Goal: Task Accomplishment & Management: Manage account settings

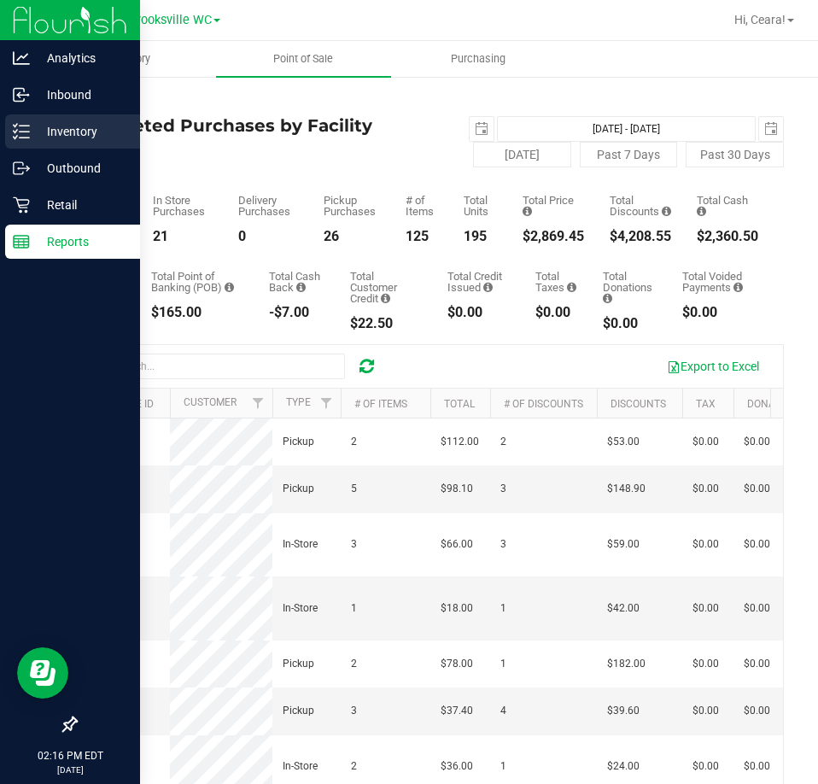
click at [29, 134] on icon at bounding box center [21, 131] width 17 height 17
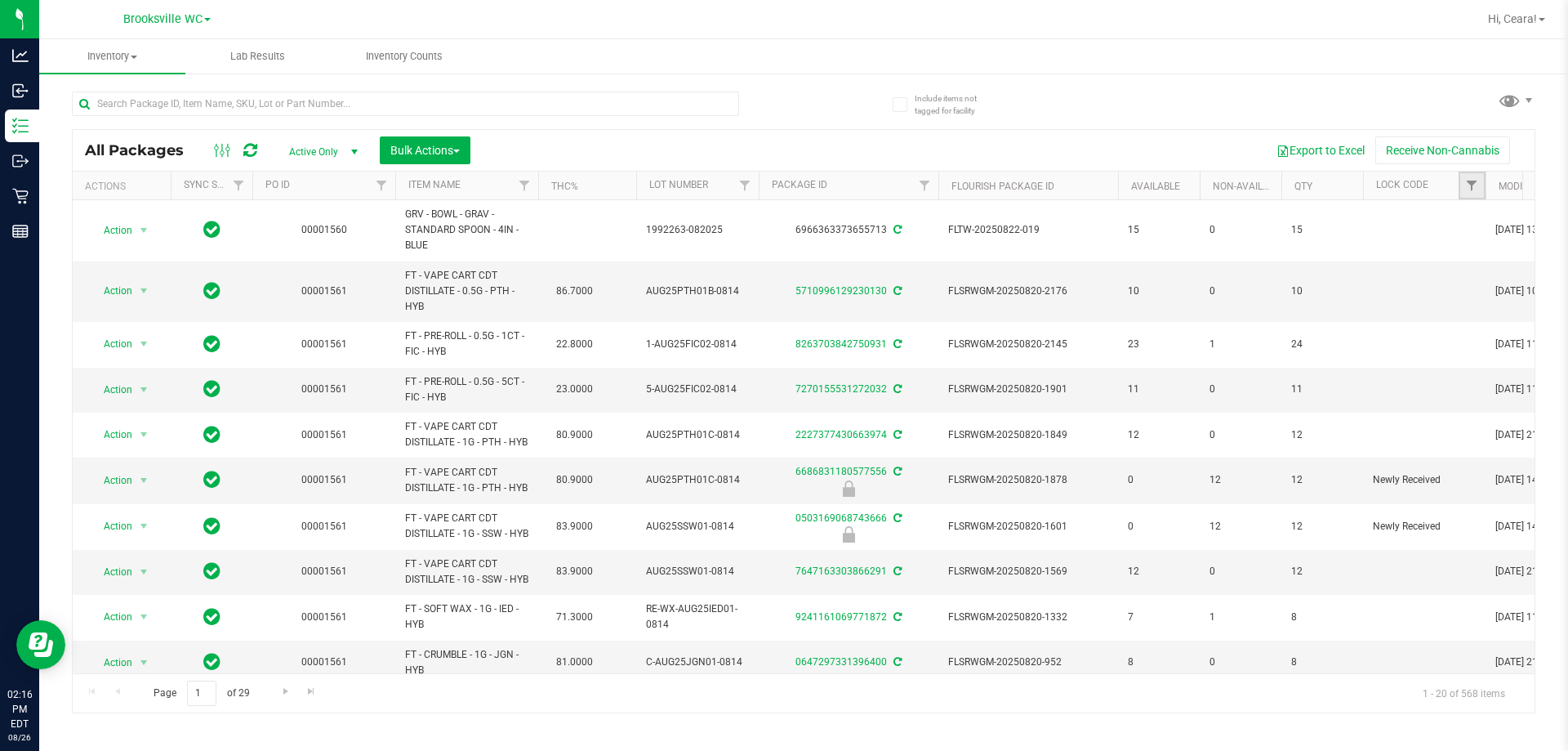
click at [782, 184] on link "Filter" at bounding box center [1472, 185] width 27 height 28
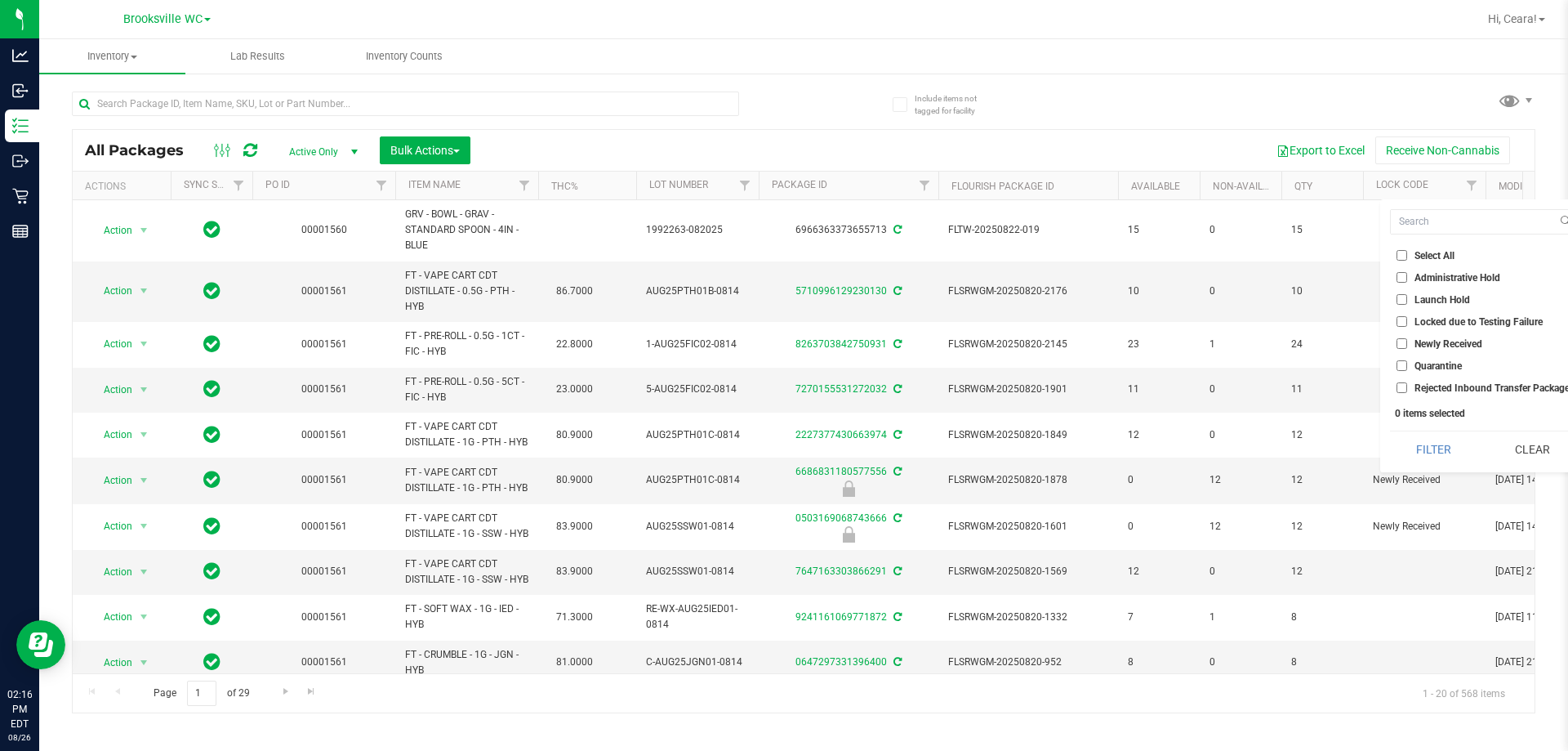
click at [782, 303] on span "Launch Hold" at bounding box center [1443, 299] width 55 height 10
click at [782, 303] on input "Launch Hold" at bounding box center [1402, 298] width 11 height 11
checkbox input "true"
click at [782, 445] on button "Filter" at bounding box center [1433, 450] width 87 height 36
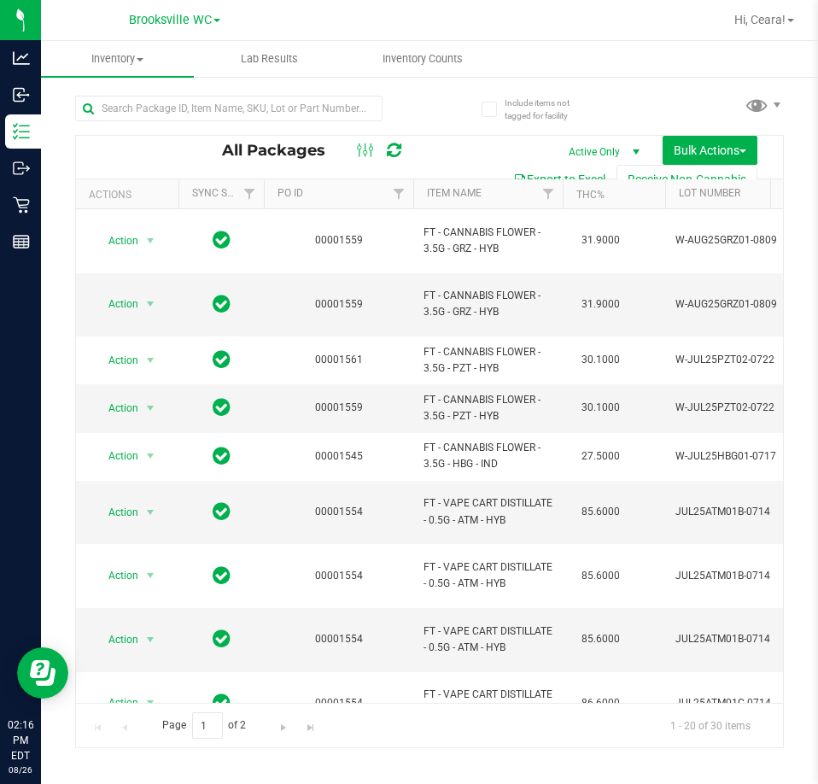
click at [517, 205] on th "Item Name" at bounding box center [487, 194] width 149 height 30
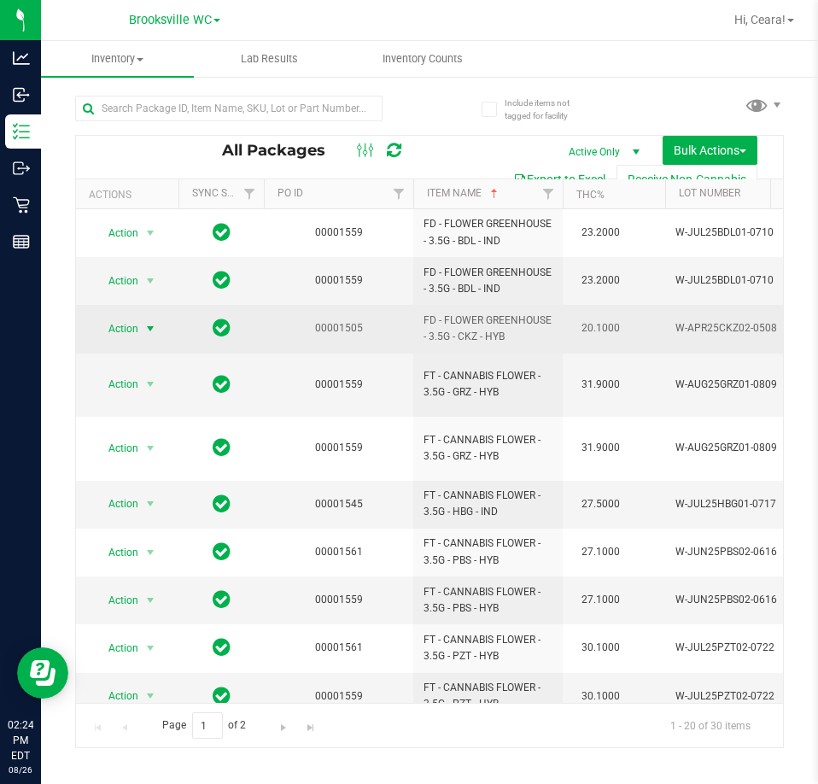
click at [137, 330] on span "Action" at bounding box center [116, 329] width 46 height 24
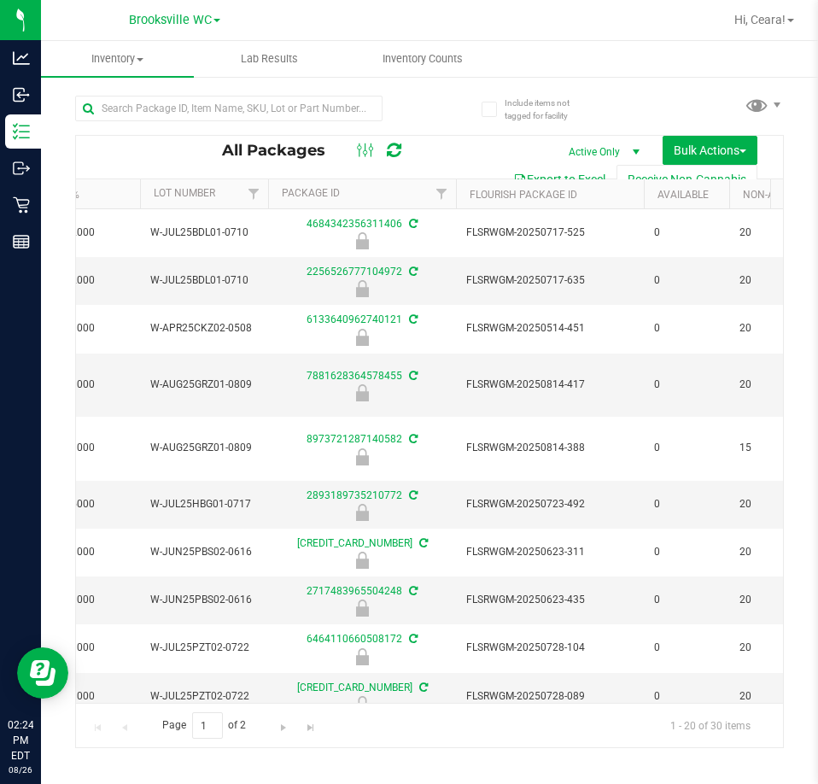
scroll to position [0, 658]
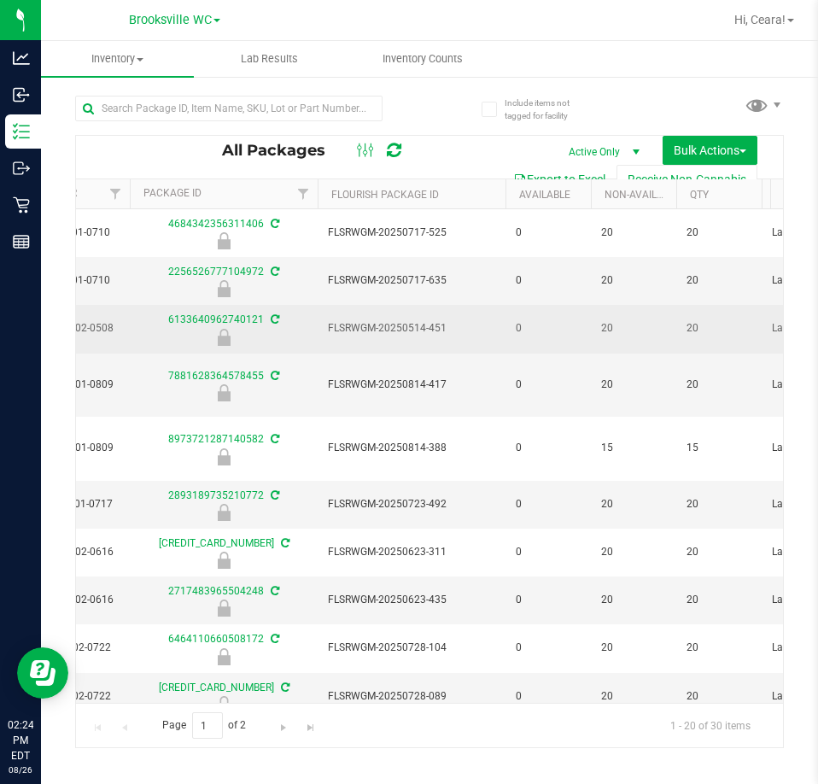
drag, startPoint x: 465, startPoint y: 336, endPoint x: 323, endPoint y: 321, distance: 143.3
click at [323, 321] on td "FLSRWGM-20250514-451" at bounding box center [412, 329] width 188 height 48
copy span "FLSRWGM-20250514-451"
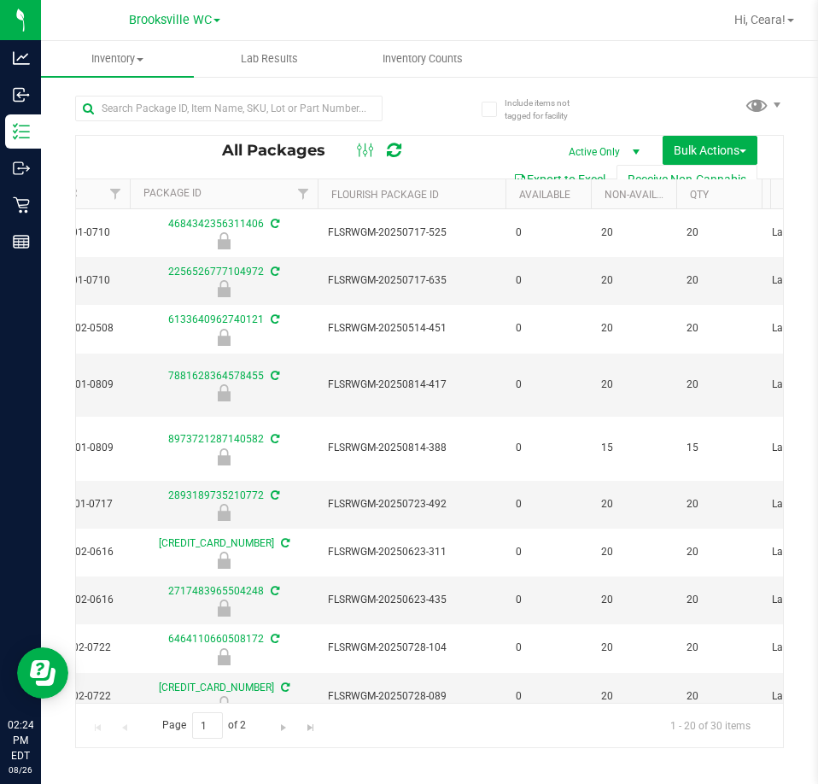
scroll to position [0, 0]
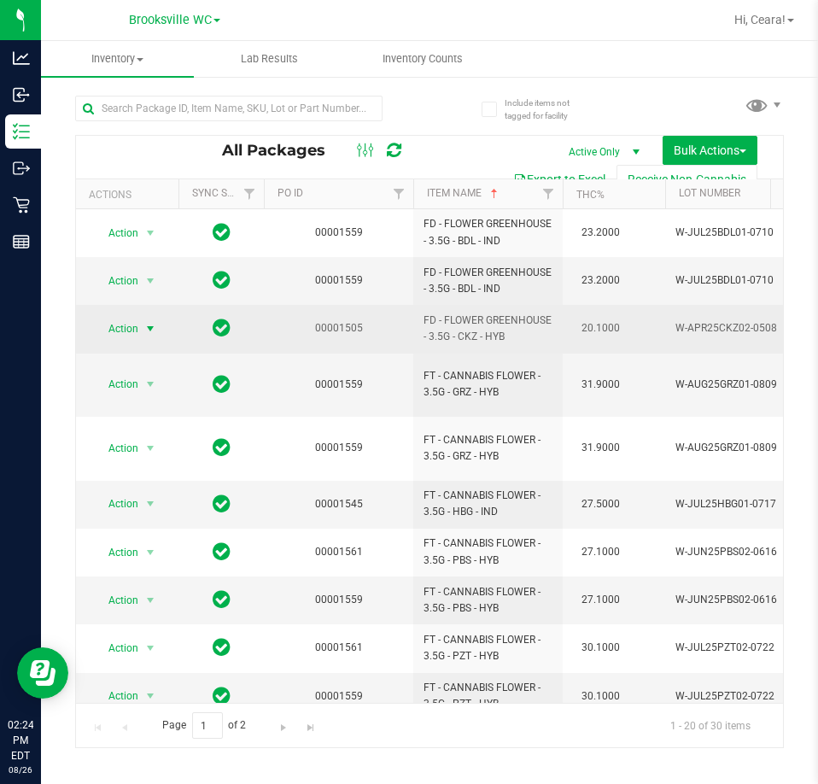
click at [128, 332] on span "Action" at bounding box center [116, 329] width 46 height 24
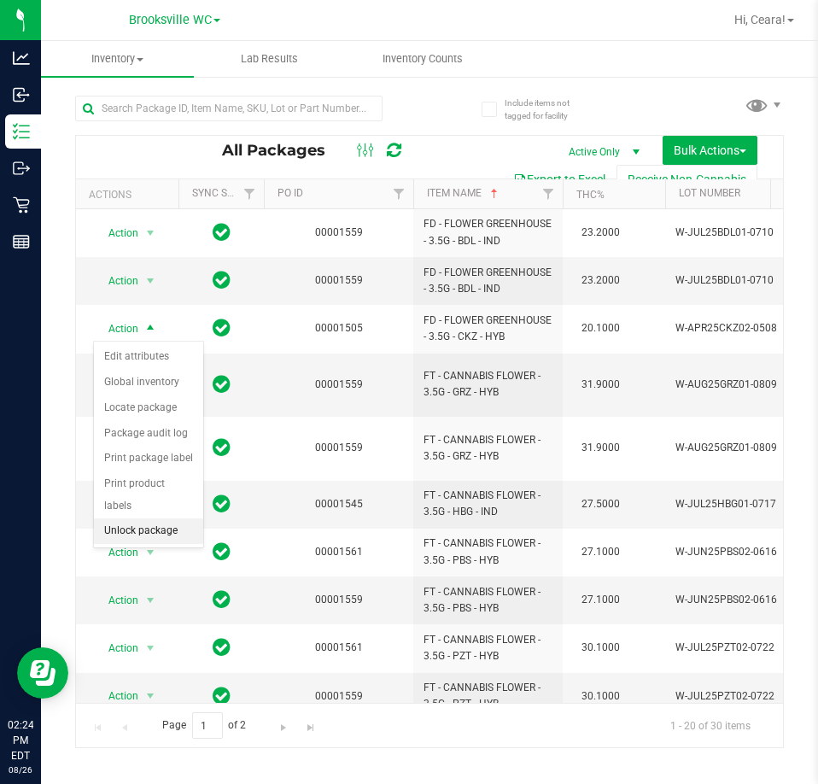
click at [145, 518] on li "Unlock package" at bounding box center [148, 531] width 109 height 26
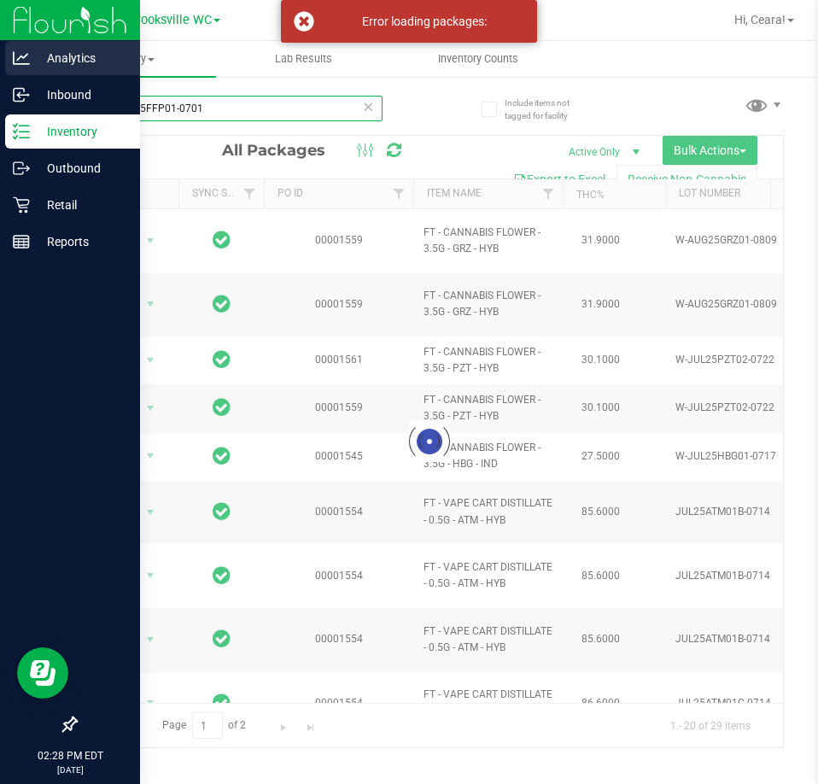
type input "​W-JUN25FFP01-0701"
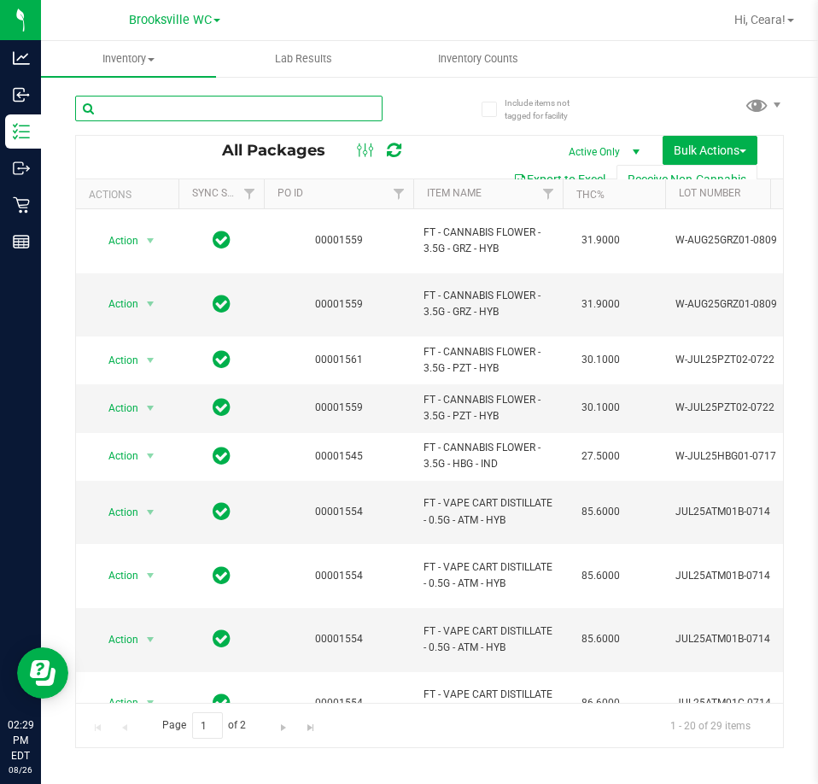
type input "W-JUN25DDF02-0702"
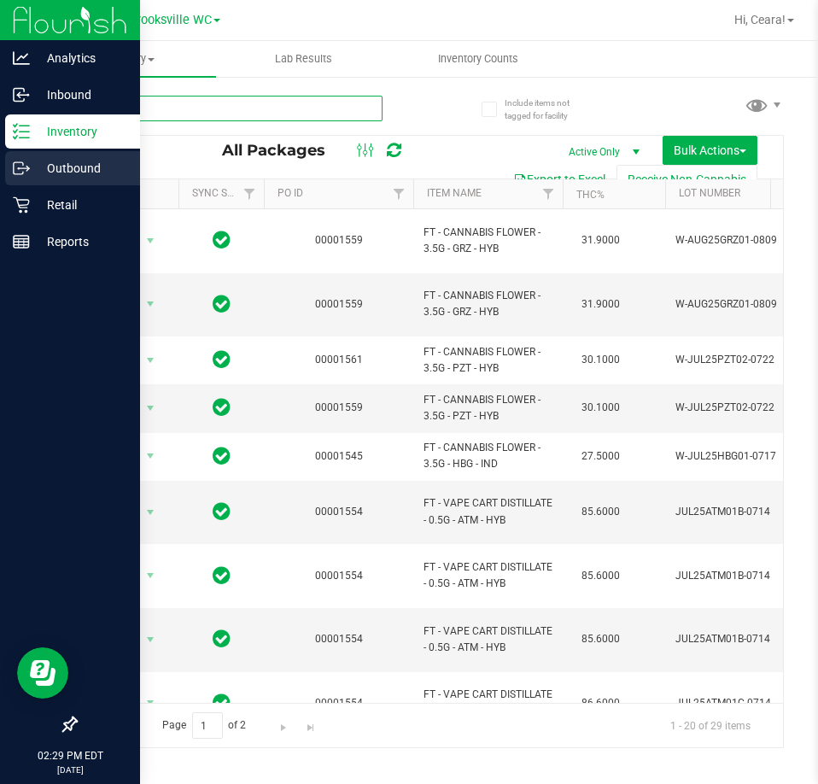
type input "W-APR25FIC02-0514"
type input "W-JUN25PBS02-0616"
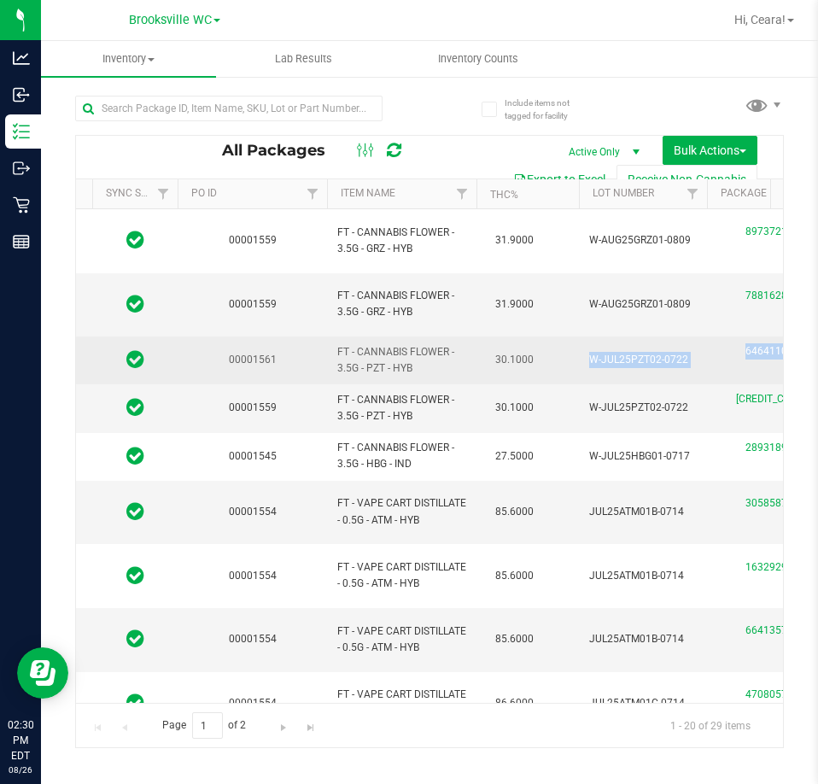
scroll to position [0, 100]
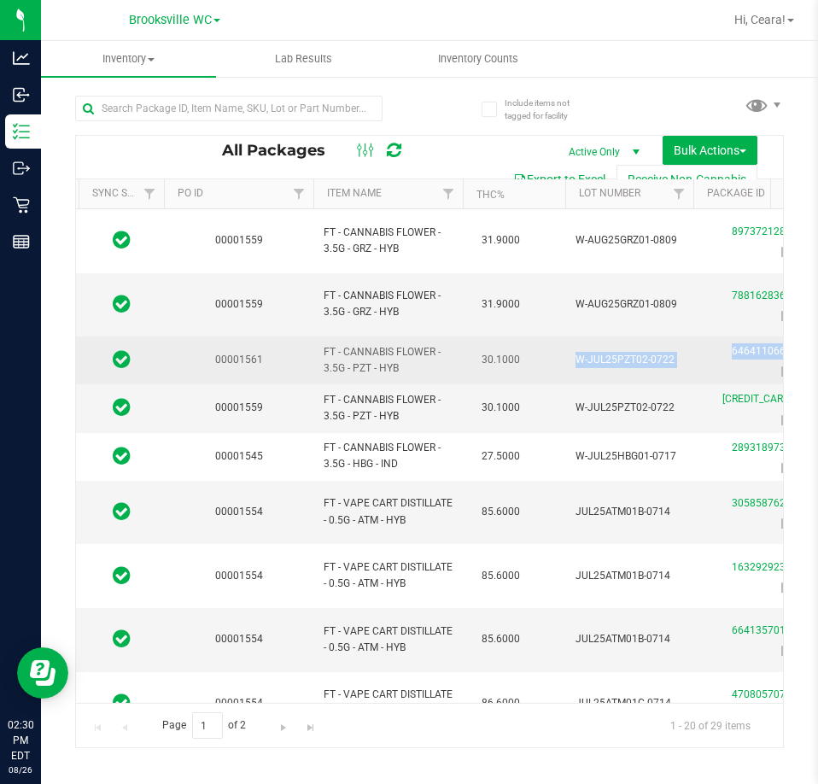
drag, startPoint x: 657, startPoint y: 321, endPoint x: 683, endPoint y: 326, distance: 26.1
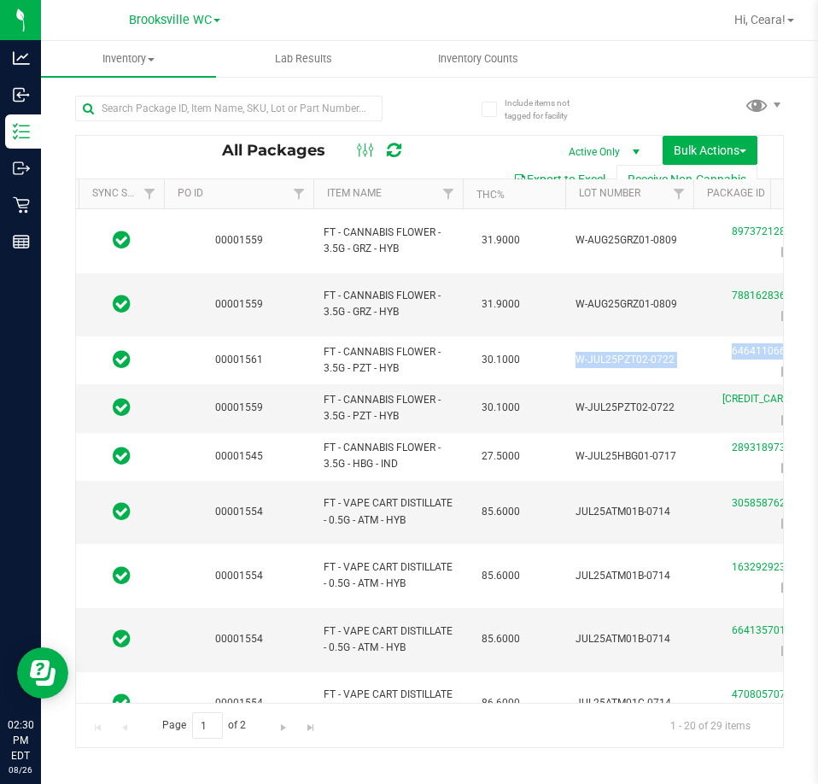
copy tr "W-JUL25PZT02-0722"
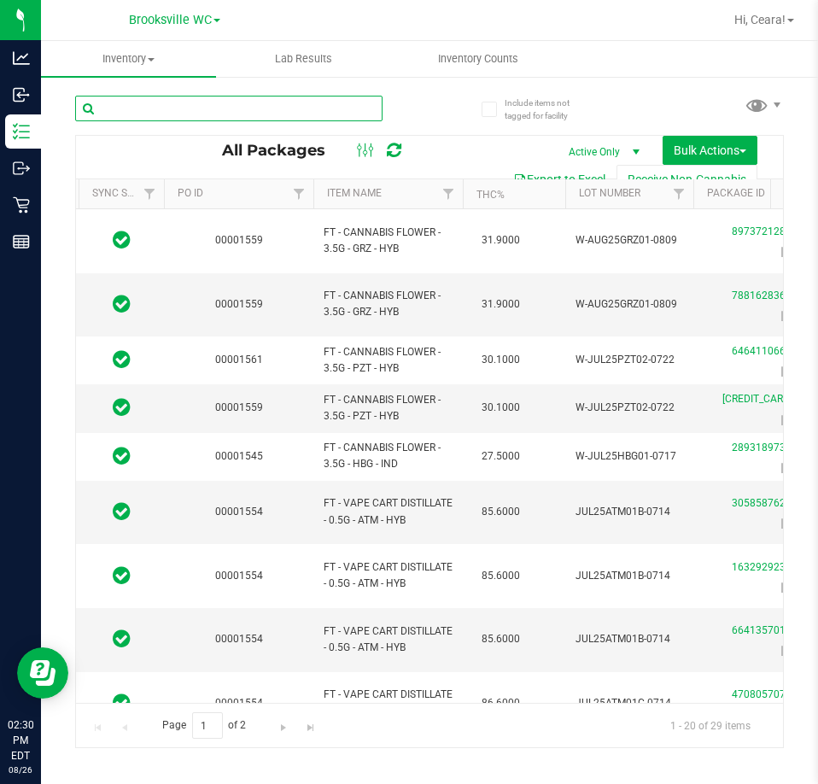
click at [260, 116] on input "text" at bounding box center [228, 109] width 307 height 26
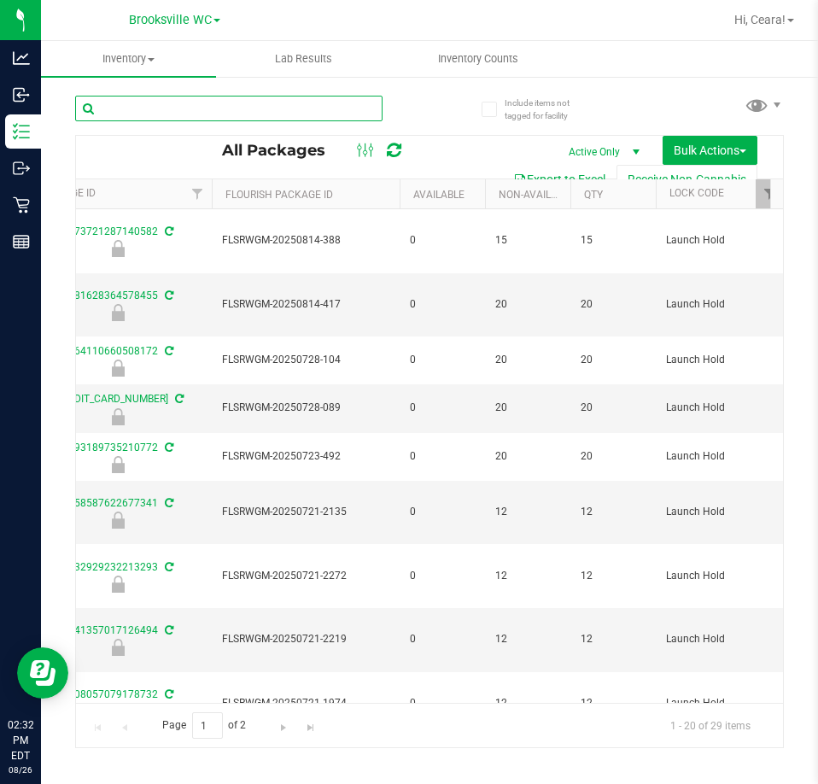
scroll to position [0, 725]
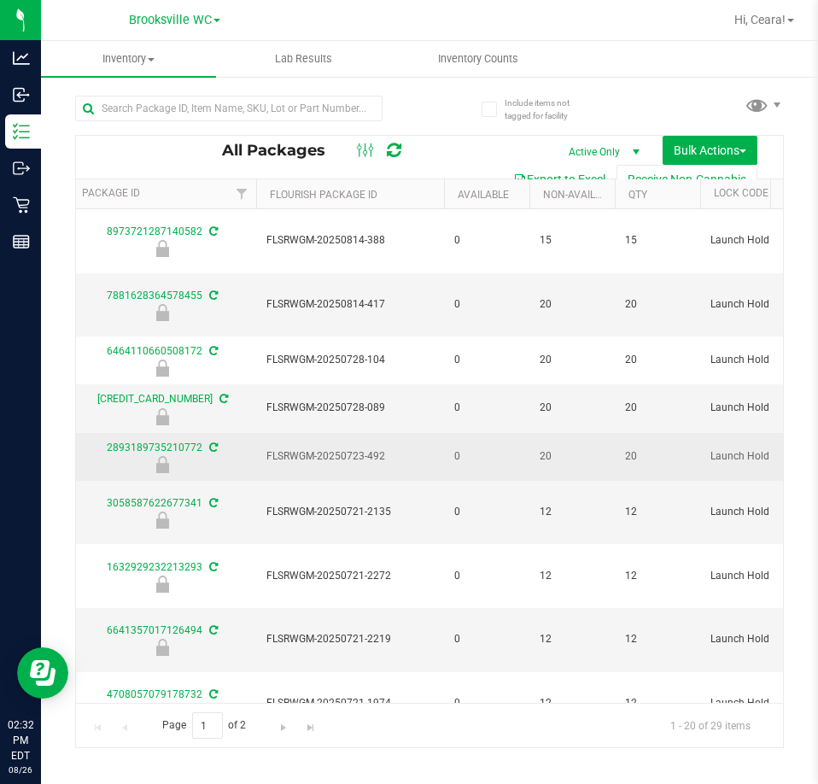
drag, startPoint x: 401, startPoint y: 426, endPoint x: 258, endPoint y: 428, distance: 143.4
click at [258, 433] on td "FLSRWGM-20250723-492" at bounding box center [350, 457] width 188 height 48
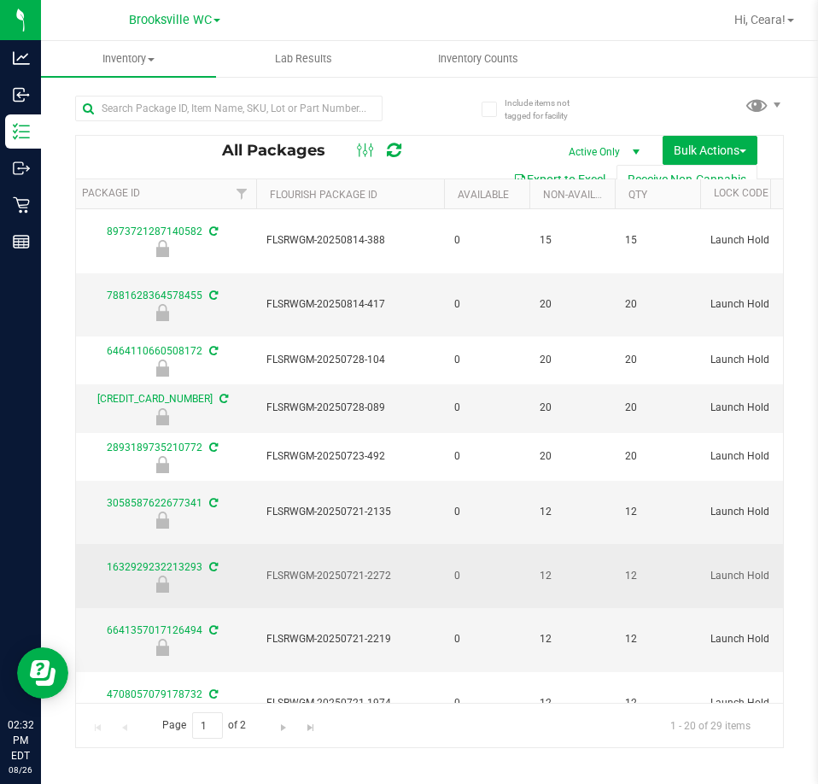
copy span "FLSRWGM-20250723-492"
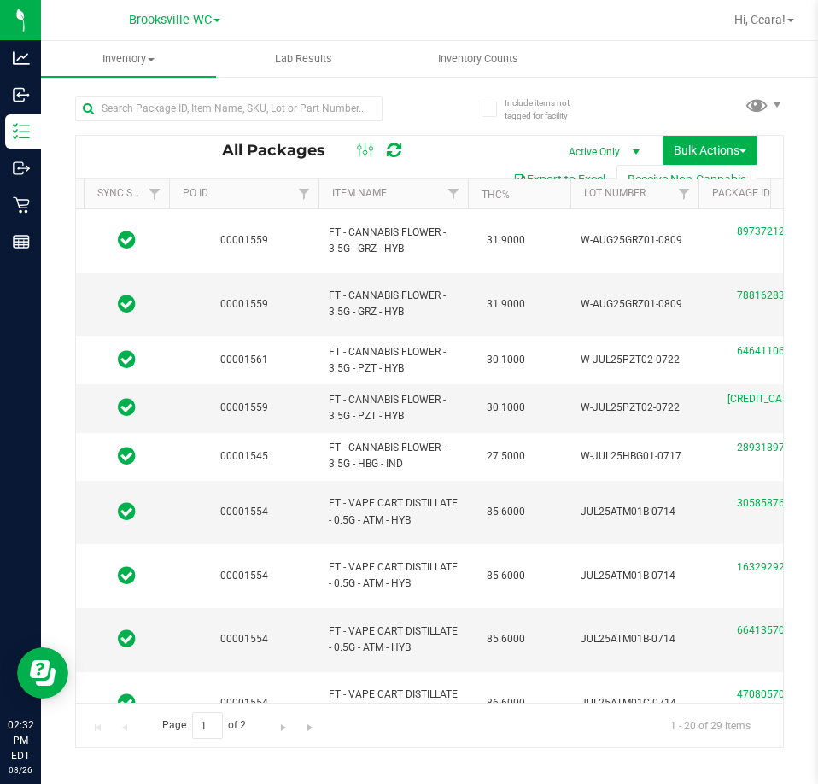
scroll to position [0, 0]
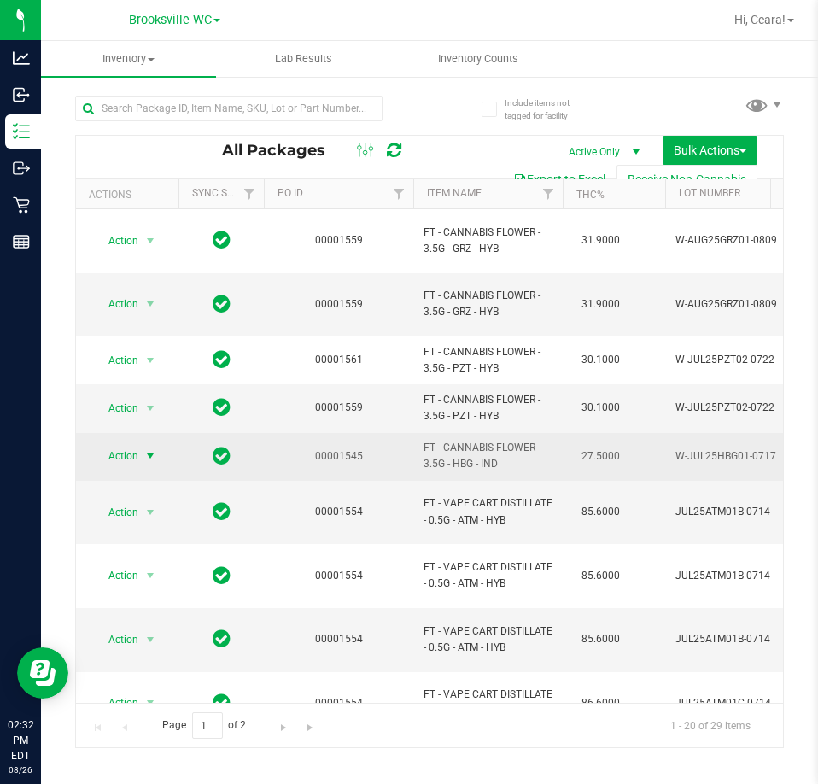
click at [127, 444] on span "Action" at bounding box center [116, 456] width 46 height 24
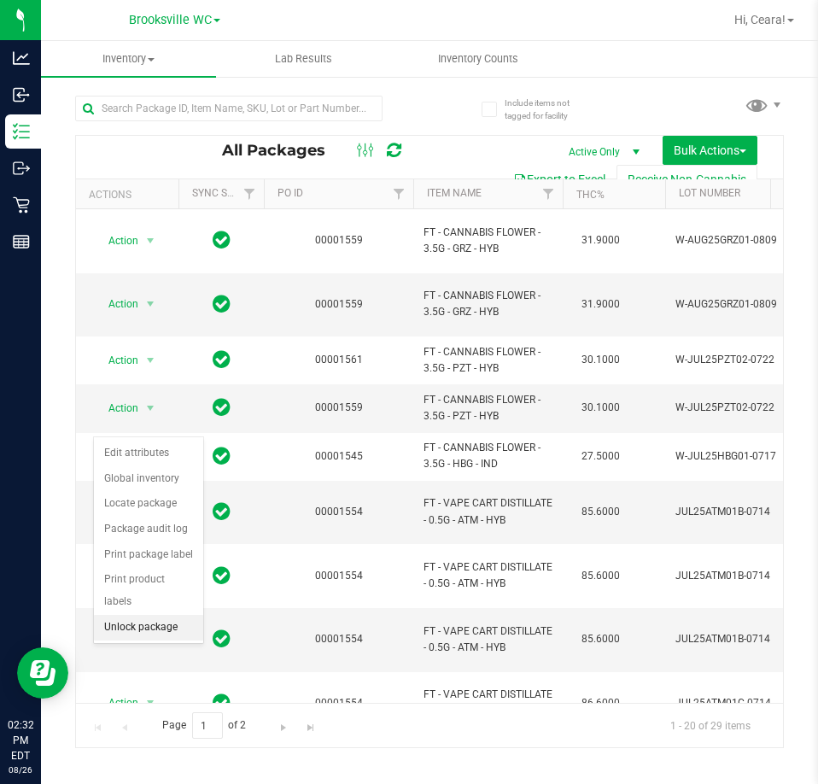
click at [137, 615] on li "Unlock package" at bounding box center [148, 628] width 109 height 26
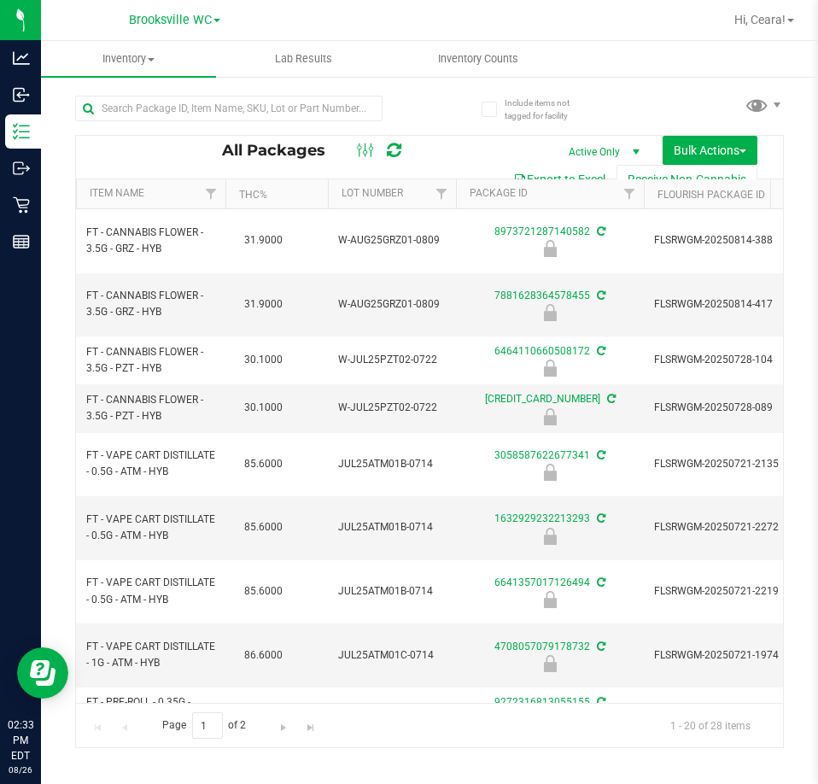
scroll to position [0, 266]
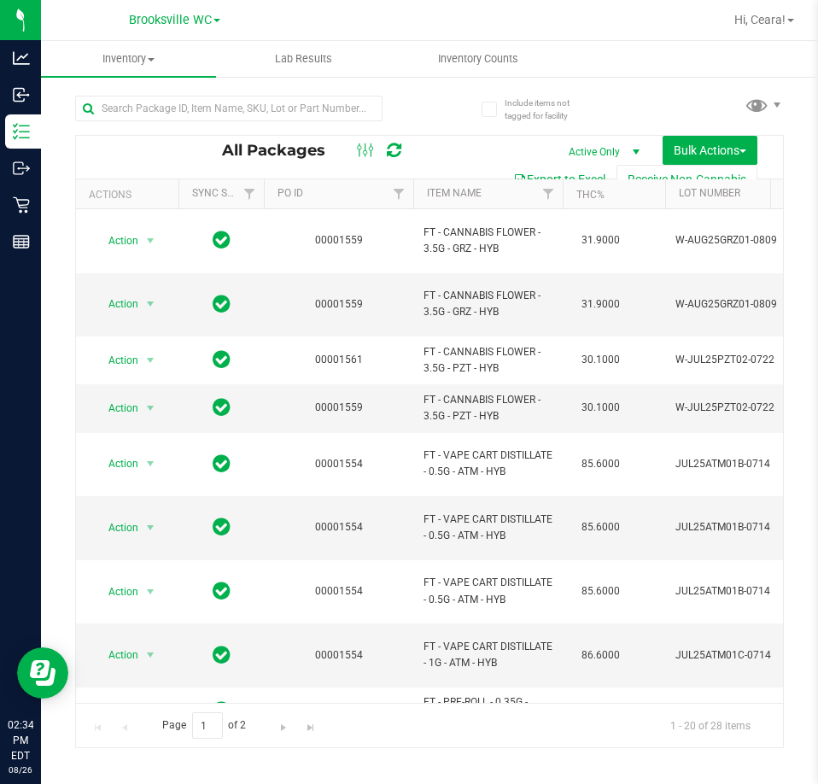
click at [496, 148] on div "All Packages Active Only Active Only Lab Samples Locked All External Internal B…" at bounding box center [429, 157] width 707 height 43
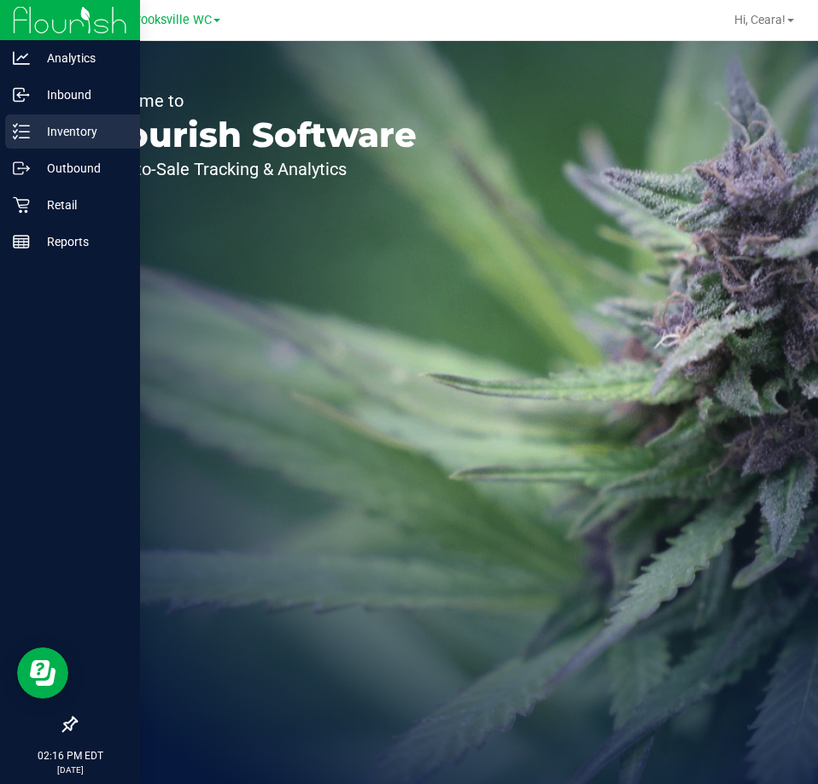
click at [50, 128] on p "Inventory" at bounding box center [81, 131] width 102 height 20
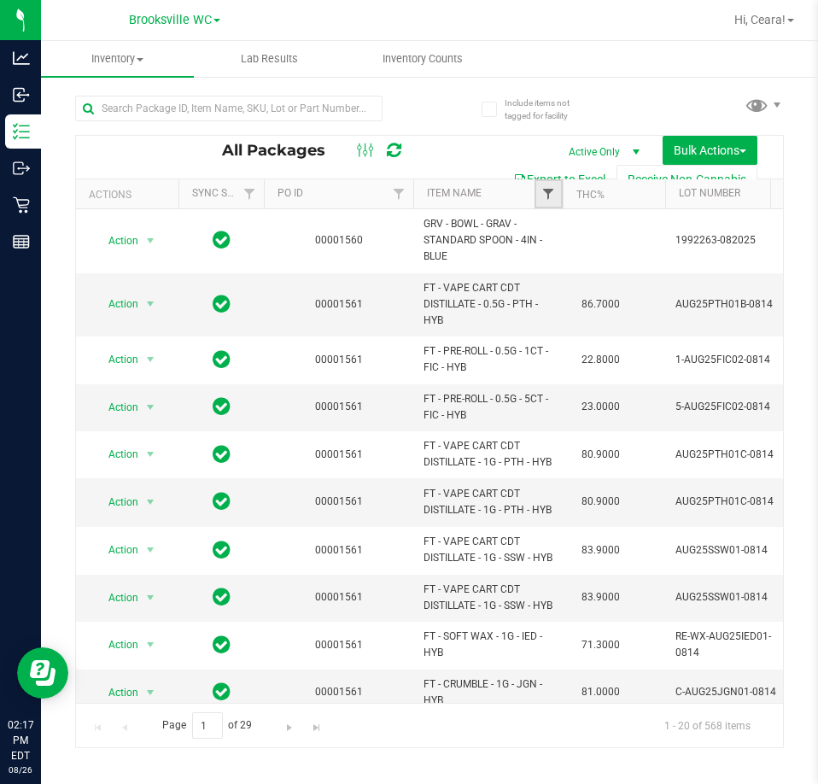
click at [543, 196] on span "Filter" at bounding box center [548, 194] width 14 height 14
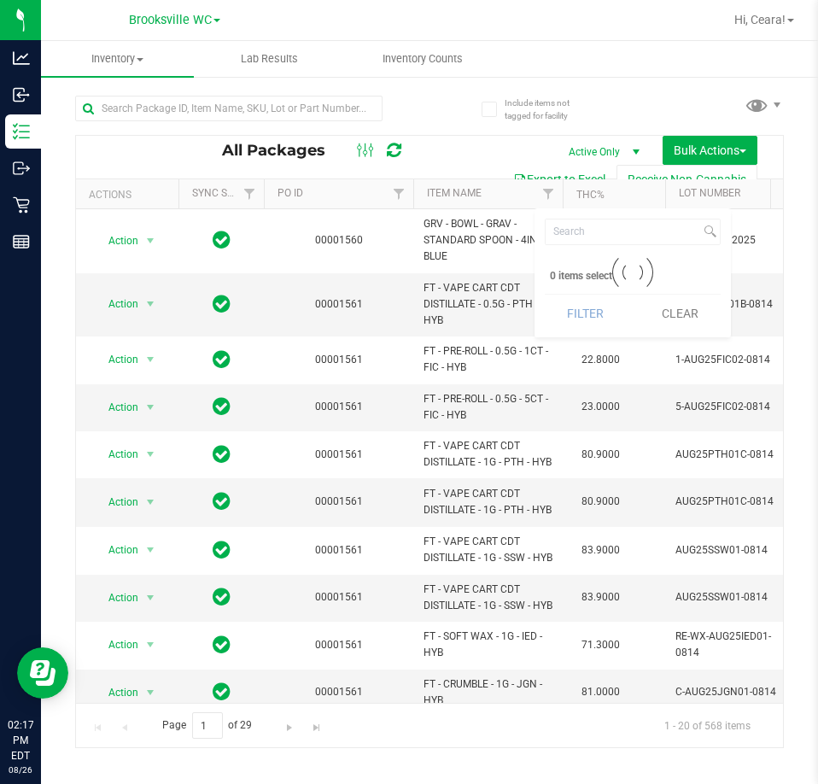
click at [463, 108] on div "All Packages Active Only Active Only Lab Samples Locked All External Internal B…" at bounding box center [429, 413] width 709 height 668
click at [715, 143] on span "Bulk Actions" at bounding box center [710, 150] width 73 height 14
click at [684, 73] on ul "Inventory All packages All inventory Waste log Create inventory Lab Results Inv…" at bounding box center [450, 59] width 818 height 37
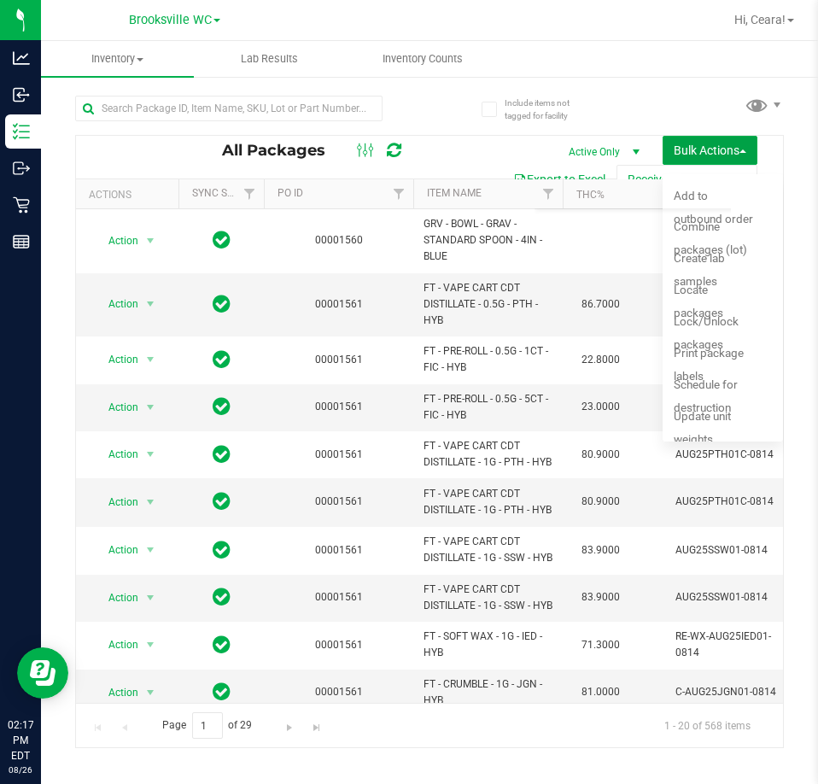
click at [721, 157] on button "Bulk Actions" at bounding box center [710, 150] width 95 height 29
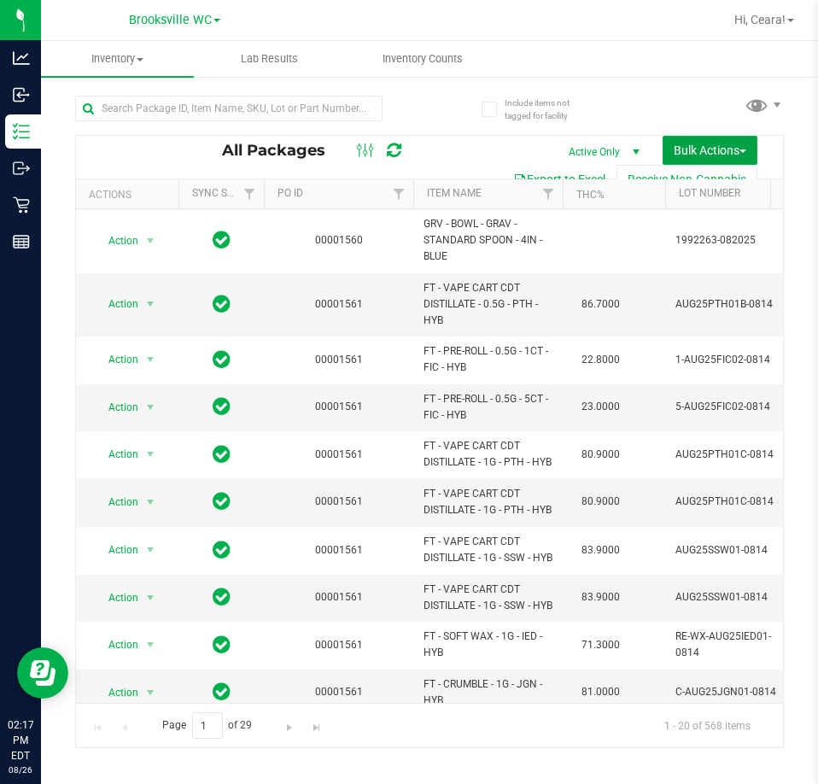
drag, startPoint x: 738, startPoint y: 139, endPoint x: 729, endPoint y: 179, distance: 41.0
click at [738, 141] on button "Bulk Actions" at bounding box center [710, 150] width 95 height 29
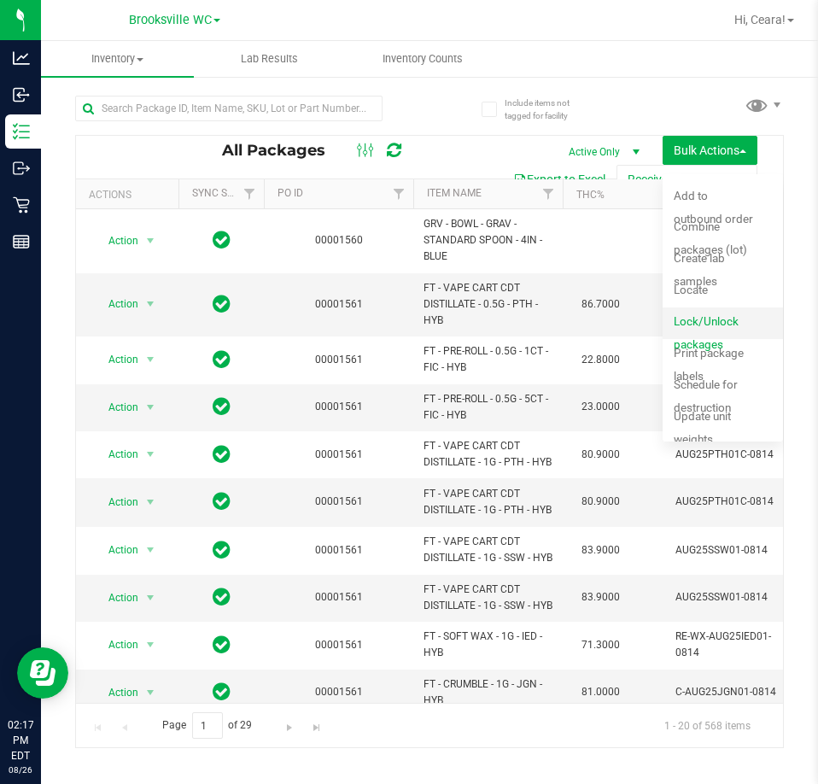
click at [705, 319] on span "Lock/Unlock packages" at bounding box center [706, 332] width 65 height 37
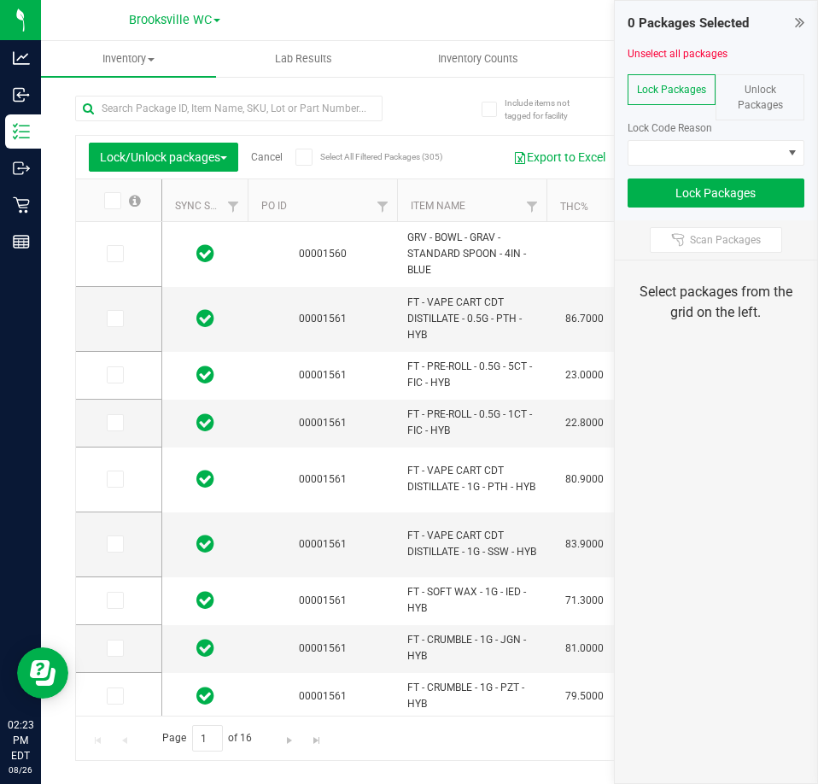
click at [481, 209] on th "Item Name" at bounding box center [471, 200] width 149 height 43
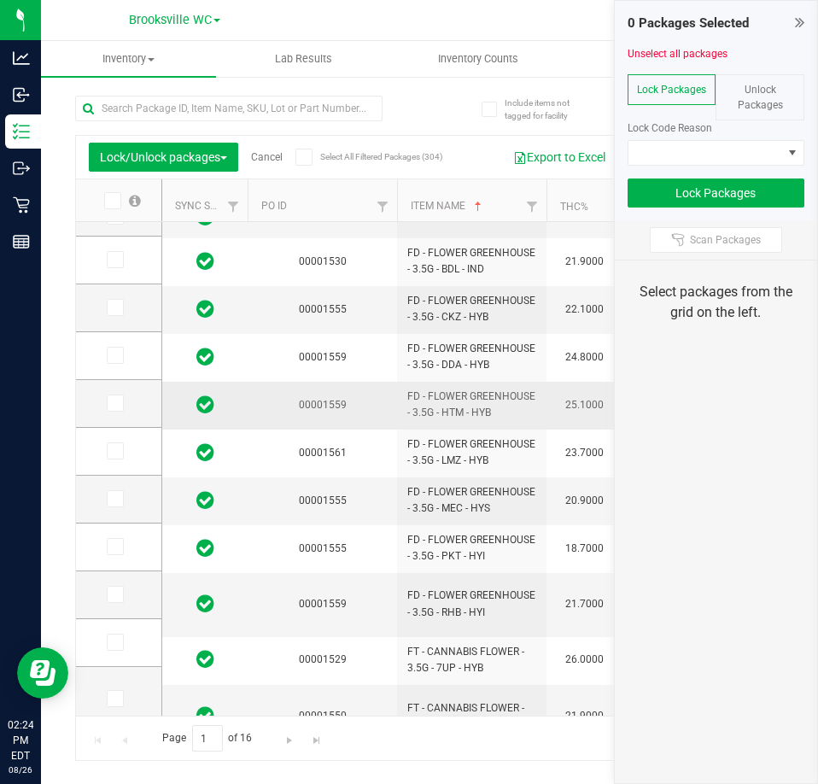
scroll to position [171, 0]
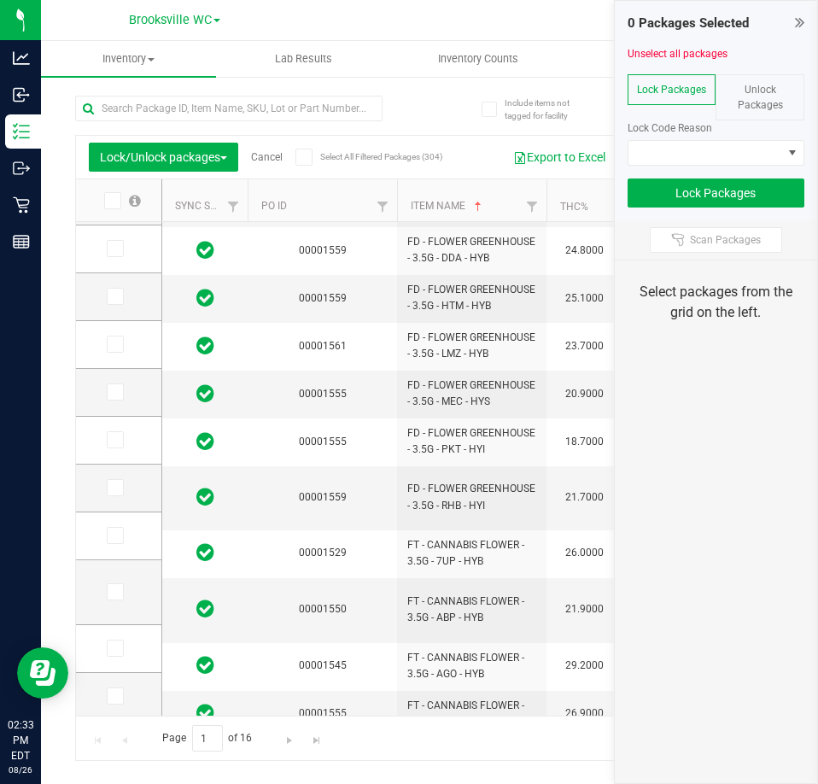
drag, startPoint x: 783, startPoint y: 83, endPoint x: 776, endPoint y: 92, distance: 11.6
click at [783, 83] on div "Unlock Packages" at bounding box center [759, 97] width 89 height 46
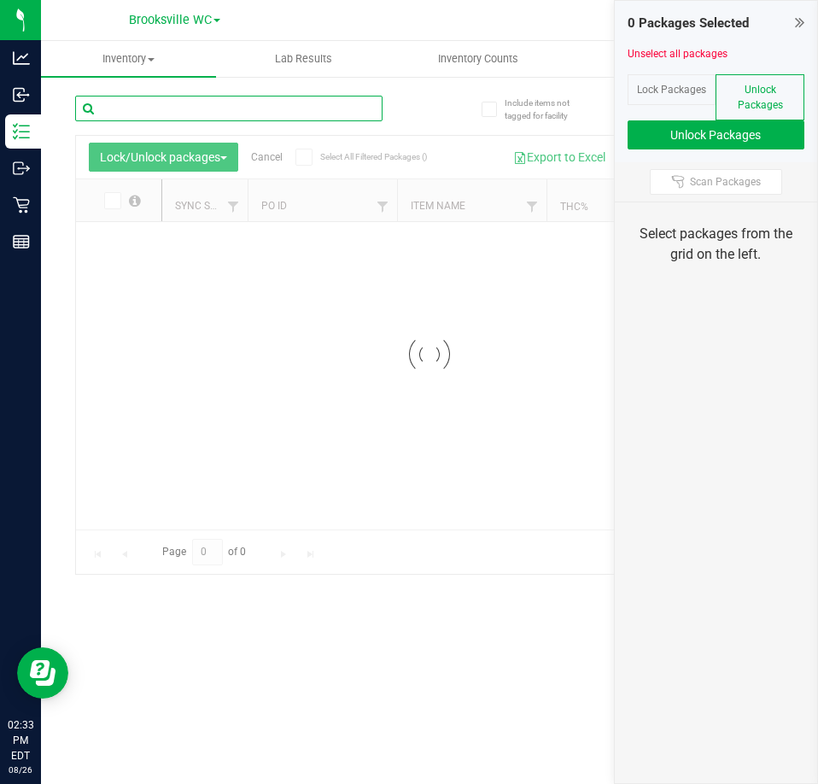
click at [294, 107] on input "text" at bounding box center [228, 109] width 307 height 26
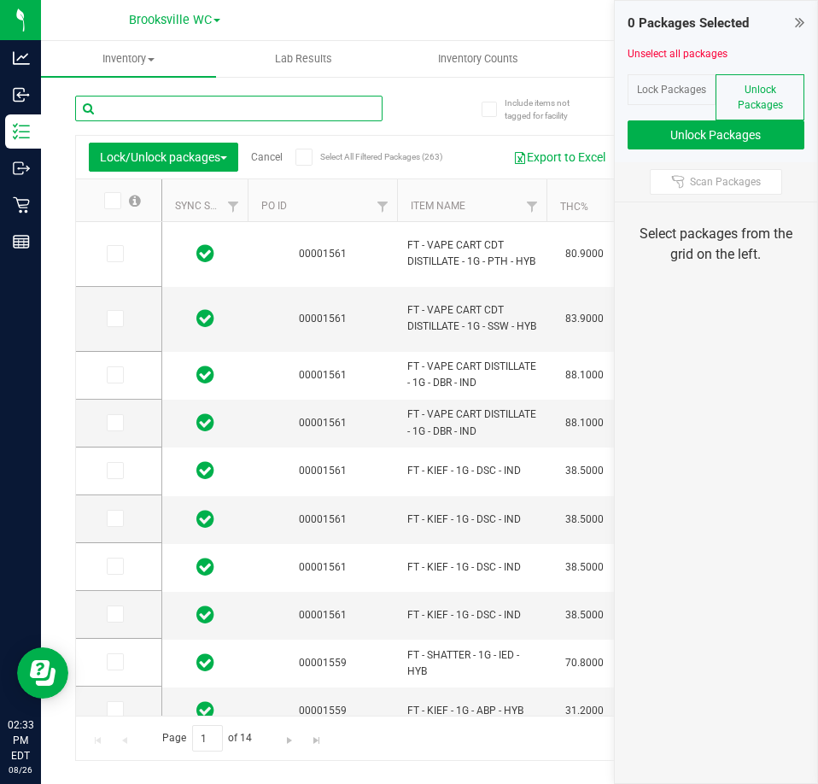
click at [294, 108] on input "text" at bounding box center [228, 109] width 307 height 26
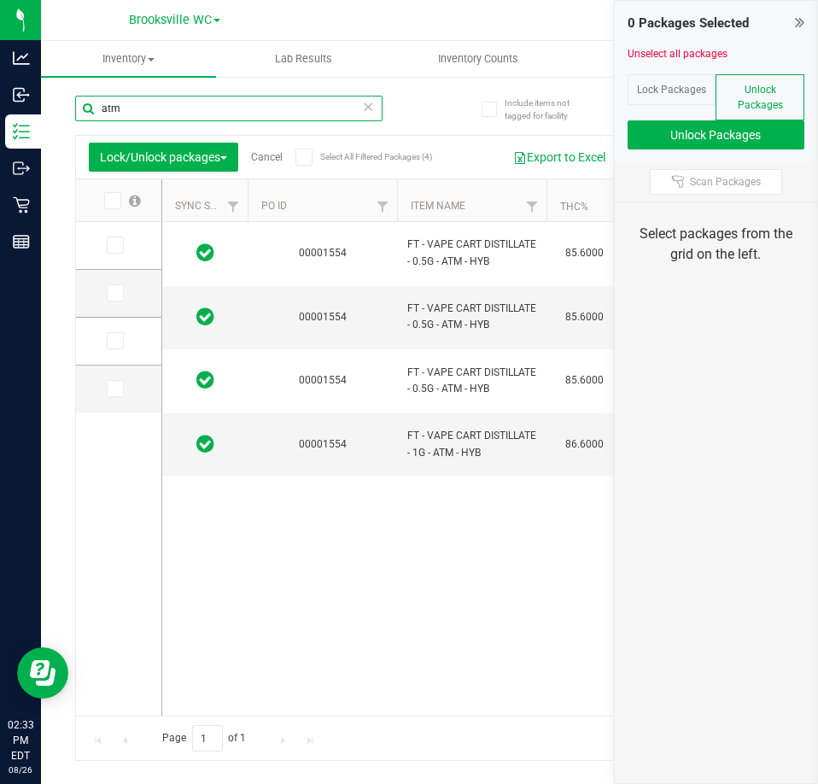
type input "atm"
click at [120, 200] on span at bounding box center [112, 200] width 17 height 17
click at [0, 0] on input "checkbox" at bounding box center [0, 0] width 0 height 0
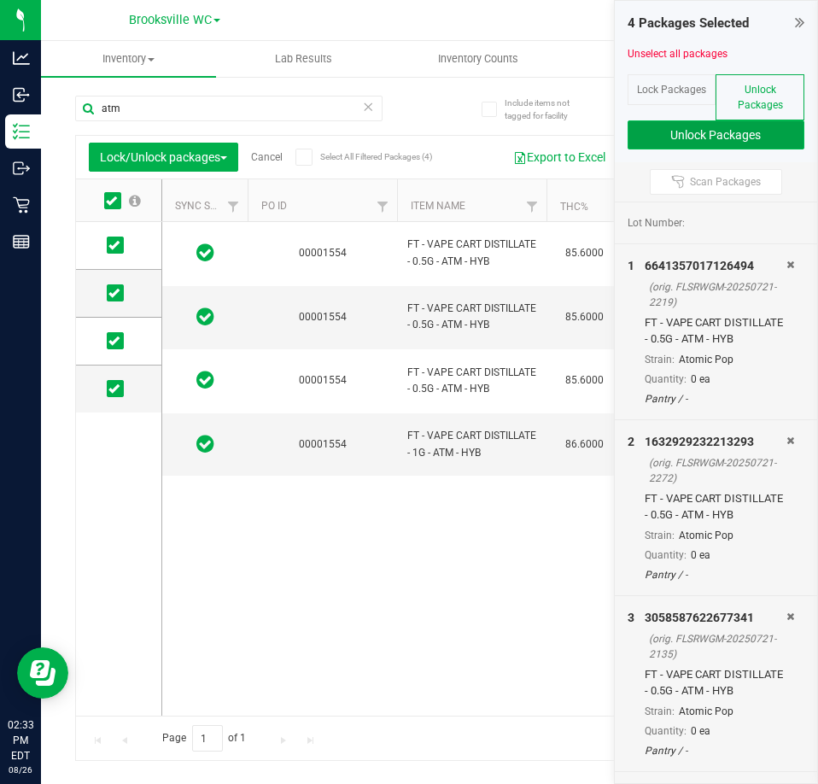
click at [746, 130] on button "Unlock Packages" at bounding box center [716, 134] width 178 height 29
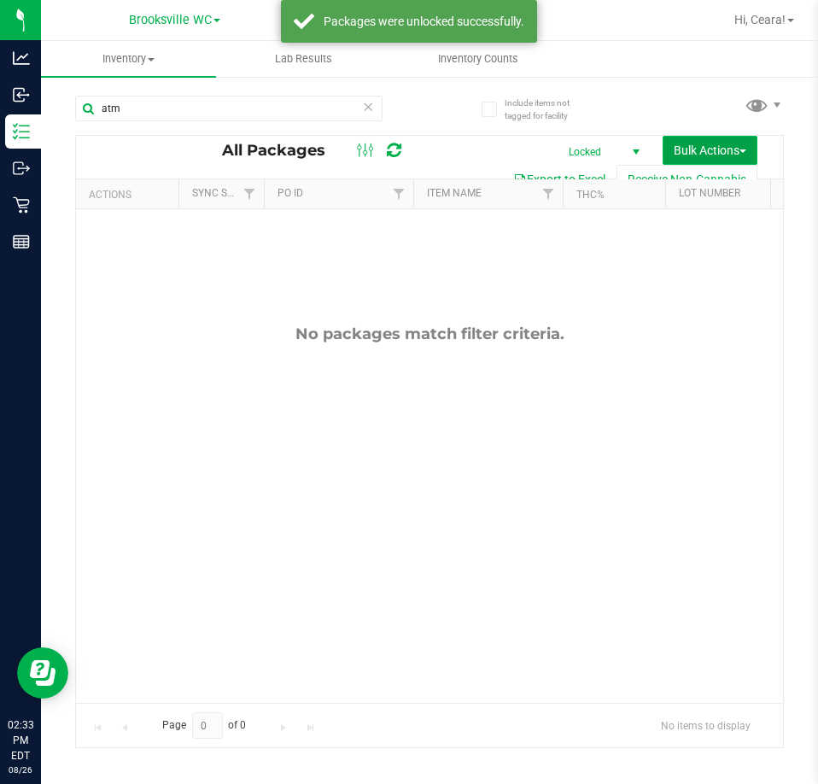
click at [726, 153] on span "Bulk Actions" at bounding box center [710, 150] width 73 height 14
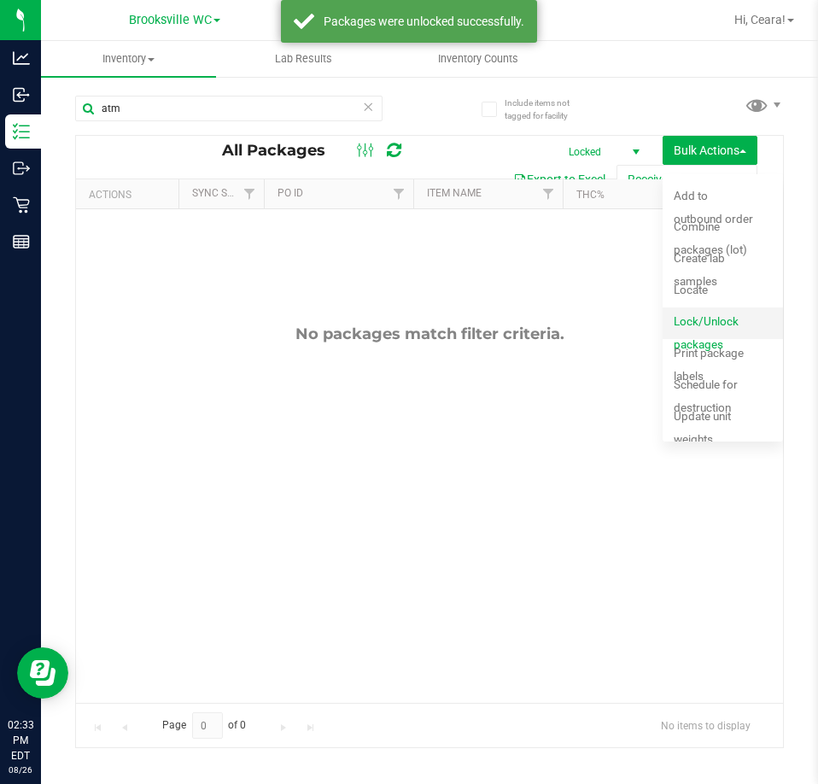
click at [702, 330] on div "Lock/Unlock packages" at bounding box center [727, 323] width 106 height 27
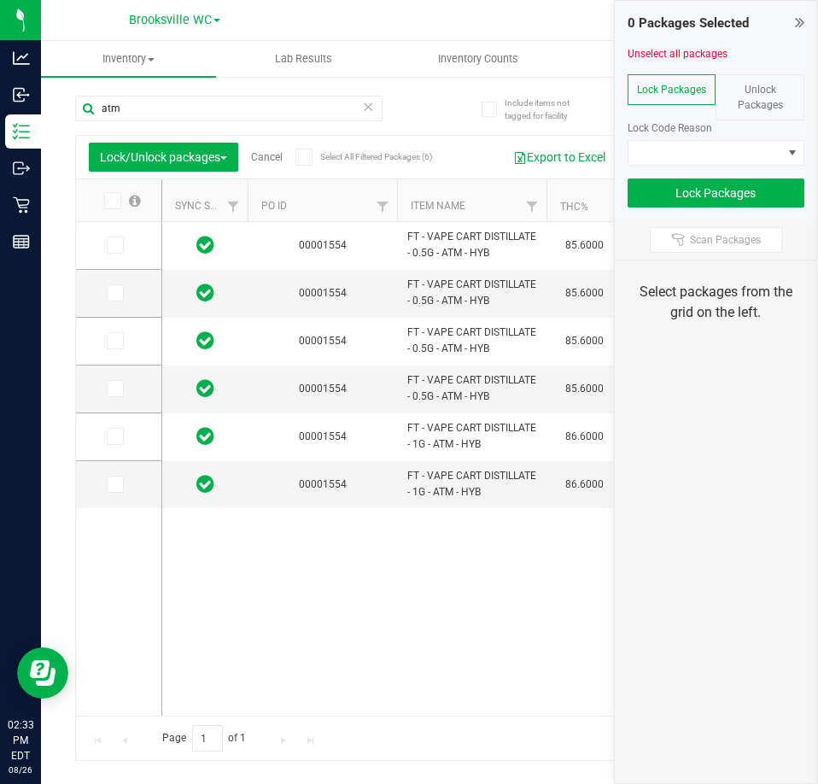
click at [111, 201] on icon at bounding box center [111, 201] width 11 height 0
click at [0, 0] on input "checkbox" at bounding box center [0, 0] width 0 height 0
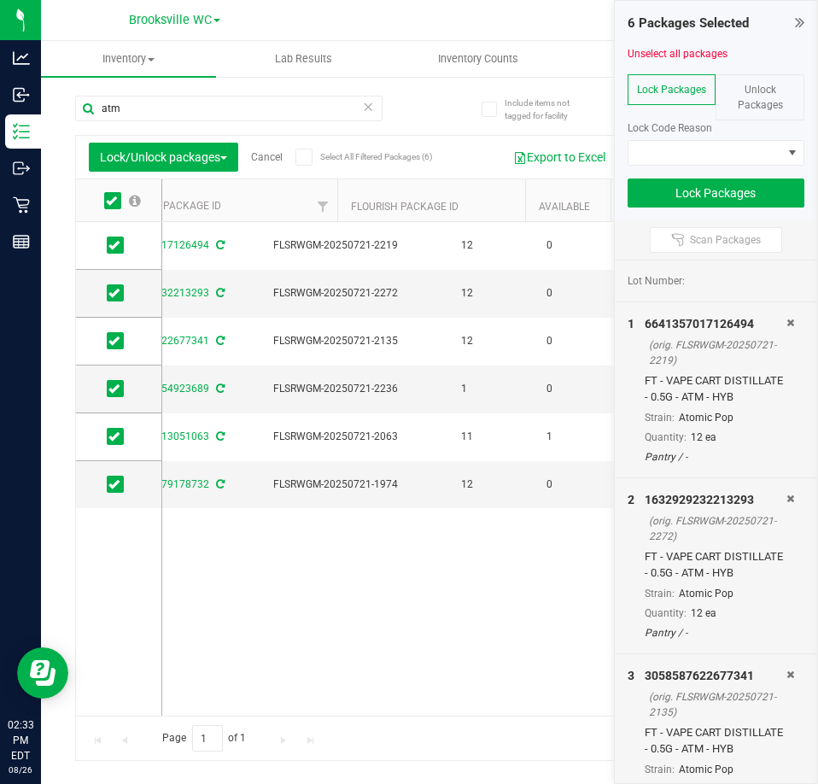
scroll to position [0, 702]
click at [111, 388] on icon at bounding box center [113, 388] width 11 height 0
click at [0, 0] on input "checkbox" at bounding box center [0, 0] width 0 height 0
click at [120, 429] on span at bounding box center [115, 436] width 17 height 17
click at [0, 0] on input "checkbox" at bounding box center [0, 0] width 0 height 0
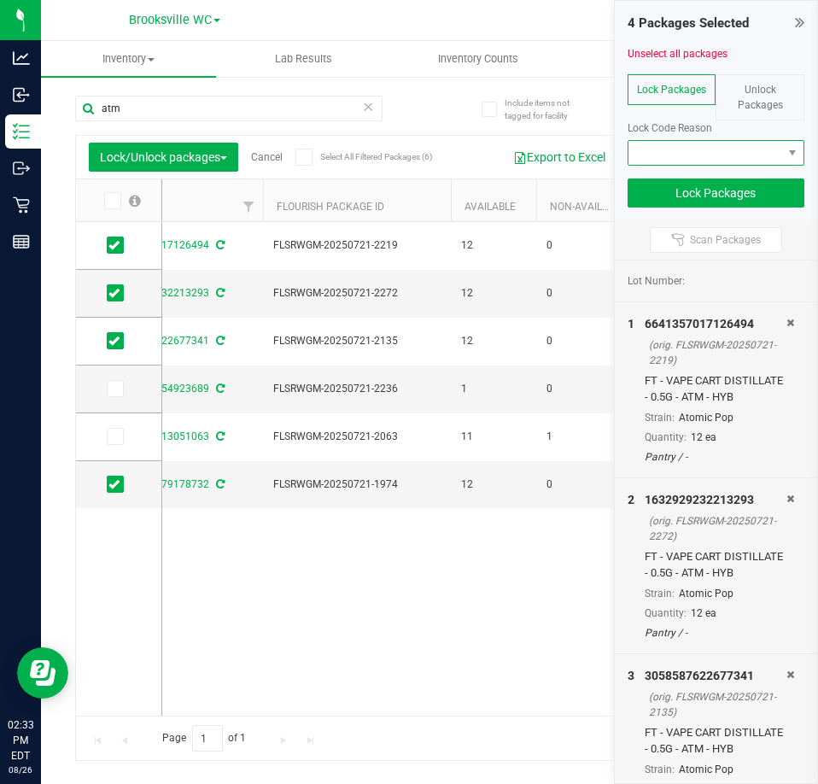
click at [702, 153] on span at bounding box center [705, 153] width 155 height 24
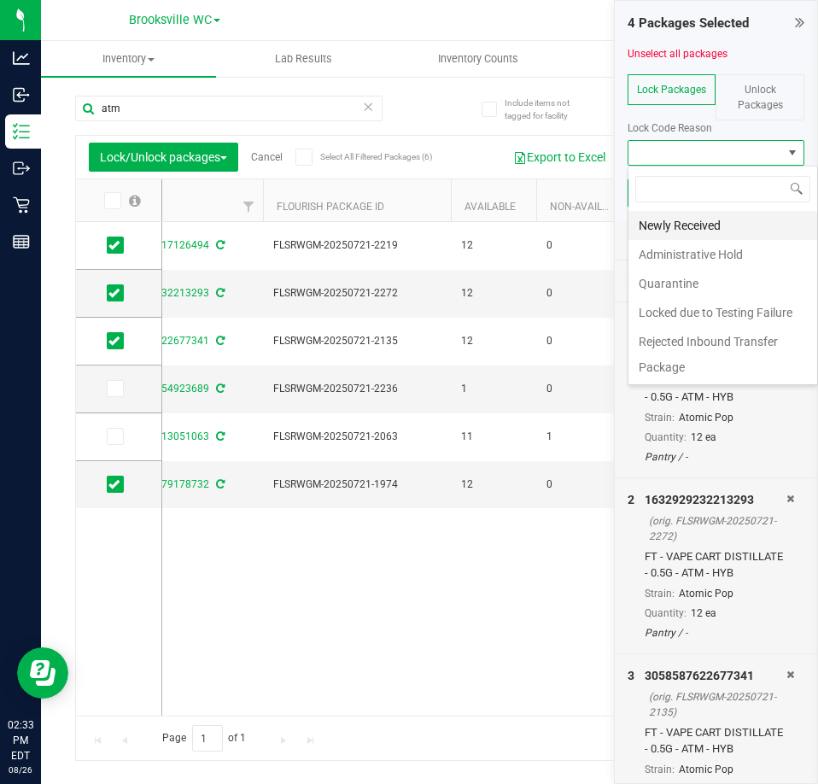
scroll to position [26, 177]
click at [694, 221] on li "Newly Received" at bounding box center [723, 225] width 190 height 29
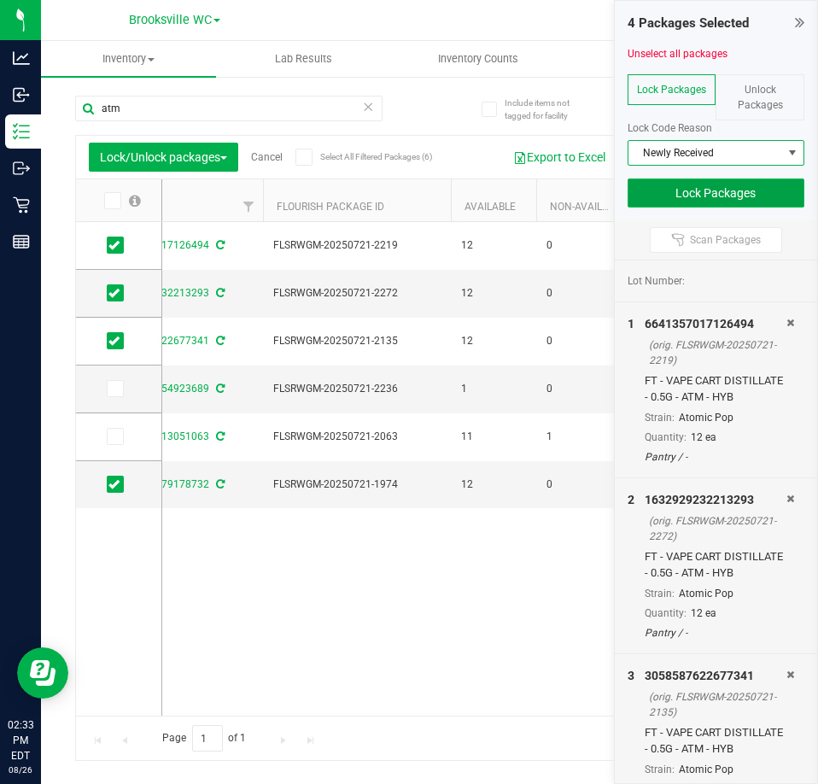
click at [744, 196] on button "Lock Packages" at bounding box center [716, 192] width 178 height 29
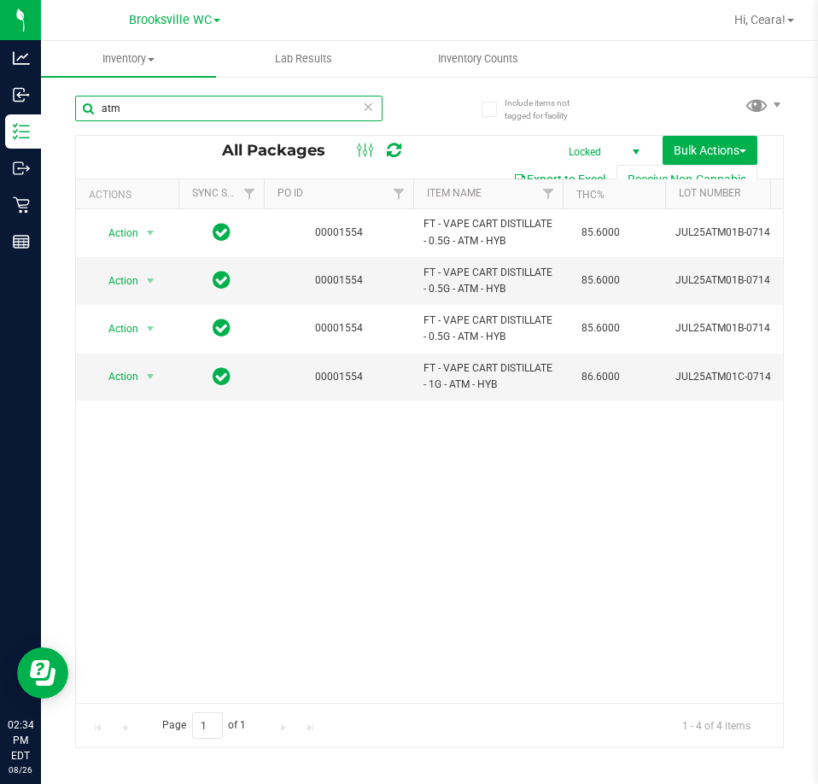
drag, startPoint x: 207, startPoint y: 98, endPoint x: -1, endPoint y: 73, distance: 209.0
click at [0, 73] on html "Analytics Inbound Inventory Outbound Retail Reports 02:34 PM EDT 08/26/2025 08/…" at bounding box center [409, 392] width 818 height 784
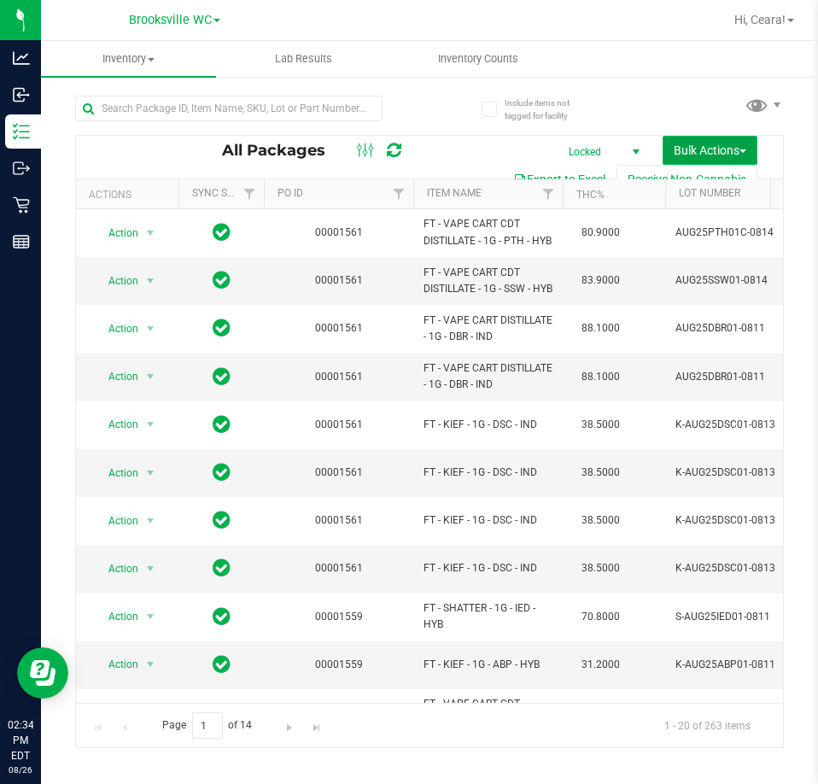
click at [680, 143] on span "Bulk Actions" at bounding box center [710, 150] width 73 height 14
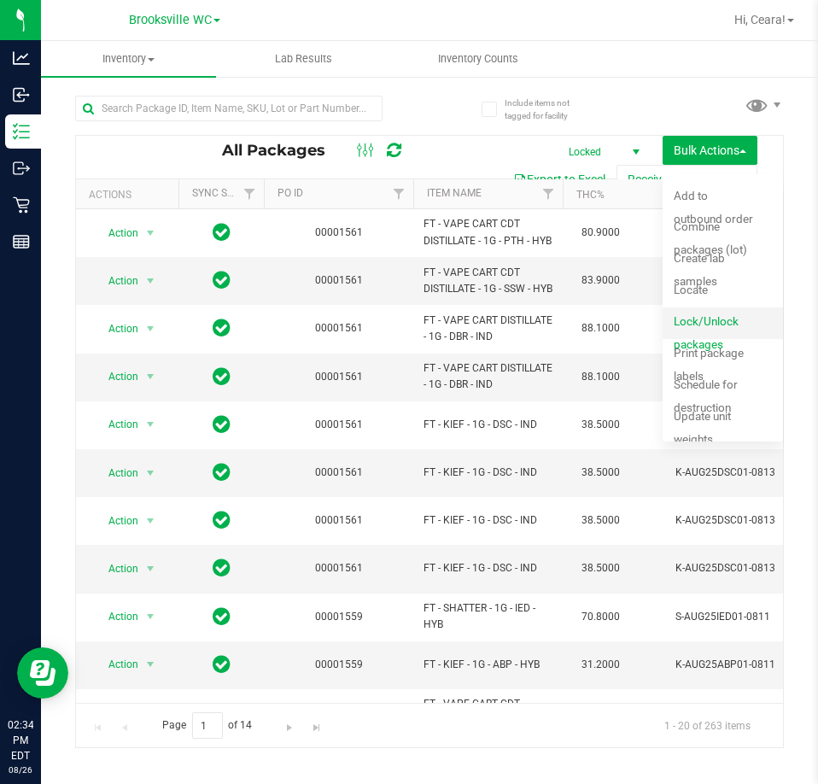
click at [704, 321] on span "Lock/Unlock packages" at bounding box center [706, 332] width 65 height 37
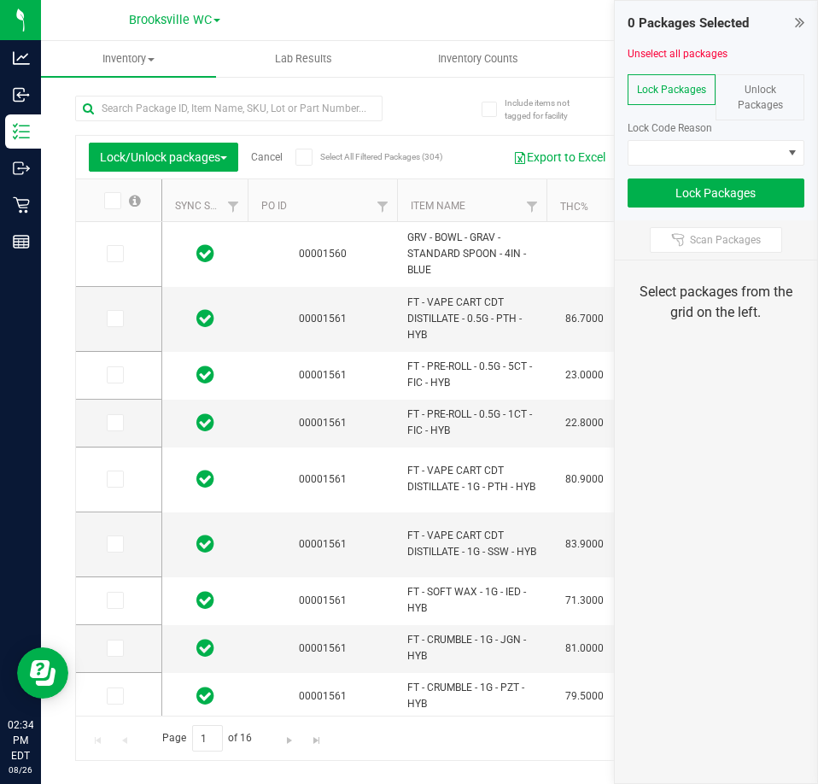
click at [477, 211] on th "Item Name" at bounding box center [471, 200] width 149 height 43
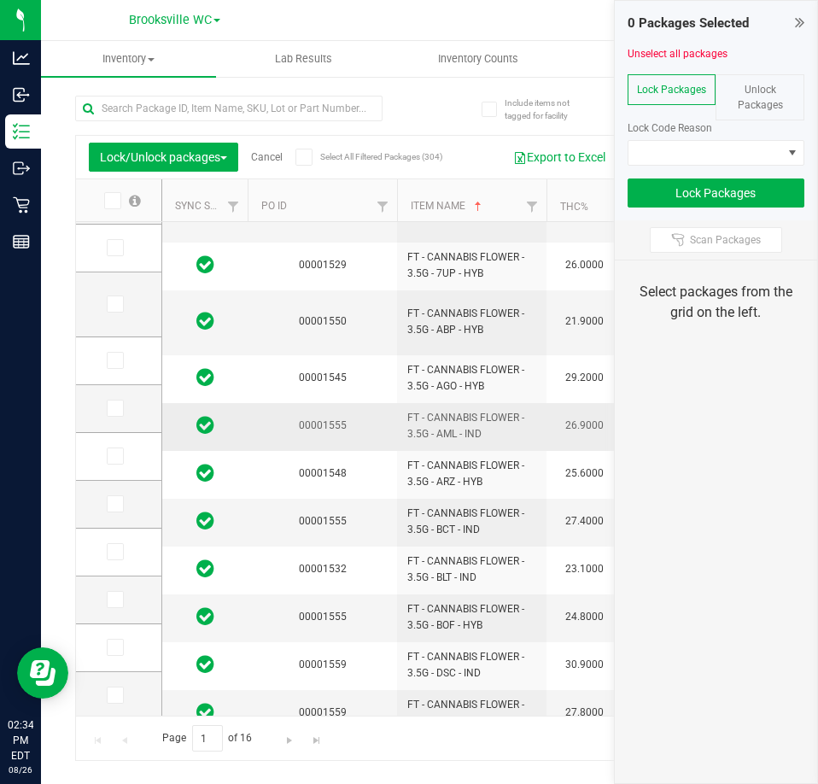
scroll to position [462, 0]
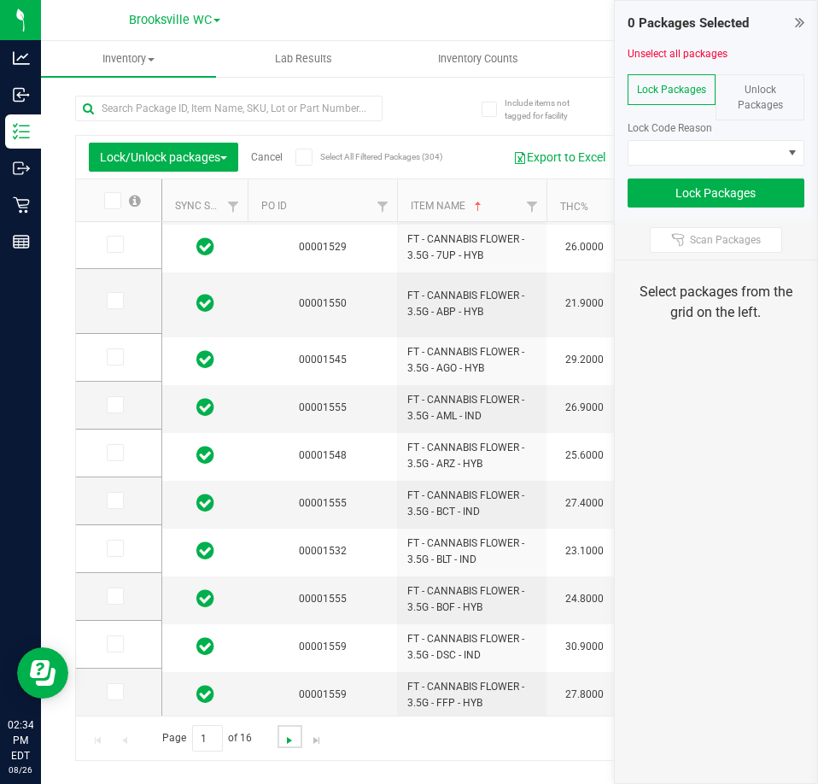
click at [283, 740] on span "Go to the next page" at bounding box center [290, 740] width 14 height 14
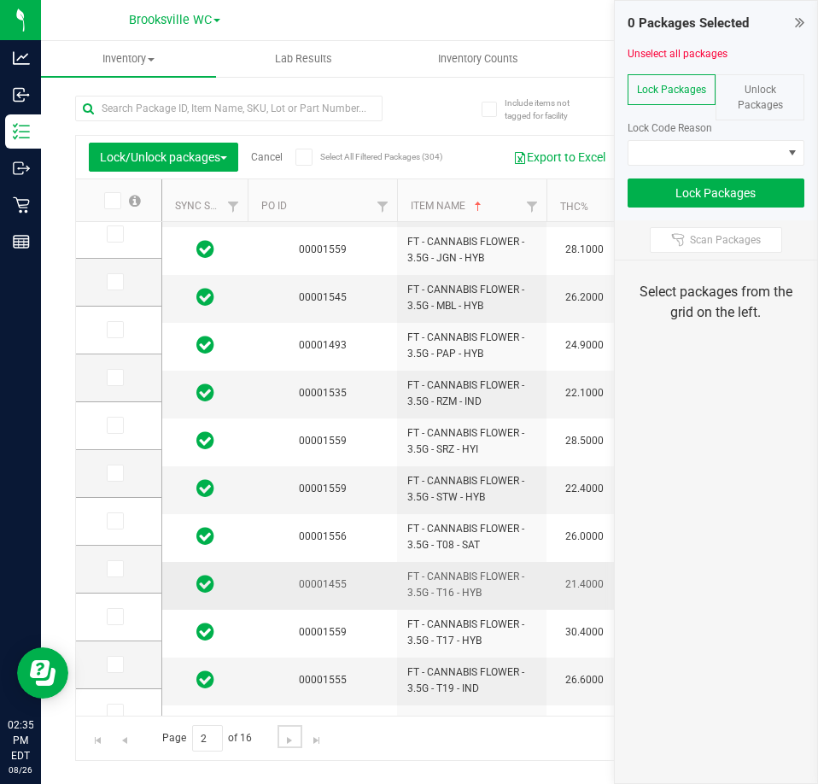
scroll to position [479, 0]
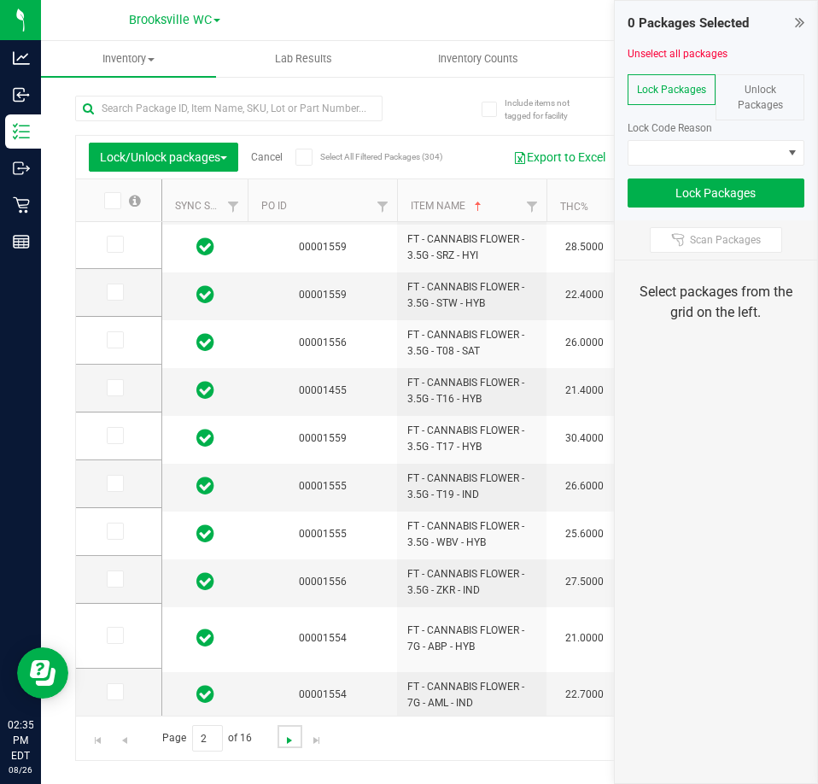
click at [293, 741] on span "Go to the next page" at bounding box center [290, 740] width 14 height 14
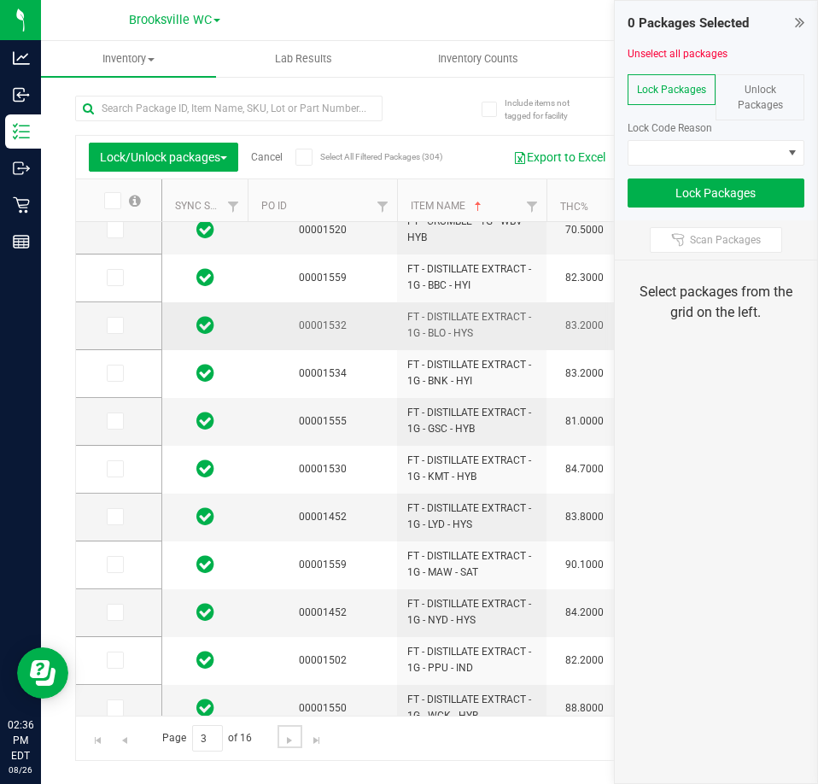
scroll to position [256, 0]
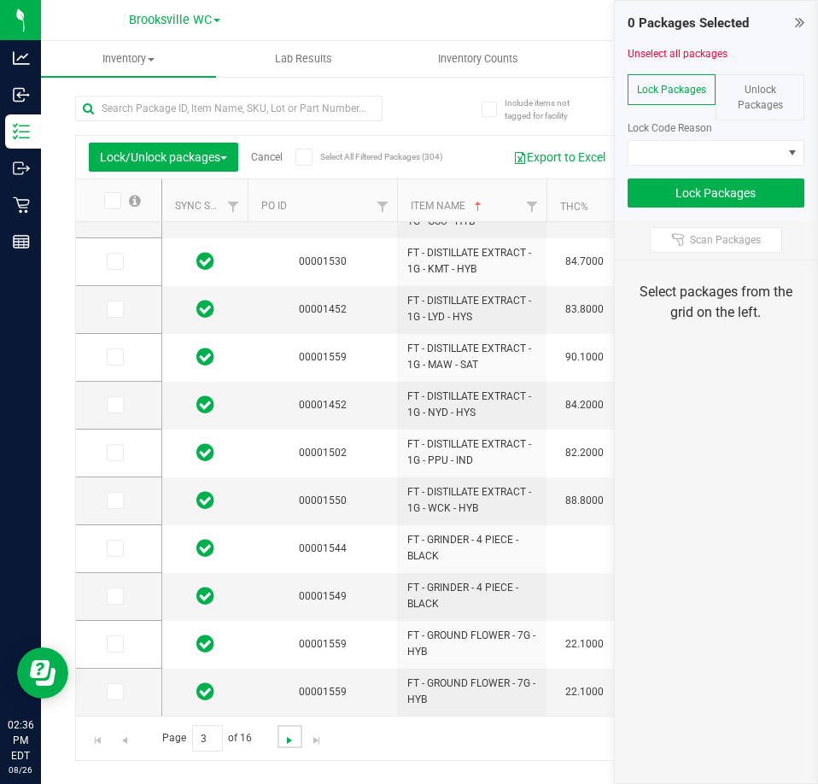
click at [292, 741] on span "Go to the next page" at bounding box center [290, 740] width 14 height 14
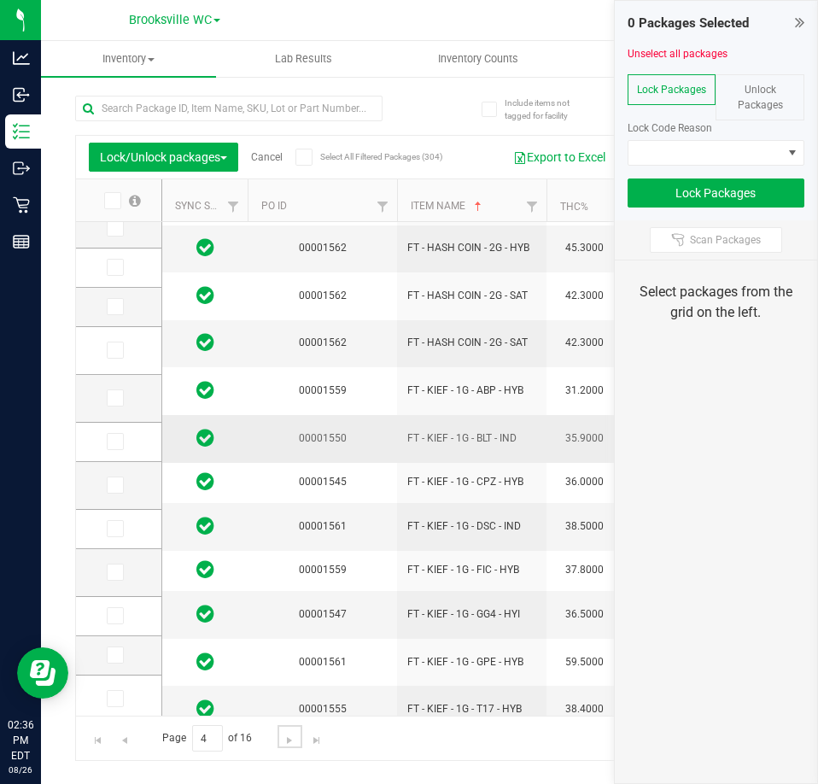
scroll to position [256, 0]
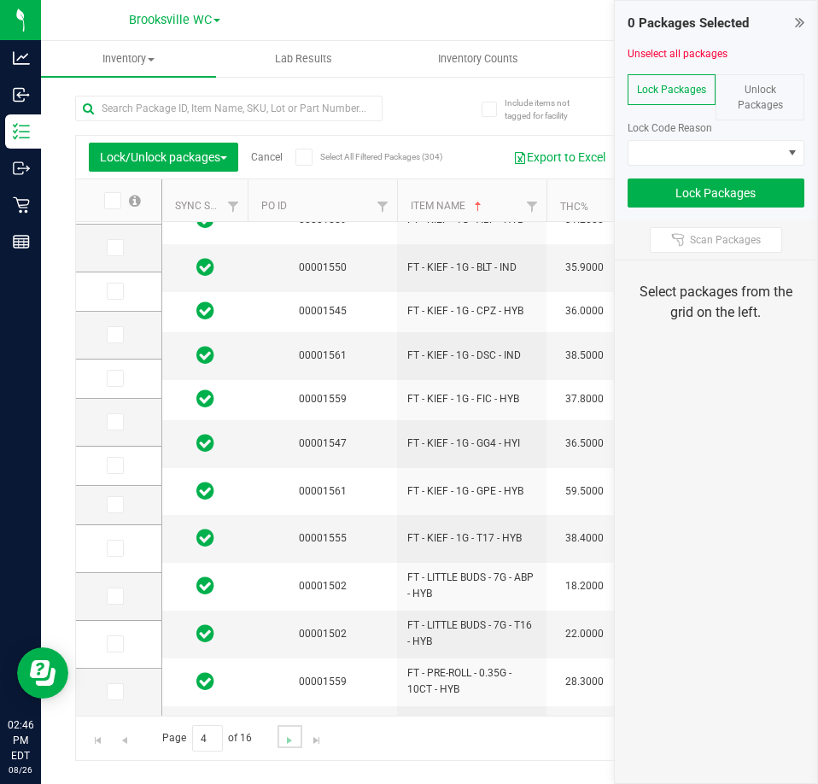
click at [285, 731] on link "Go to the next page" at bounding box center [289, 736] width 25 height 23
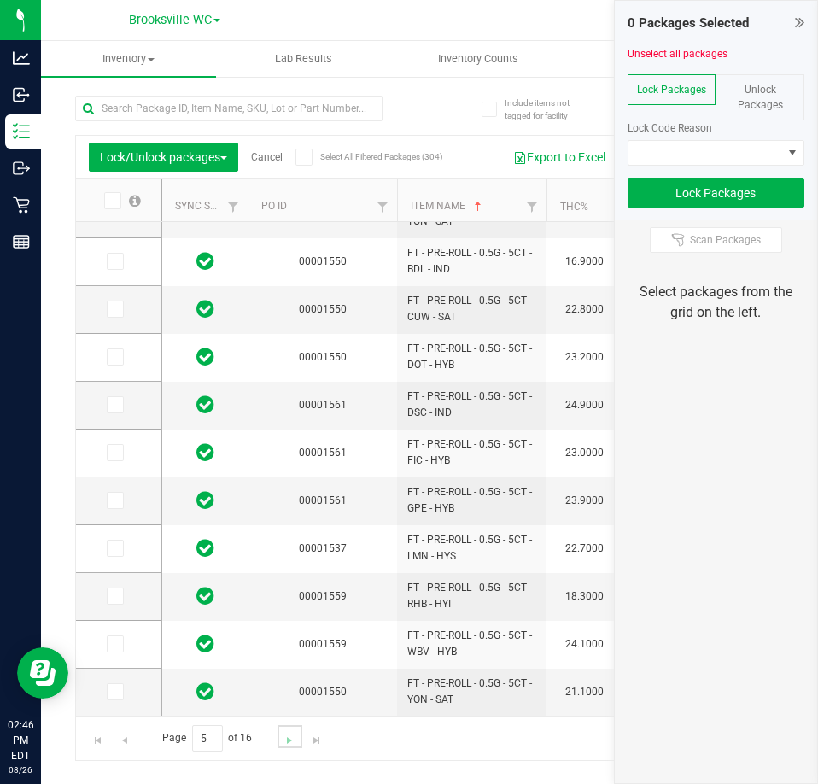
click at [296, 738] on link "Go to the next page" at bounding box center [289, 736] width 25 height 23
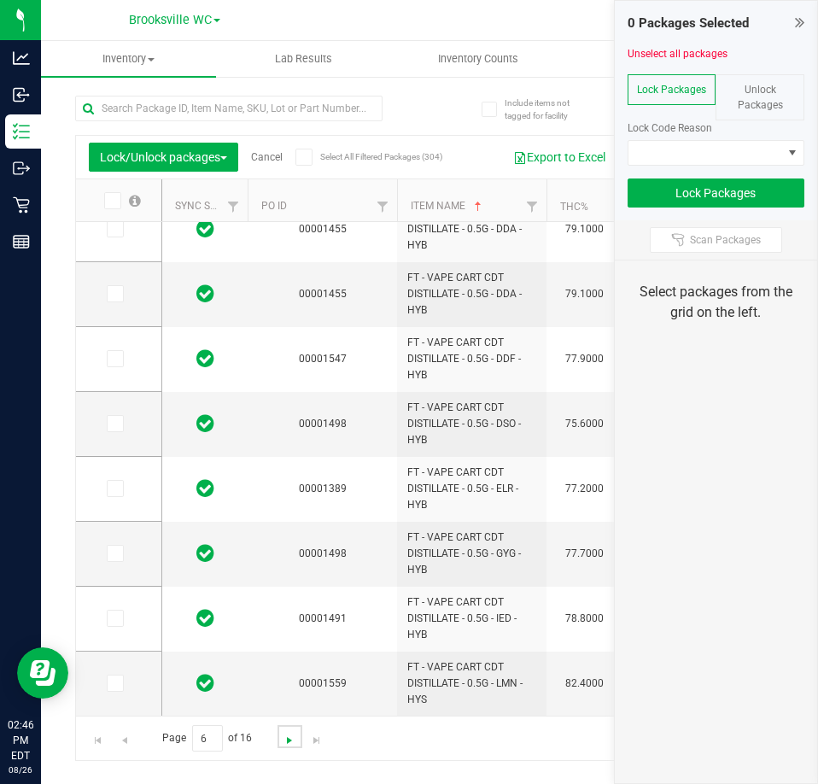
click at [291, 742] on span "Go to the next page" at bounding box center [290, 740] width 14 height 14
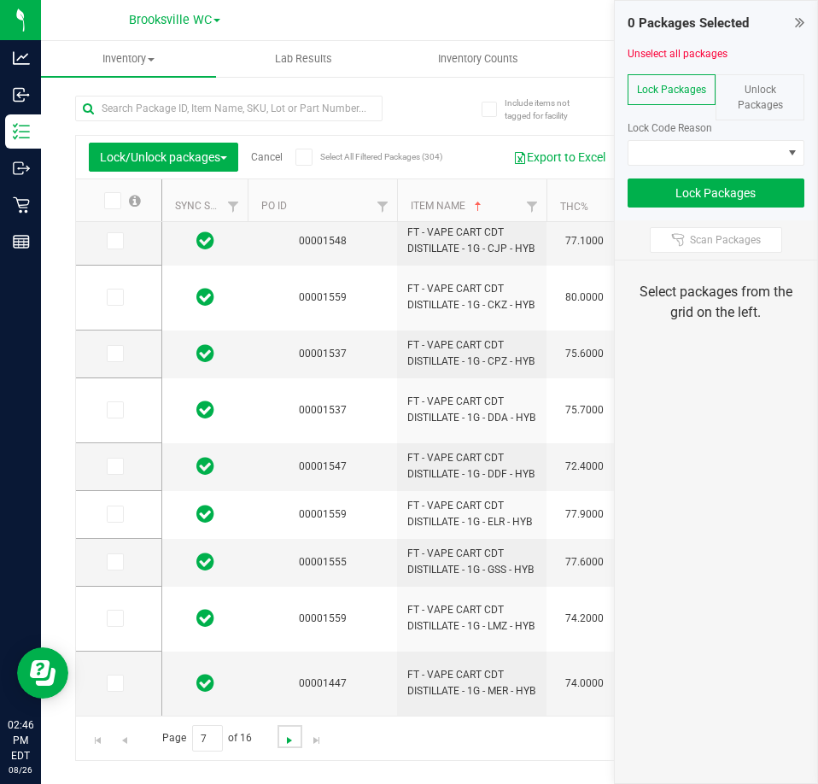
click at [293, 739] on span "Go to the next page" at bounding box center [290, 740] width 14 height 14
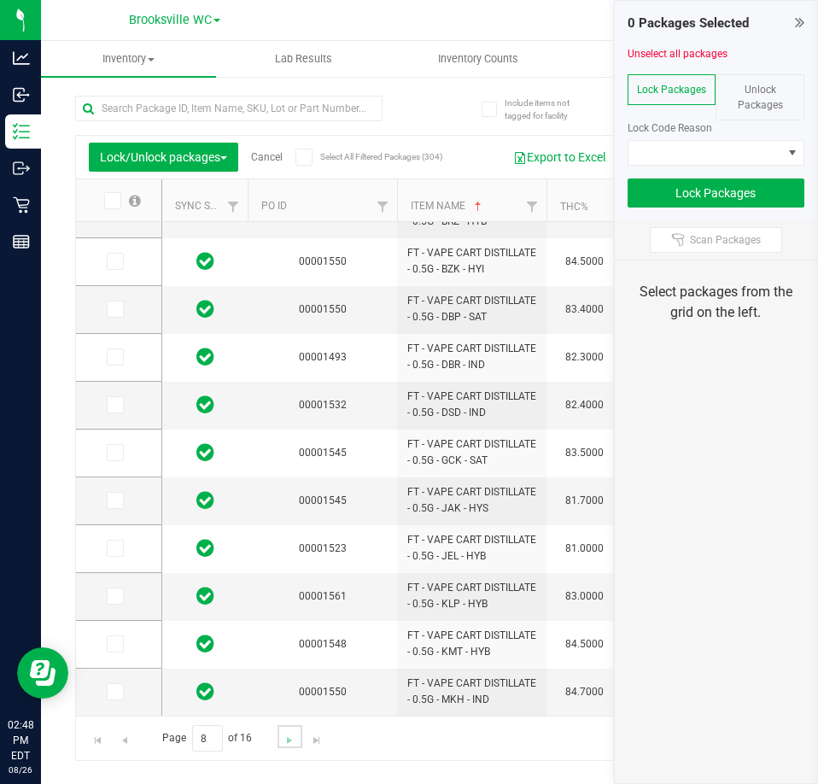
click at [288, 733] on link "Go to the next page" at bounding box center [289, 736] width 25 height 23
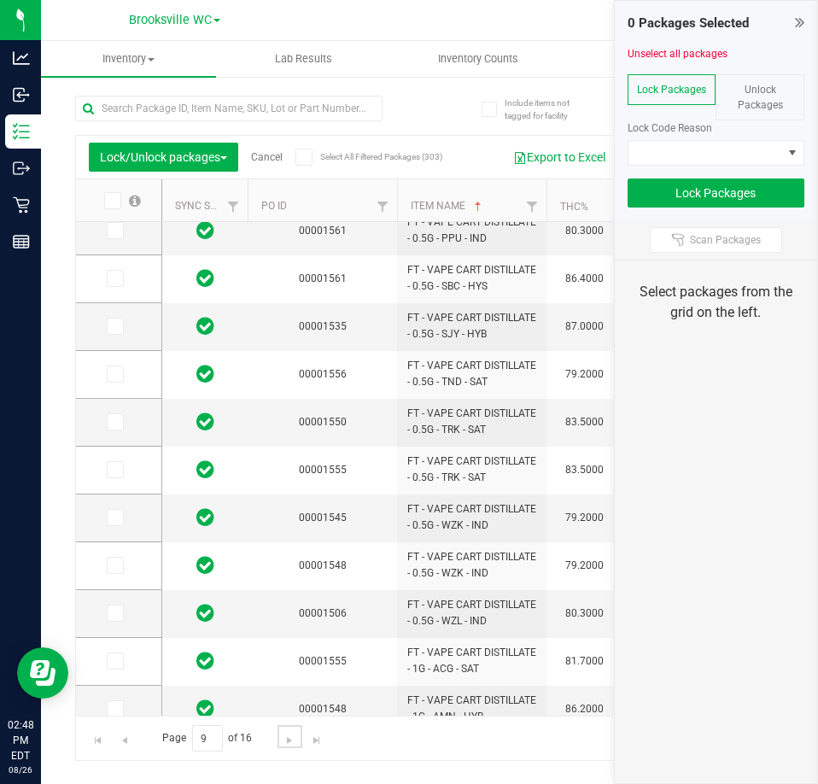
scroll to position [462, 0]
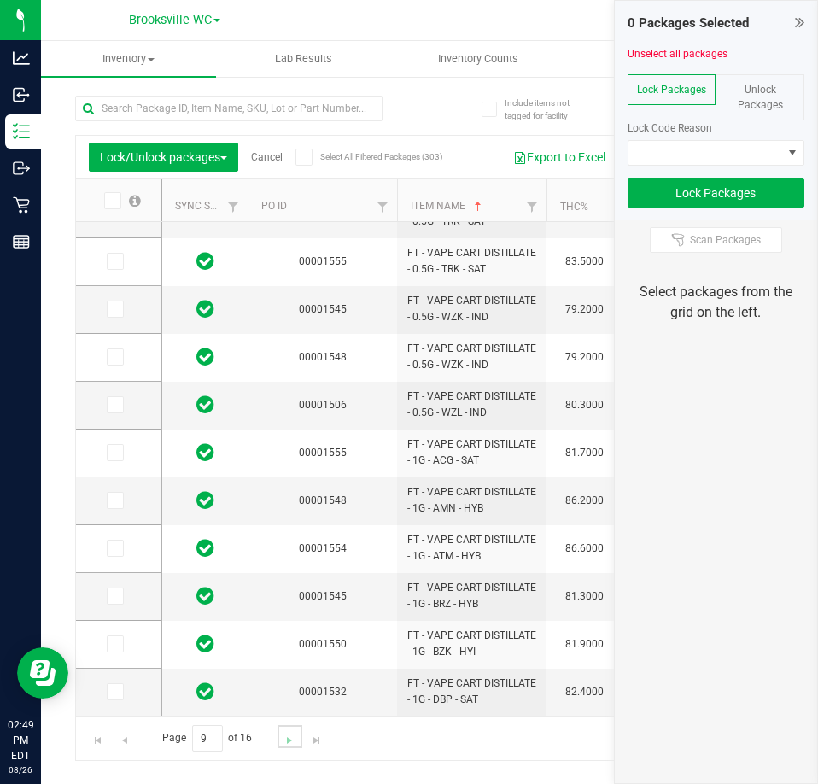
click at [285, 748] on link "Go to the next page" at bounding box center [289, 736] width 25 height 23
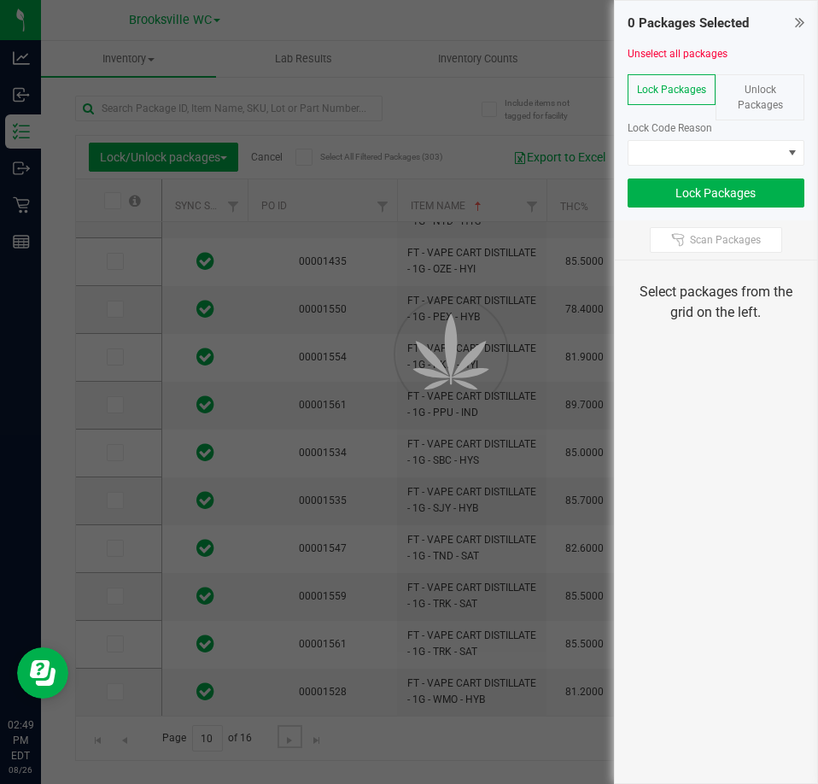
scroll to position [0, 0]
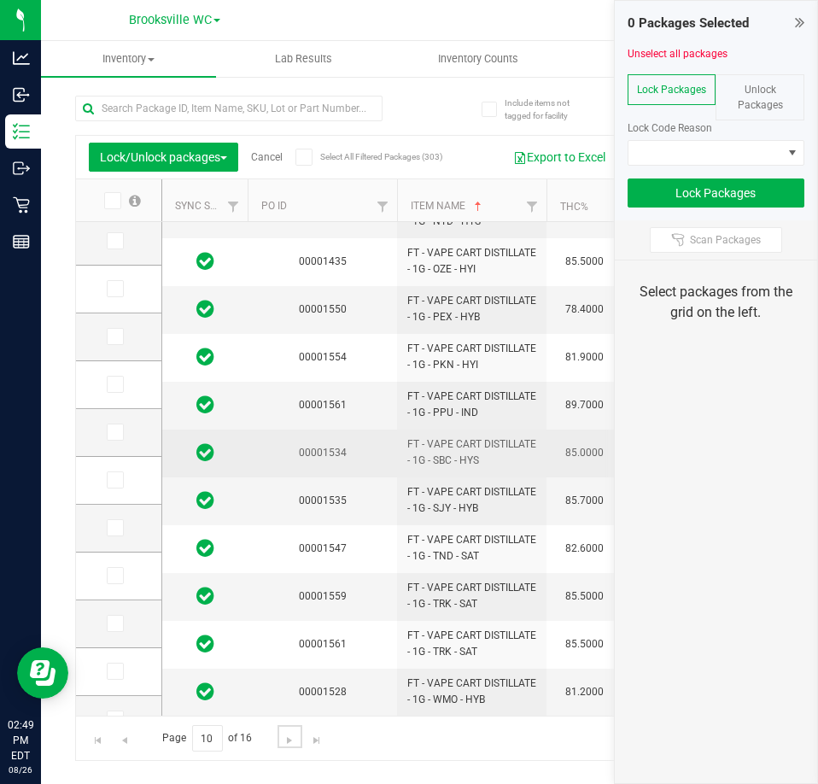
scroll to position [462, 0]
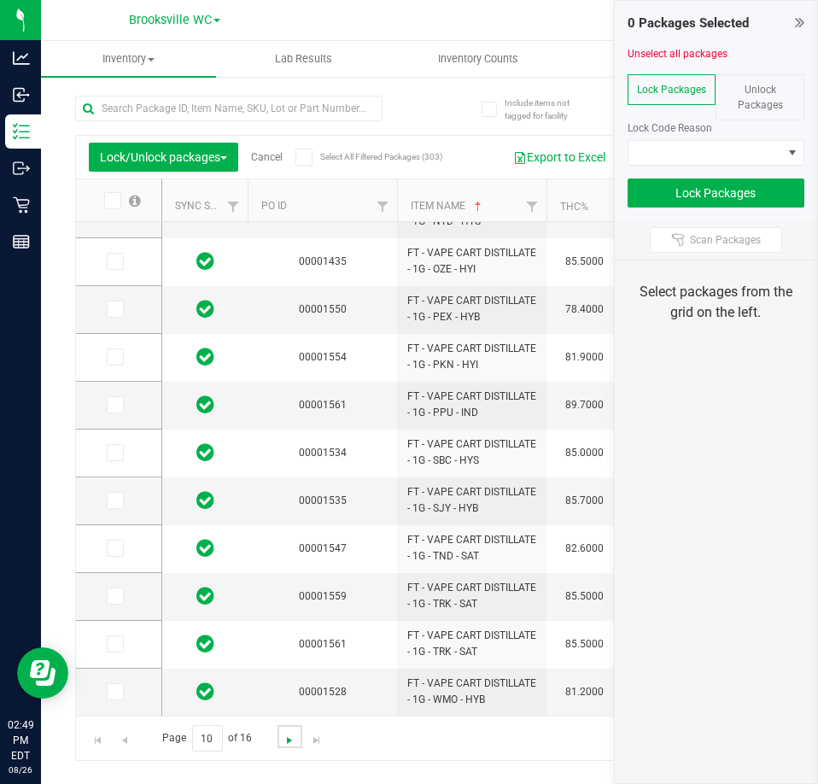
click at [290, 737] on span "Go to the next page" at bounding box center [290, 740] width 14 height 14
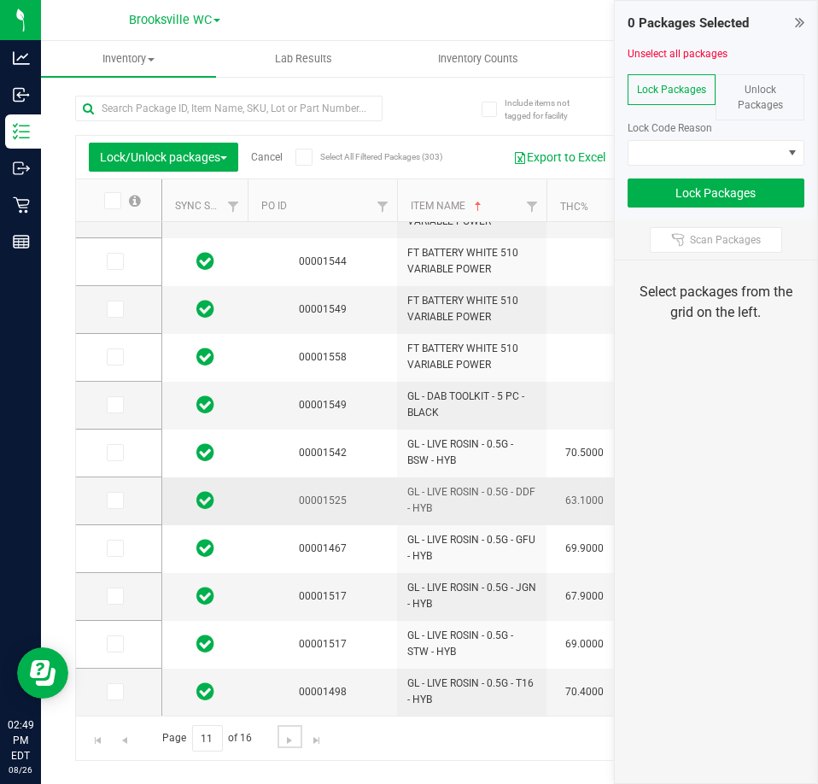
scroll to position [475, 0]
click at [291, 737] on span "Go to the next page" at bounding box center [290, 740] width 14 height 14
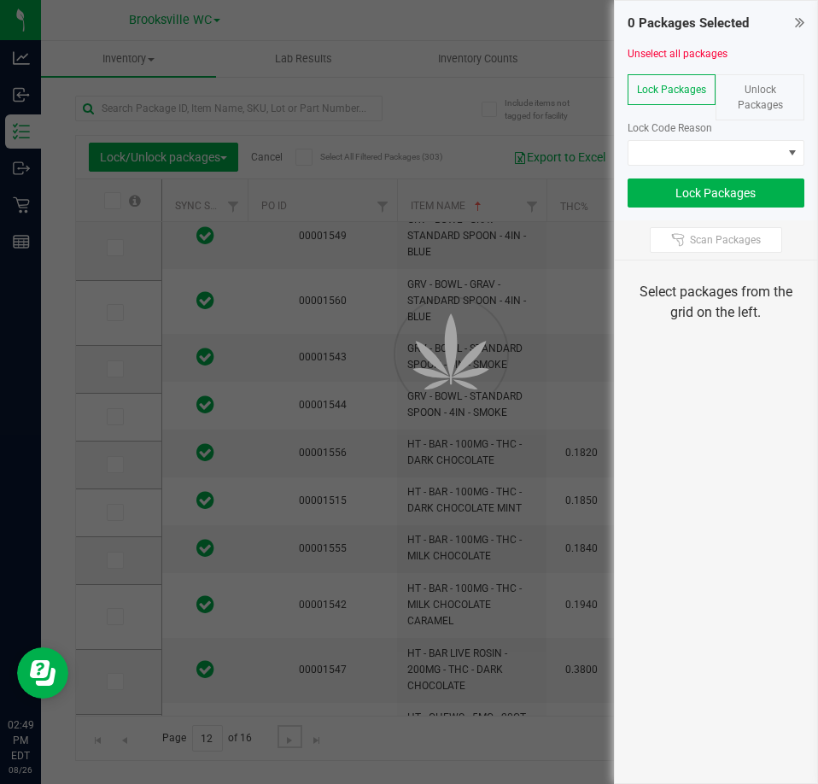
type input "2025-12-30"
type input "2025-11-24"
type input "2025-12-21"
type input "2026-01-18"
type input "2025-12-23"
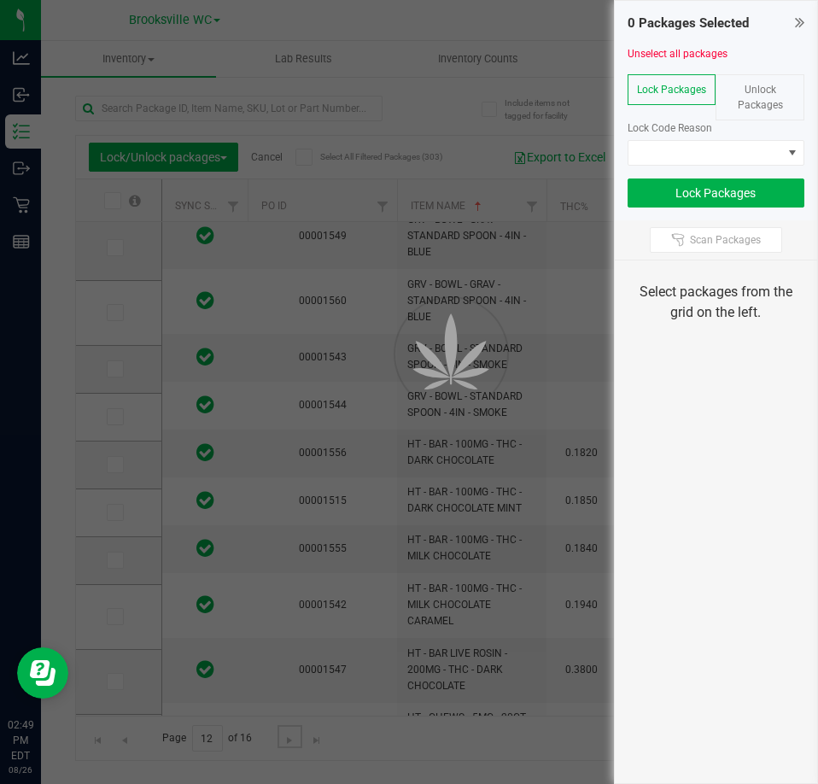
type input "2025-12-23"
type input "2026-01-12"
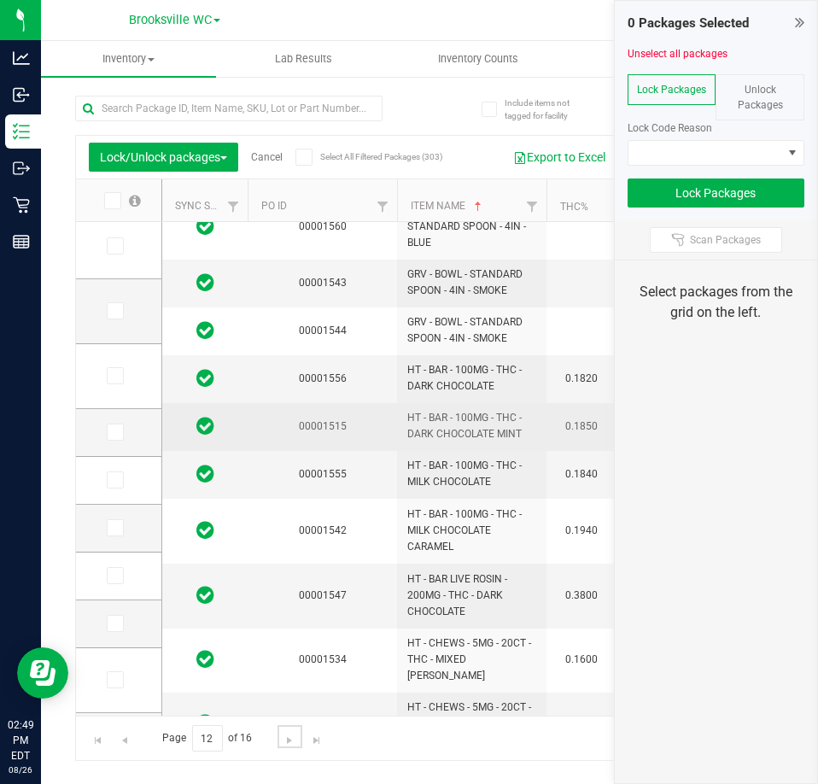
scroll to position [549, 0]
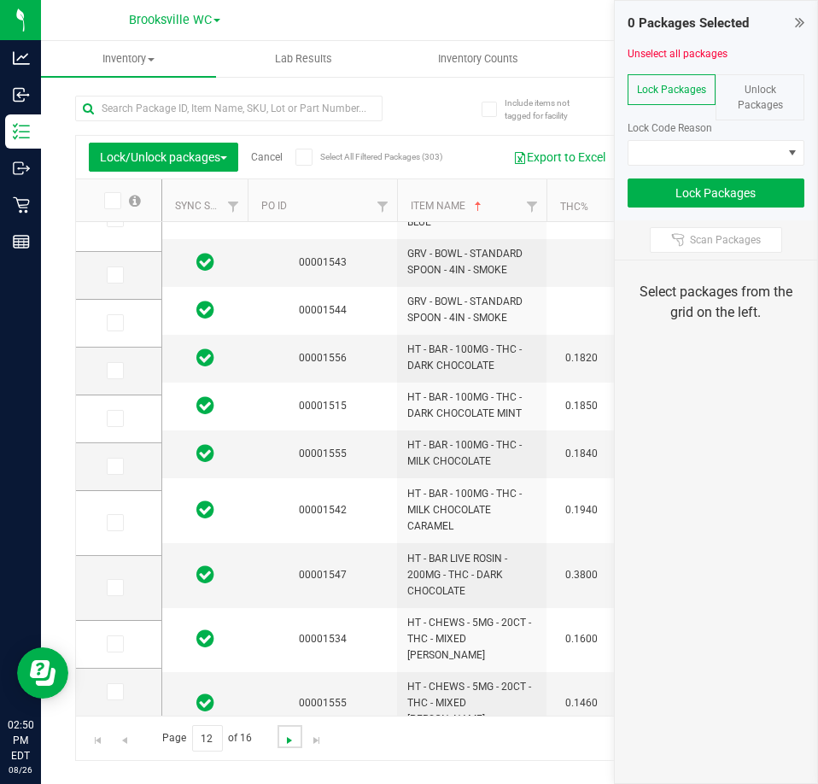
click at [292, 739] on span "Go to the next page" at bounding box center [290, 740] width 14 height 14
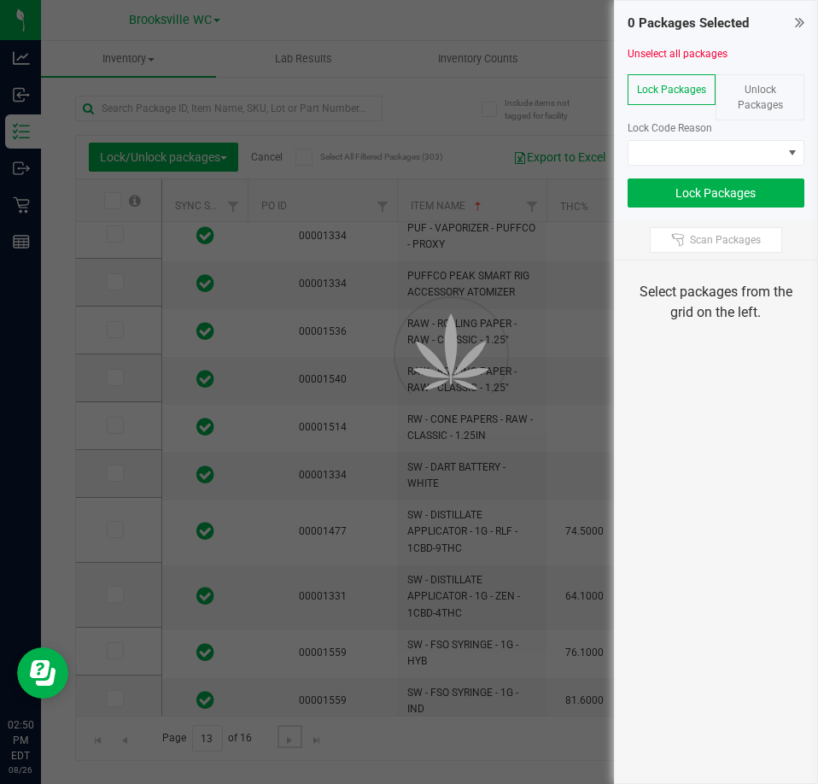
type input "2026-01-18"
type input "2026-01-11"
type input "2025-12-27"
type input "2026-01-11"
type input "2025-12-20"
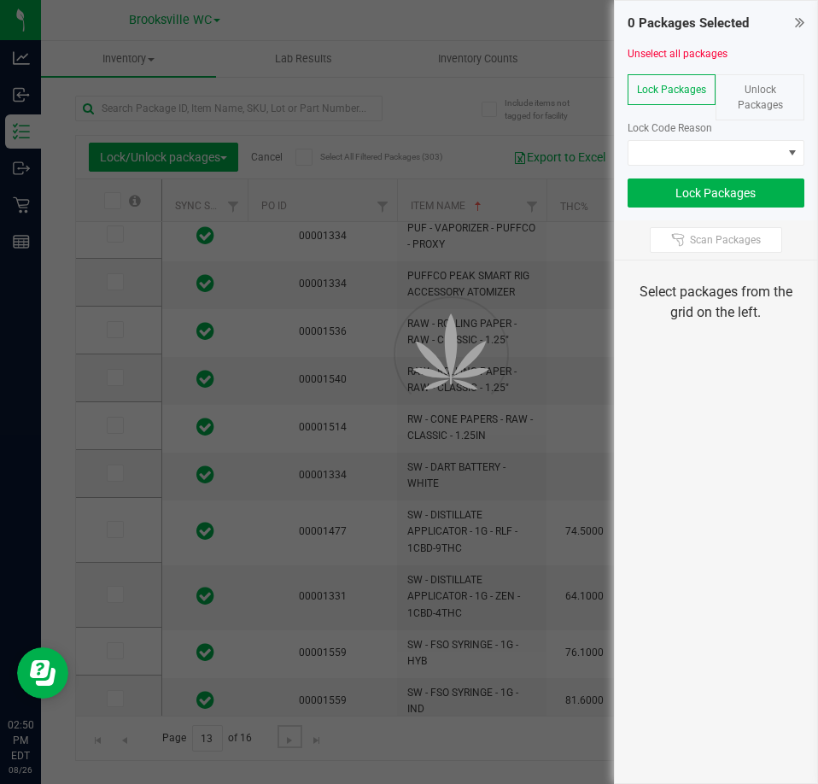
type input "2026-01-13"
type input "2026-01-11"
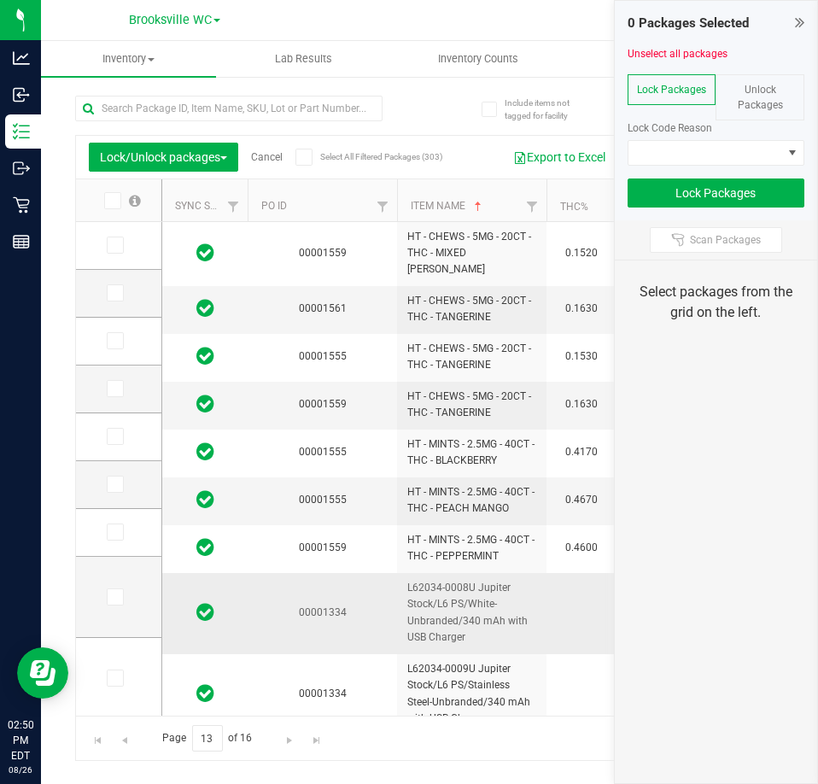
scroll to position [85, 0]
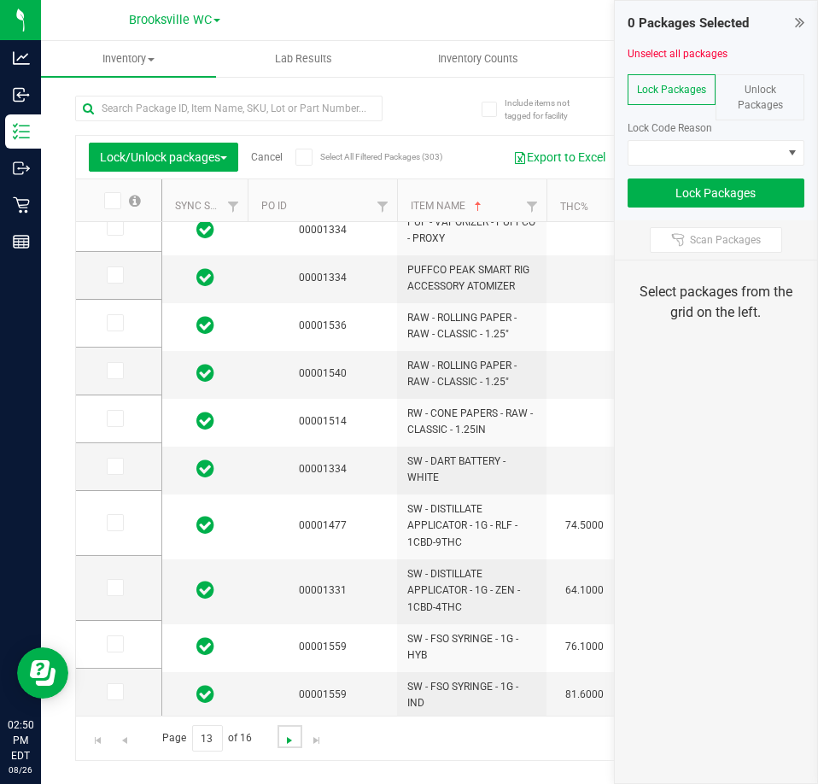
click at [285, 743] on span "Go to the next page" at bounding box center [290, 740] width 14 height 14
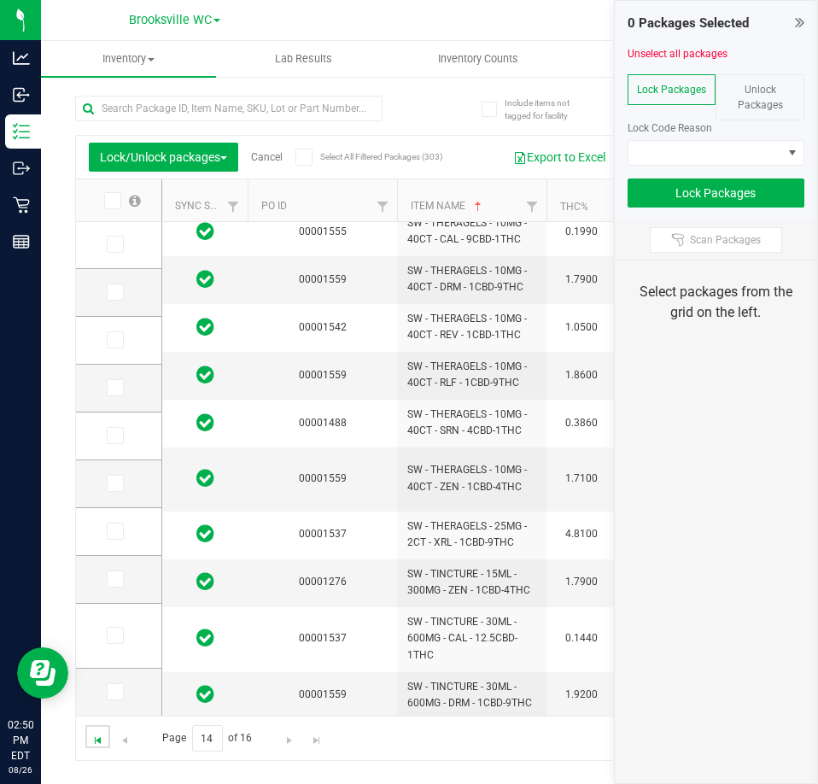
click at [102, 741] on span "Go to the first page" at bounding box center [98, 740] width 14 height 14
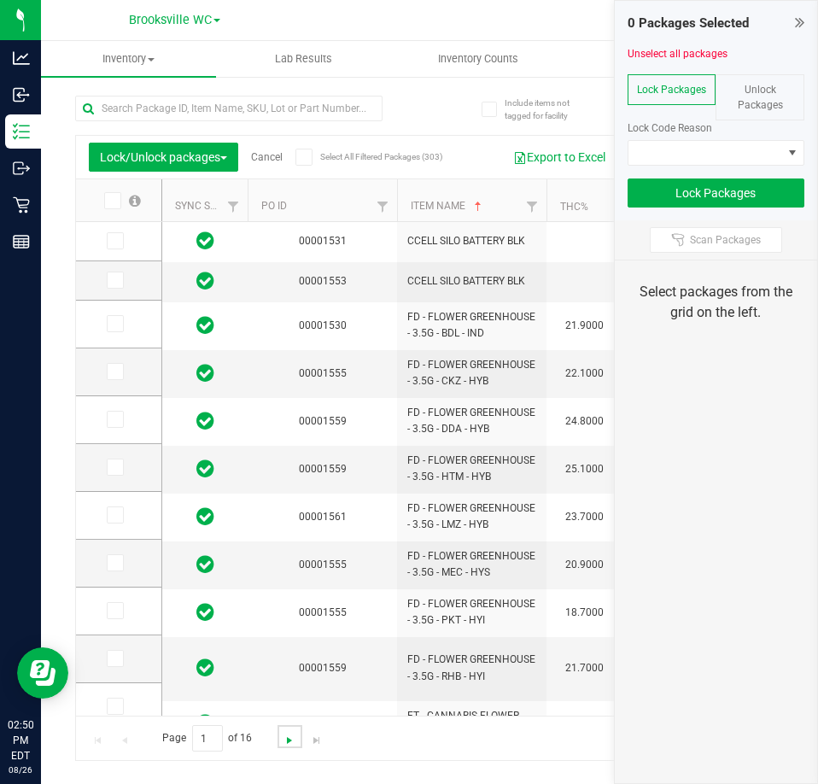
click at [287, 744] on span "Go to the next page" at bounding box center [290, 740] width 14 height 14
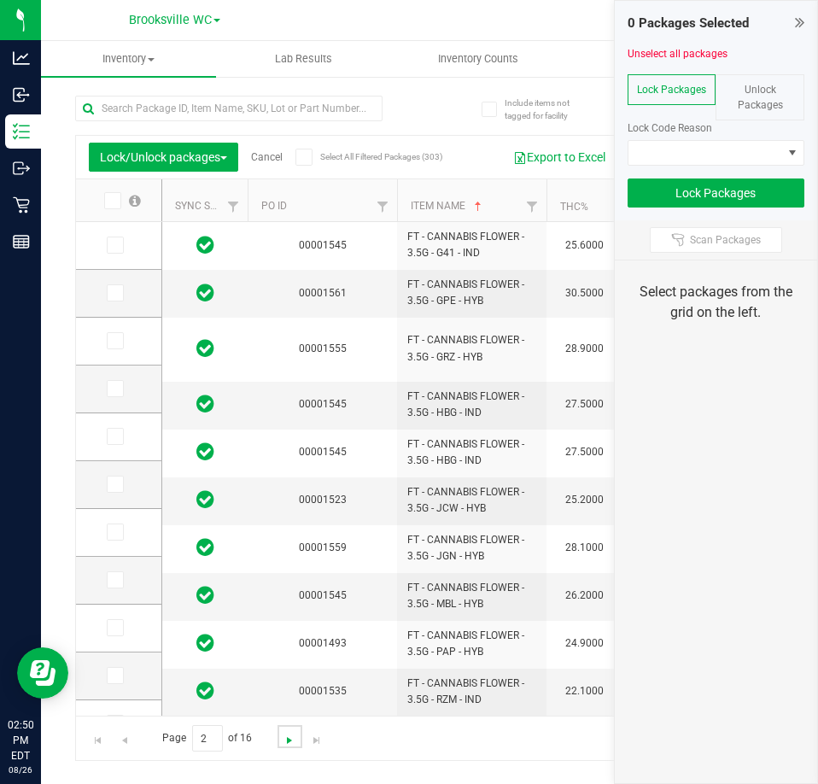
click at [287, 744] on span "Go to the next page" at bounding box center [290, 740] width 14 height 14
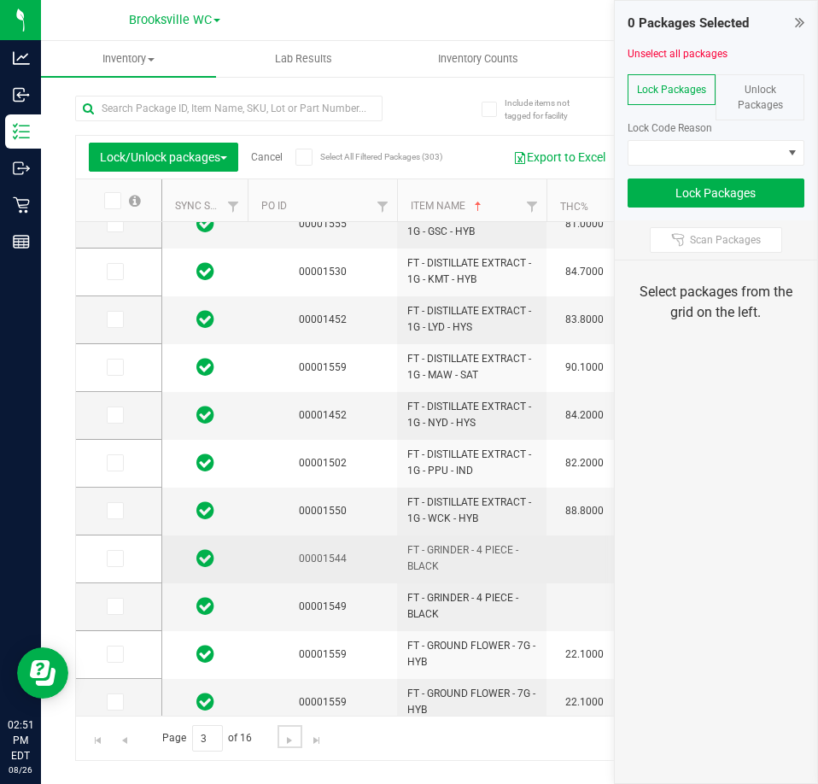
scroll to position [462, 0]
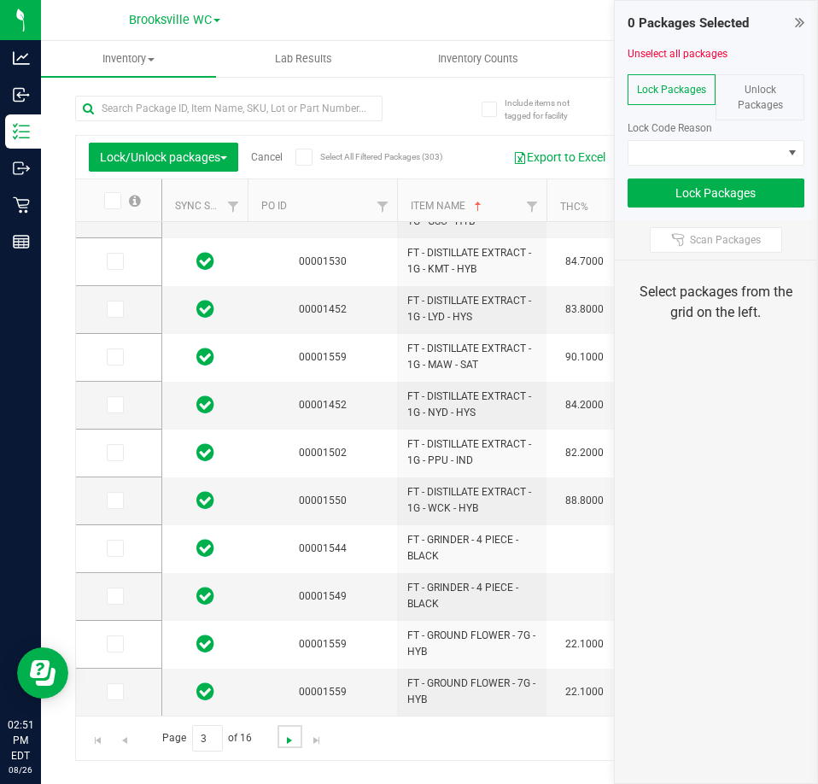
click at [286, 741] on span "Go to the next page" at bounding box center [290, 740] width 14 height 14
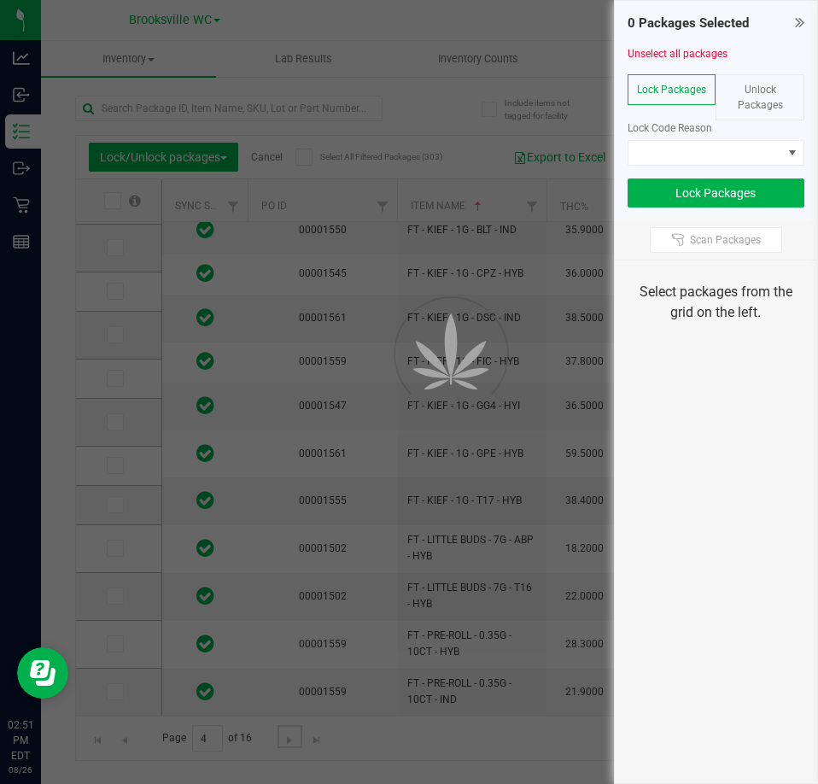
scroll to position [0, 0]
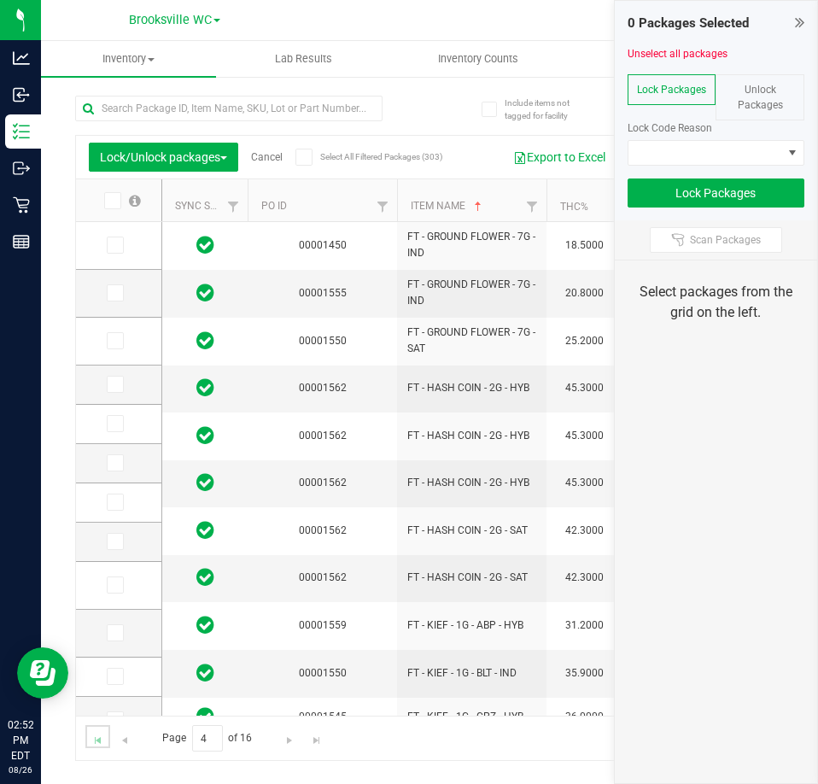
click at [105, 744] on link "Go to the first page" at bounding box center [97, 736] width 25 height 23
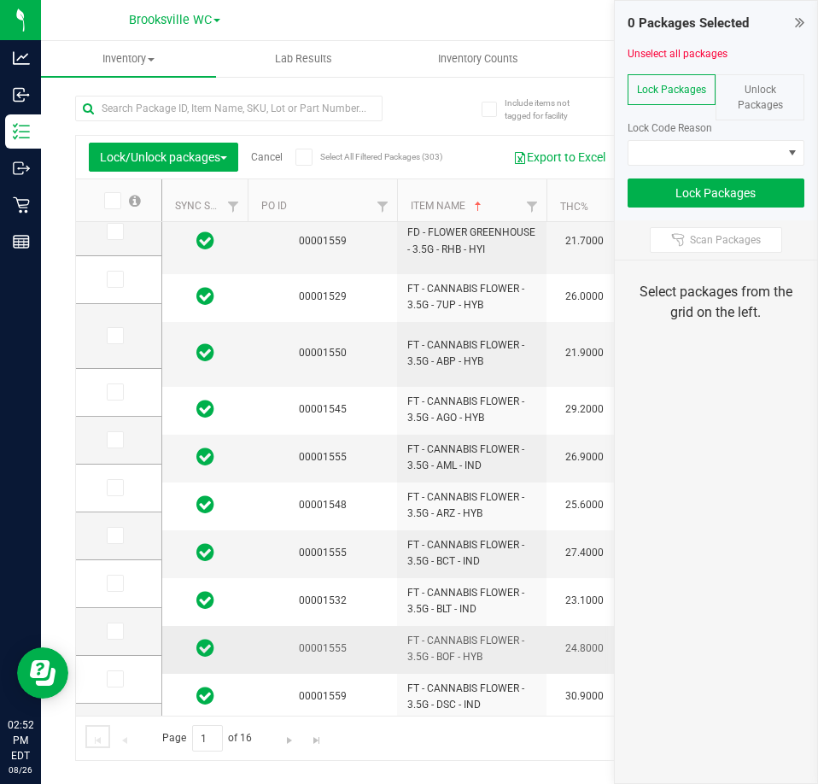
scroll to position [462, 0]
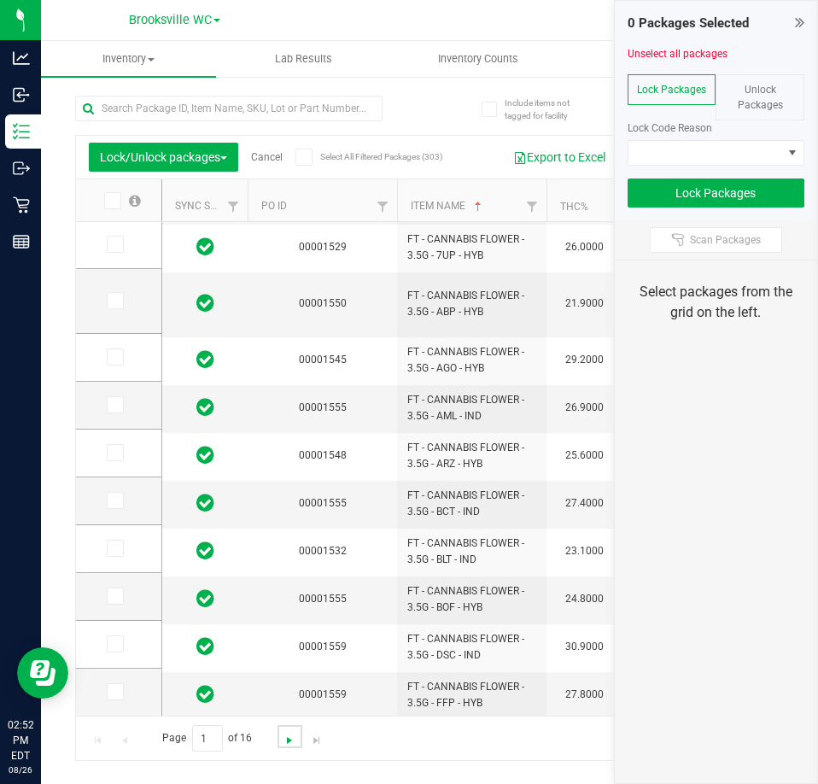
click at [291, 741] on span "Go to the next page" at bounding box center [290, 740] width 14 height 14
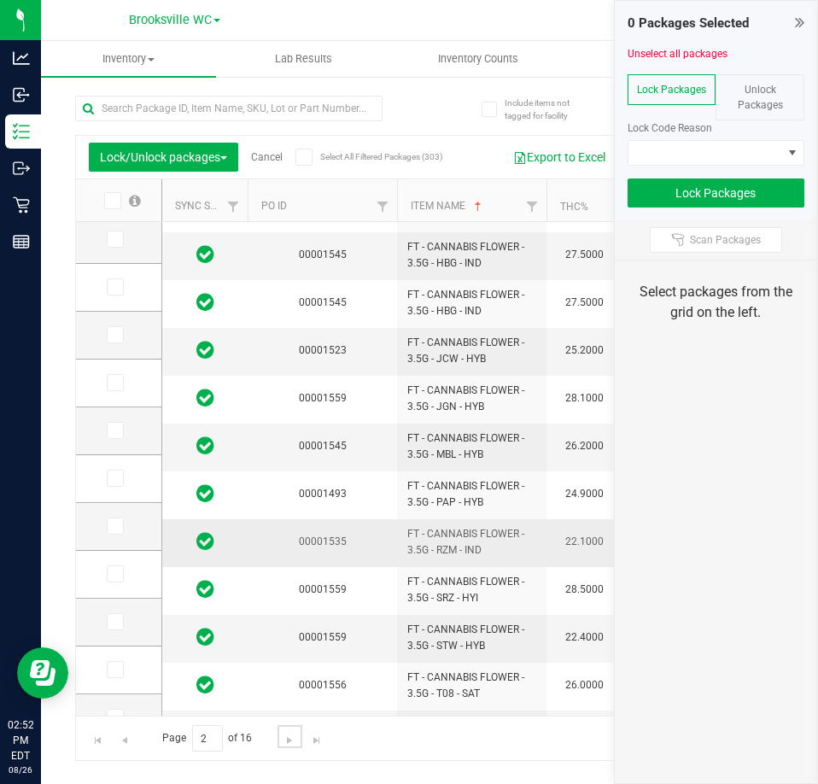
scroll to position [479, 0]
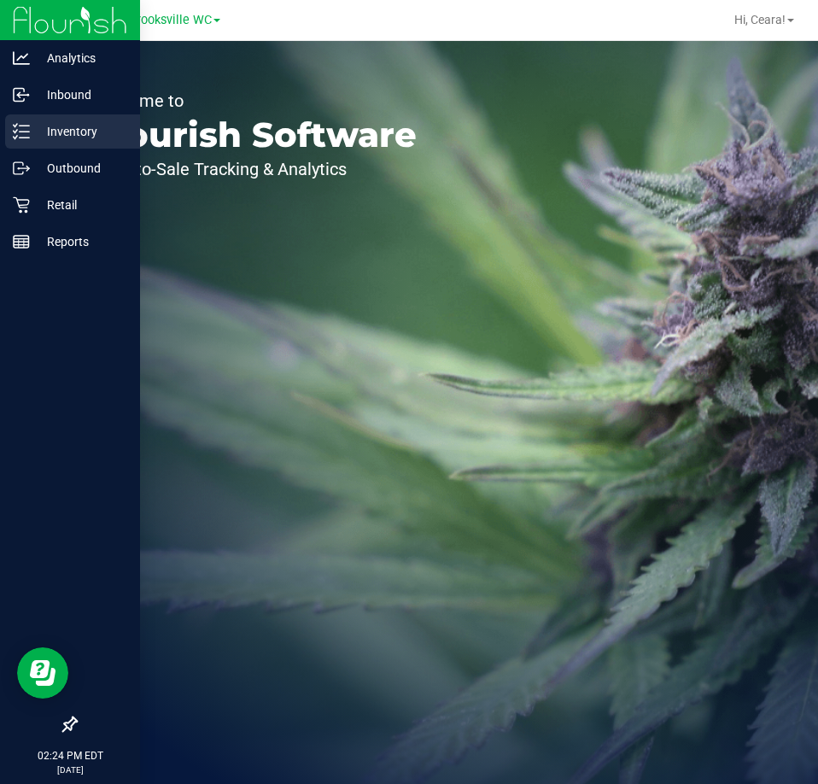
click at [27, 131] on line at bounding box center [24, 131] width 9 height 0
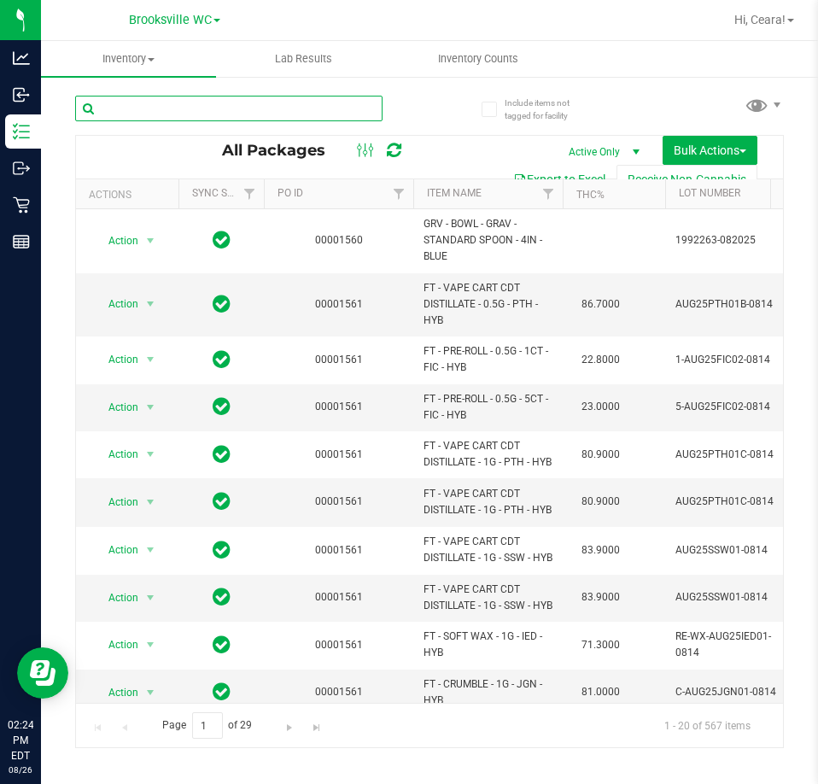
click at [270, 116] on input "text" at bounding box center [228, 109] width 307 height 26
paste input "FLSRWGM-20250514-451"
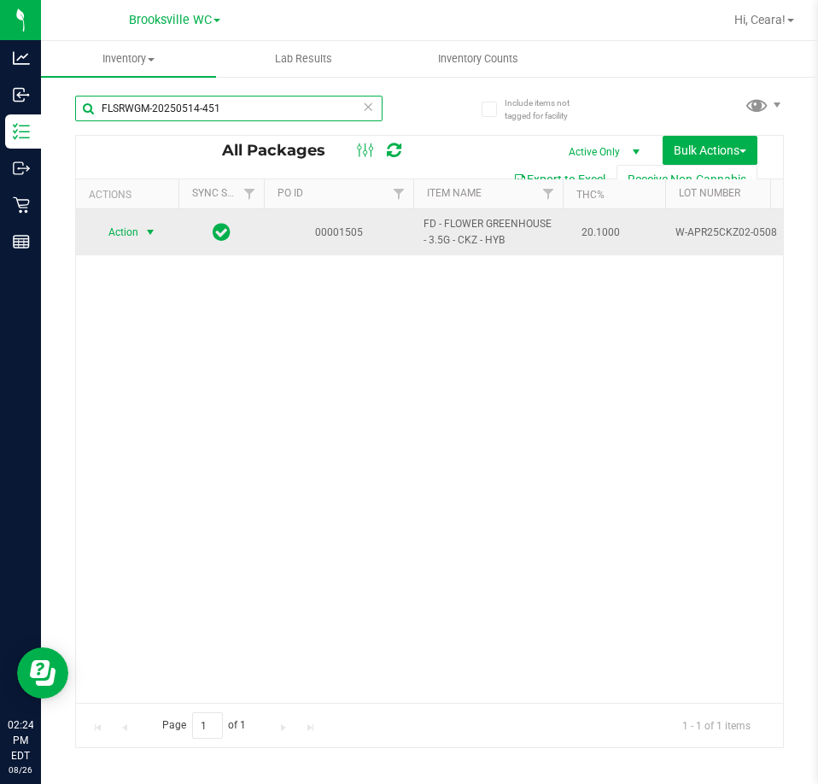
type input "FLSRWGM-20250514-451"
click at [131, 234] on span "Action" at bounding box center [116, 232] width 46 height 24
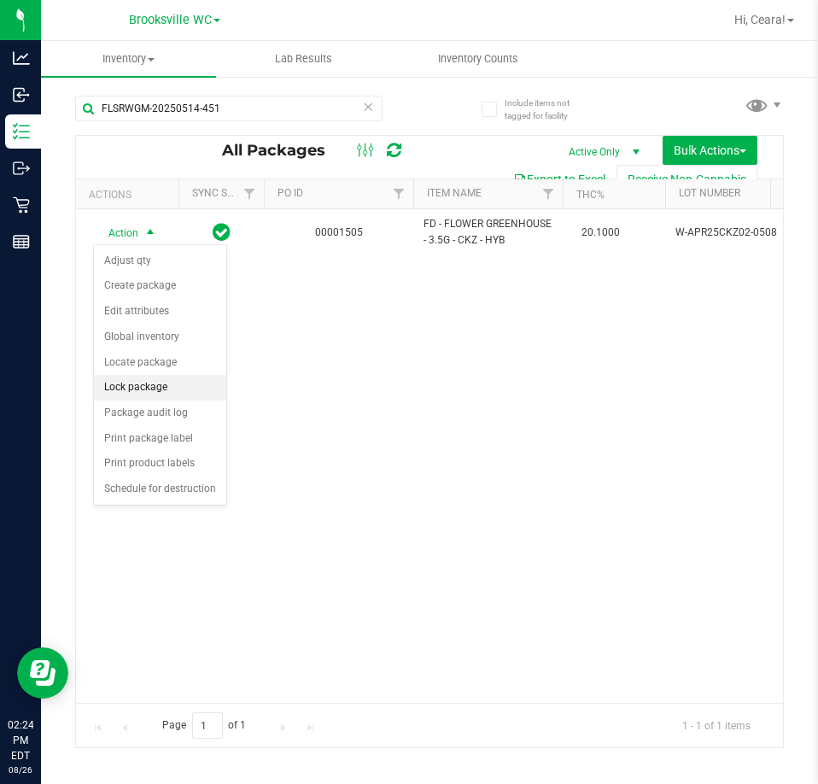
click at [112, 385] on li "Lock package" at bounding box center [160, 388] width 132 height 26
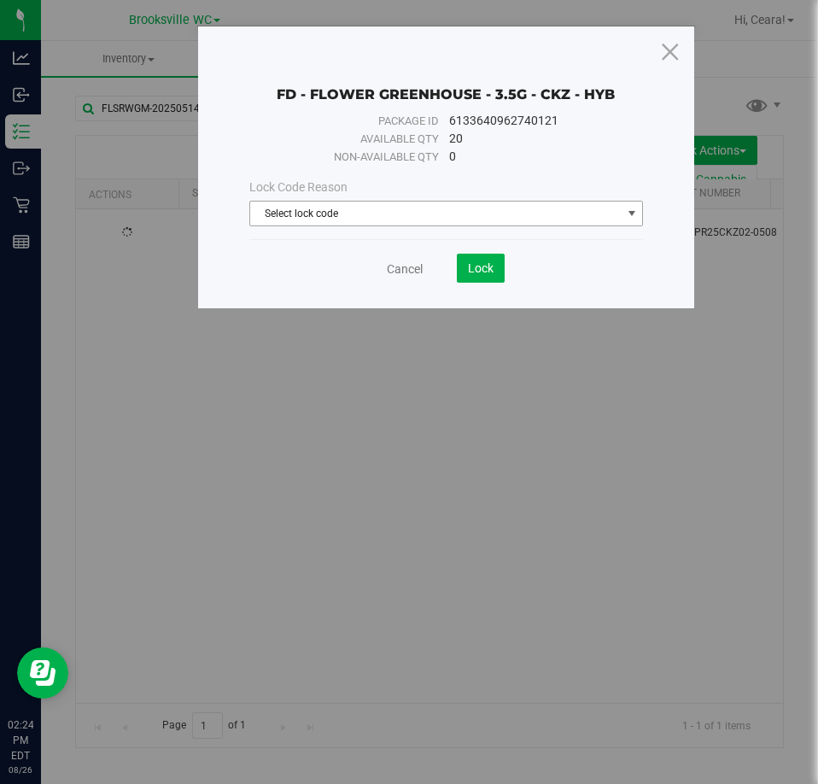
click at [453, 213] on span "Select lock code" at bounding box center [435, 213] width 371 height 24
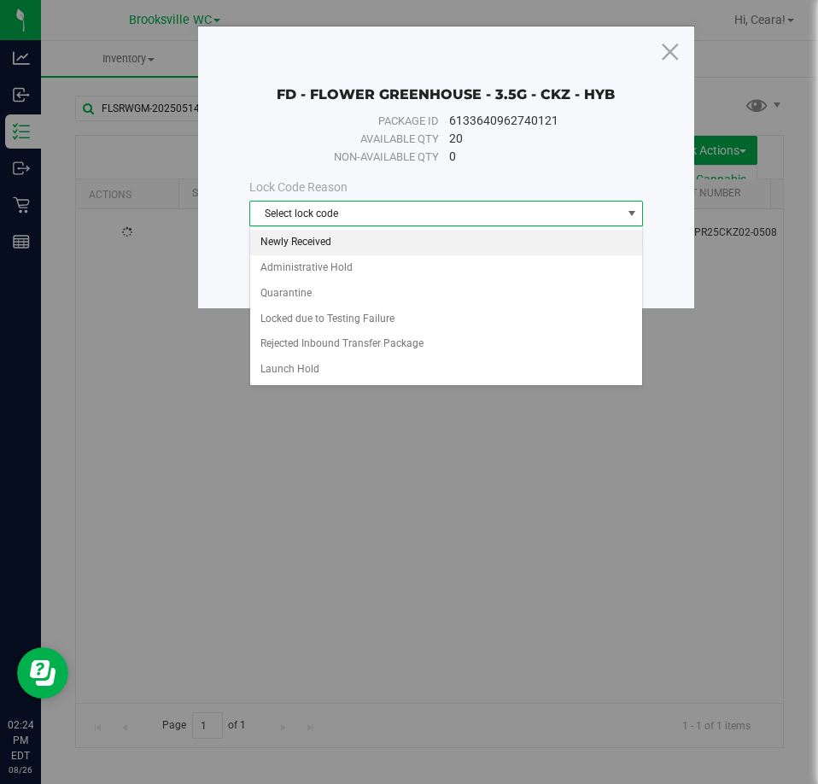
click at [339, 242] on li "Newly Received" at bounding box center [446, 243] width 393 height 26
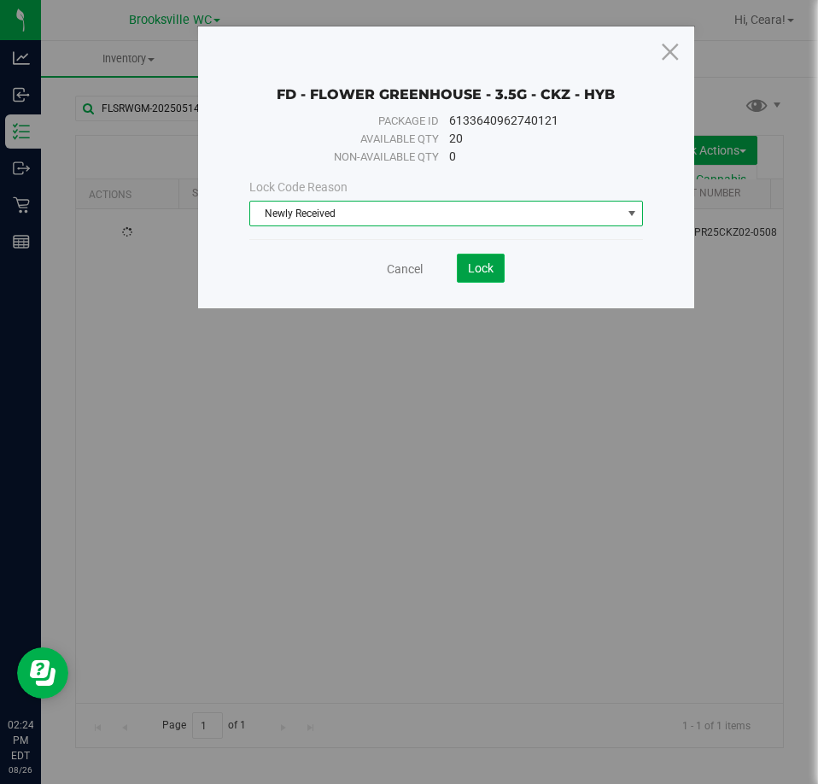
click at [489, 266] on span "Lock" at bounding box center [481, 268] width 26 height 14
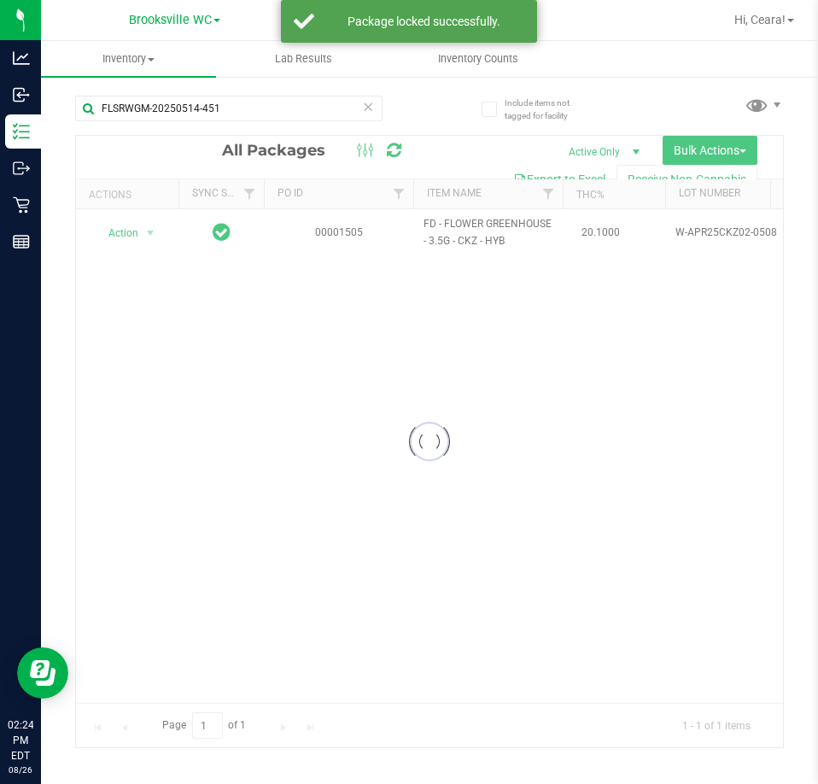
click at [370, 110] on icon at bounding box center [368, 106] width 12 height 20
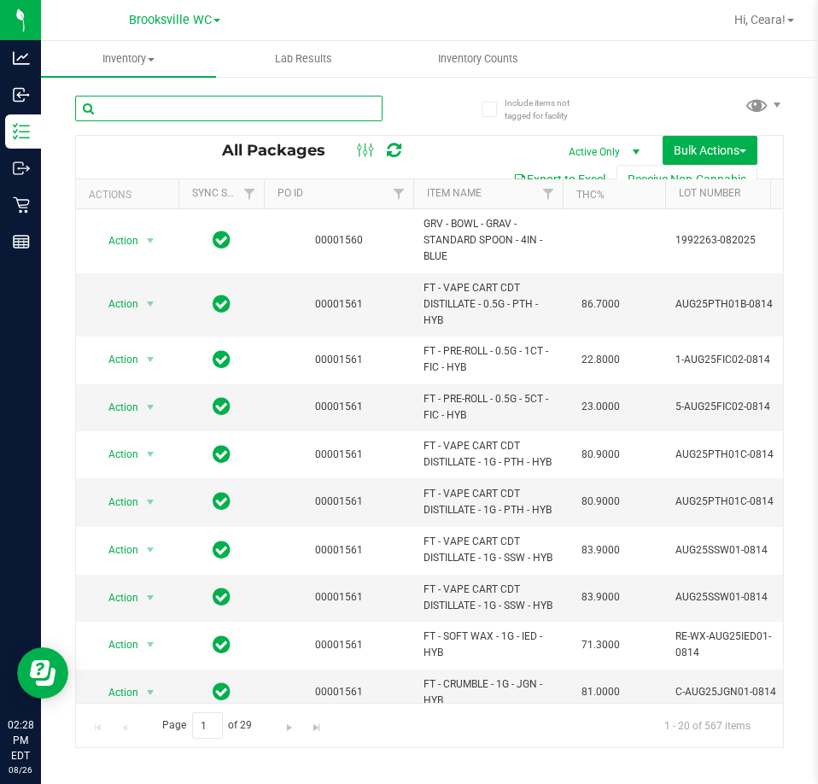
type input "​W-JUN25FFP01-0701"
click at [269, 115] on input "text" at bounding box center [228, 109] width 307 height 26
paste input "FLSRWGM-20250723-492"
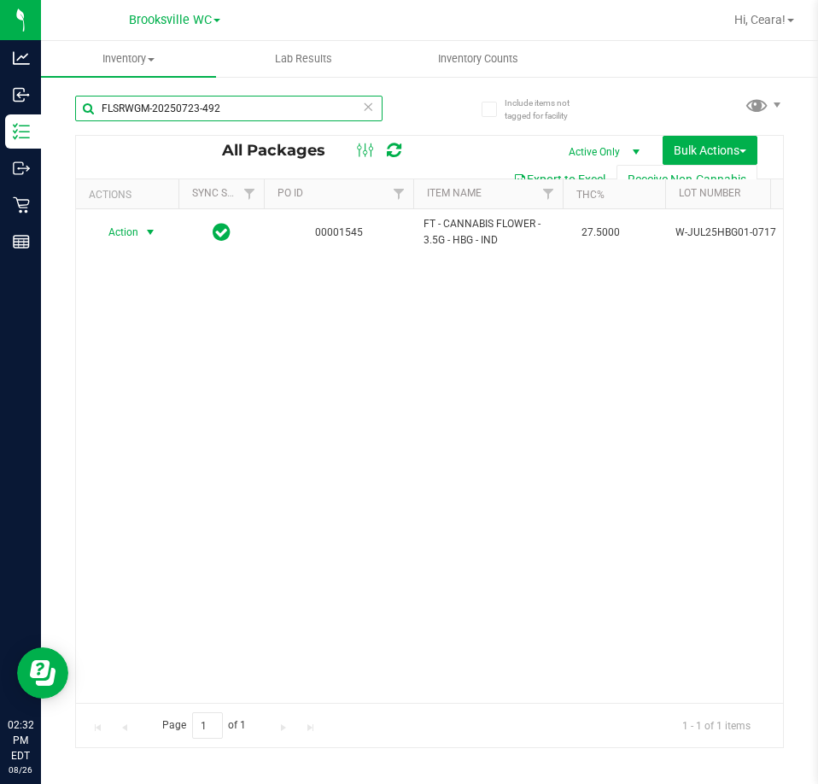
type input "FLSRWGM-20250723-492"
click at [125, 236] on span "Action" at bounding box center [116, 232] width 46 height 24
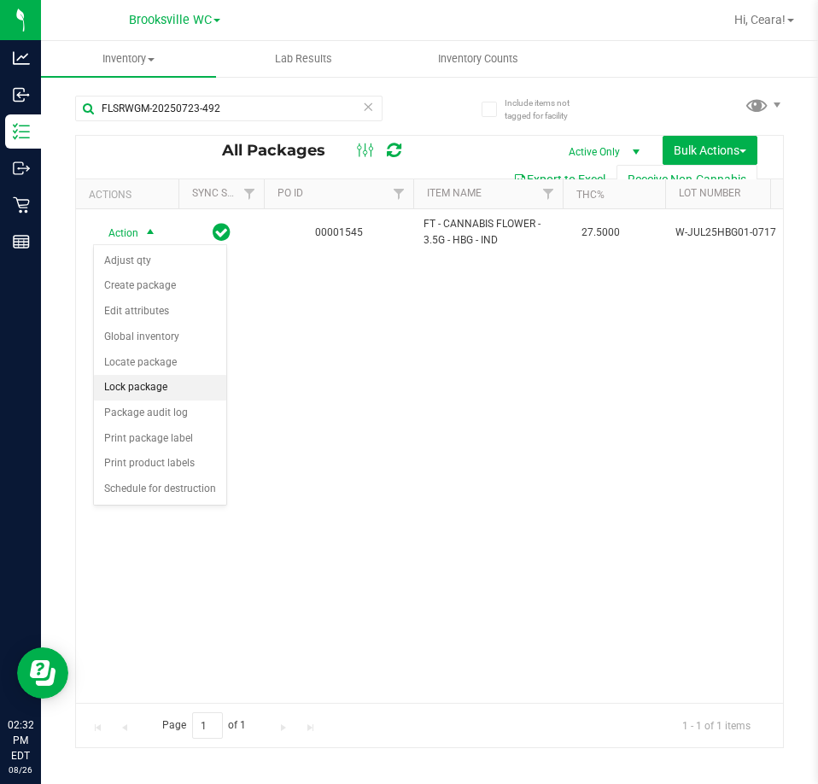
click at [163, 381] on li "Lock package" at bounding box center [160, 388] width 132 height 26
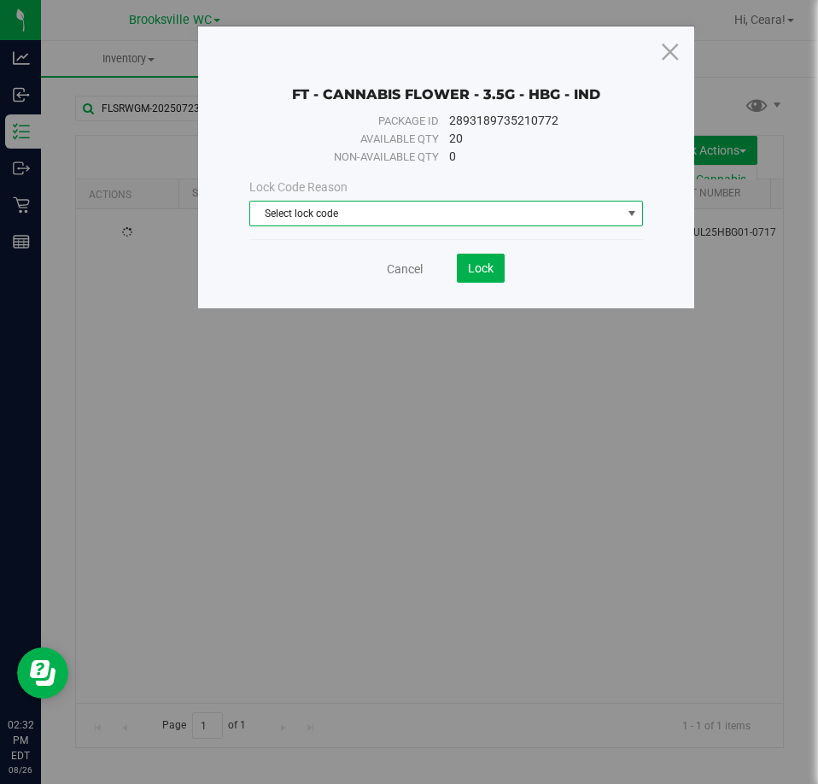
click at [473, 208] on span "Select lock code" at bounding box center [435, 213] width 371 height 24
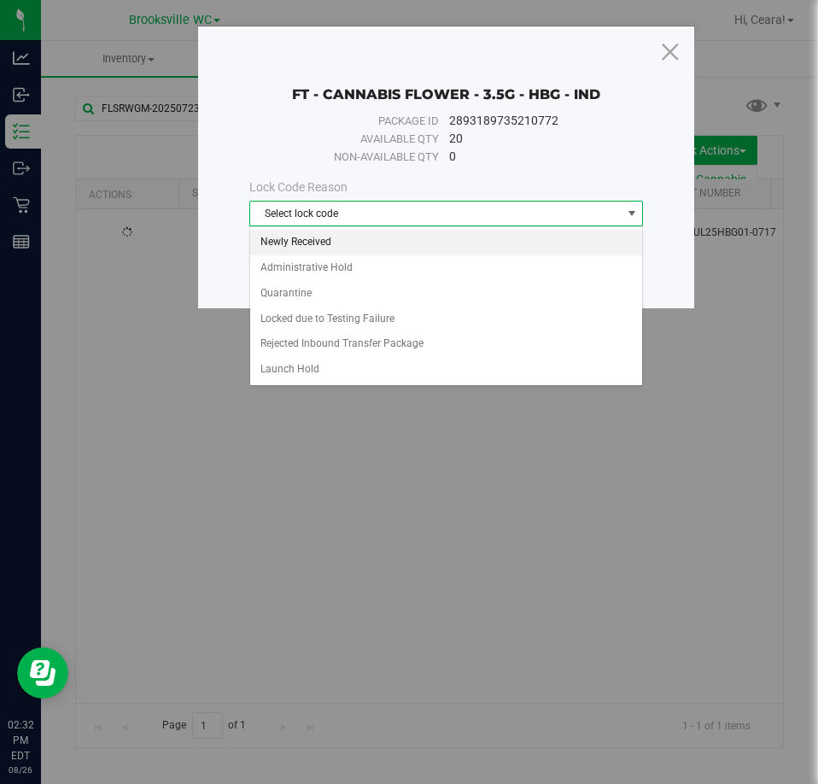
click at [389, 246] on li "Newly Received" at bounding box center [446, 243] width 393 height 26
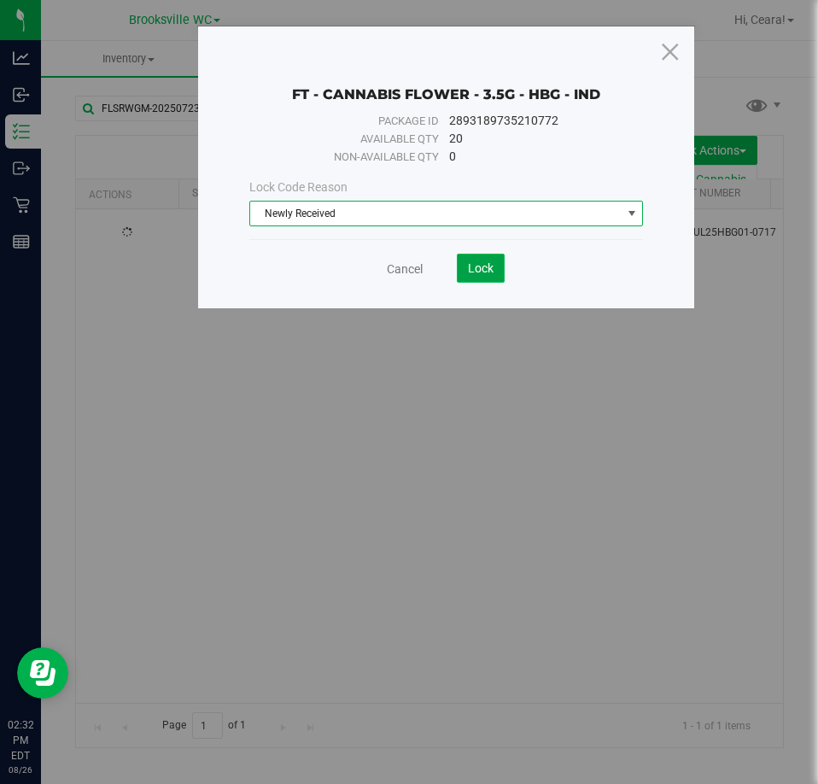
click at [486, 269] on span "Lock" at bounding box center [481, 268] width 26 height 14
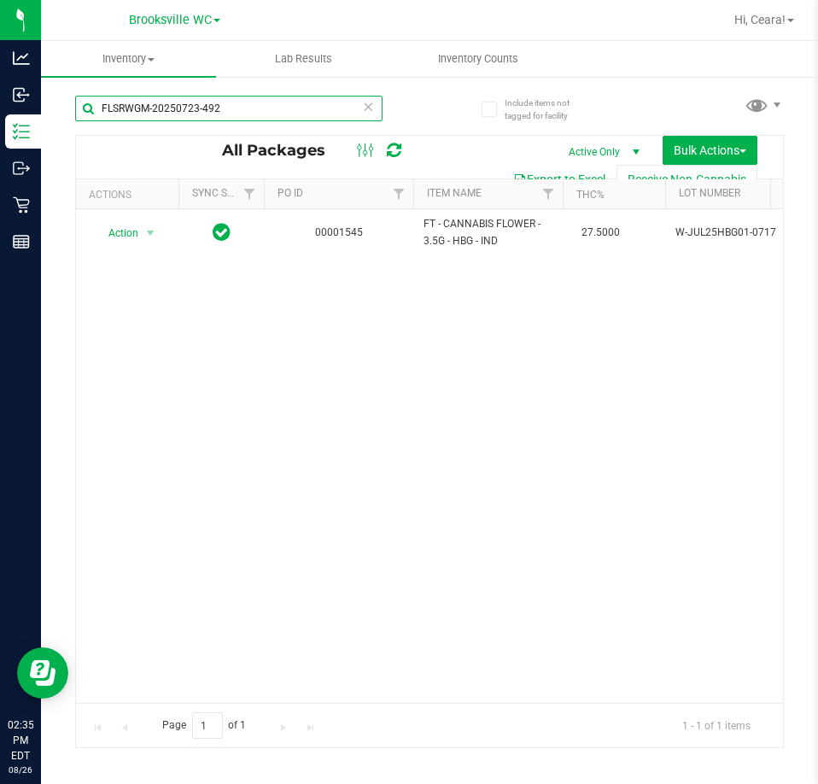
drag, startPoint x: 331, startPoint y: 102, endPoint x: -1, endPoint y: -103, distance: 390.7
click at [0, 0] on html "Analytics Inbound Inventory Outbound Retail Reports 02:35 PM EDT 08/26/2025 08/…" at bounding box center [409, 392] width 818 height 784
type input "rzm"
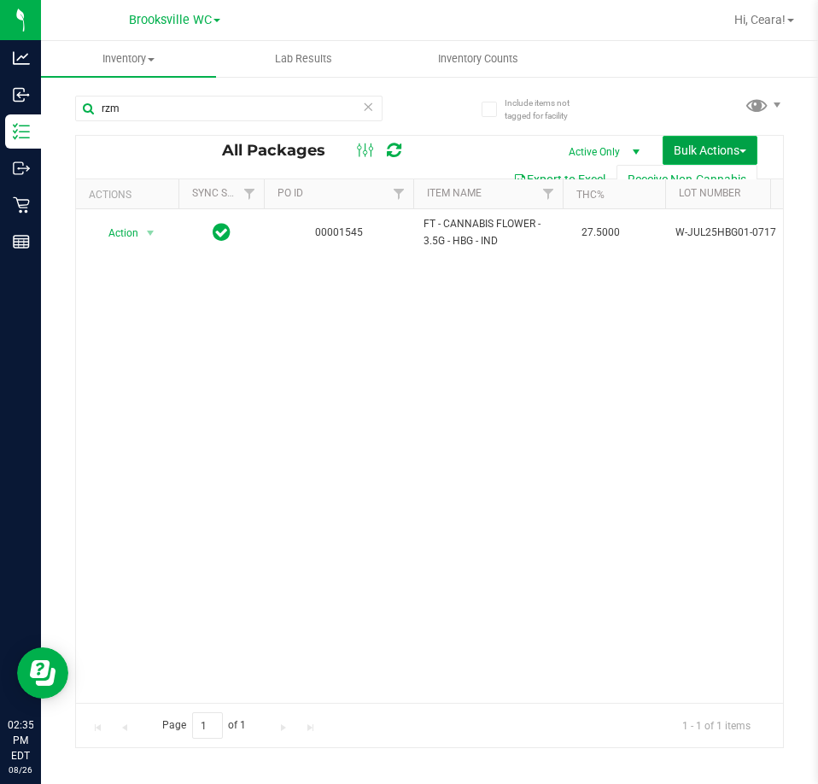
click at [723, 143] on span "Bulk Actions" at bounding box center [710, 150] width 73 height 14
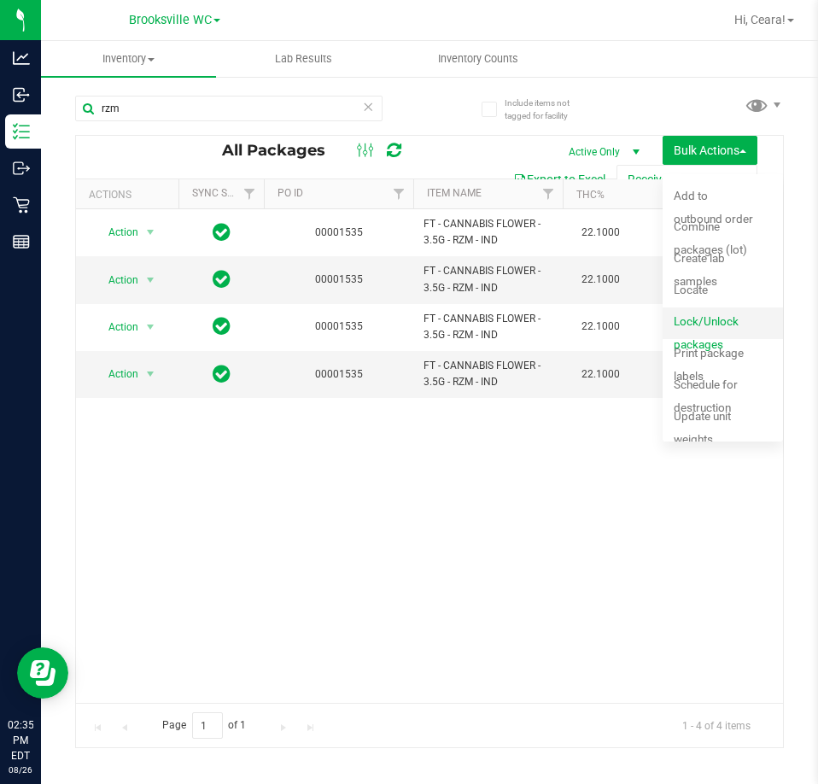
click at [703, 320] on span "Lock/Unlock packages" at bounding box center [706, 332] width 65 height 37
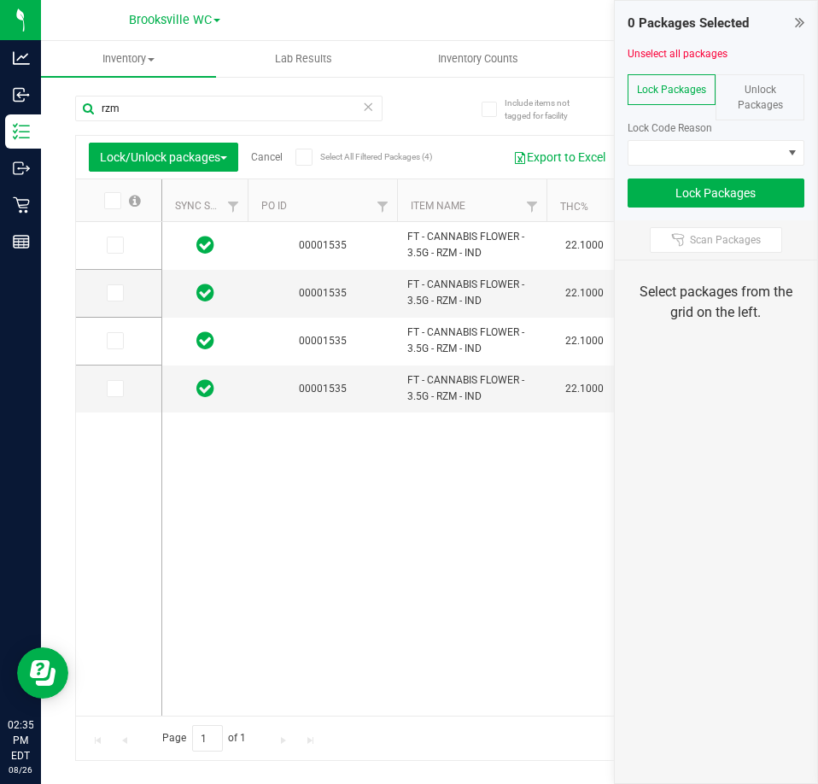
click at [115, 201] on icon at bounding box center [111, 201] width 11 height 0
click at [0, 0] on input "checkbox" at bounding box center [0, 0] width 0 height 0
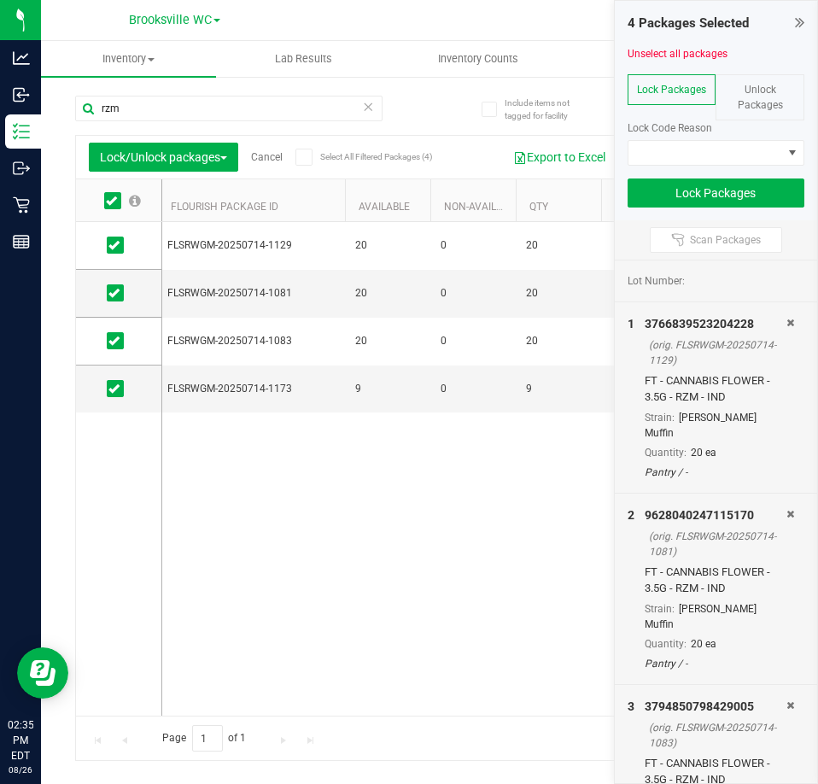
scroll to position [0, 857]
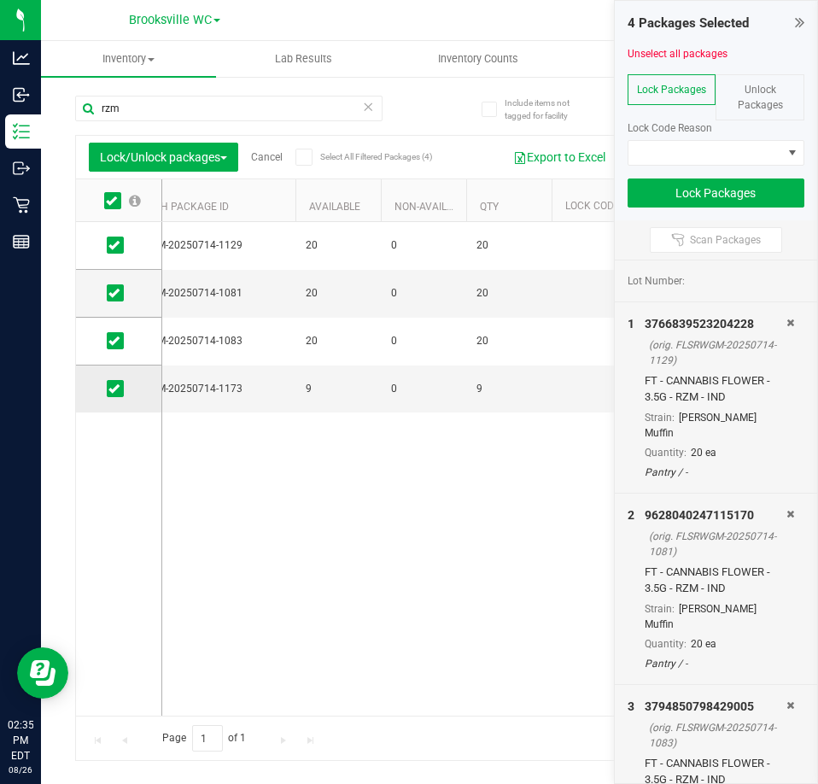
click at [114, 388] on icon at bounding box center [113, 388] width 11 height 0
click at [0, 0] on input "checkbox" at bounding box center [0, 0] width 0 height 0
click at [731, 144] on span at bounding box center [705, 153] width 155 height 24
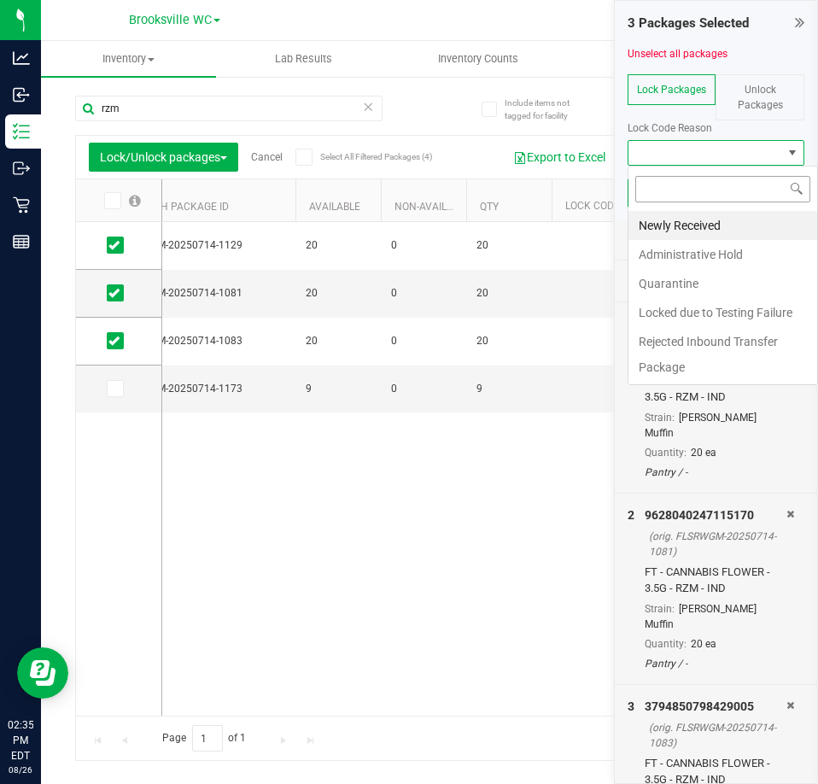
scroll to position [26, 177]
click at [714, 232] on li "Newly Received" at bounding box center [723, 225] width 190 height 29
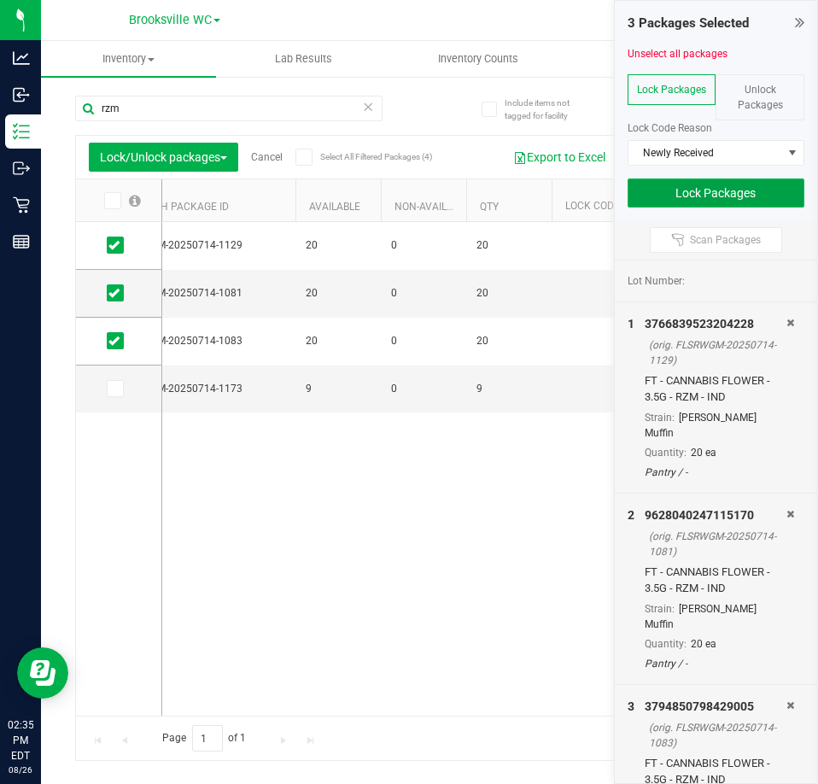
click at [747, 194] on button "Lock Packages" at bounding box center [716, 192] width 178 height 29
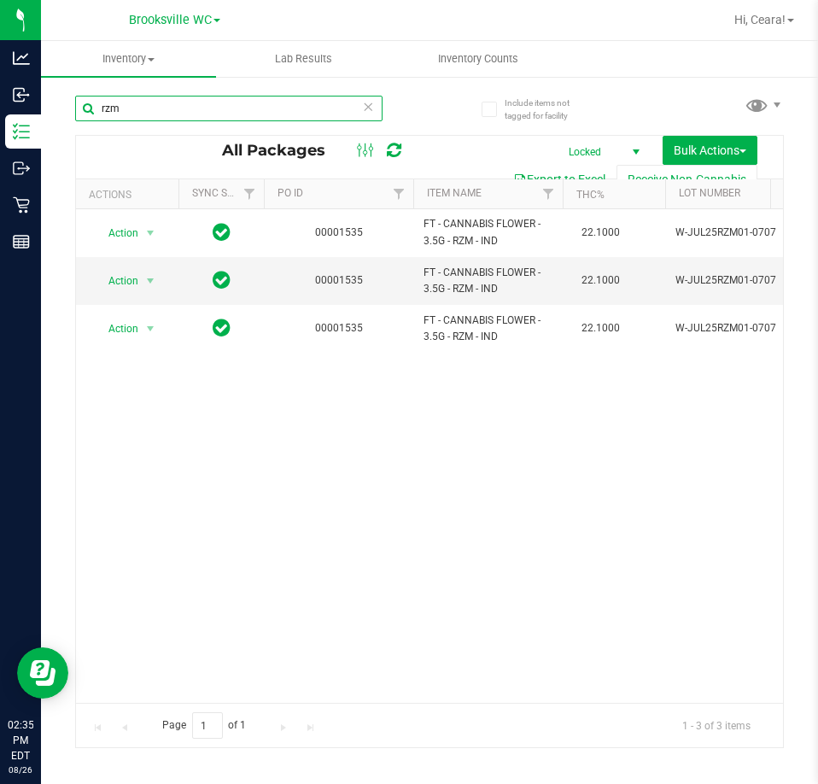
drag, startPoint x: 245, startPoint y: 102, endPoint x: -1, endPoint y: 114, distance: 246.2
click at [0, 114] on html "Analytics Inbound Inventory Outbound Retail Reports 02:35 PM EDT 08/26/2025 08/…" at bounding box center [409, 392] width 818 height 784
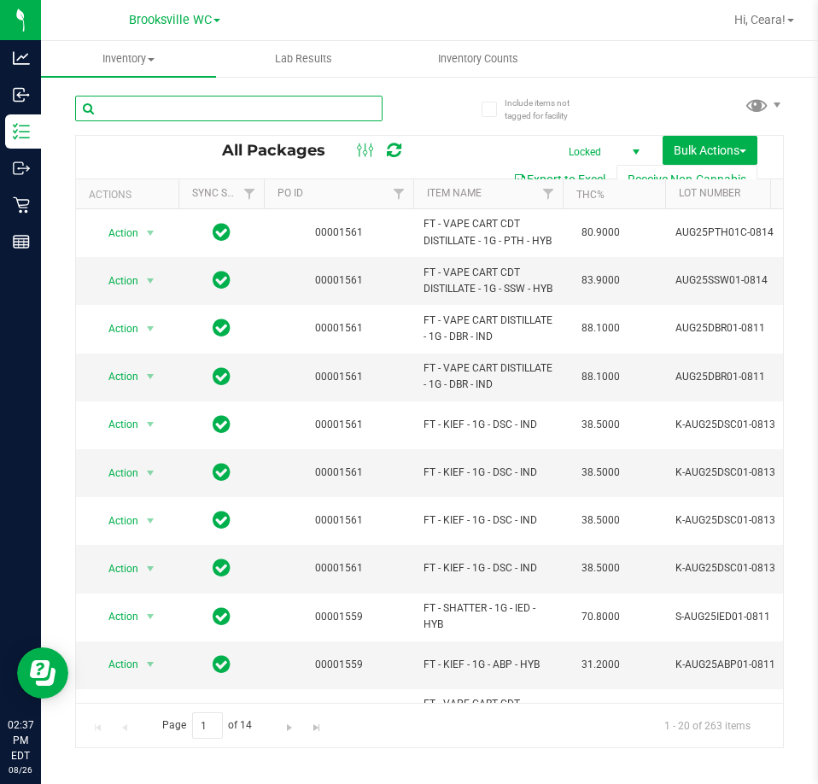
click at [244, 111] on input "text" at bounding box center [228, 109] width 307 height 26
paste input "10-JUN25HYB01-0715"
type input "10-JUN25HYB01-0715"
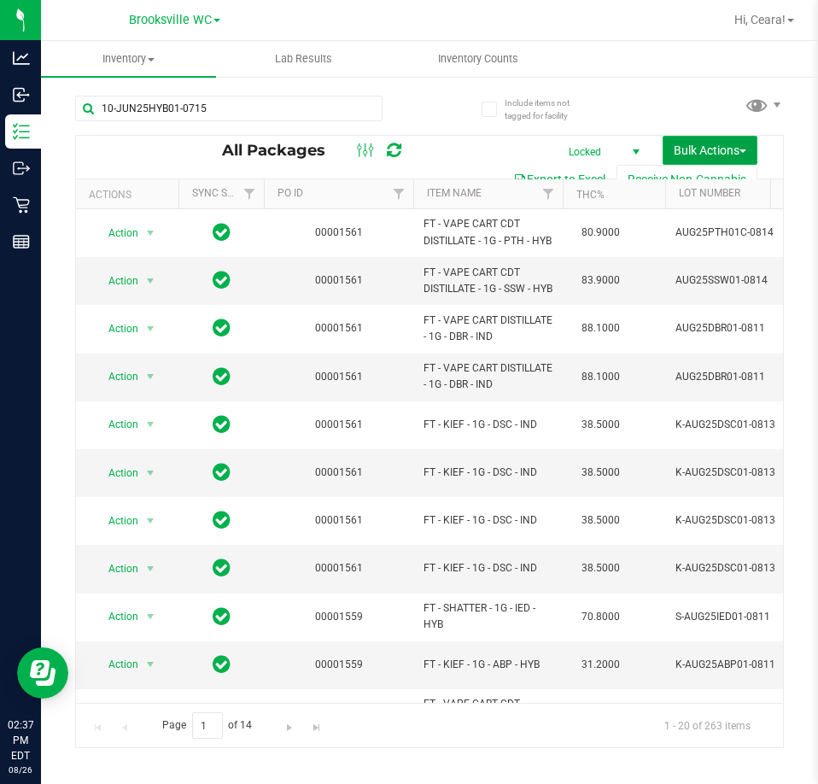
click at [703, 150] on span "Bulk Actions" at bounding box center [710, 150] width 73 height 14
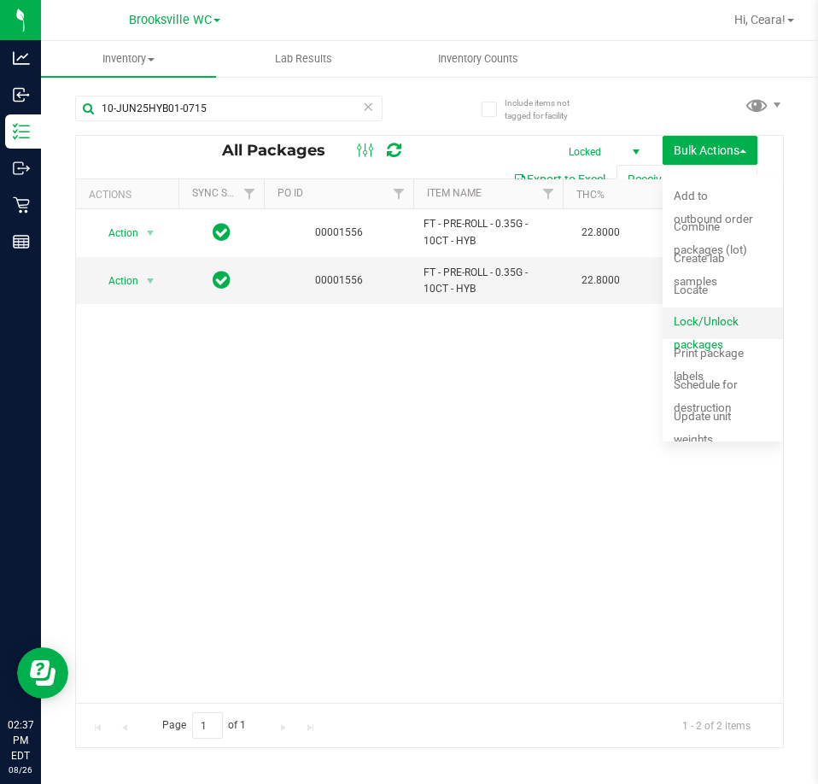
click at [694, 327] on span "Lock/Unlock packages" at bounding box center [706, 332] width 65 height 37
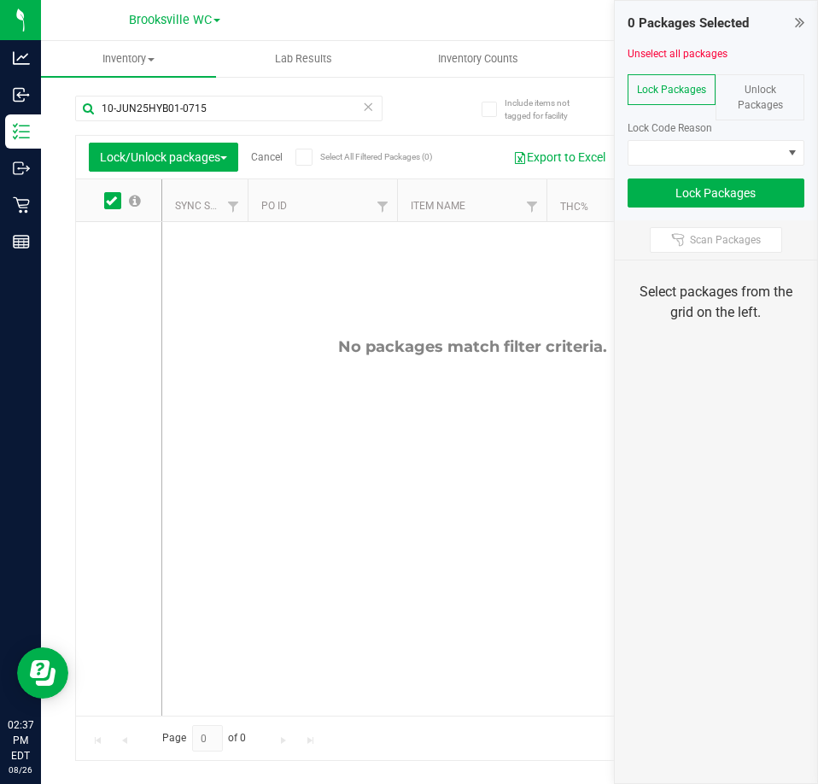
click at [754, 90] on span "Unlock Packages" at bounding box center [760, 97] width 45 height 27
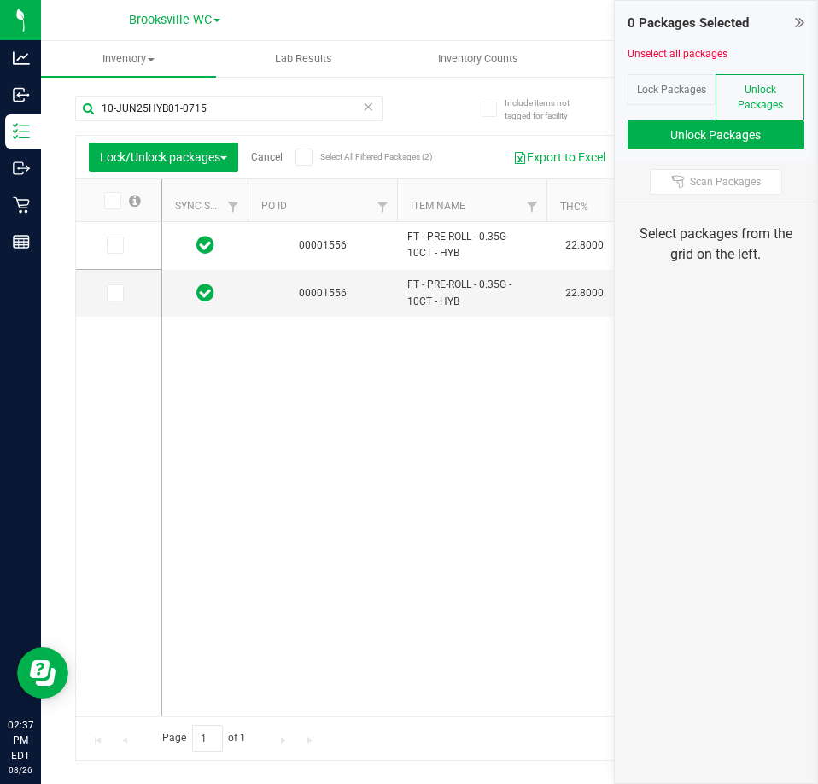
click at [115, 201] on icon at bounding box center [111, 201] width 11 height 0
click at [0, 0] on input "checkbox" at bounding box center [0, 0] width 0 height 0
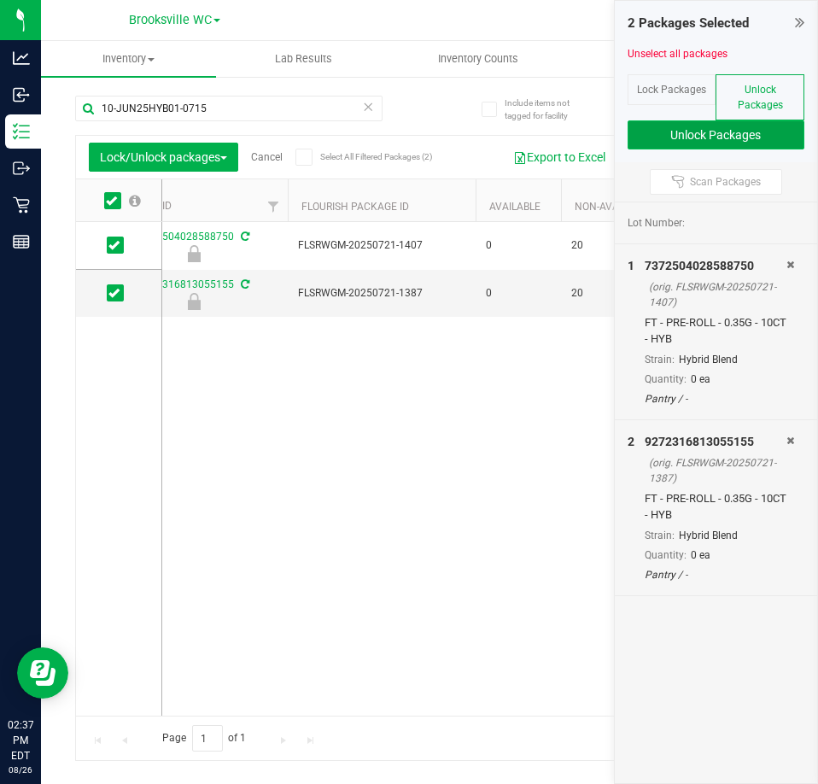
click at [711, 129] on button "Unlock Packages" at bounding box center [716, 134] width 178 height 29
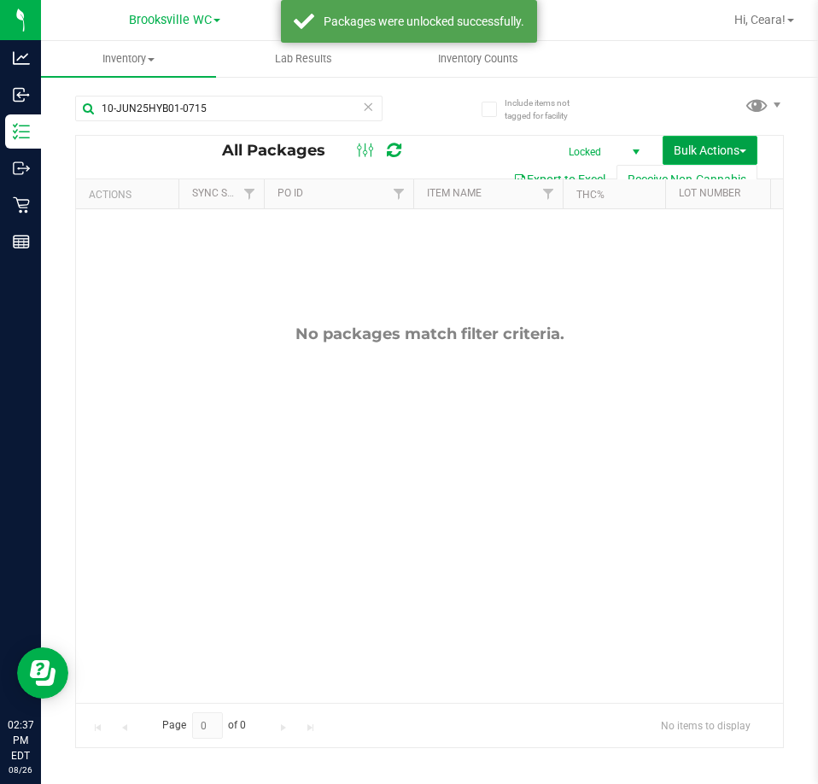
click at [681, 152] on span "Bulk Actions" at bounding box center [710, 150] width 73 height 14
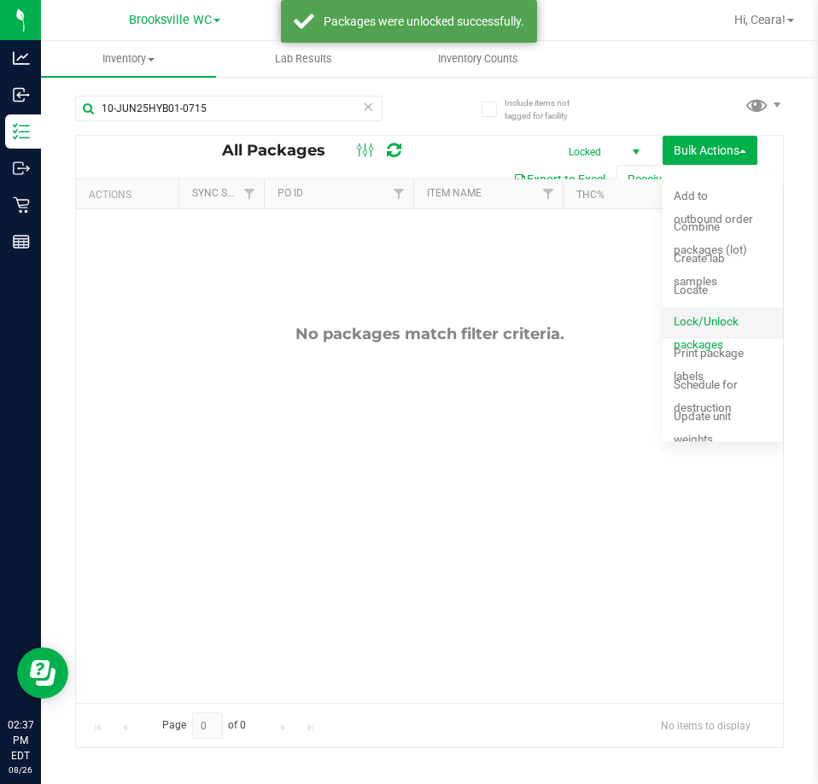
click at [703, 318] on span "Lock/Unlock packages" at bounding box center [706, 332] width 65 height 37
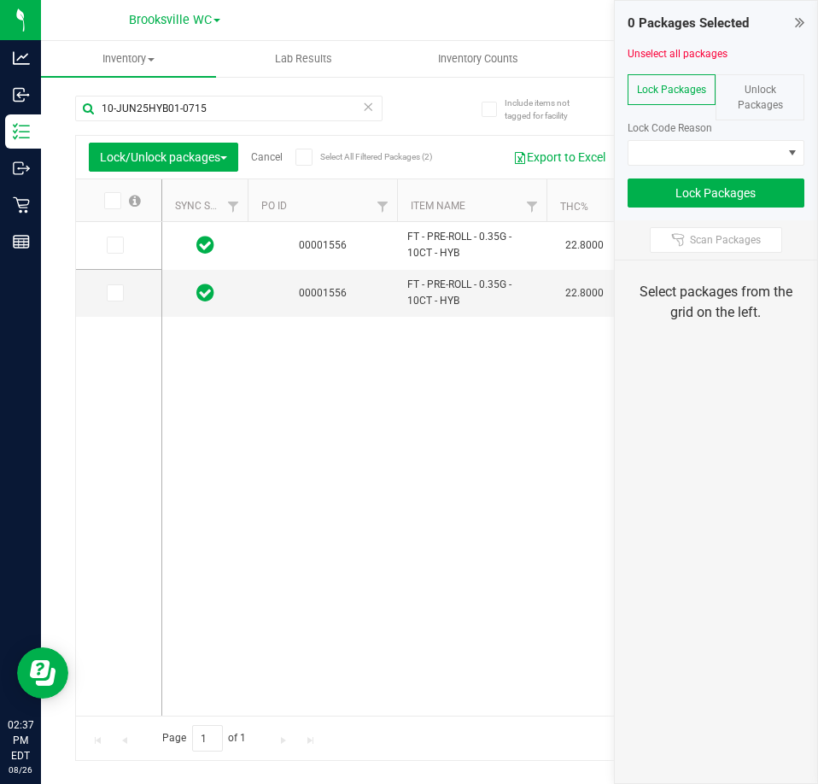
click at [104, 205] on span at bounding box center [112, 200] width 17 height 17
click at [0, 0] on input "checkbox" at bounding box center [0, 0] width 0 height 0
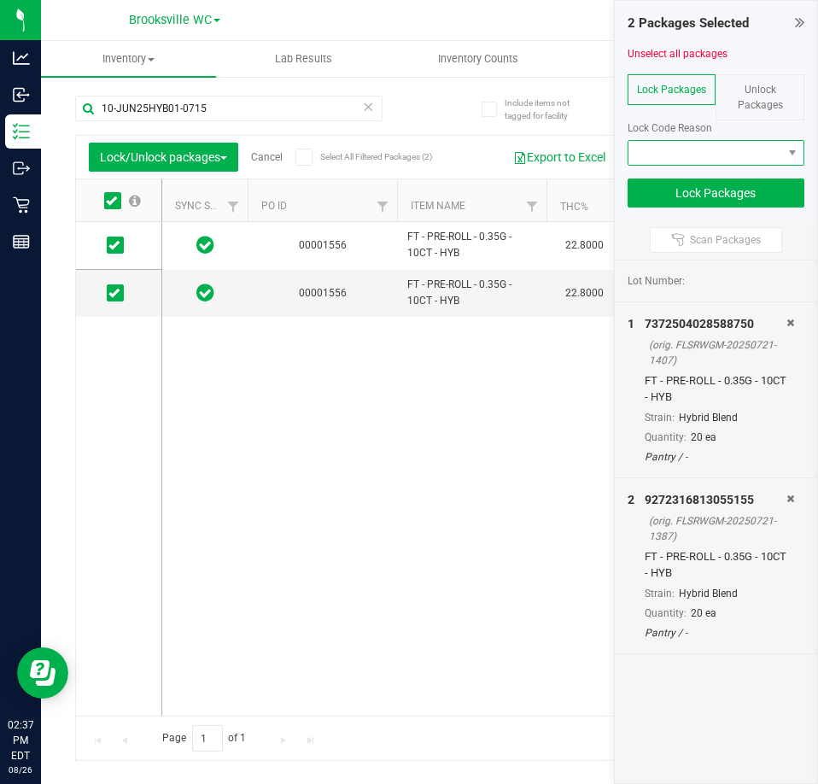
click at [731, 159] on span at bounding box center [705, 153] width 155 height 24
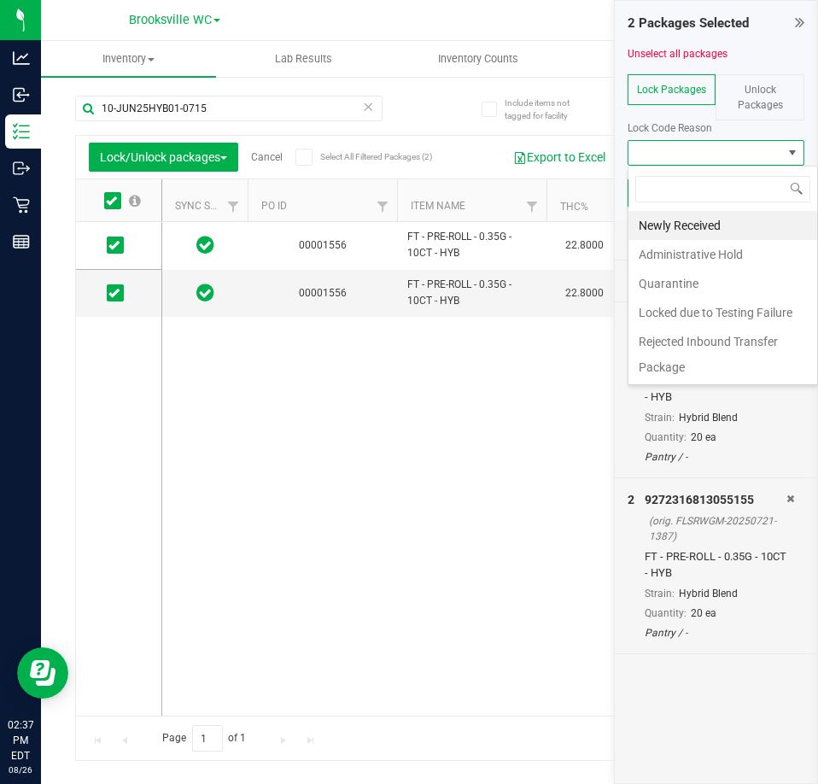
click at [712, 204] on span at bounding box center [723, 189] width 190 height 40
click at [712, 222] on li "Newly Received" at bounding box center [723, 225] width 190 height 29
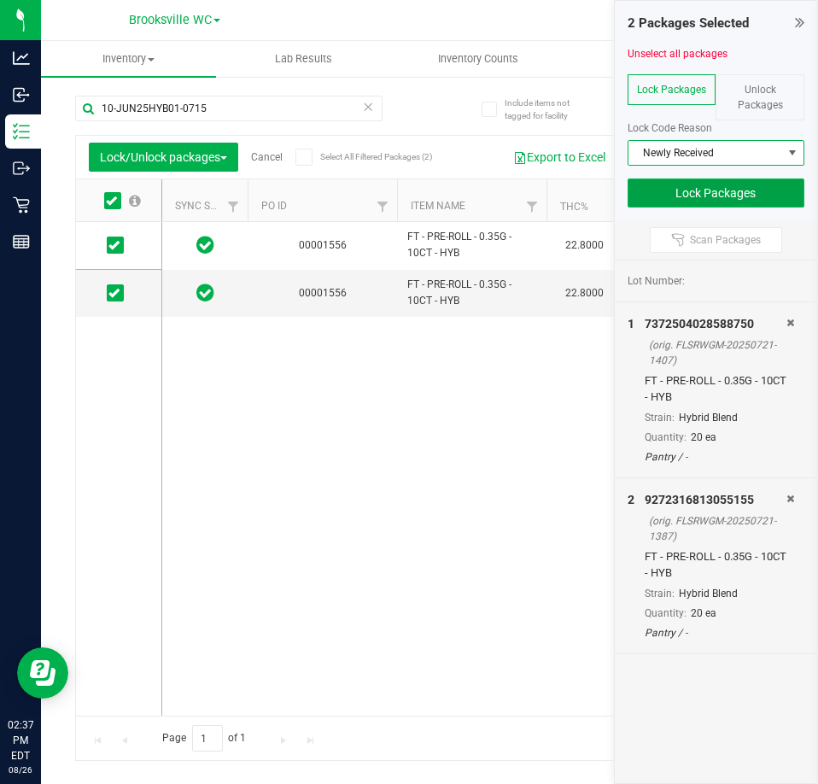
click at [734, 199] on button "Lock Packages" at bounding box center [716, 192] width 178 height 29
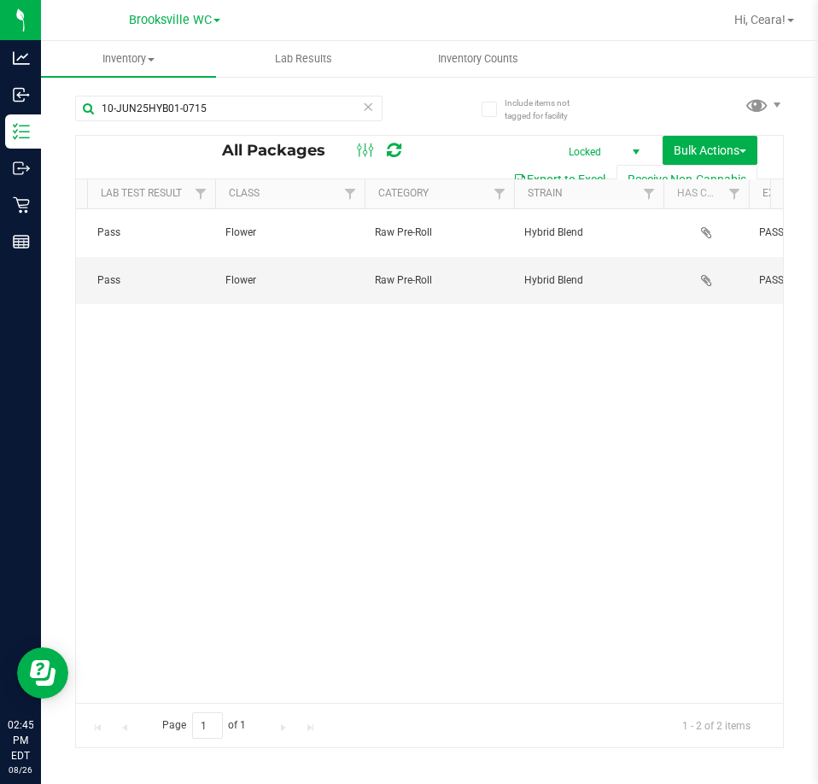
scroll to position [0, 1692]
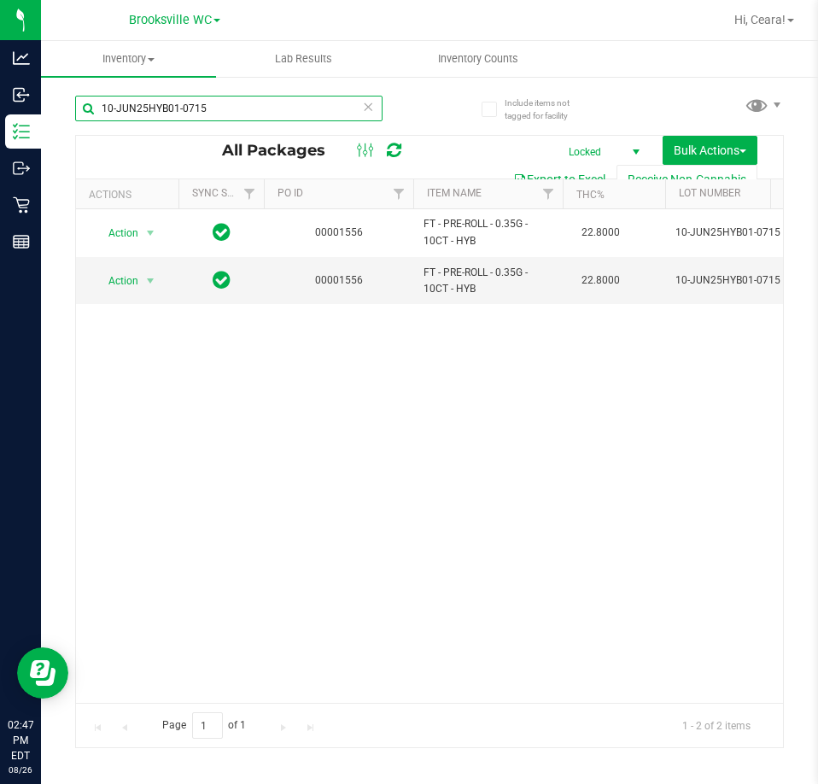
drag, startPoint x: 317, startPoint y: 109, endPoint x: -1, endPoint y: 89, distance: 318.3
click at [0, 89] on html "Analytics Inbound Inventory Outbound Retail Reports 02:47 PM EDT 08/26/2025 08/…" at bounding box center [409, 392] width 818 height 784
paste input "220190108298073"
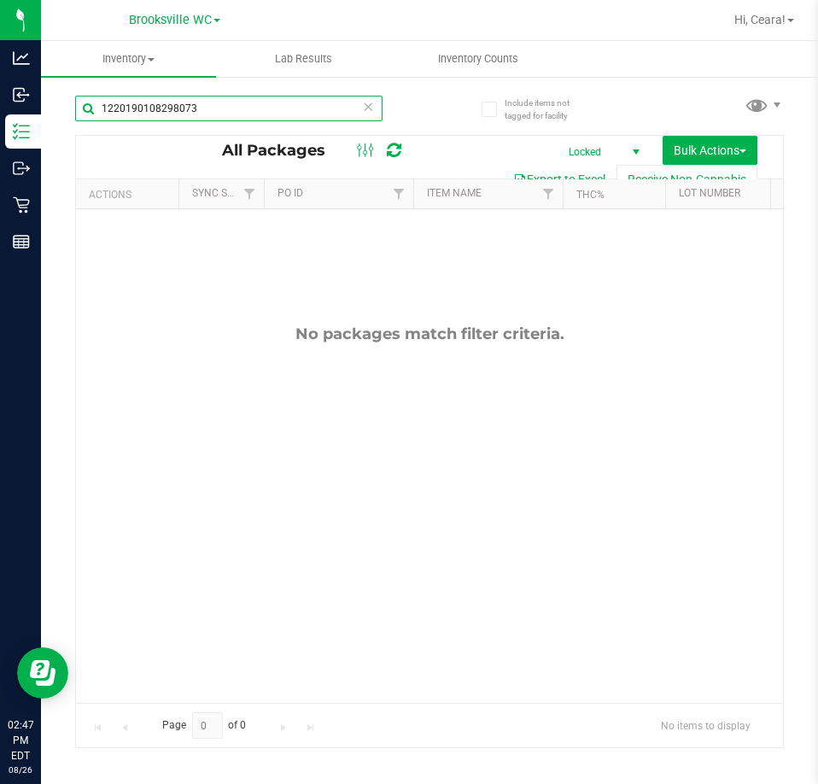
type input "1220190108298073"
click at [588, 146] on span "Locked" at bounding box center [600, 152] width 94 height 24
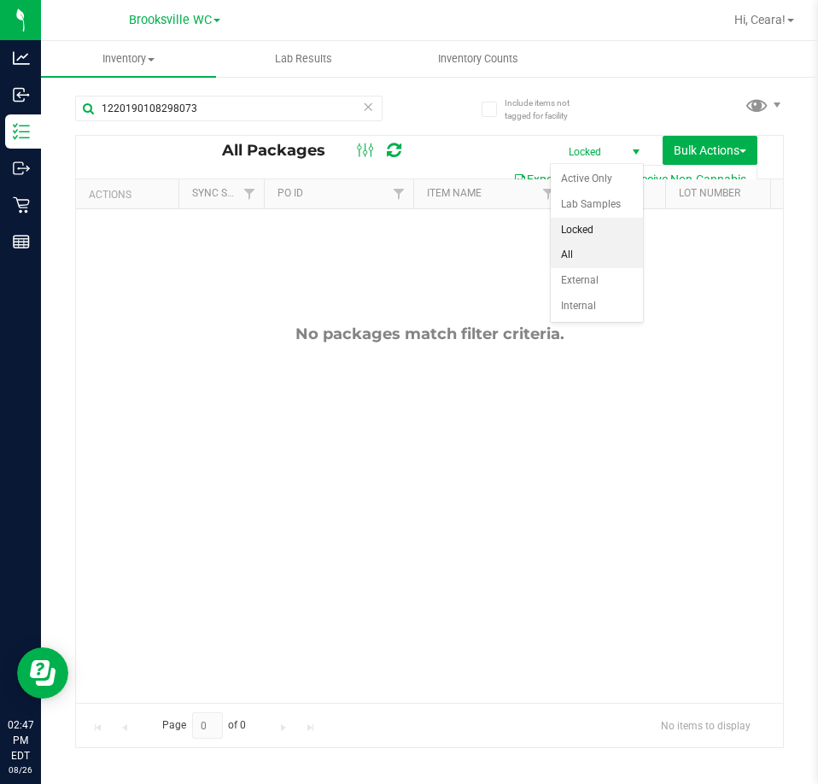
click at [569, 258] on li "All" at bounding box center [597, 255] width 92 height 26
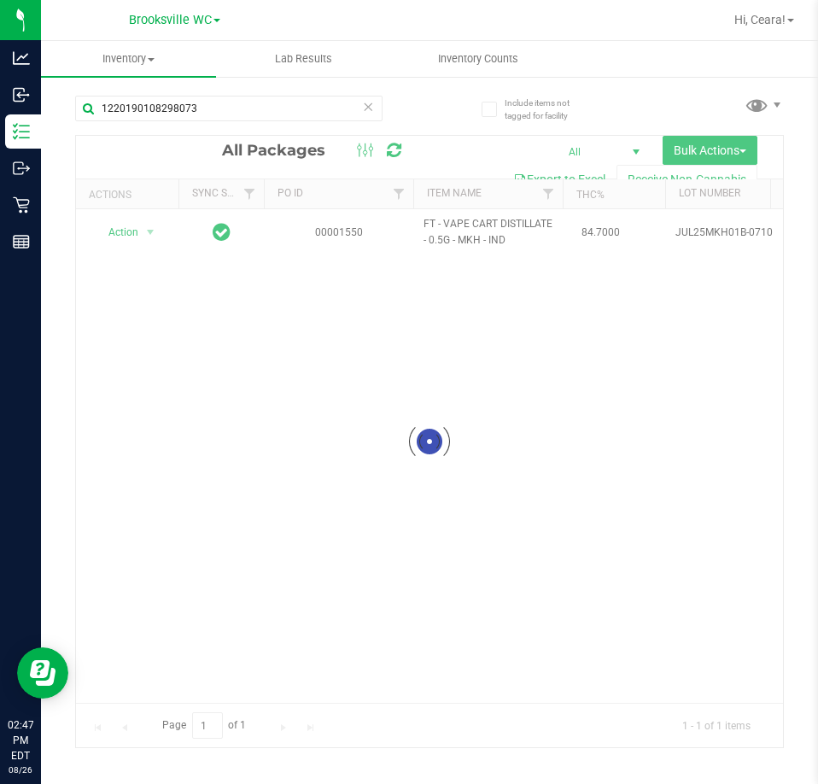
click at [631, 147] on div at bounding box center [429, 441] width 707 height 611
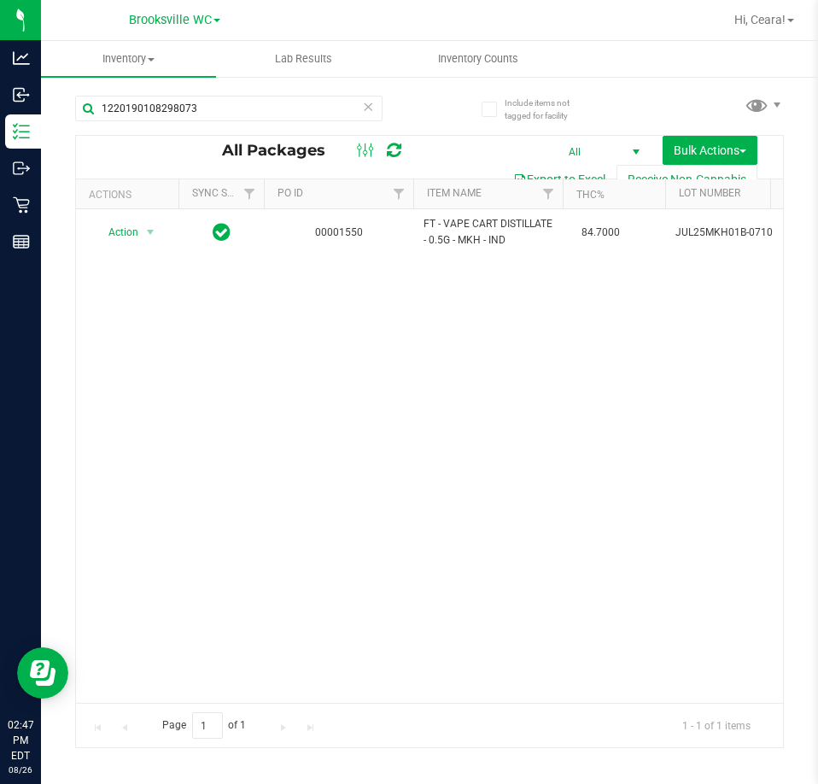
click at [629, 145] on span "select" at bounding box center [636, 152] width 14 height 14
click at [583, 179] on li "Active Only" at bounding box center [597, 179] width 92 height 26
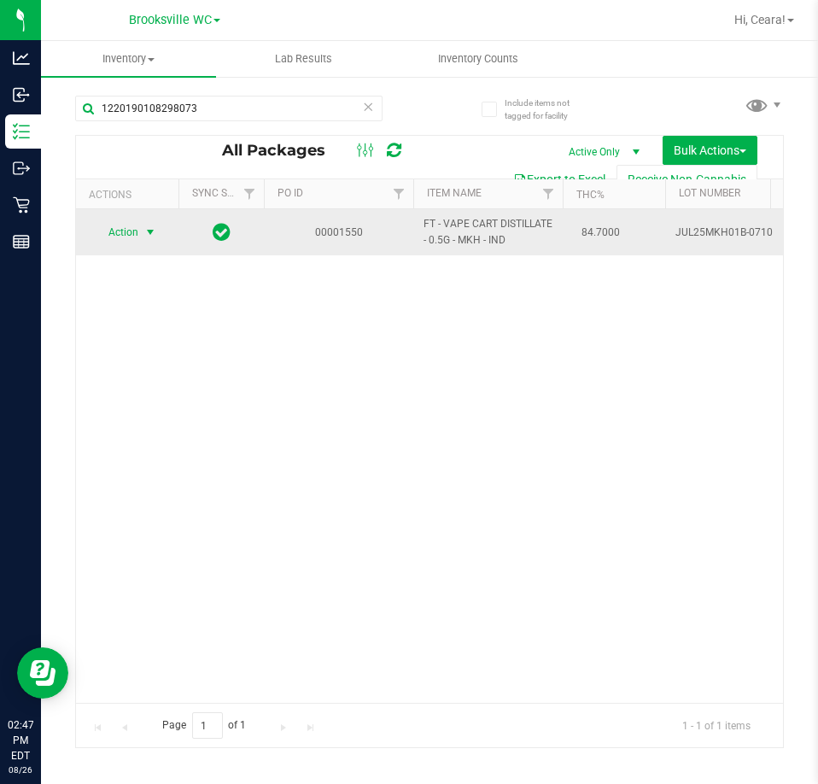
click at [137, 234] on span "Action" at bounding box center [116, 232] width 46 height 24
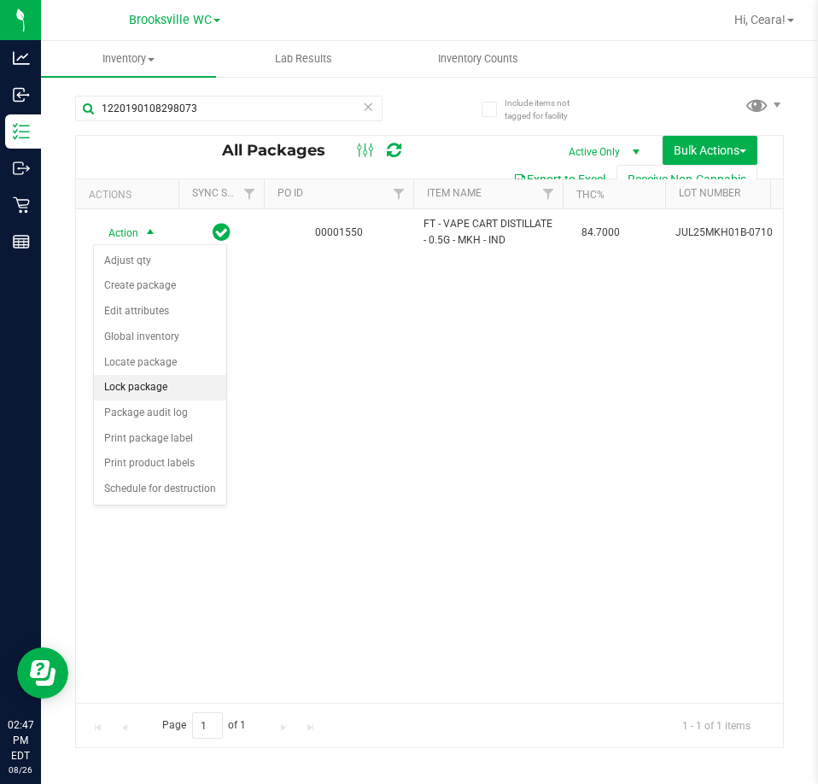
click at [165, 385] on li "Lock package" at bounding box center [160, 388] width 132 height 26
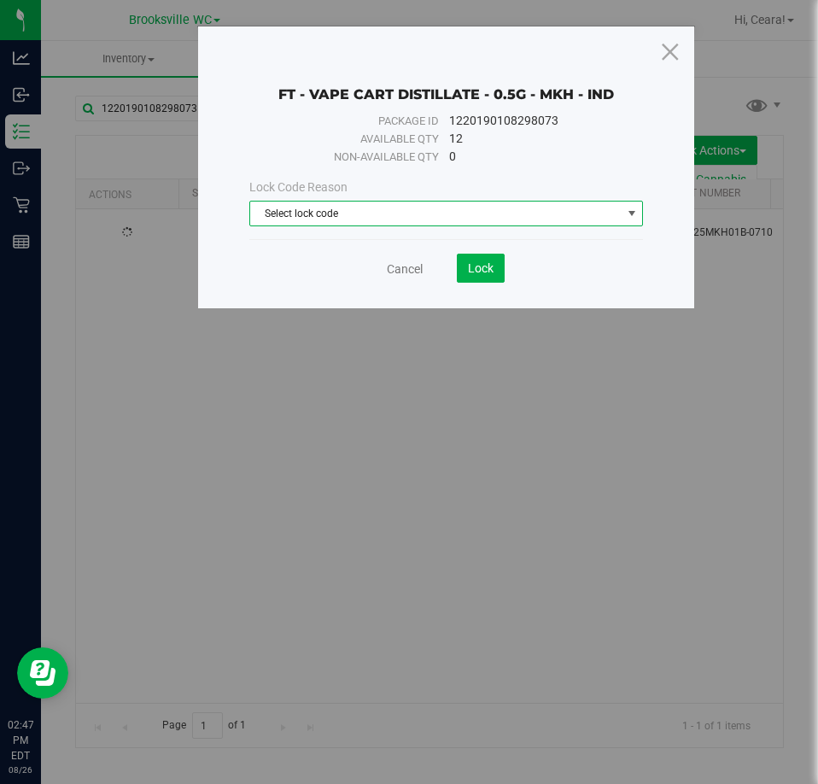
click at [278, 211] on span "Select lock code" at bounding box center [435, 213] width 371 height 24
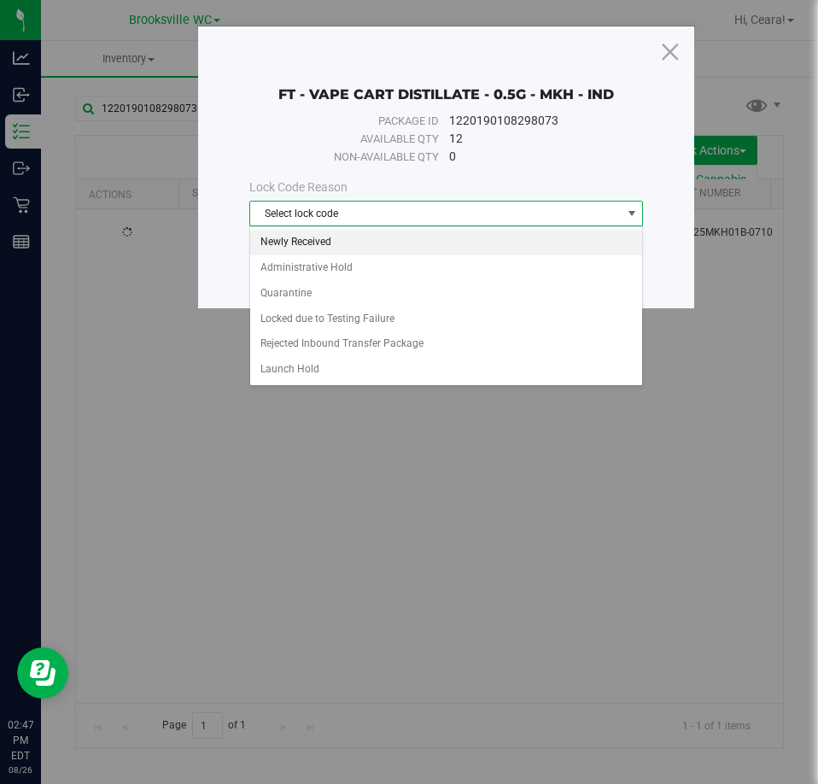
click at [351, 247] on li "Newly Received" at bounding box center [446, 243] width 393 height 26
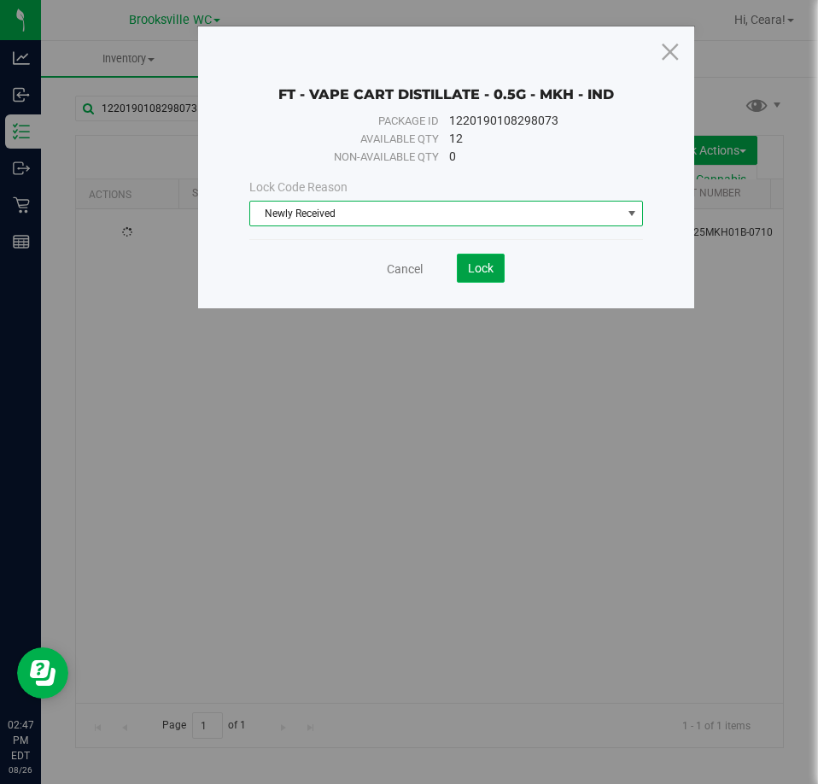
click at [493, 274] on span "Lock" at bounding box center [481, 268] width 26 height 14
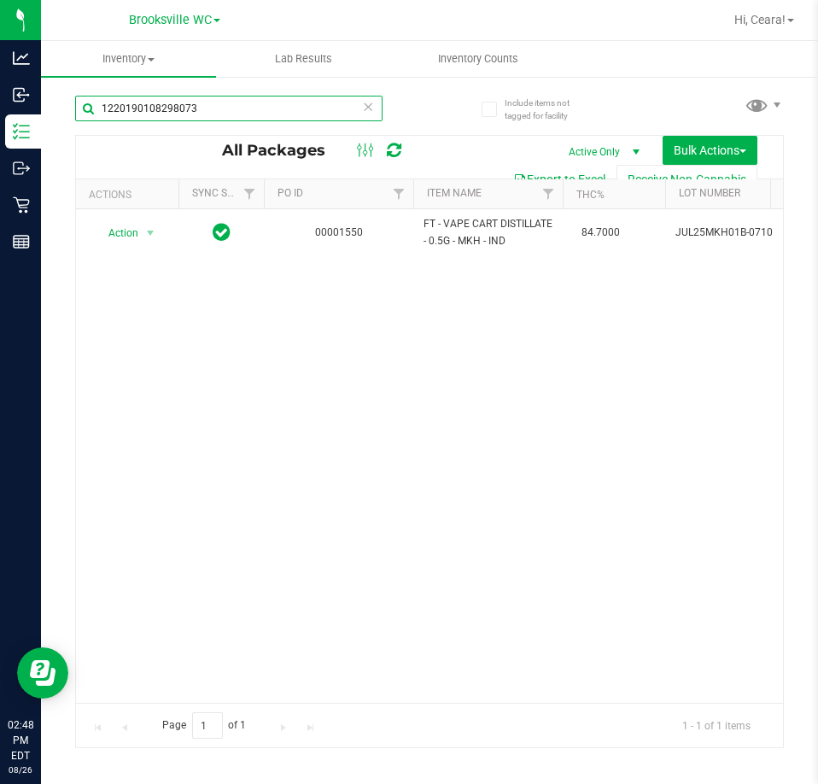
click at [0, 103] on html "Analytics Inbound Inventory Outbound Retail Reports 02:48 PM EDT 08/26/2025 08/…" at bounding box center [409, 392] width 818 height 784
paste input "FT - VAPE CART DISTILLATE - 1G - SJY - HYB"
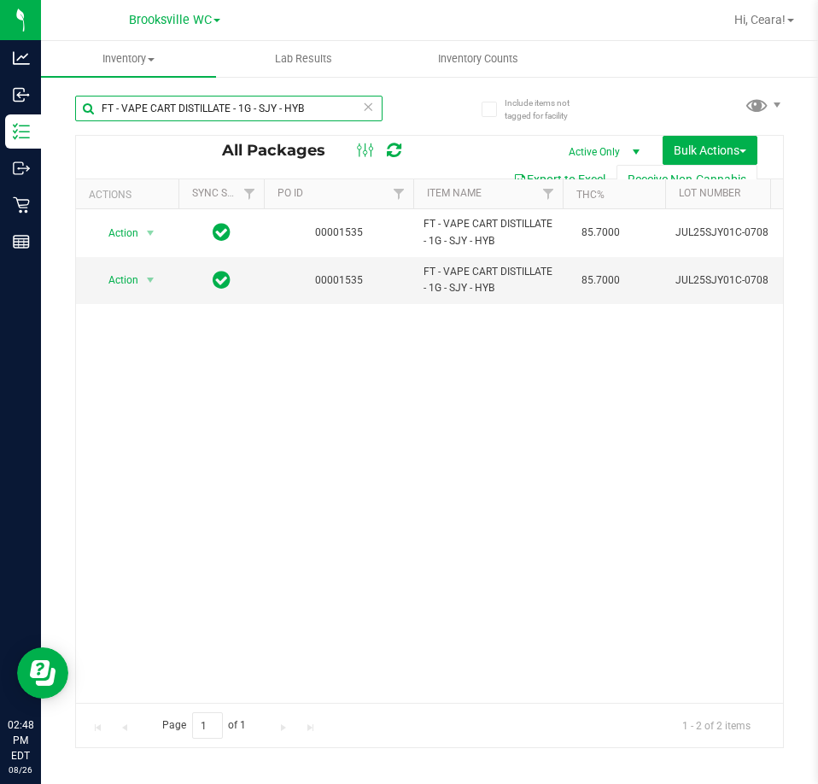
drag, startPoint x: 319, startPoint y: 110, endPoint x: -1, endPoint y: 110, distance: 320.2
click at [0, 110] on html "Analytics Inbound Inventory Outbound Retail Reports 02:48 PM EDT 08/26/2025 08/…" at bounding box center [409, 392] width 818 height 784
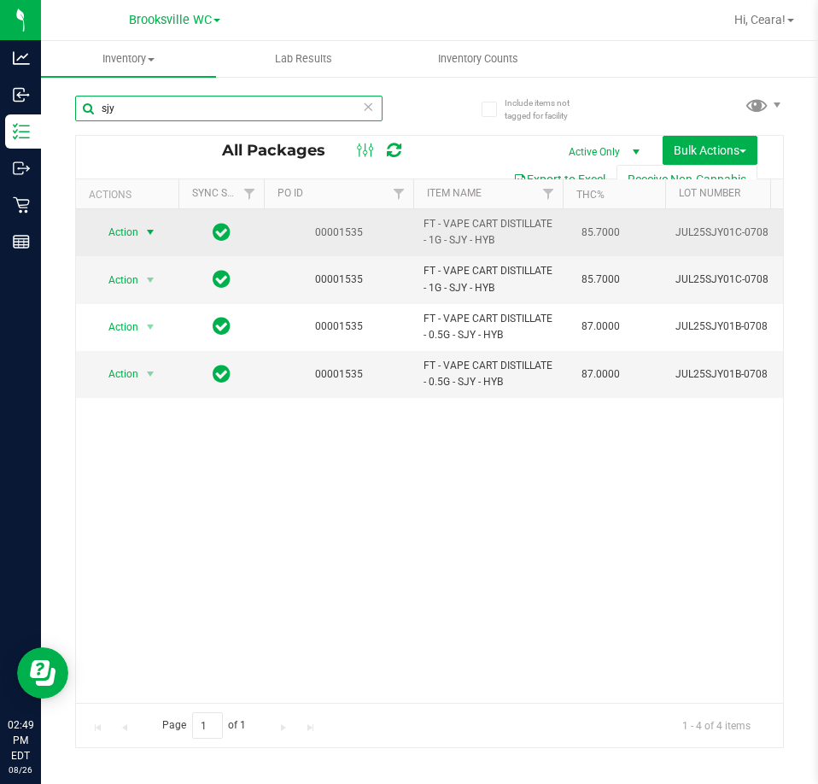
type input "sjy"
click at [137, 225] on span "Action" at bounding box center [116, 232] width 46 height 24
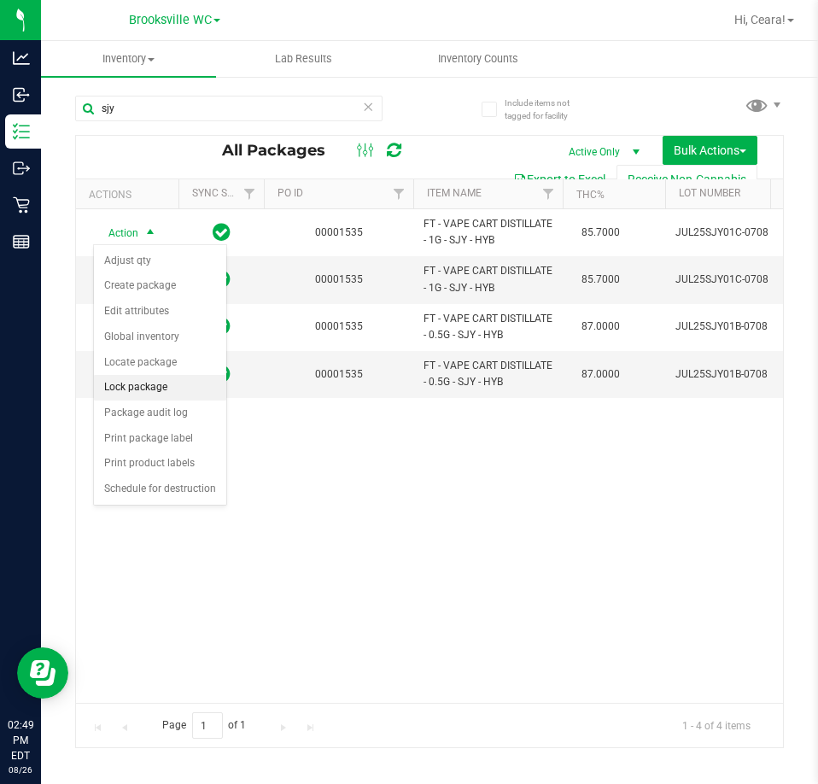
click at [144, 386] on li "Lock package" at bounding box center [160, 388] width 132 height 26
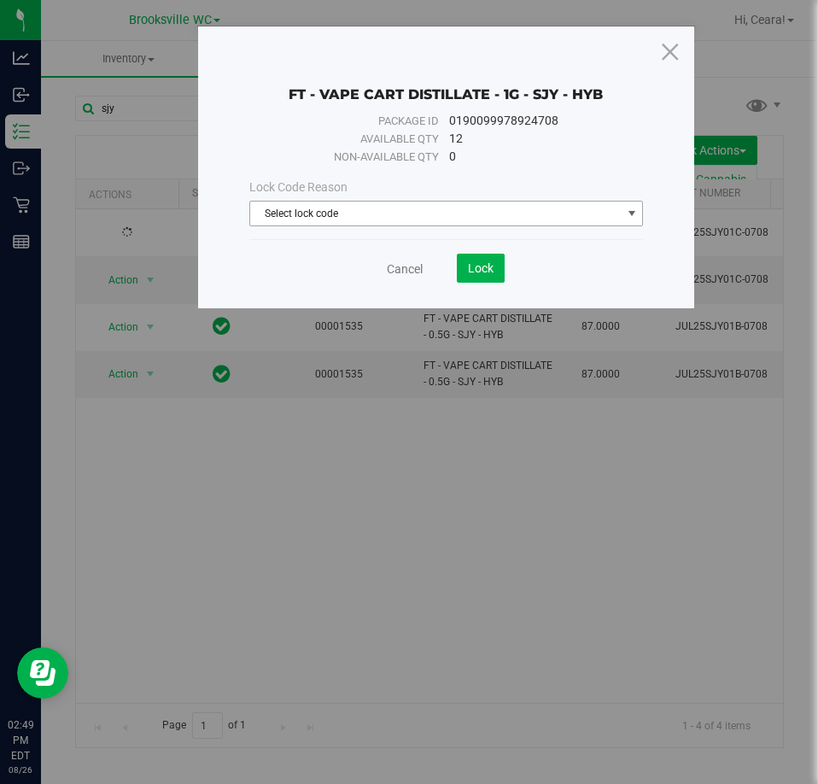
click at [383, 207] on span "Select lock code" at bounding box center [435, 213] width 371 height 24
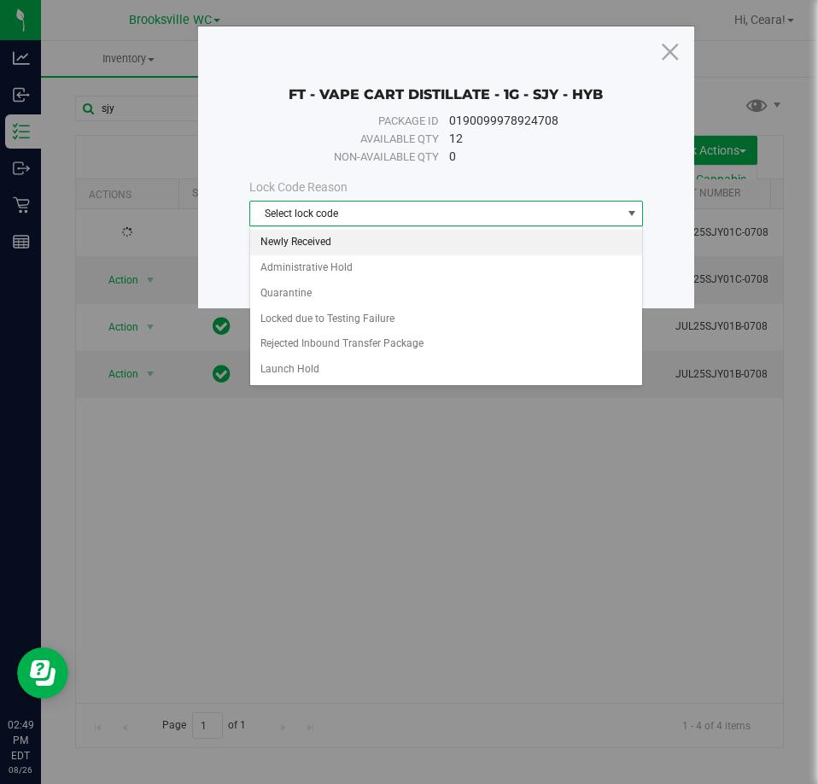
click at [348, 246] on li "Newly Received" at bounding box center [446, 243] width 393 height 26
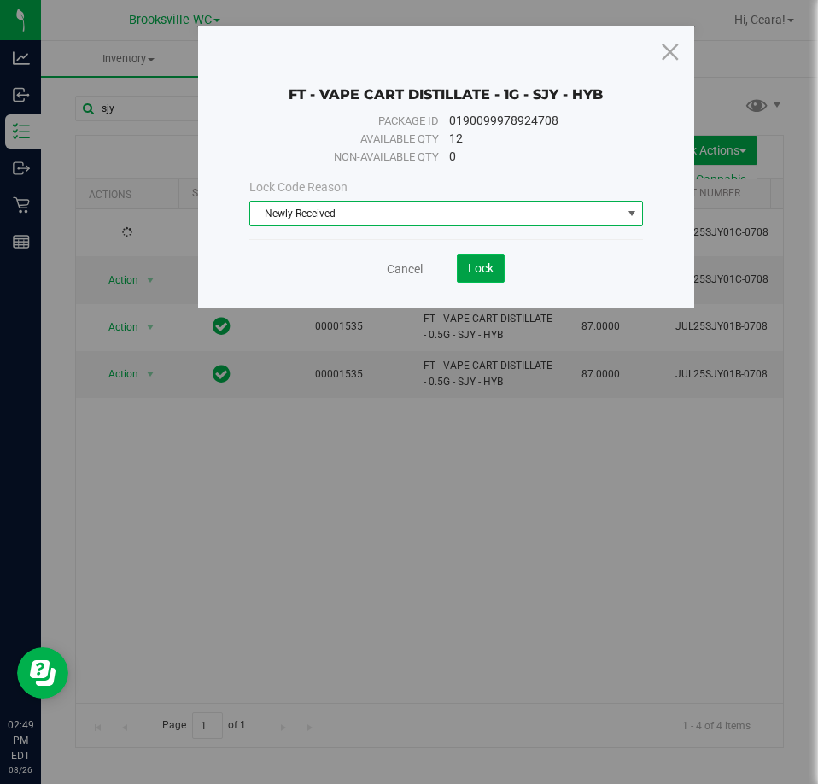
click at [487, 260] on button "Lock" at bounding box center [481, 268] width 48 height 29
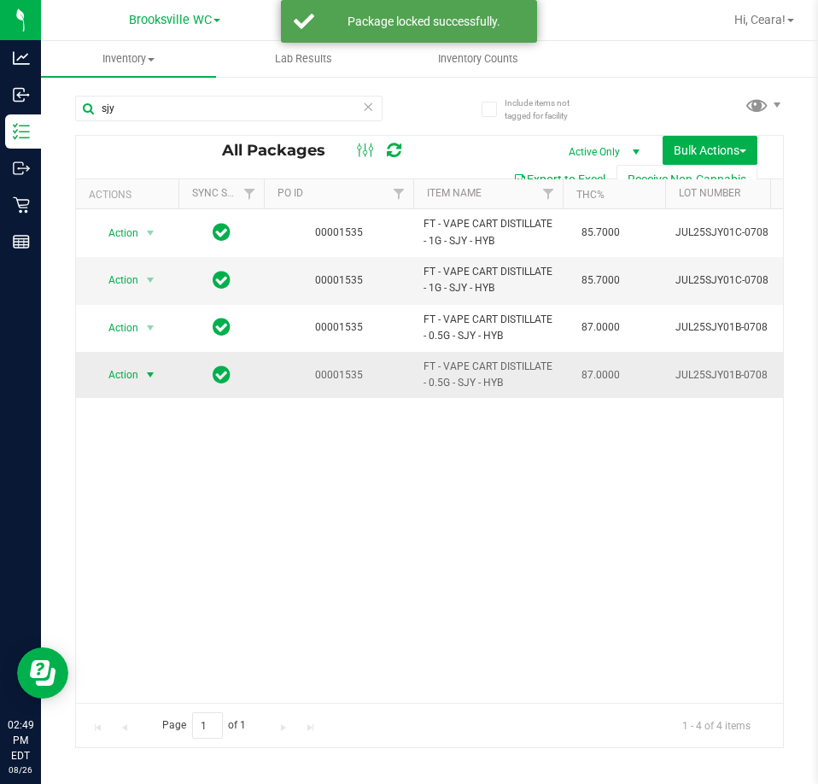
click at [135, 377] on span "Action" at bounding box center [116, 375] width 46 height 24
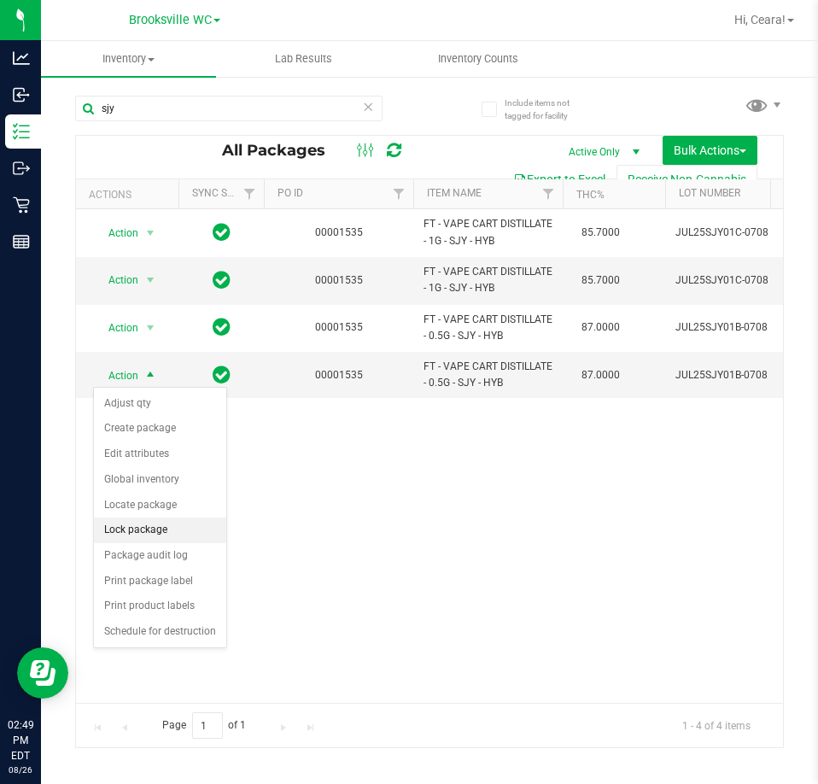
click at [172, 528] on li "Lock package" at bounding box center [160, 530] width 132 height 26
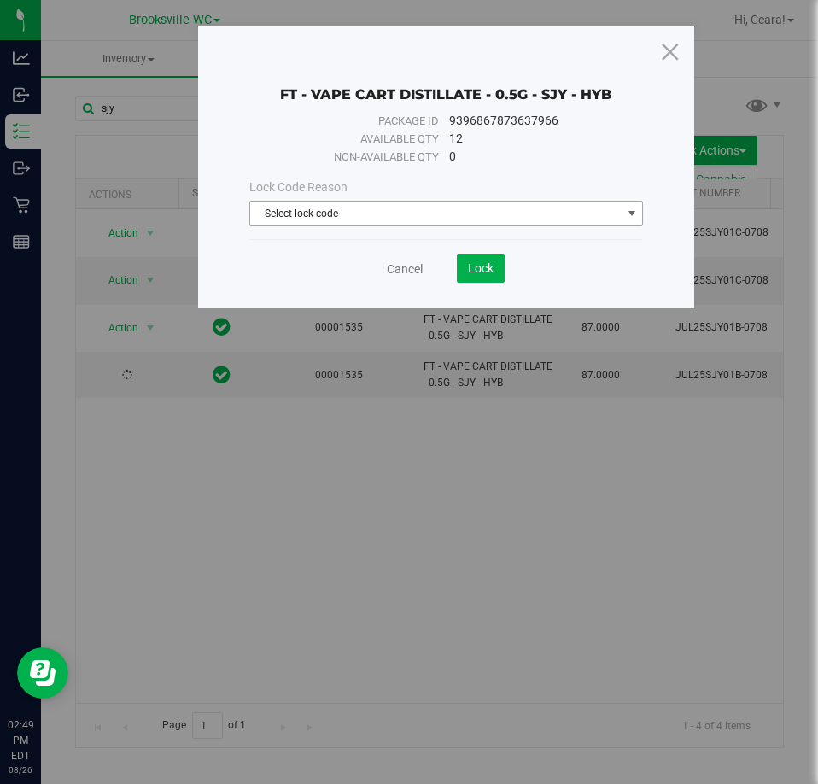
click at [392, 210] on span "Select lock code" at bounding box center [435, 213] width 371 height 24
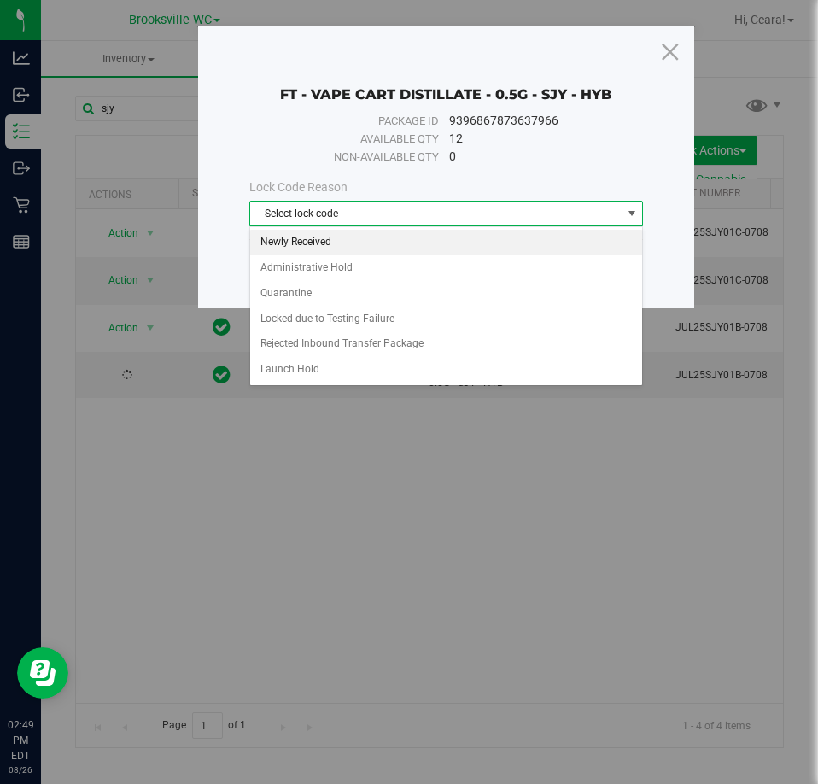
click at [313, 239] on li "Newly Received" at bounding box center [446, 243] width 393 height 26
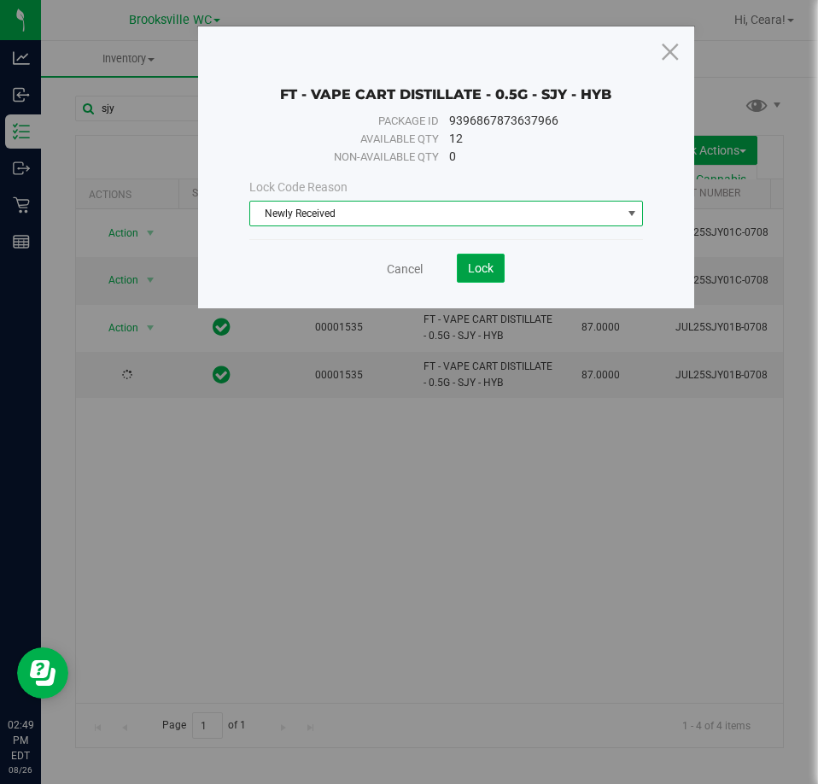
click at [481, 271] on span "Lock" at bounding box center [481, 268] width 26 height 14
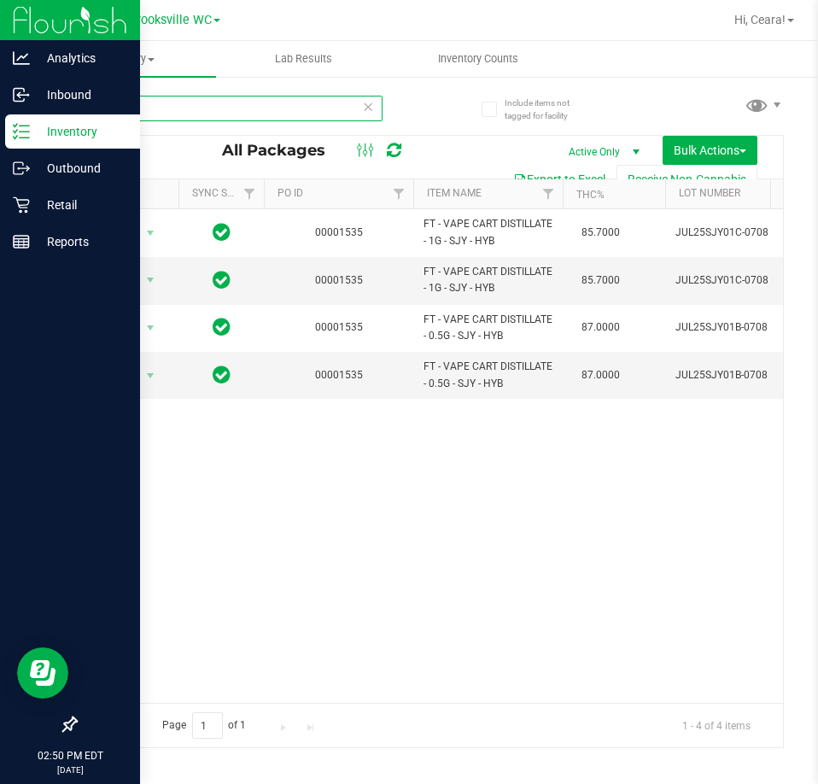
drag, startPoint x: 216, startPoint y: 104, endPoint x: 3, endPoint y: 31, distance: 224.9
click at [0, 46] on html "Analytics Inbound Inventory Outbound Retail Reports 02:50 PM EDT 08/26/2025 08/…" at bounding box center [409, 392] width 818 height 784
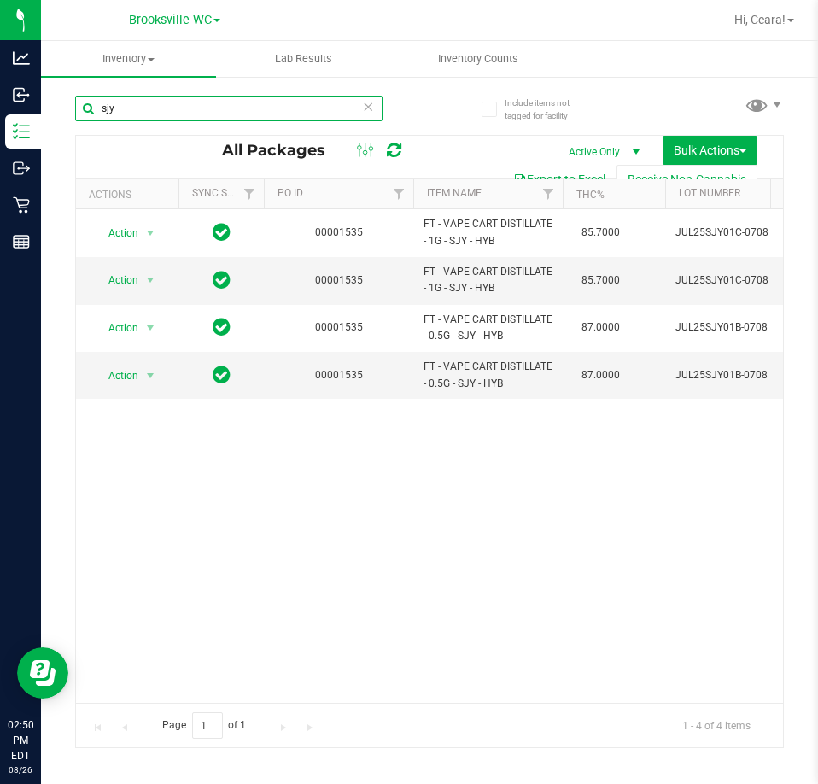
paste input "FLSRWGM-20250603-2336"
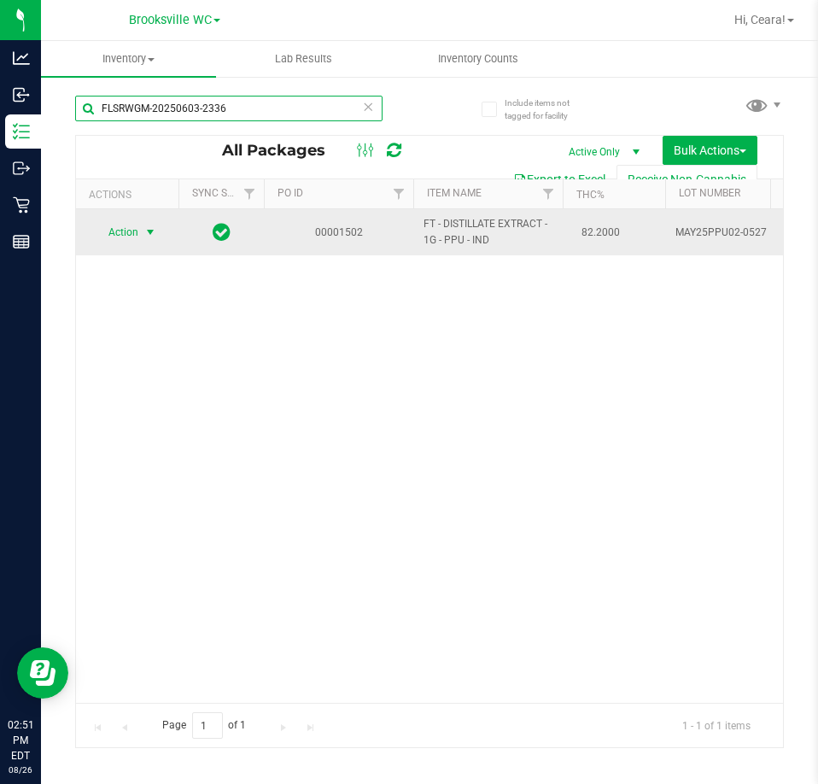
type input "FLSRWGM-20250603-2336"
click at [132, 223] on span "Action" at bounding box center [116, 232] width 46 height 24
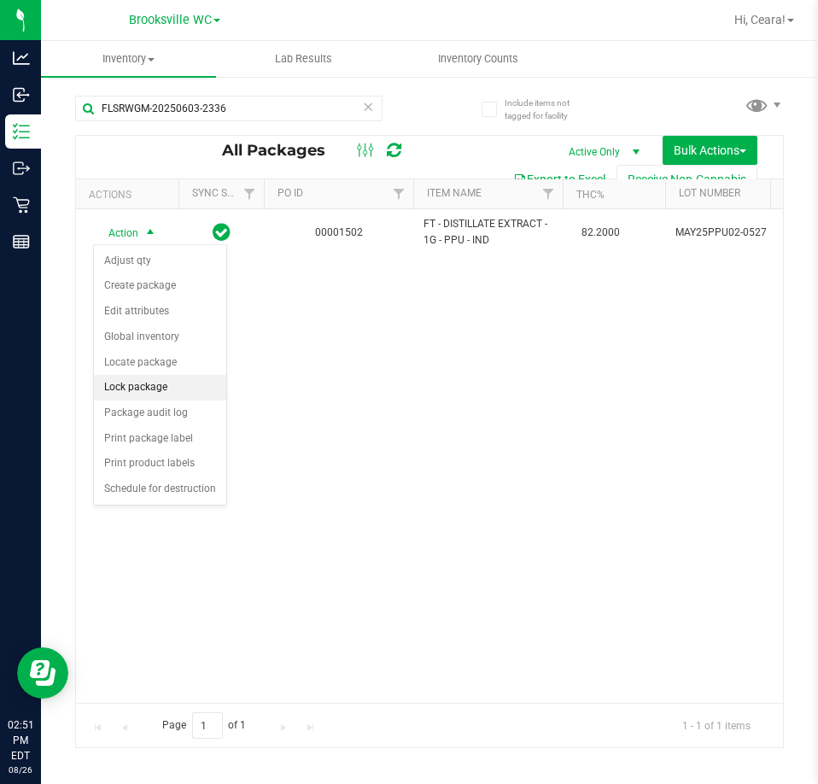
click at [179, 388] on li "Lock package" at bounding box center [160, 388] width 132 height 26
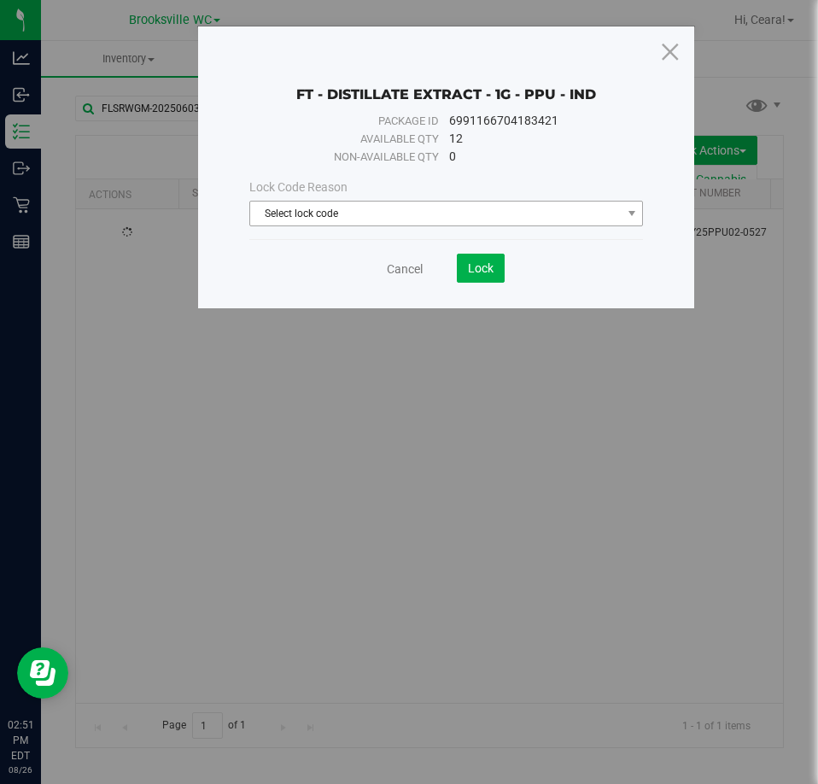
click at [441, 212] on span "Select lock code" at bounding box center [435, 213] width 371 height 24
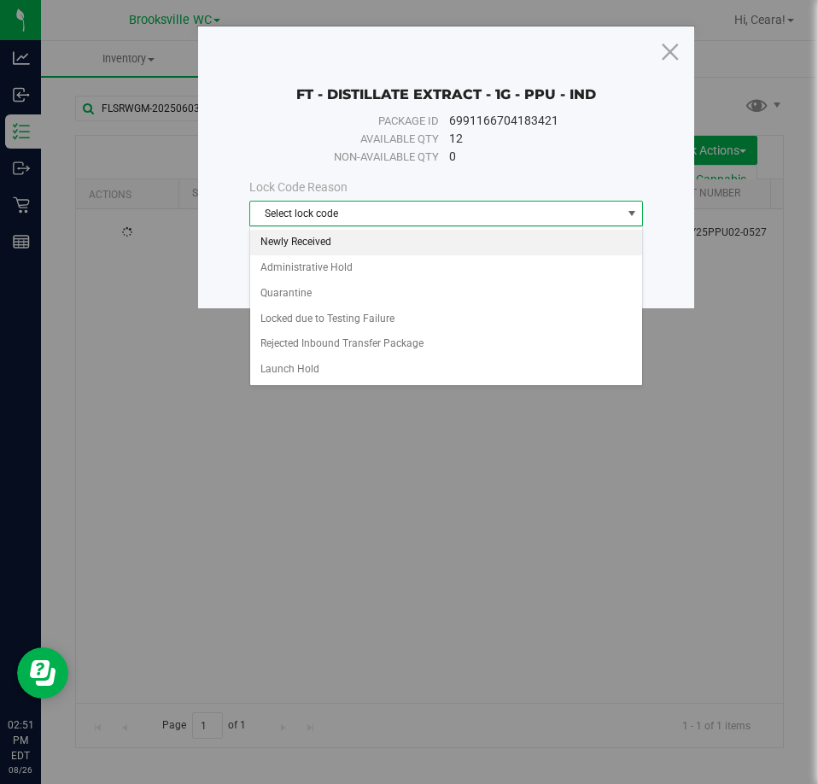
click at [332, 250] on li "Newly Received" at bounding box center [446, 243] width 393 height 26
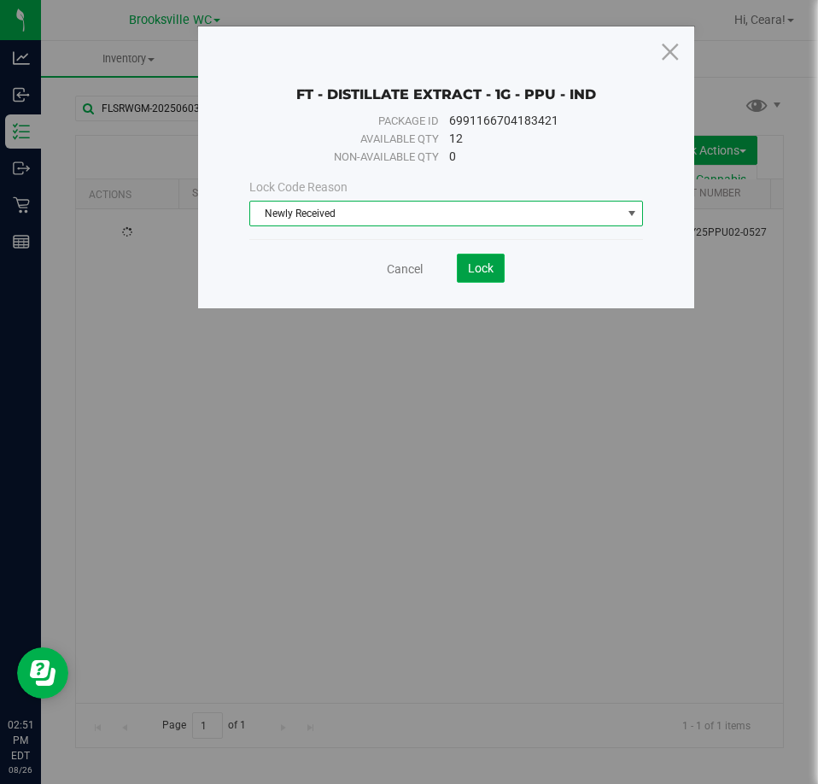
click at [479, 274] on span "Lock" at bounding box center [481, 268] width 26 height 14
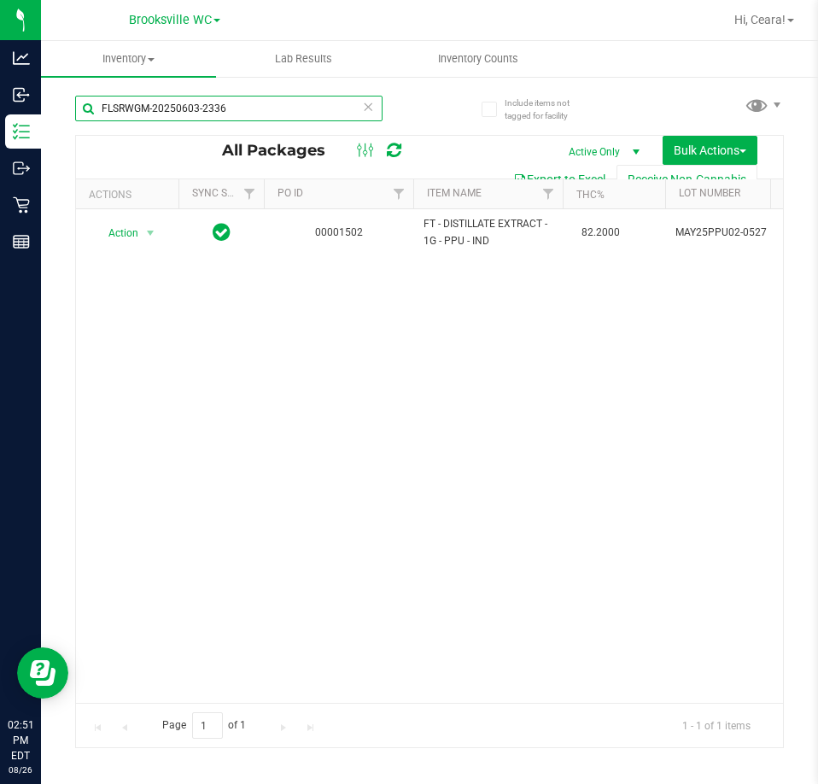
drag, startPoint x: 291, startPoint y: 116, endPoint x: 50, endPoint y: 93, distance: 242.7
click at [50, 93] on div "Include items not tagged for facility FLSRWGM-20250603-2336 All Packages Active…" at bounding box center [429, 335] width 777 height 521
paste input "2-1222"
type input "FLSRWGM-20250602-1222"
click at [127, 232] on span "Action" at bounding box center [116, 232] width 46 height 24
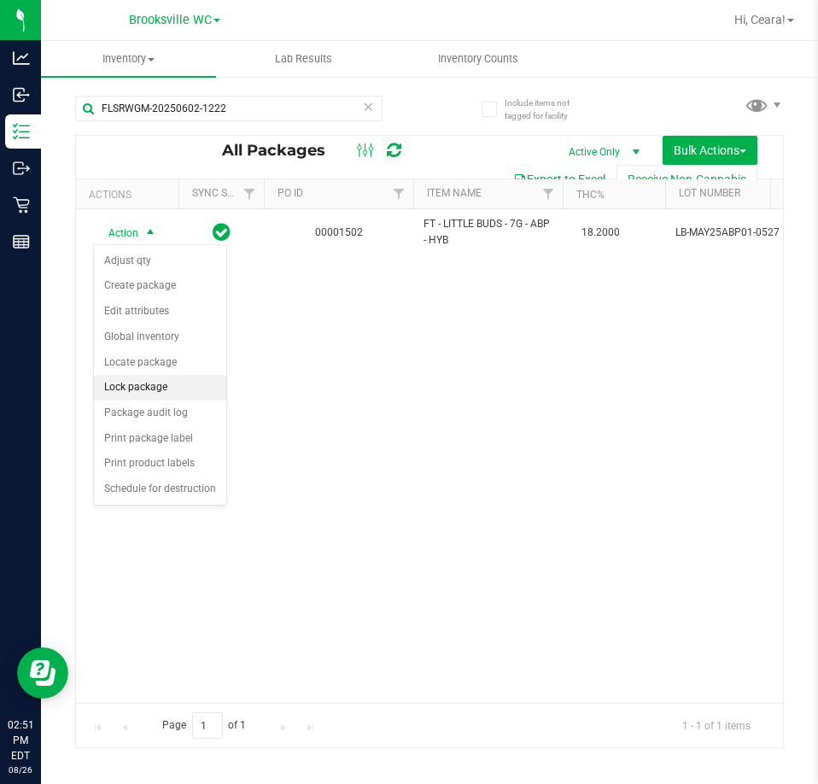
click at [143, 382] on li "Lock package" at bounding box center [160, 388] width 132 height 26
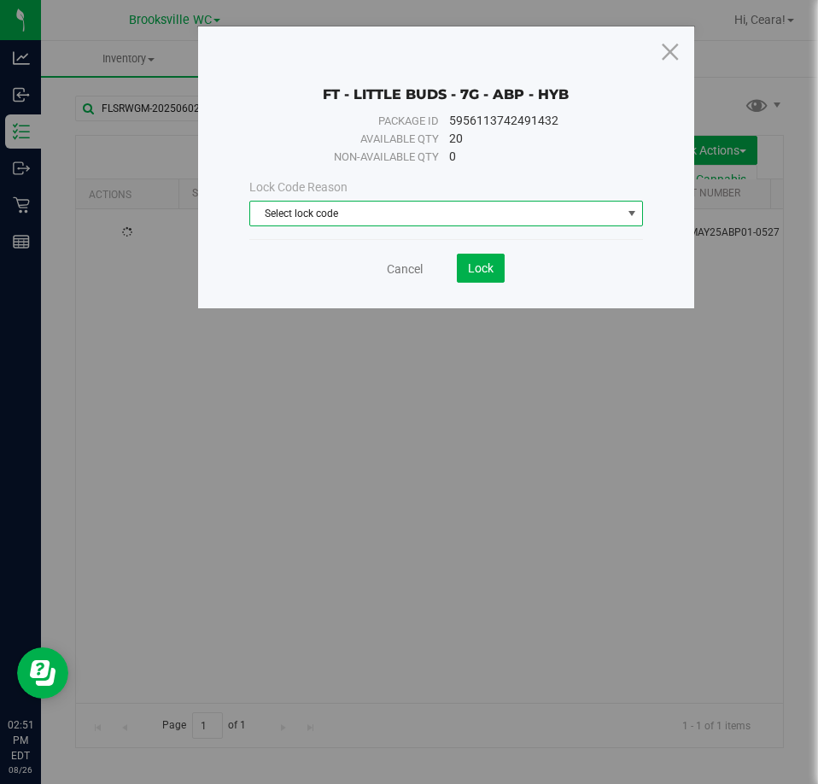
click at [455, 219] on span "Select lock code" at bounding box center [435, 213] width 371 height 24
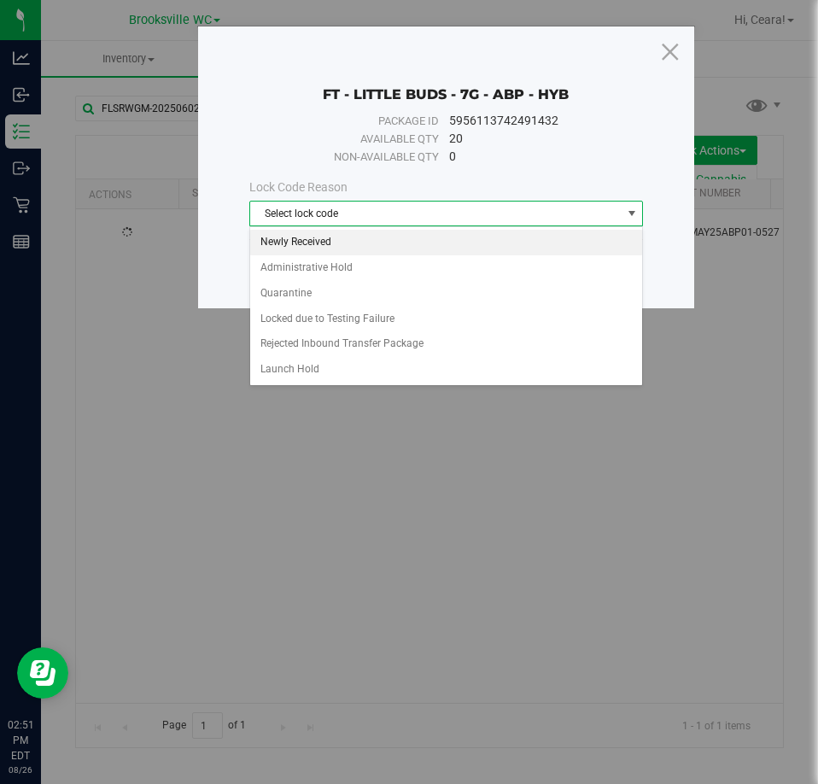
click at [313, 242] on li "Newly Received" at bounding box center [446, 243] width 393 height 26
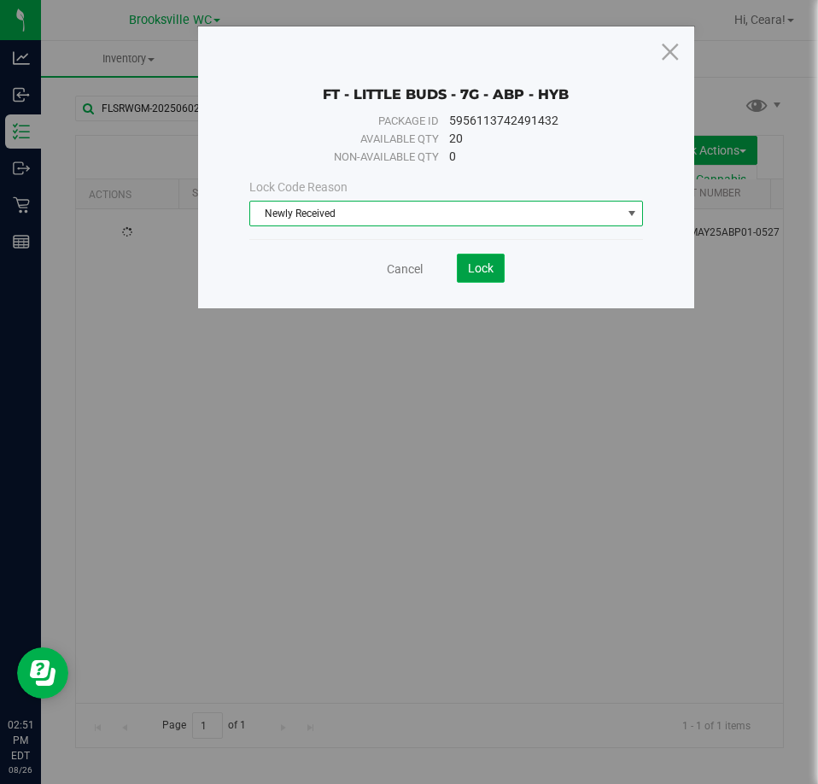
click at [487, 274] on span "Lock" at bounding box center [481, 268] width 26 height 14
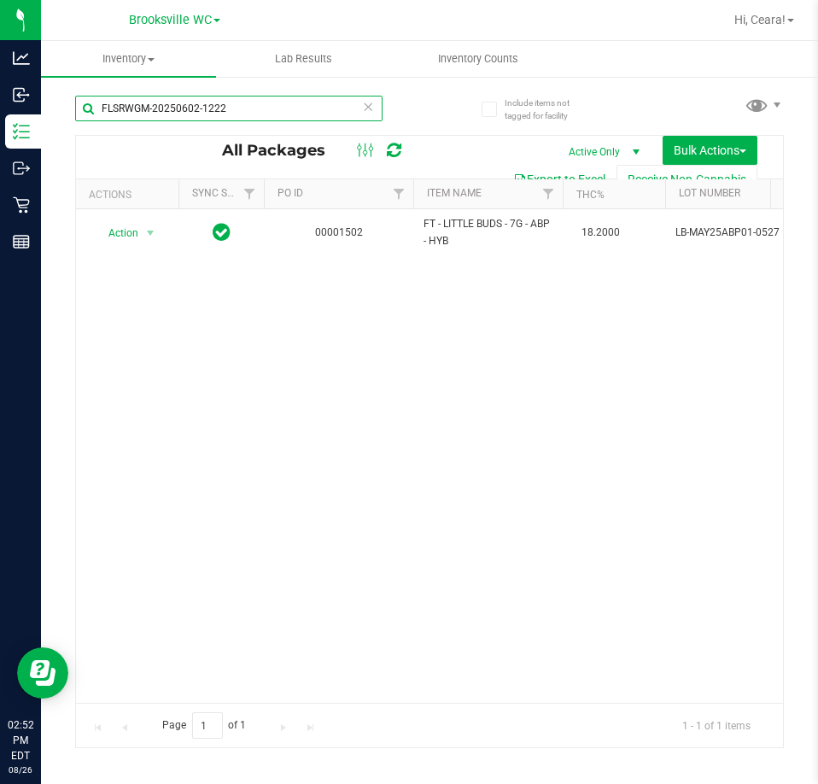
drag, startPoint x: 274, startPoint y: 119, endPoint x: -1, endPoint y: 82, distance: 277.3
click at [0, 82] on html "Analytics Inbound Inventory Outbound Retail Reports 02:52 PM EDT 08/26/2025 08/…" at bounding box center [409, 392] width 818 height 784
paste input "W-FEB25T1601-0328"
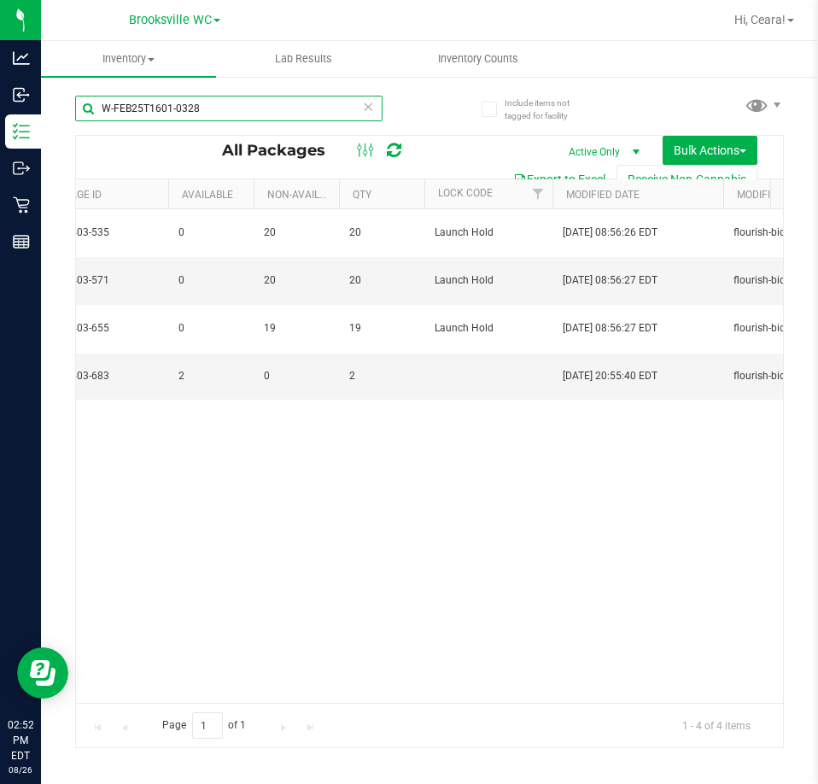
scroll to position [0, 1045]
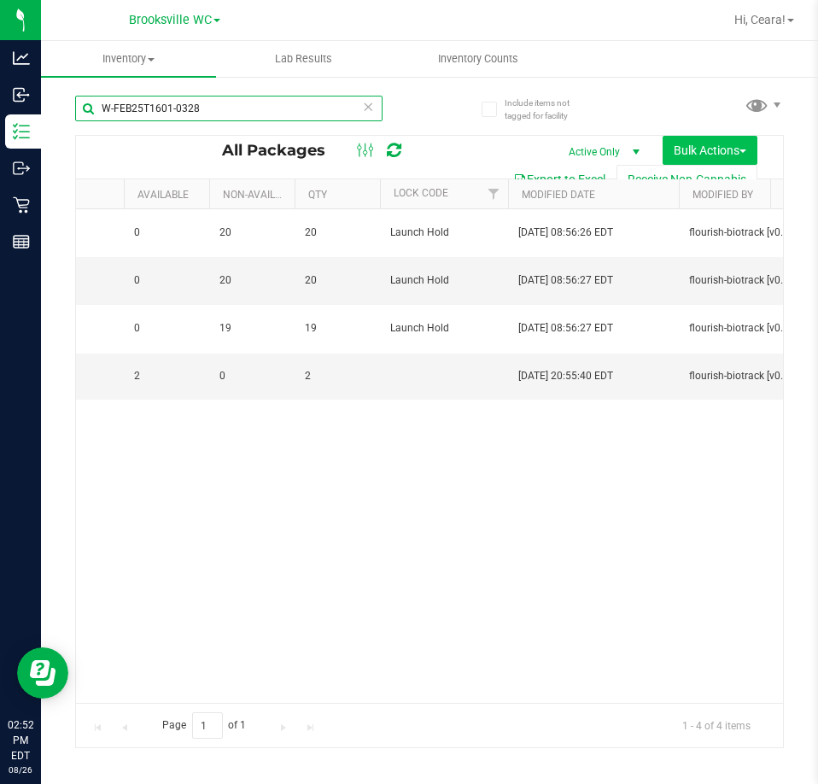
type input "W-FEB25T1601-0328"
click at [723, 153] on span "Bulk Actions" at bounding box center [710, 150] width 73 height 14
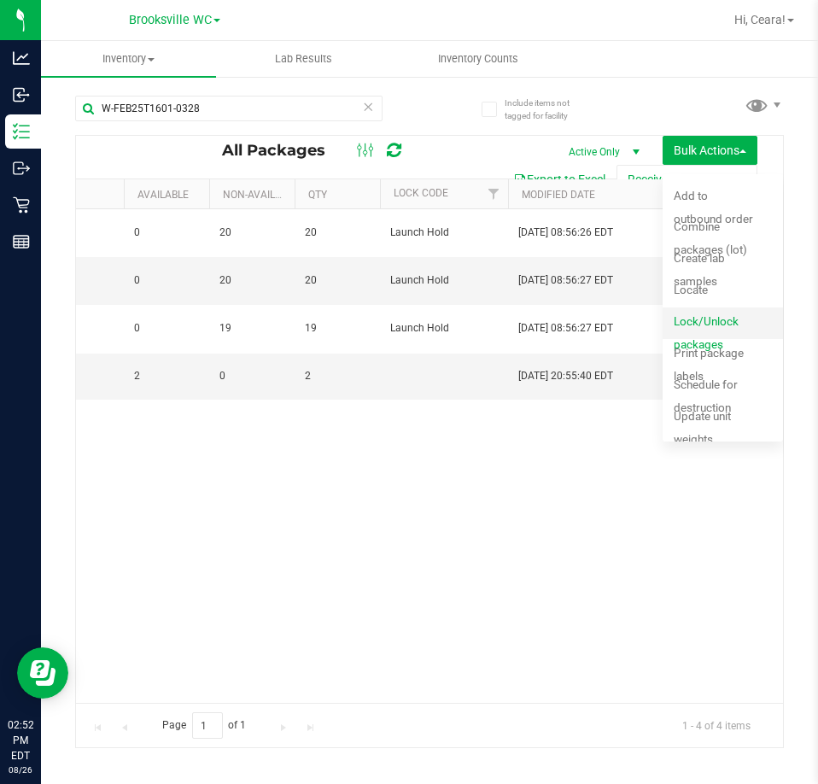
click at [707, 327] on span "Lock/Unlock packages" at bounding box center [706, 332] width 65 height 37
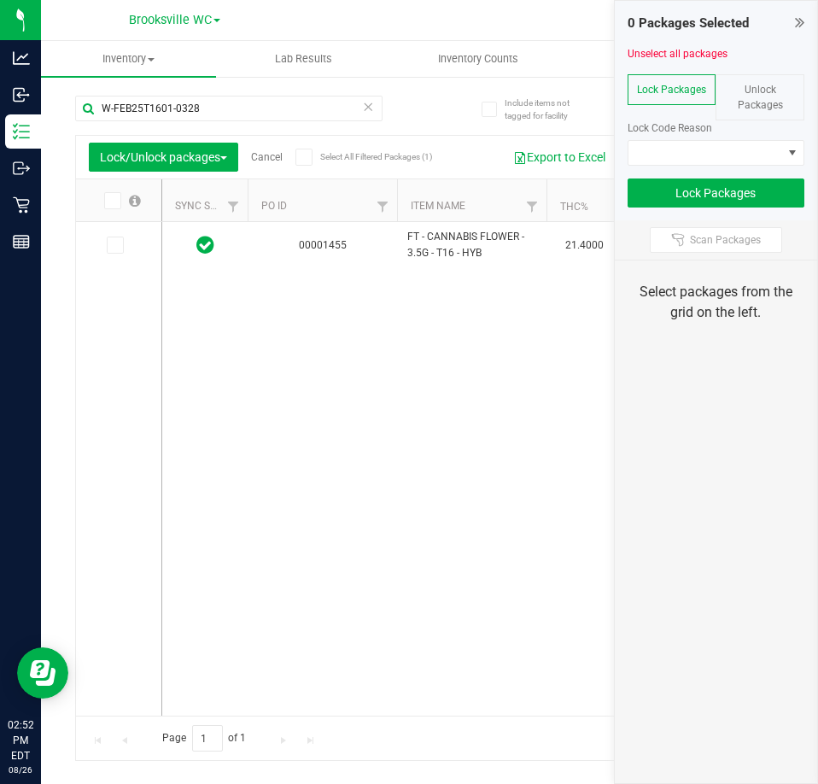
click at [743, 101] on span "Unlock Packages" at bounding box center [760, 97] width 45 height 27
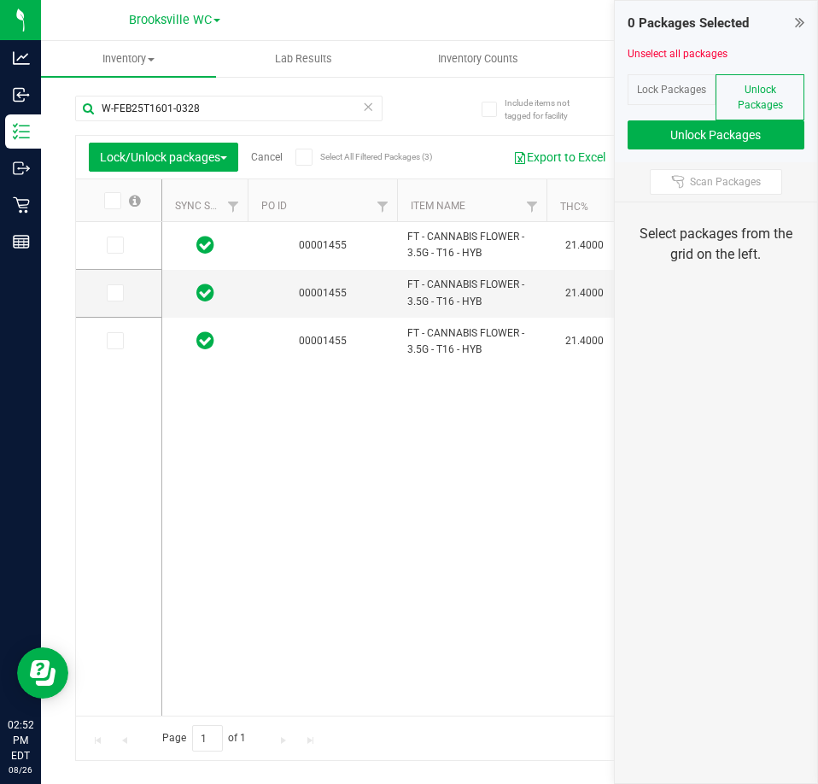
click at [114, 209] on th at bounding box center [118, 200] width 85 height 43
click at [118, 195] on span at bounding box center [112, 200] width 17 height 17
click at [0, 0] on input "checkbox" at bounding box center [0, 0] width 0 height 0
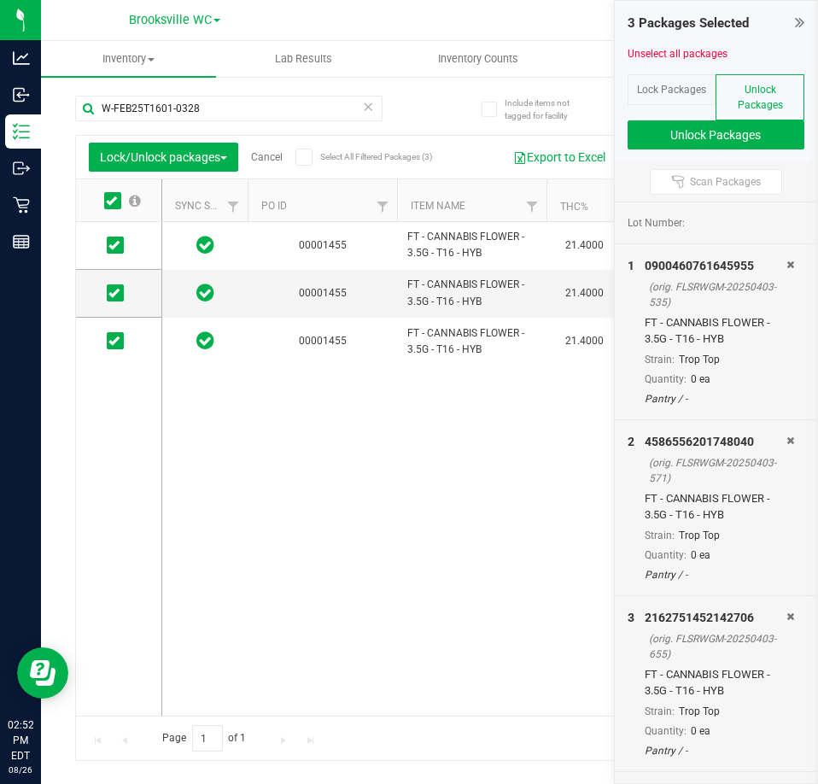
click at [780, 119] on div "Unlock Packages" at bounding box center [759, 97] width 89 height 46
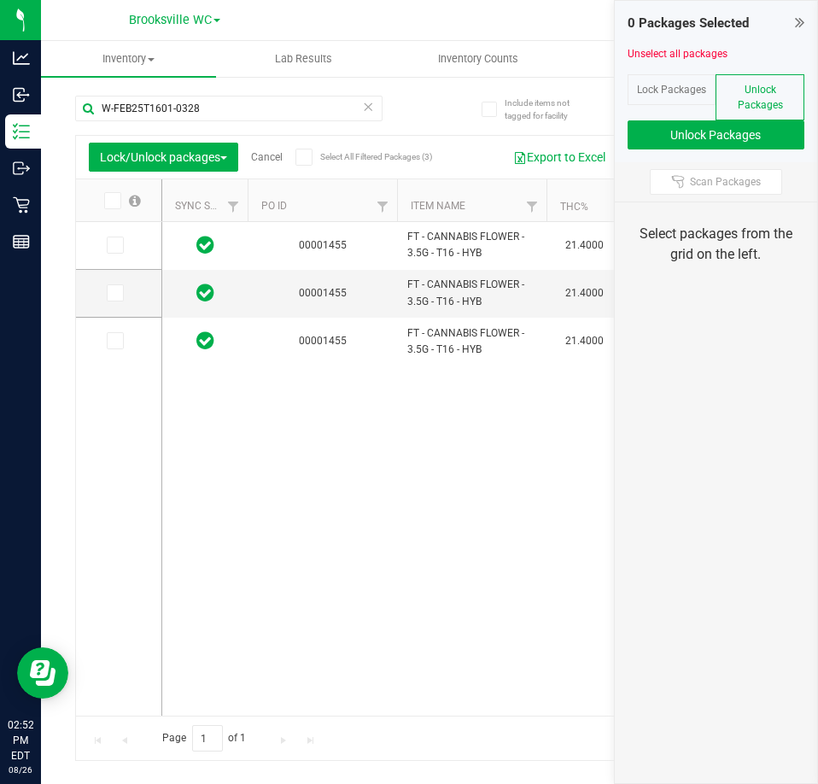
click at [691, 92] on span "Lock Packages" at bounding box center [671, 90] width 69 height 12
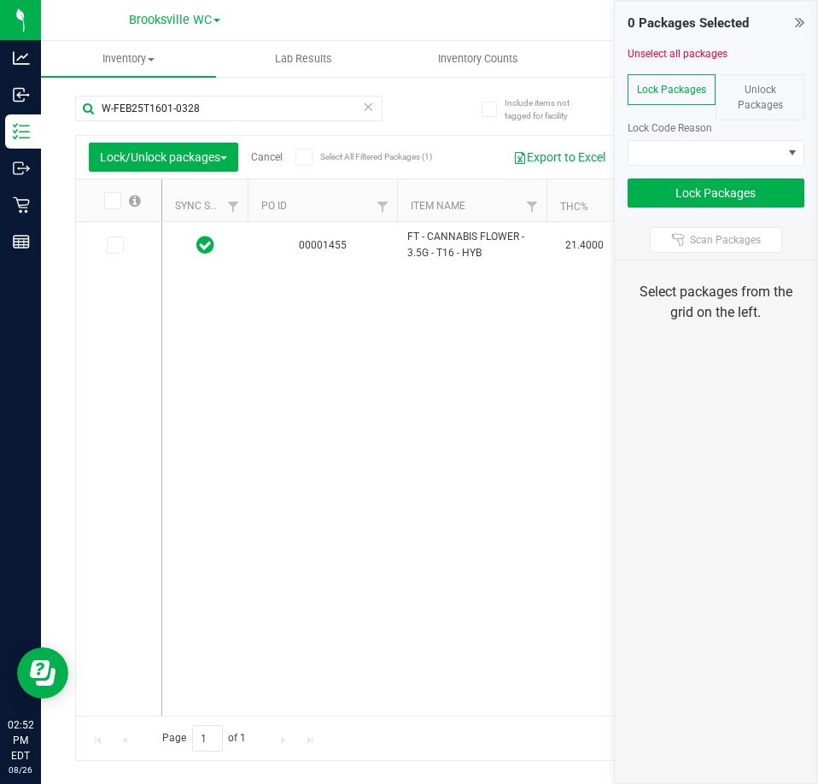
click at [760, 91] on span "Unlock Packages" at bounding box center [760, 97] width 45 height 27
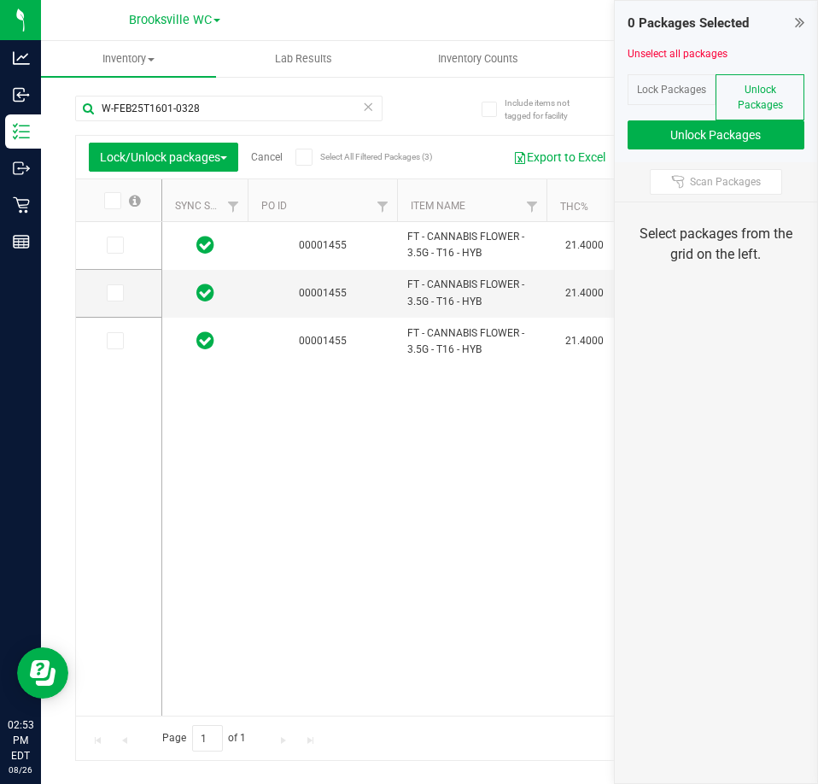
click at [109, 190] on th at bounding box center [118, 200] width 85 height 43
click at [117, 194] on span at bounding box center [112, 200] width 17 height 17
click at [0, 0] on input "checkbox" at bounding box center [0, 0] width 0 height 0
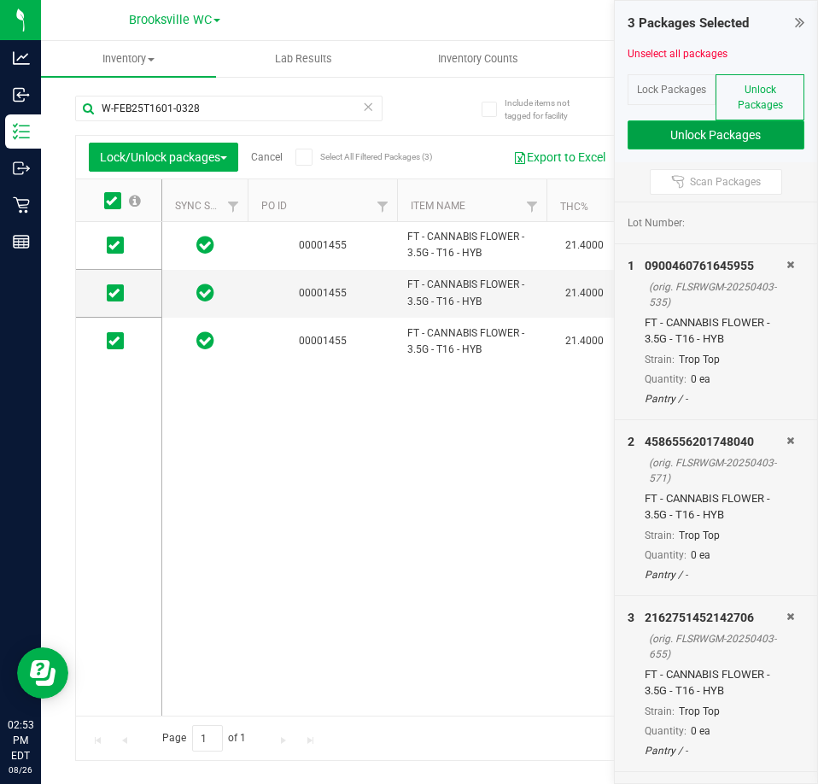
click at [717, 142] on button "Unlock Packages" at bounding box center [716, 134] width 178 height 29
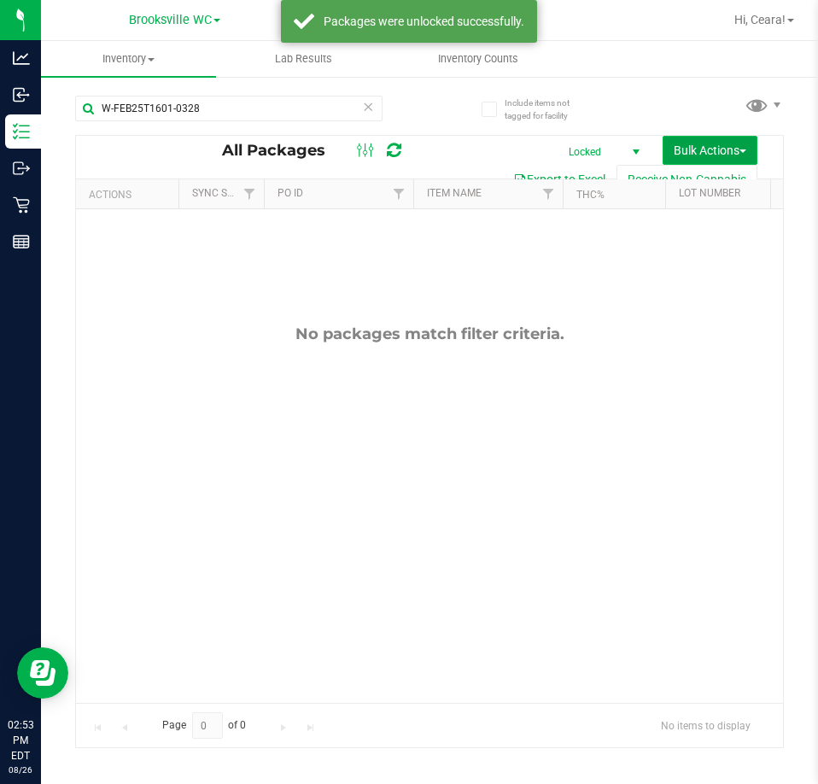
click at [706, 152] on span "Bulk Actions" at bounding box center [710, 150] width 73 height 14
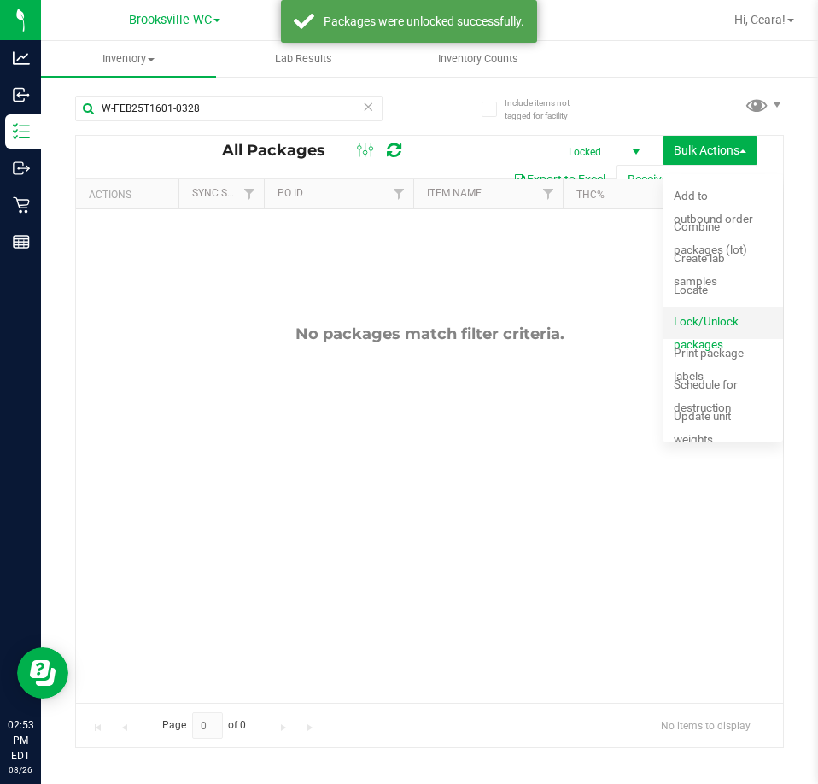
click at [710, 320] on span "Lock/Unlock packages" at bounding box center [706, 332] width 65 height 37
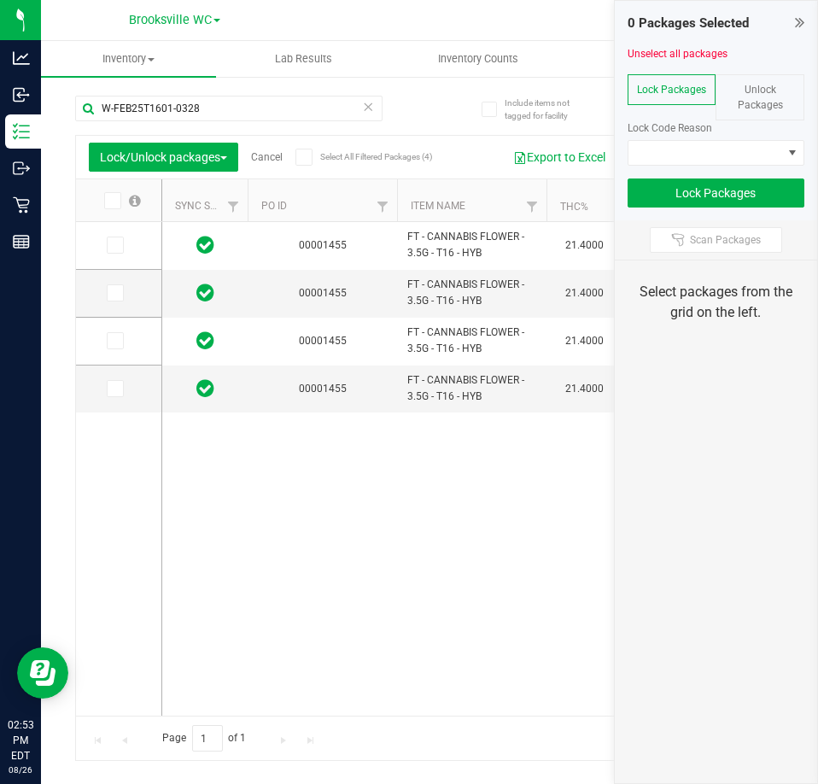
click at [114, 201] on icon at bounding box center [111, 201] width 11 height 0
click at [0, 0] on input "checkbox" at bounding box center [0, 0] width 0 height 0
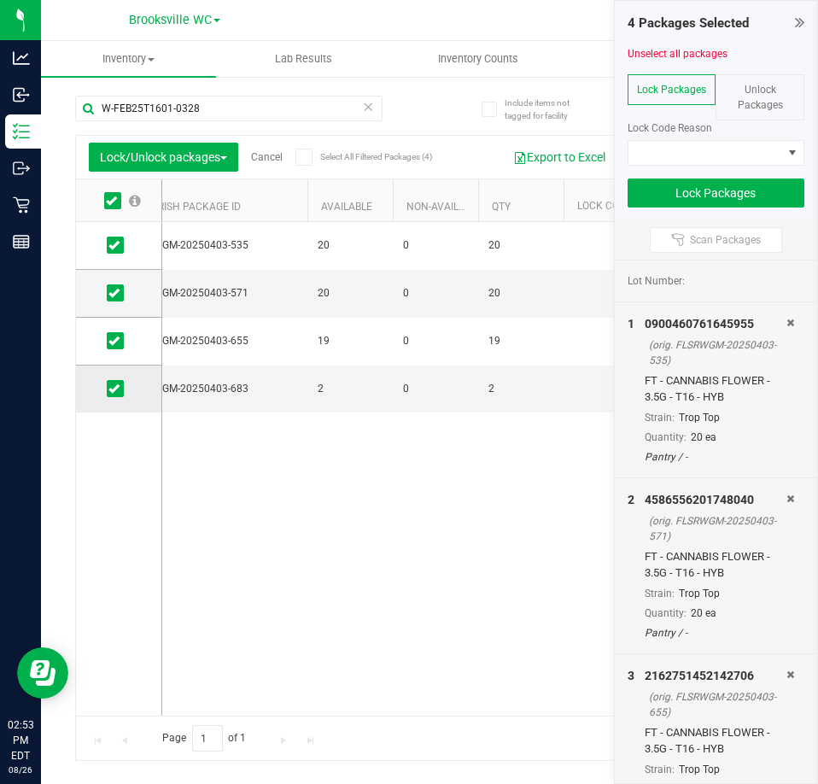
click at [116, 388] on icon at bounding box center [113, 388] width 11 height 0
click at [0, 0] on input "checkbox" at bounding box center [0, 0] width 0 height 0
click at [774, 149] on span at bounding box center [705, 153] width 155 height 24
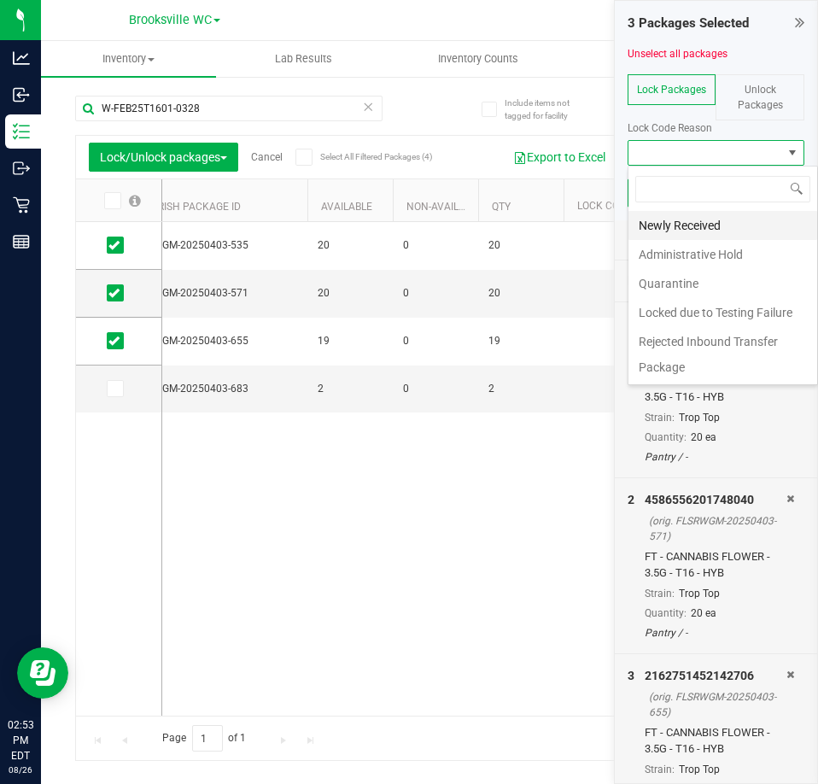
click at [712, 219] on li "Newly Received" at bounding box center [723, 225] width 190 height 29
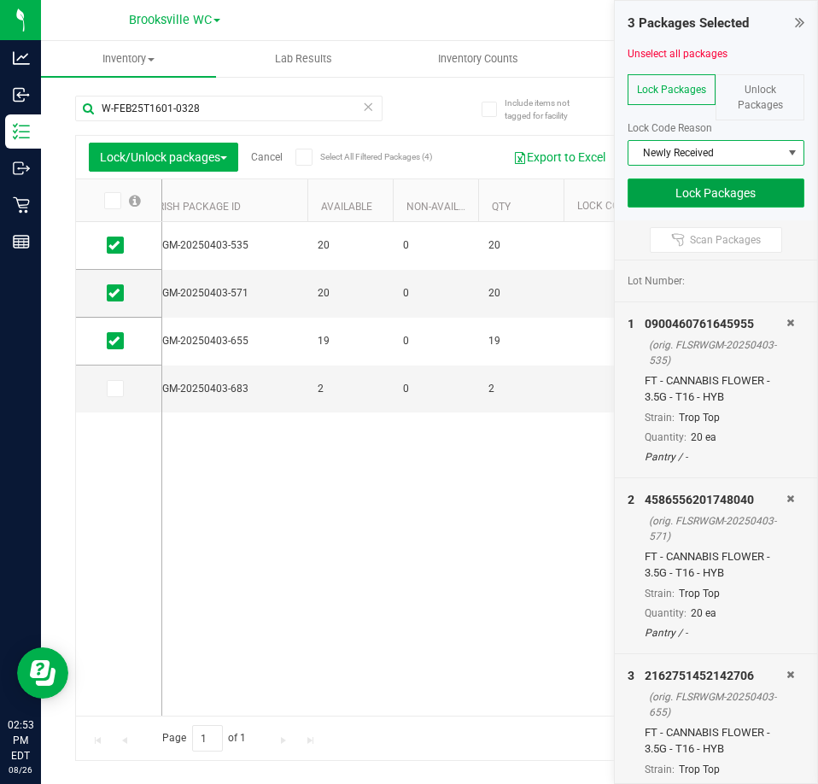
click at [722, 187] on button "Lock Packages" at bounding box center [716, 192] width 178 height 29
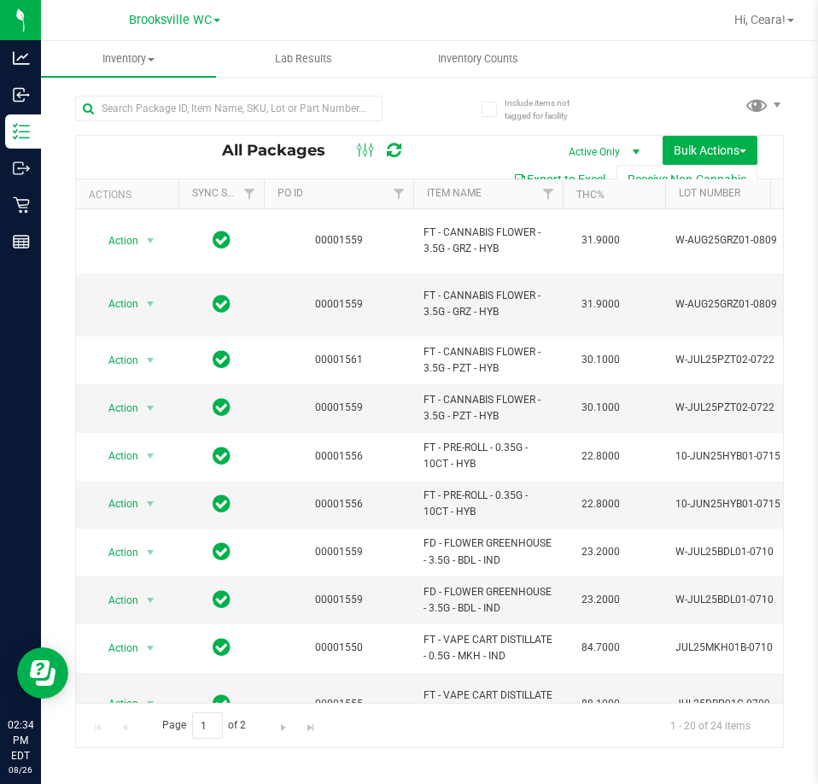
click at [512, 198] on th "Item Name" at bounding box center [487, 194] width 149 height 30
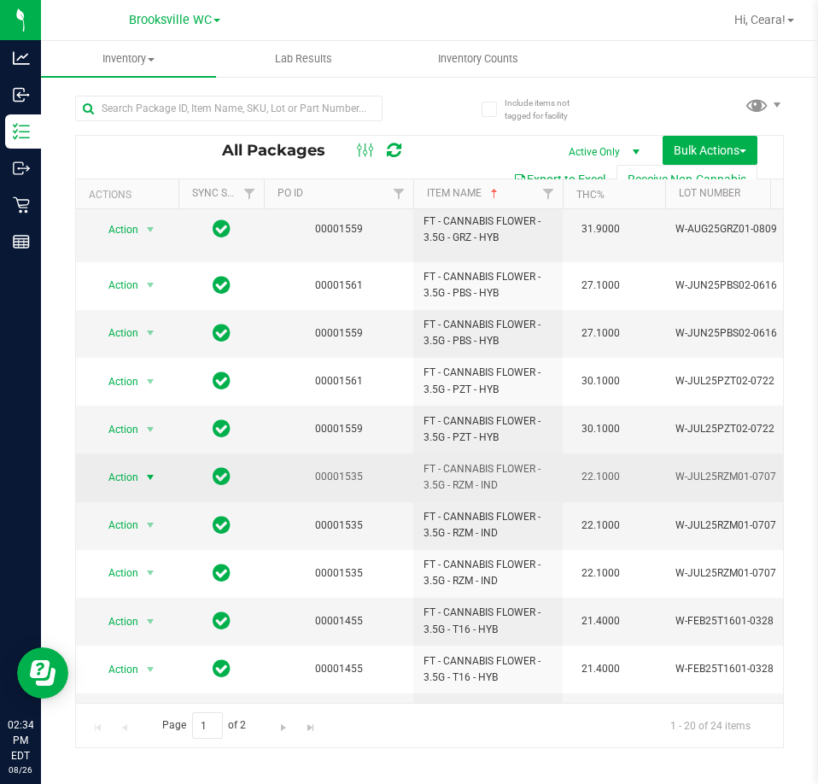
click at [143, 465] on span "select" at bounding box center [150, 477] width 21 height 24
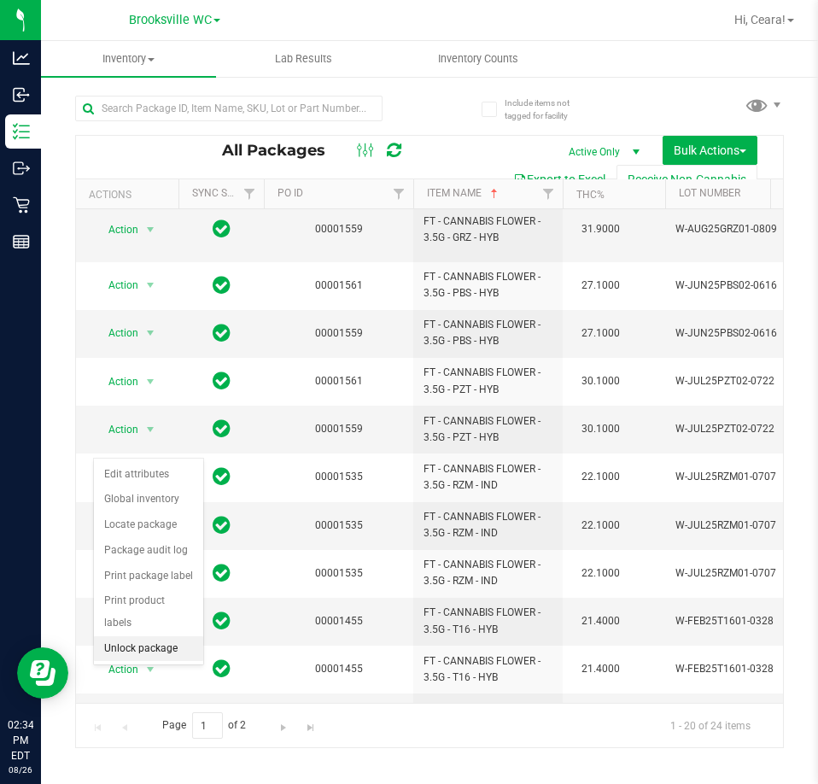
click at [154, 636] on li "Unlock package" at bounding box center [148, 649] width 109 height 26
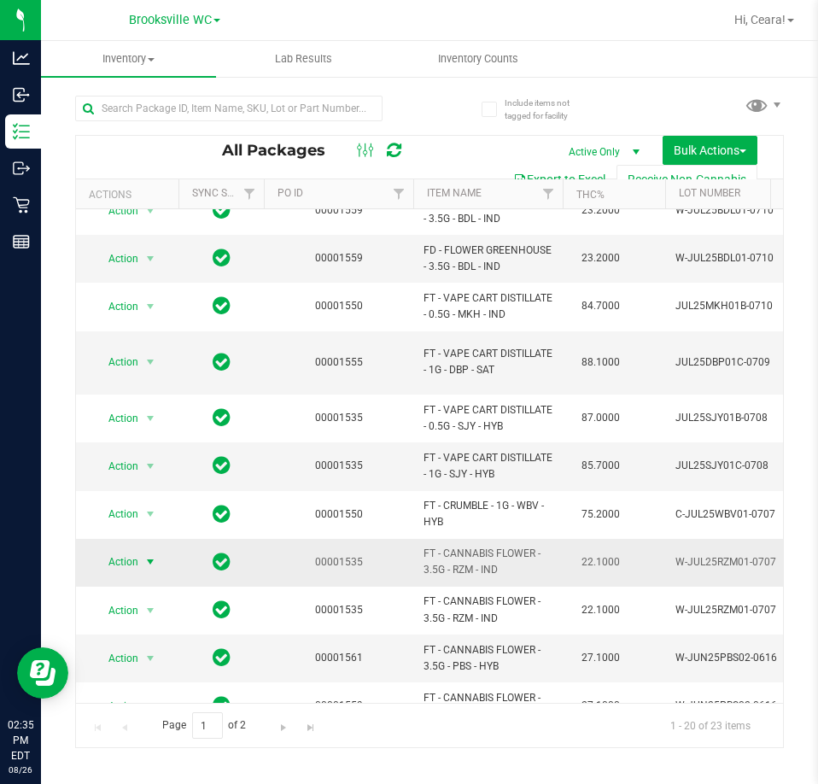
click at [123, 550] on span "Action" at bounding box center [116, 562] width 46 height 24
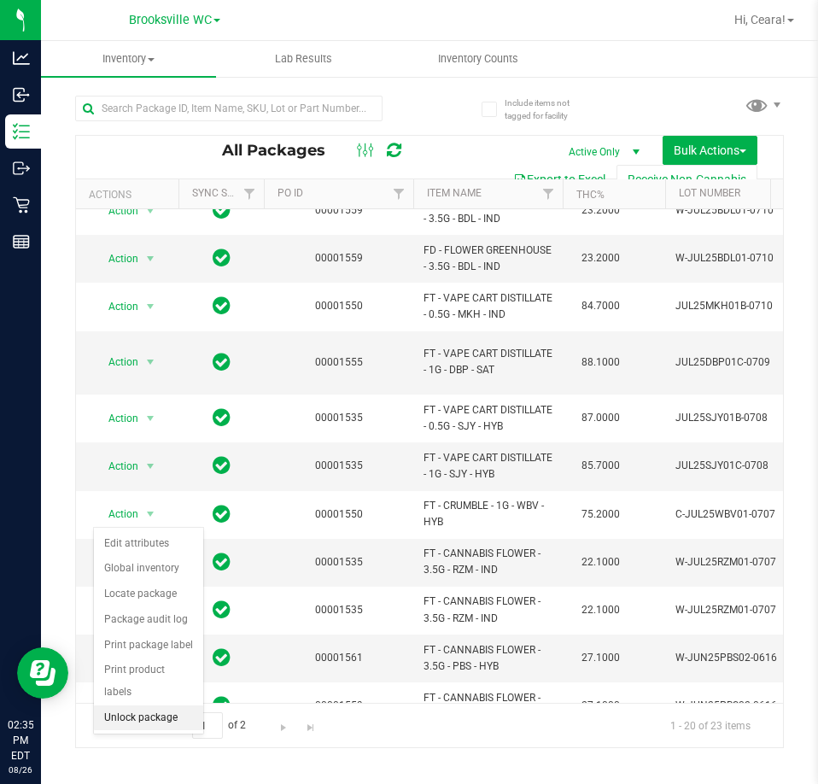
click at [163, 705] on li "Unlock package" at bounding box center [148, 718] width 109 height 26
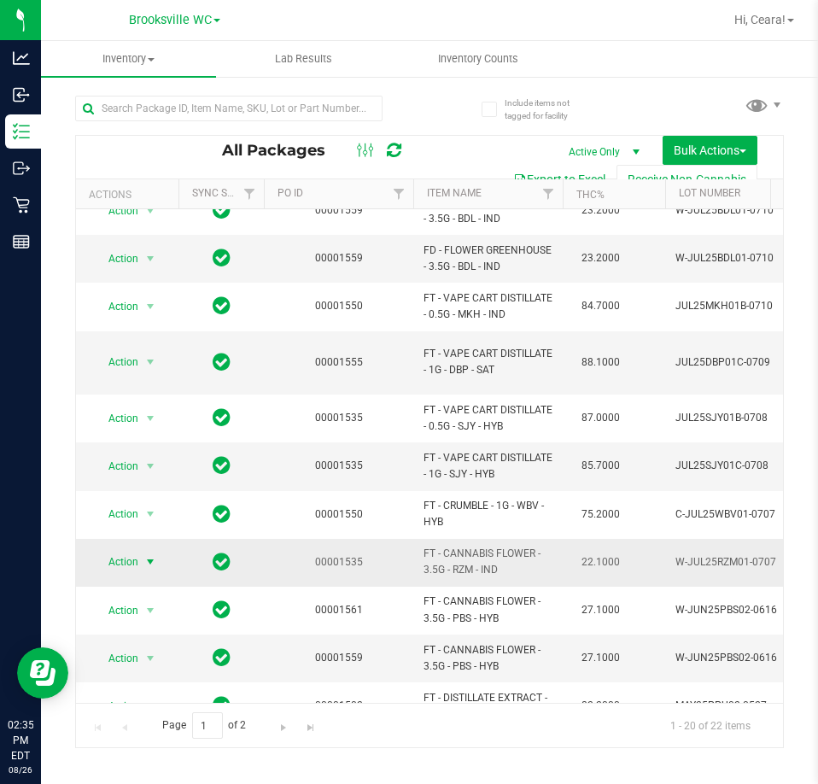
click at [113, 550] on span "Action" at bounding box center [116, 562] width 46 height 24
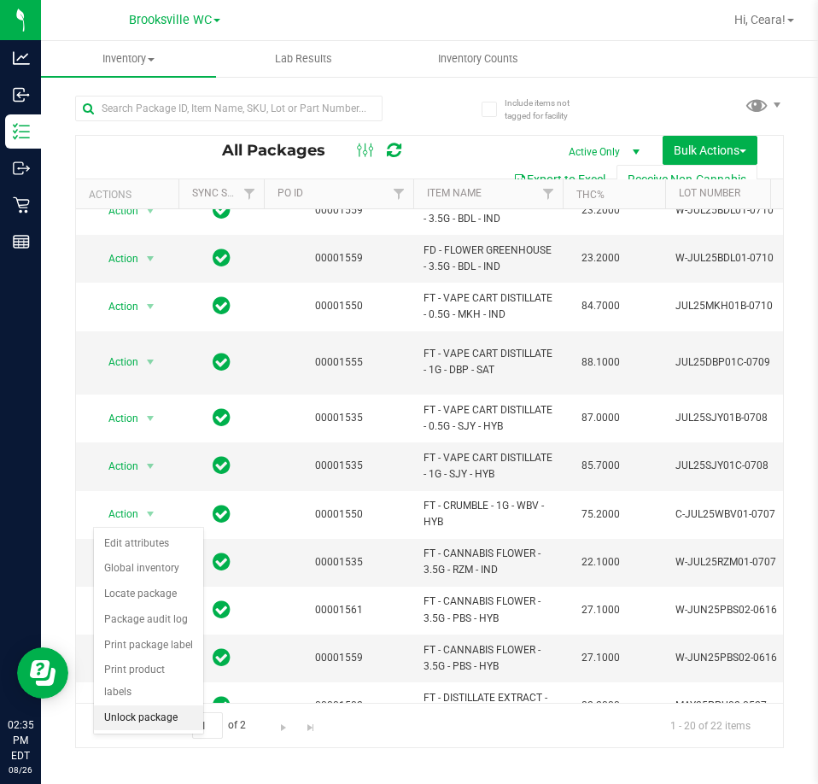
click at [137, 705] on li "Unlock package" at bounding box center [148, 718] width 109 height 26
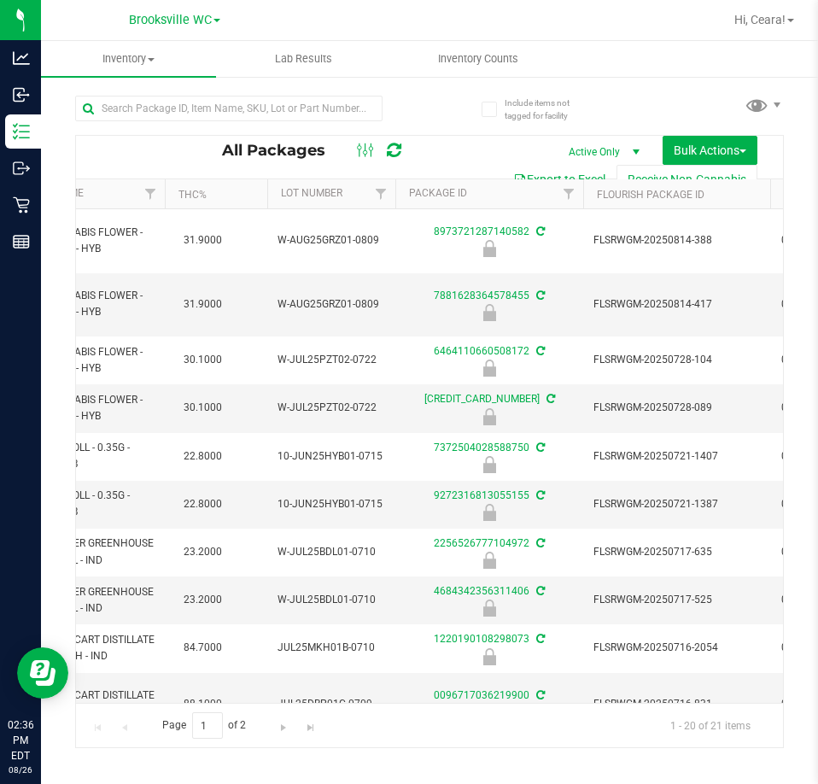
scroll to position [0, 453]
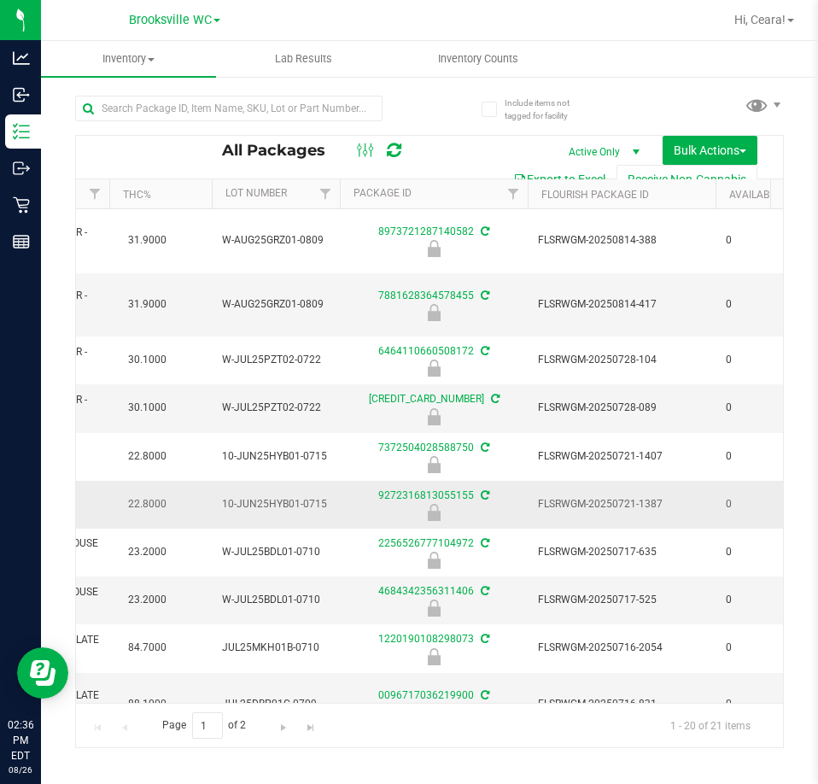
drag, startPoint x: 680, startPoint y: 475, endPoint x: 528, endPoint y: 470, distance: 152.1
click at [528, 481] on td "FLSRWGM-20250721-1387" at bounding box center [622, 505] width 188 height 48
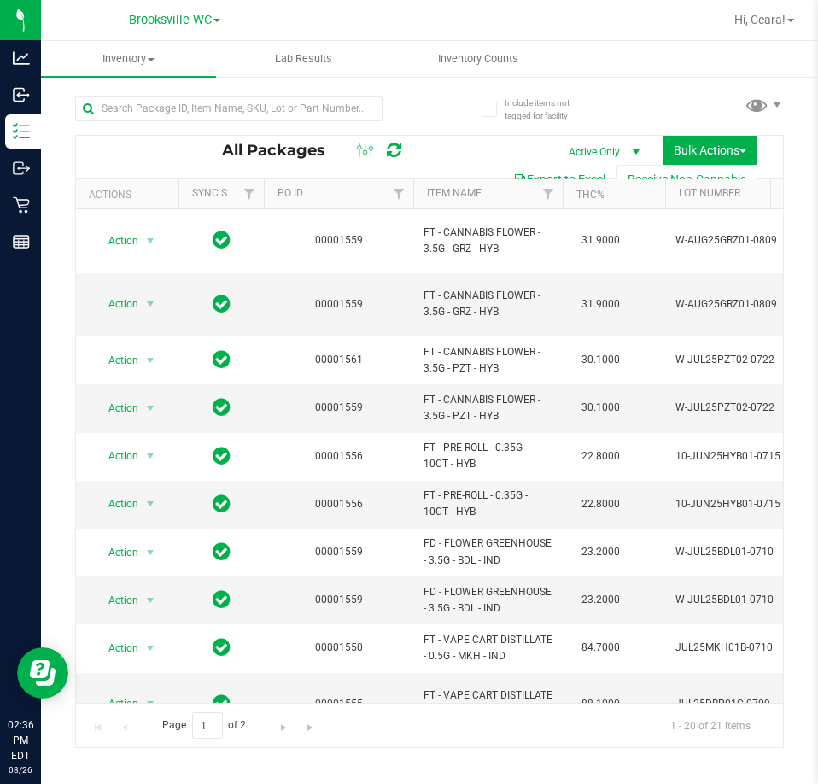
drag, startPoint x: 240, startPoint y: 690, endPoint x: 49, endPoint y: 15, distance: 701.0
click at [736, 152] on span "Bulk Actions" at bounding box center [710, 150] width 73 height 14
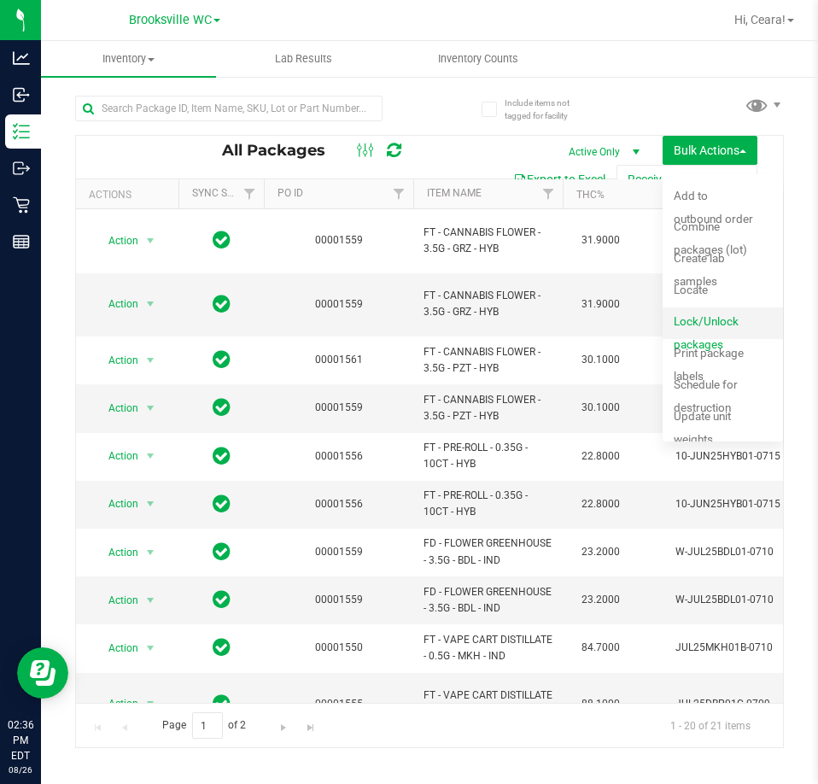
click at [703, 318] on span "Lock/Unlock packages" at bounding box center [706, 332] width 65 height 37
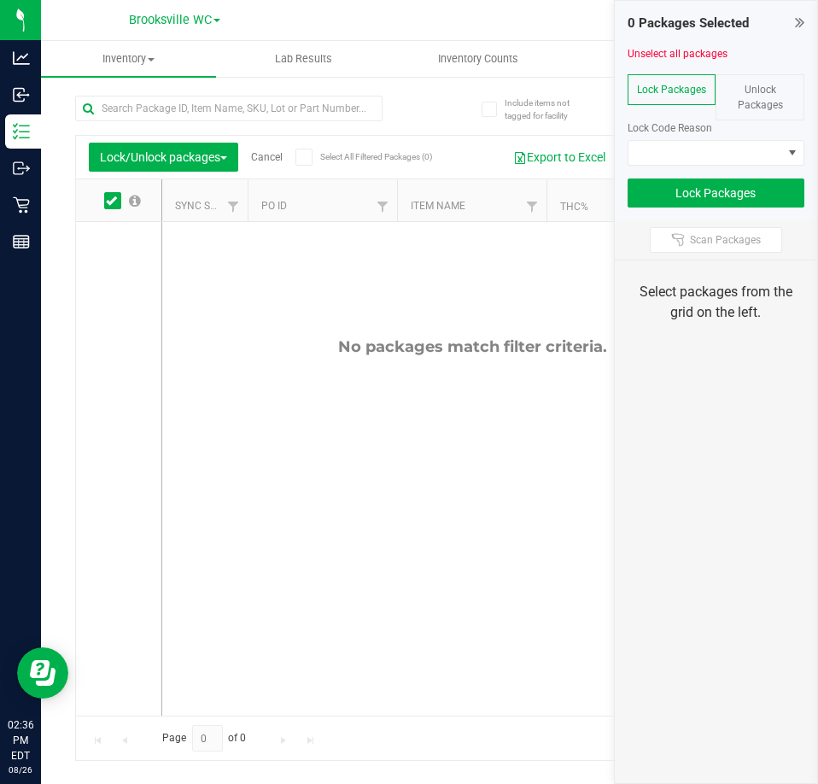
click at [774, 100] on span "Unlock Packages" at bounding box center [760, 97] width 45 height 27
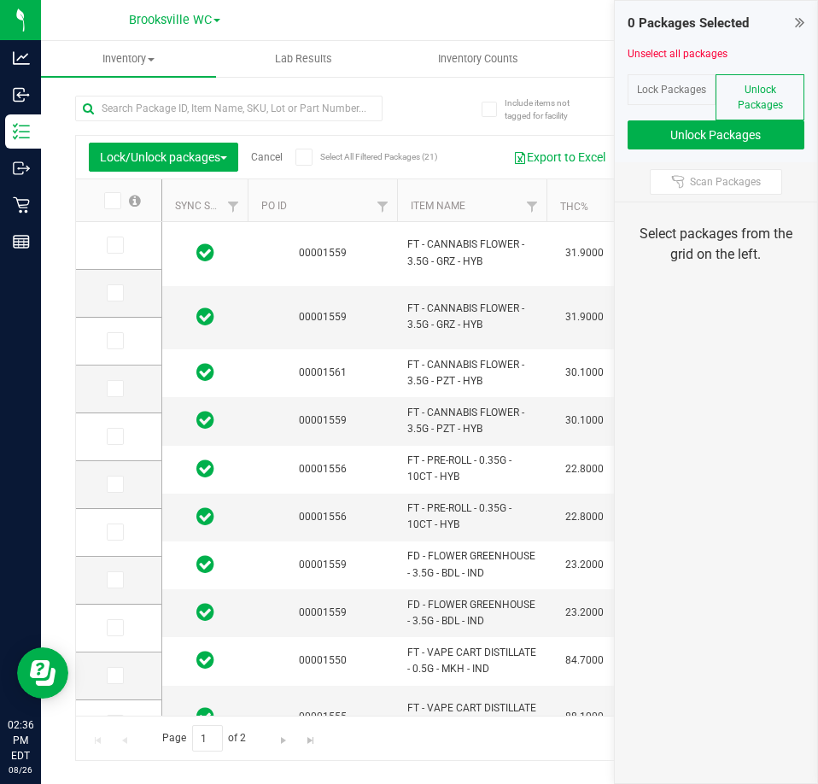
click at [664, 96] on div "Lock Packages" at bounding box center [671, 89] width 89 height 31
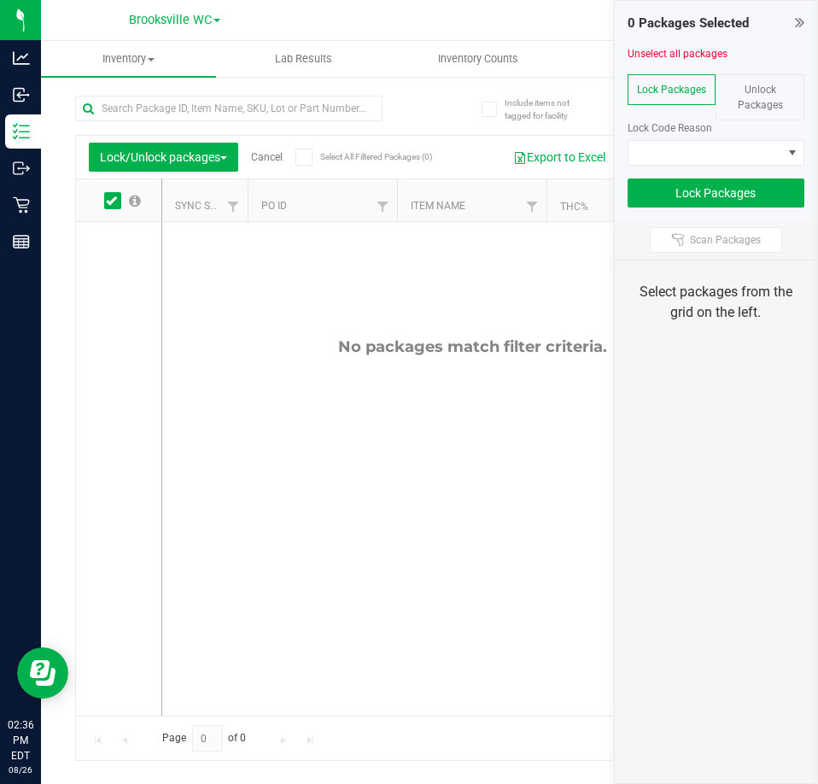
click at [266, 154] on link "Cancel" at bounding box center [267, 157] width 32 height 12
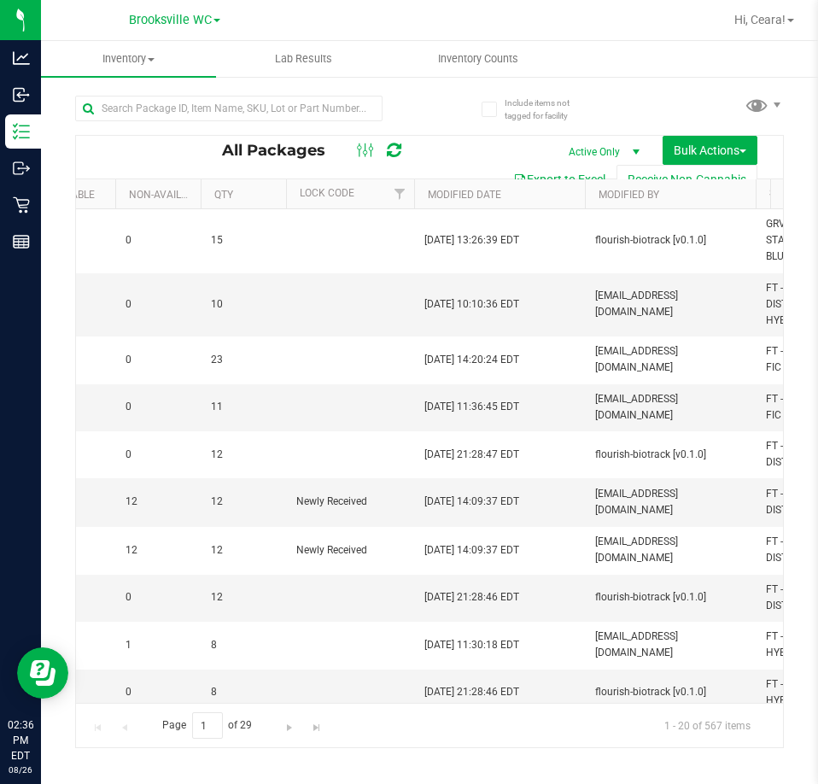
scroll to position [0, 1167]
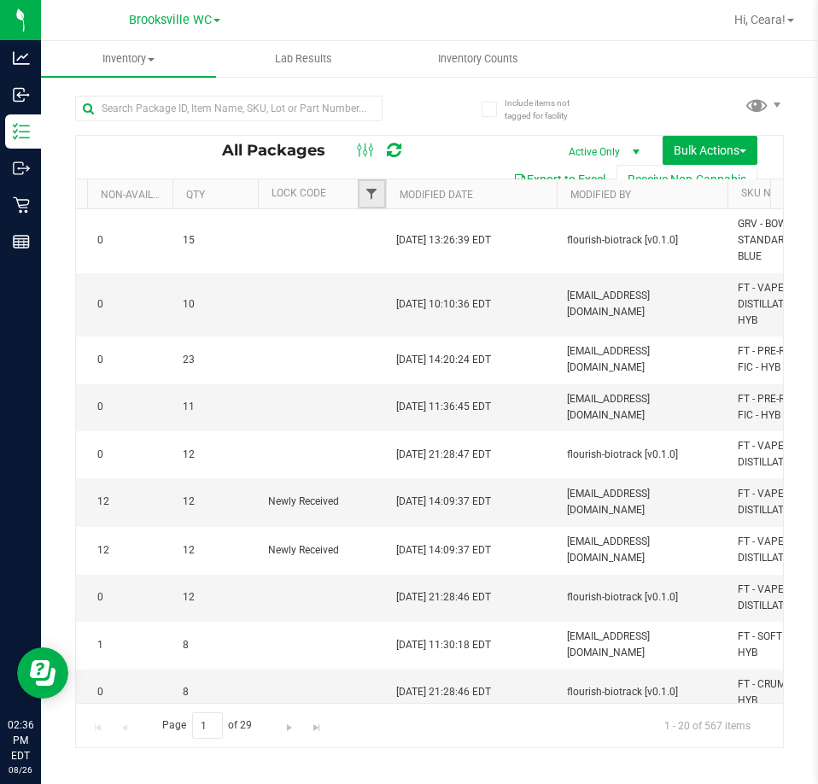
click at [375, 199] on span "Filter" at bounding box center [372, 194] width 14 height 14
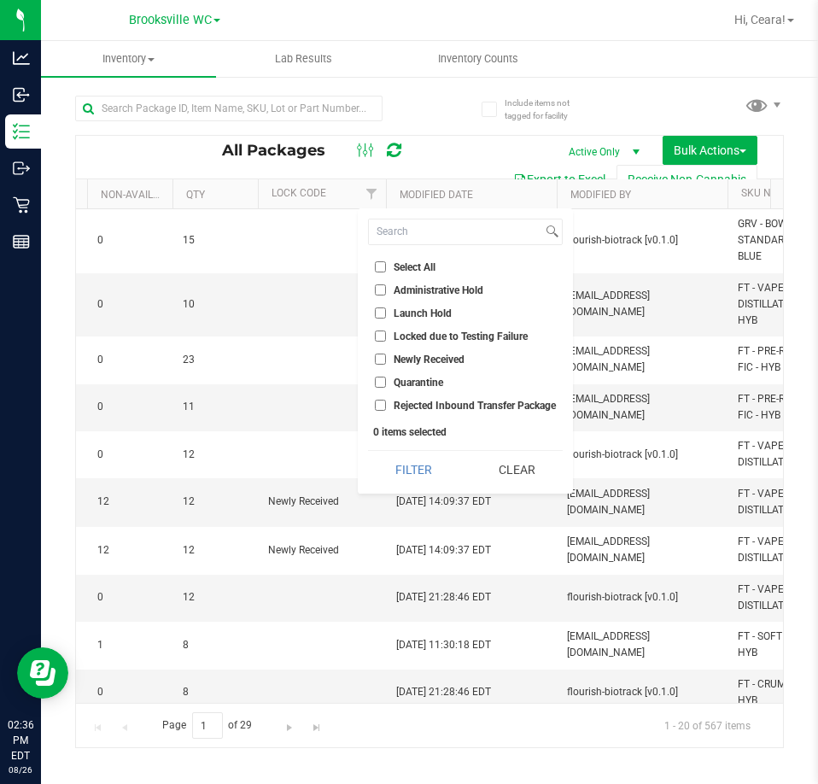
click at [399, 309] on span "Launch Hold" at bounding box center [423, 313] width 58 height 10
click at [386, 309] on input "Launch Hold" at bounding box center [380, 312] width 11 height 11
checkbox input "true"
click at [418, 458] on button "Filter" at bounding box center [413, 470] width 91 height 38
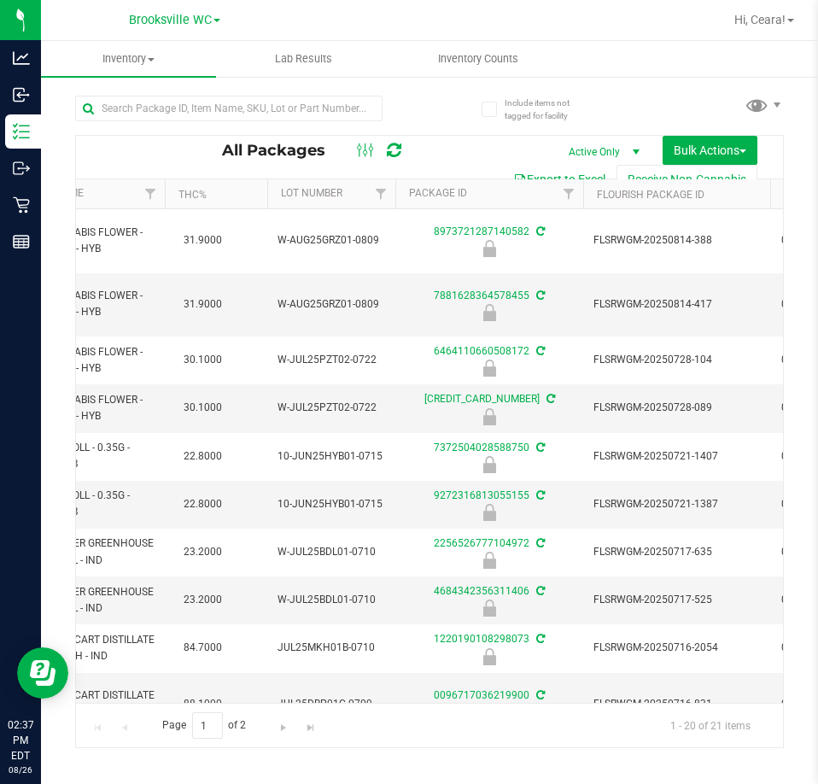
scroll to position [0, 464]
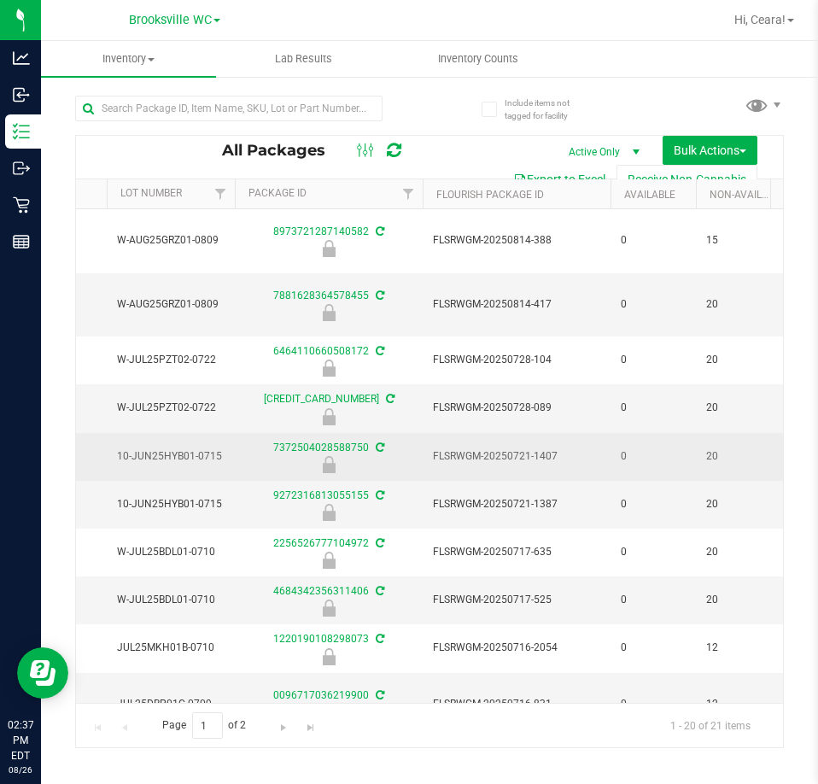
drag, startPoint x: 567, startPoint y: 427, endPoint x: 438, endPoint y: 431, distance: 129.0
click at [438, 448] on span "FLSRWGM-20250721-1407" at bounding box center [516, 456] width 167 height 16
click at [563, 448] on span "FLSRWGM-20250721-1407" at bounding box center [516, 456] width 167 height 16
drag, startPoint x: 572, startPoint y: 423, endPoint x: 429, endPoint y: 422, distance: 142.6
click at [429, 433] on td "FLSRWGM-20250721-1407" at bounding box center [517, 457] width 188 height 48
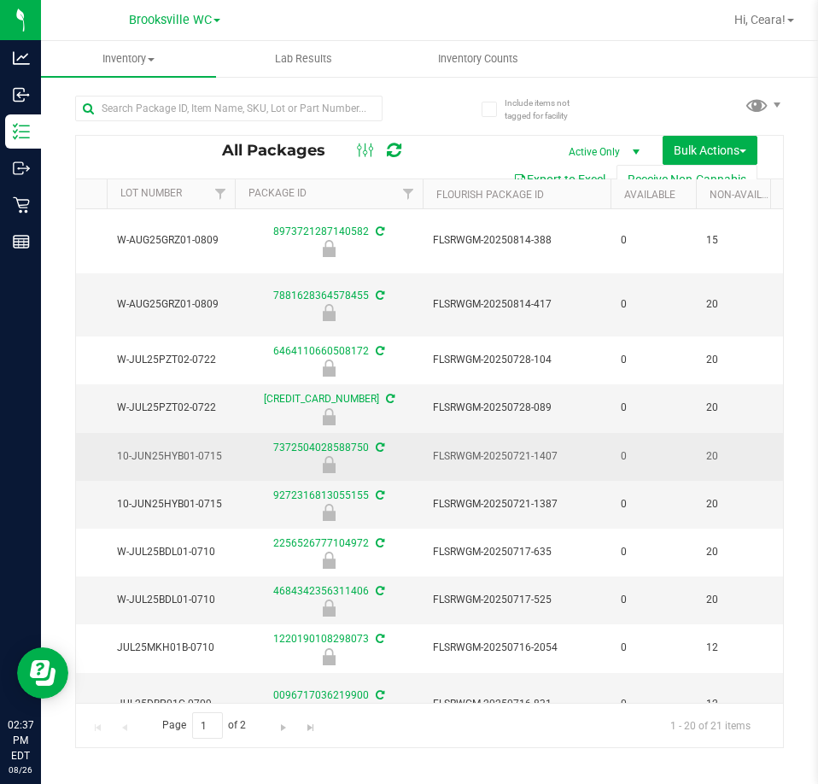
drag, startPoint x: 229, startPoint y: 414, endPoint x: 114, endPoint y: 417, distance: 114.5
click at [114, 433] on td "10-JUN25HYB01-0715" at bounding box center [171, 457] width 128 height 48
copy span "10-JUN25HYB01-0715"
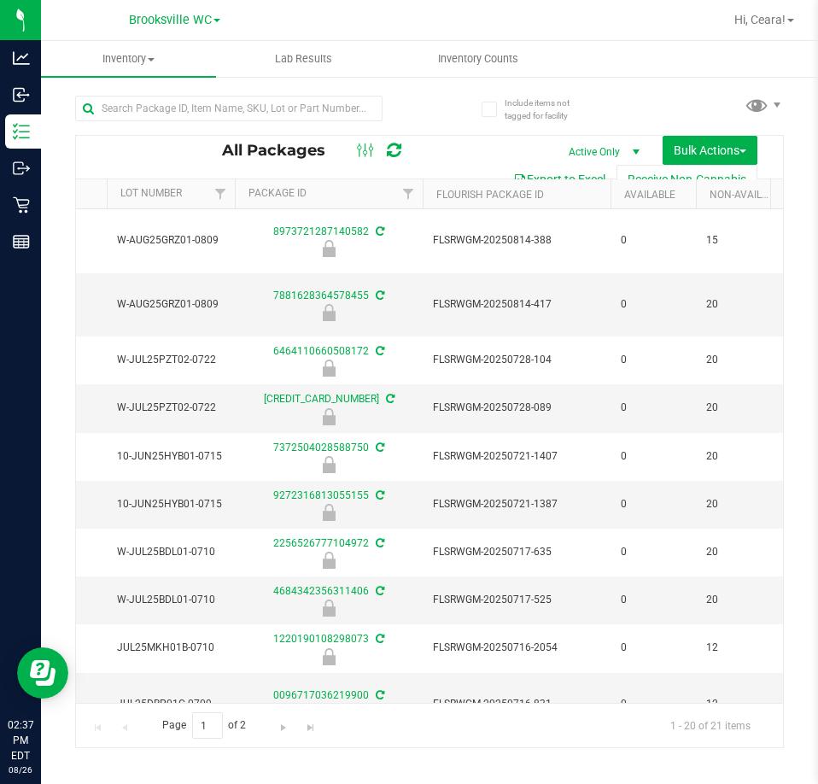
scroll to position [0, 0]
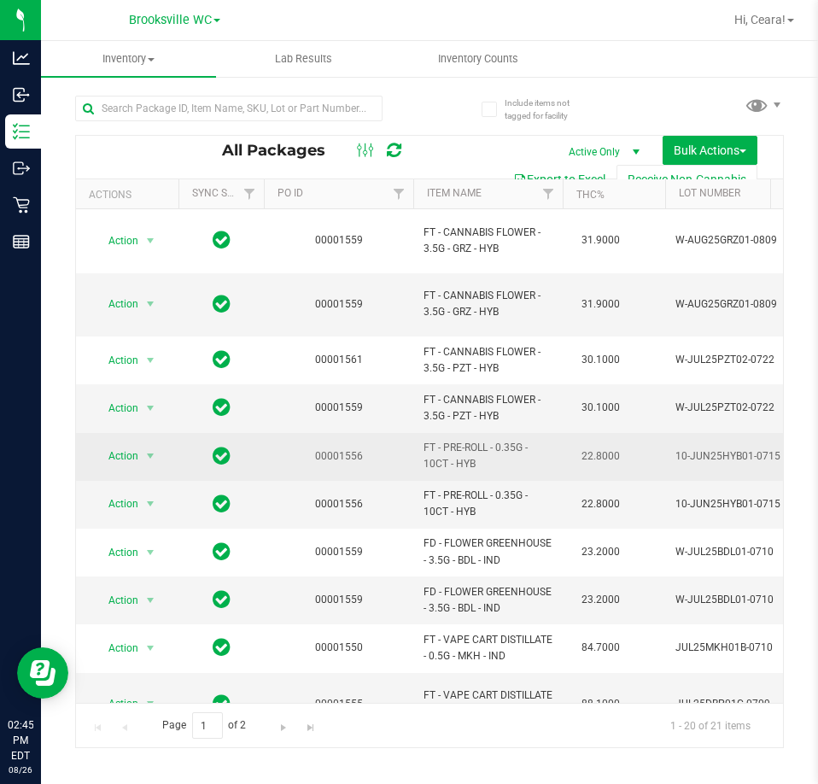
click at [511, 440] on span "FT - PRE-ROLL - 0.35G - 10CT - HYB" at bounding box center [487, 456] width 129 height 32
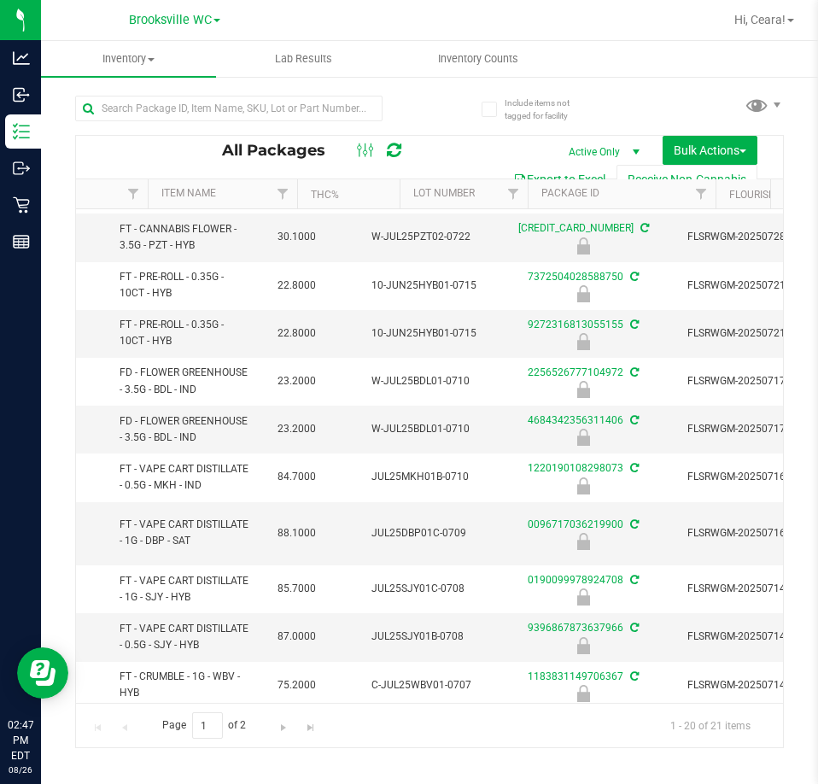
scroll to position [0, 348]
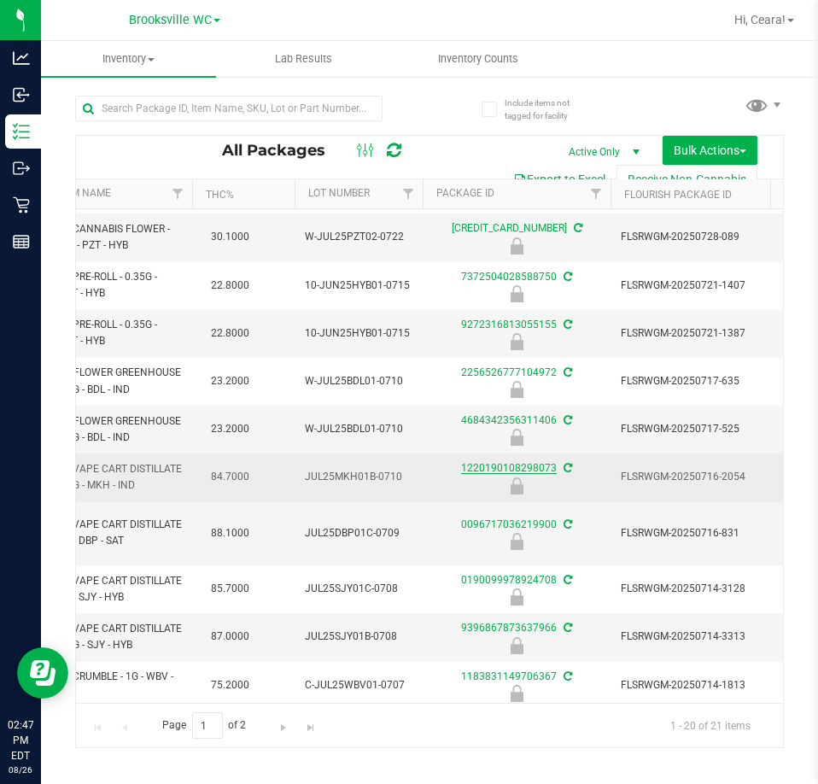
drag, startPoint x: 438, startPoint y: 435, endPoint x: 553, endPoint y: 438, distance: 115.3
click at [553, 460] on div "1220190108298073" at bounding box center [516, 476] width 193 height 33
copy link "1220190108298073"
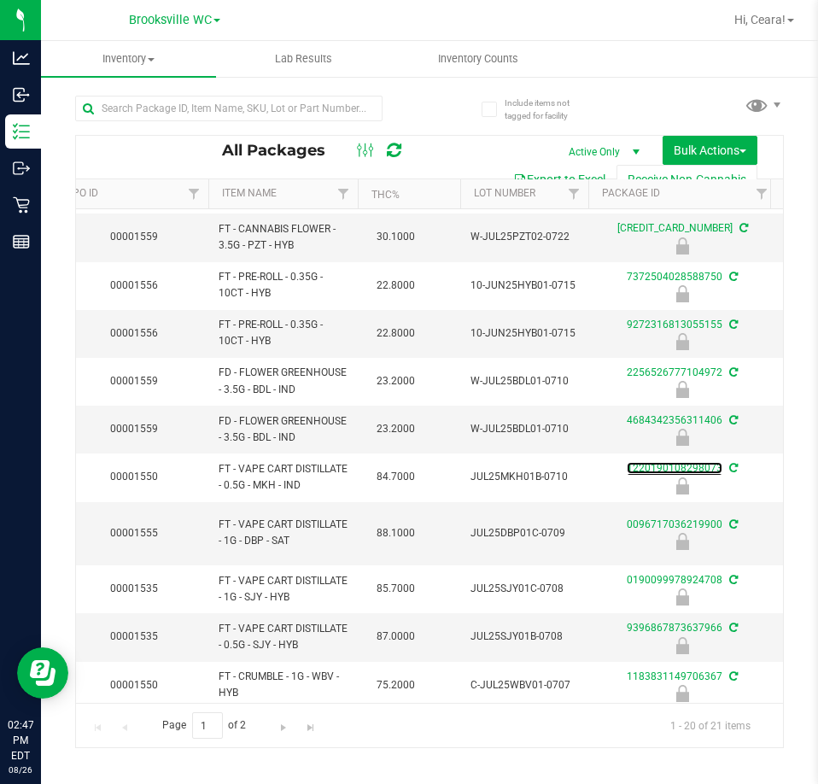
scroll to position [0, 0]
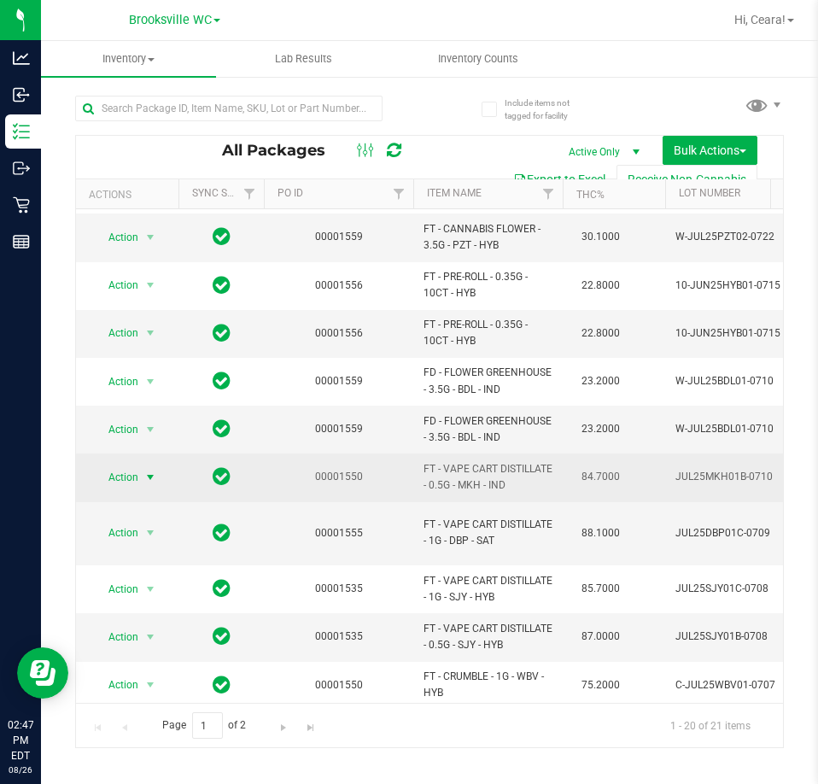
click at [109, 465] on span "Action" at bounding box center [116, 477] width 46 height 24
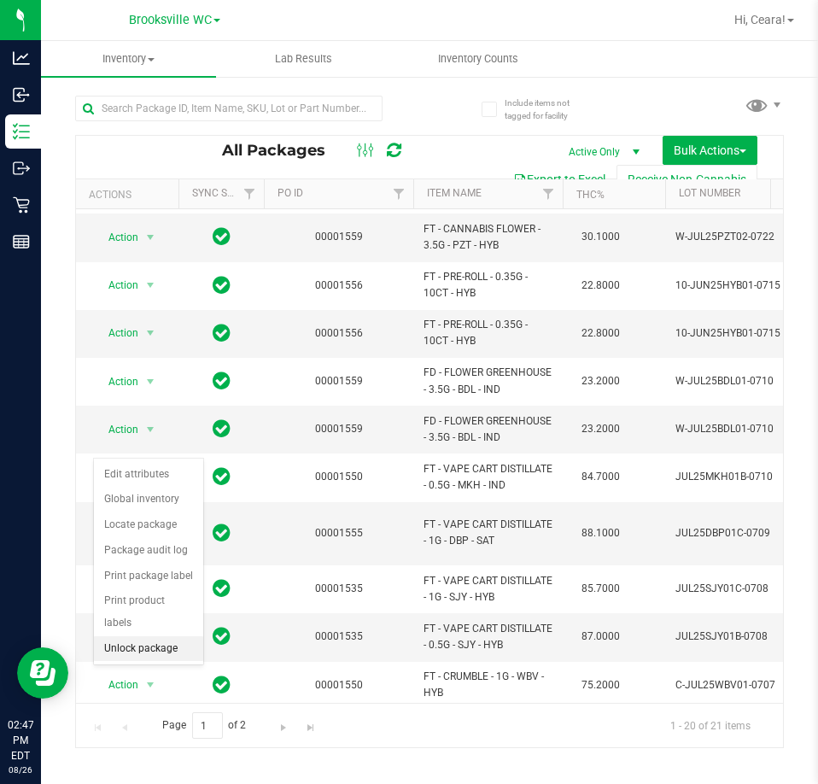
click at [143, 636] on li "Unlock package" at bounding box center [148, 649] width 109 height 26
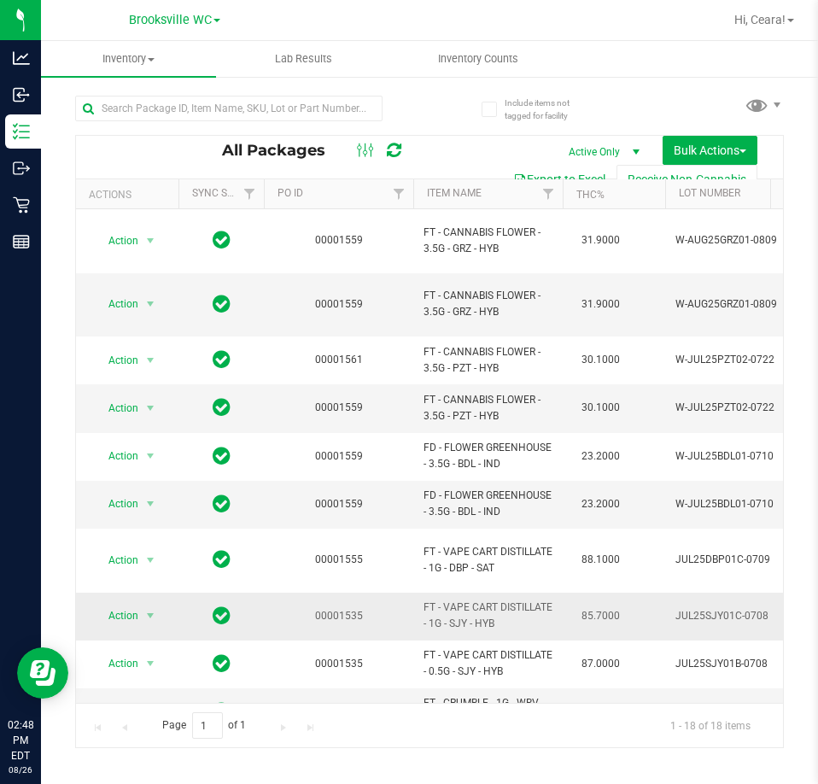
drag, startPoint x: 505, startPoint y: 576, endPoint x: 409, endPoint y: 557, distance: 98.3
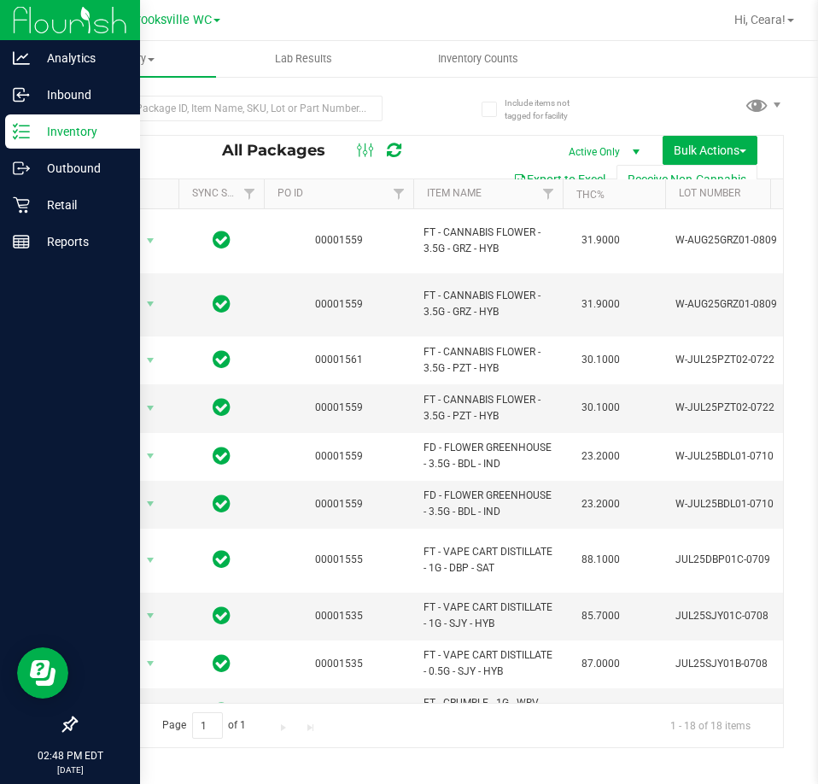
copy tr "FT - VAPE CART DISTILLATE - 1G - SJY - HYB"
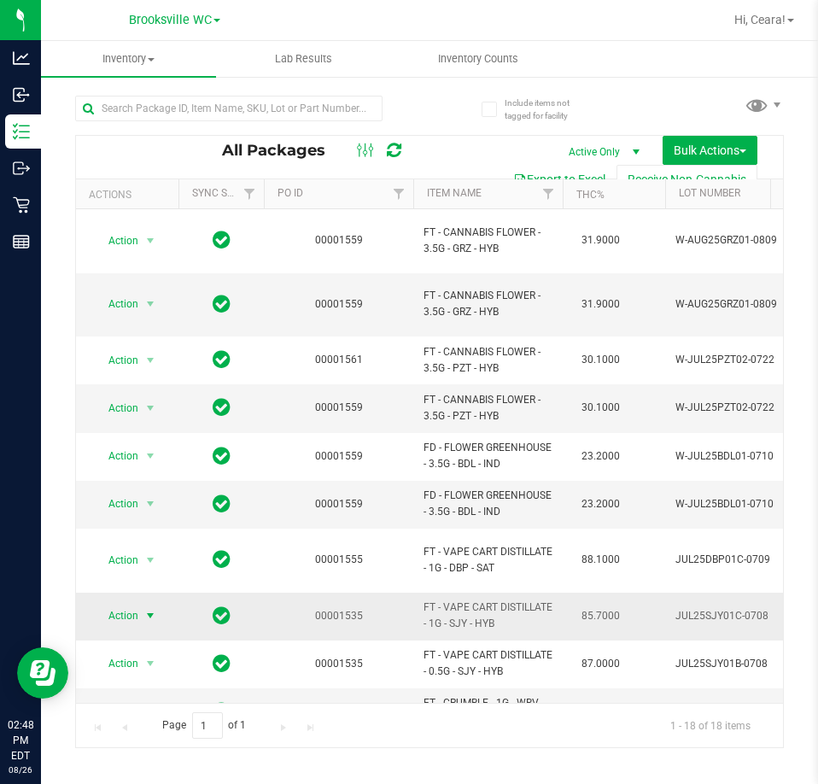
click at [120, 604] on span "Action" at bounding box center [116, 616] width 46 height 24
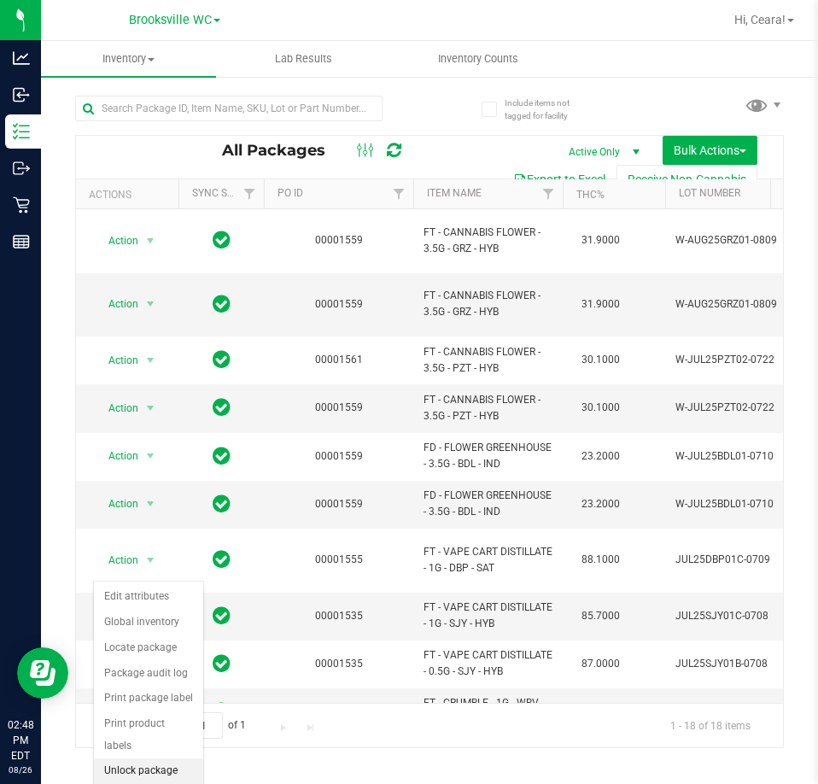
click at [133, 758] on li "Unlock package" at bounding box center [148, 771] width 109 height 26
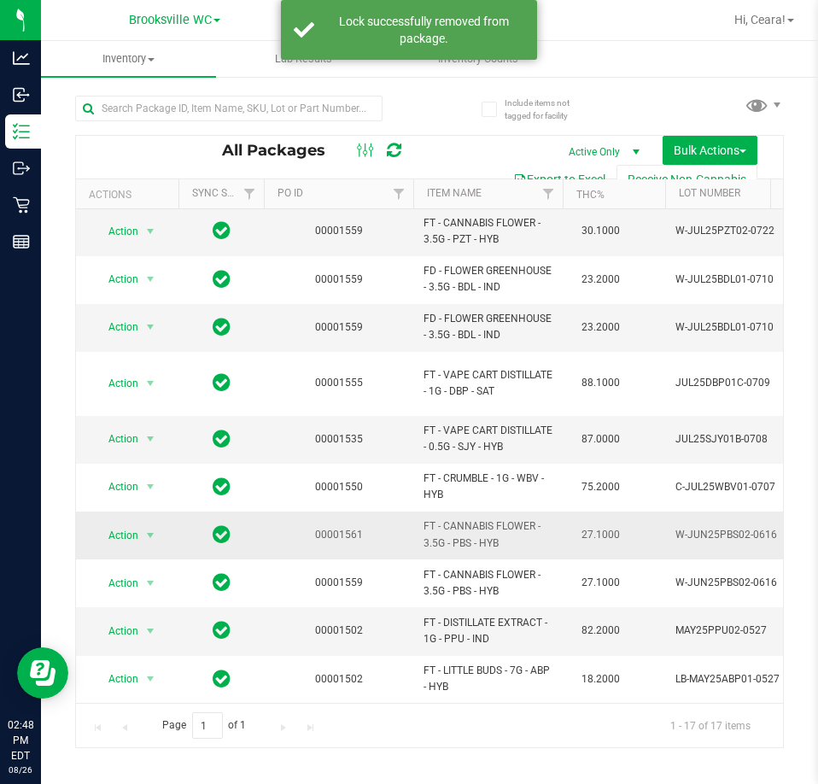
scroll to position [78, 0]
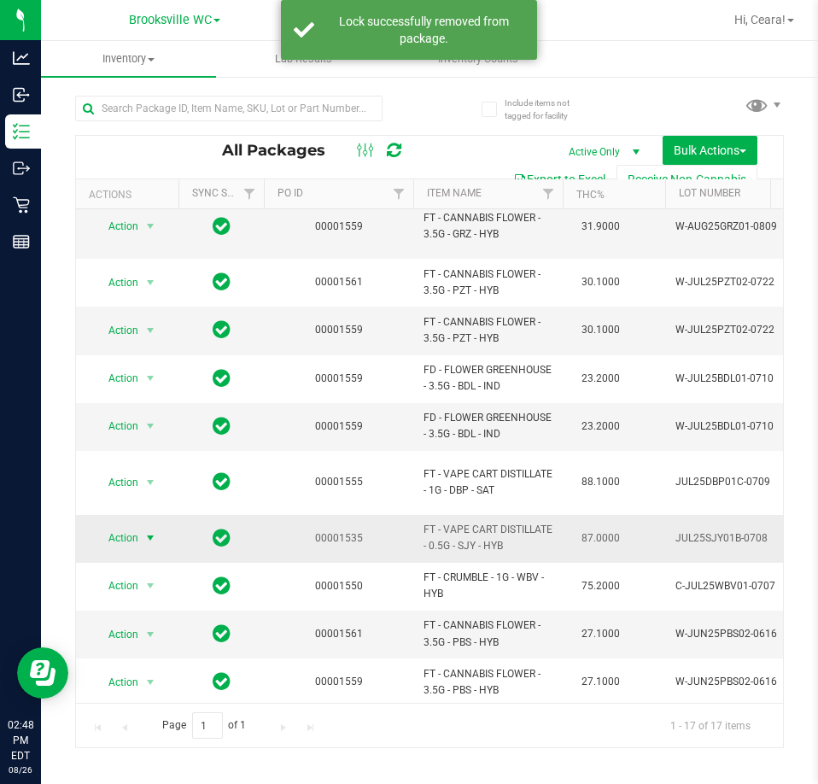
click at [132, 526] on span "Action" at bounding box center [116, 538] width 46 height 24
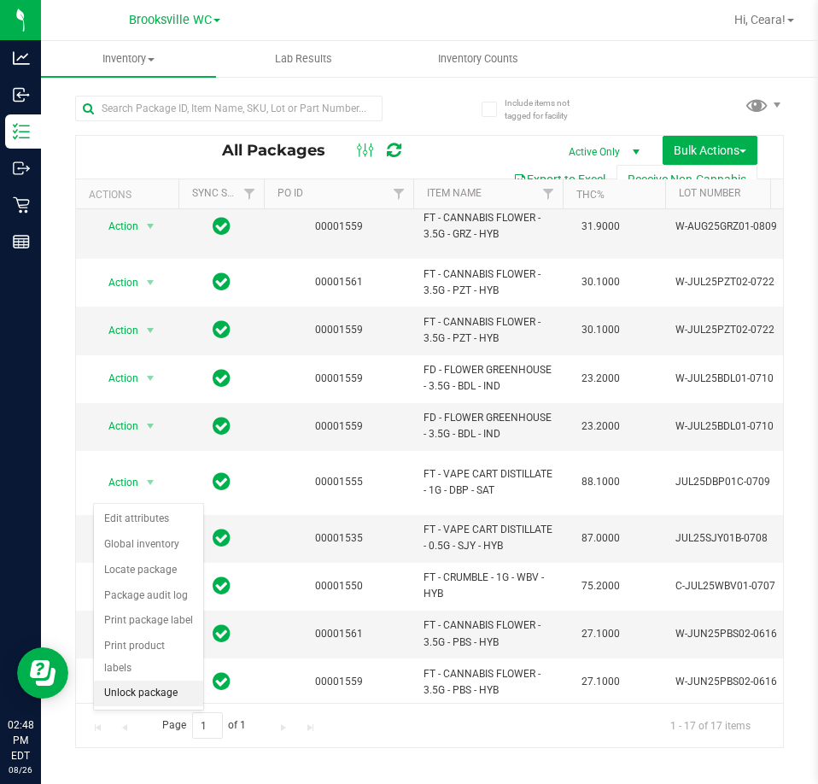
click at [139, 680] on li "Unlock package" at bounding box center [148, 693] width 109 height 26
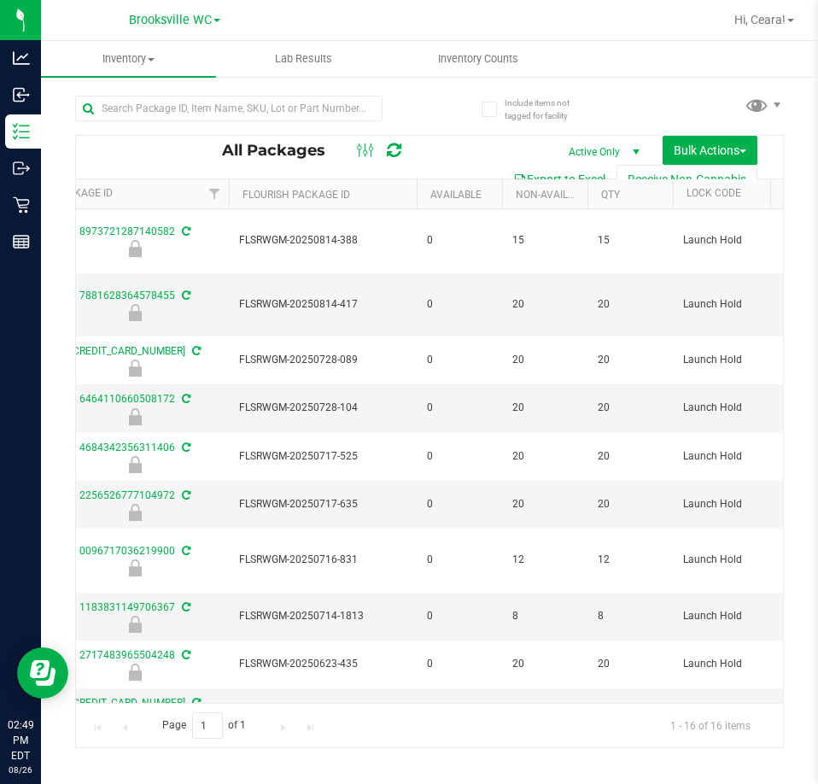
scroll to position [0, 0]
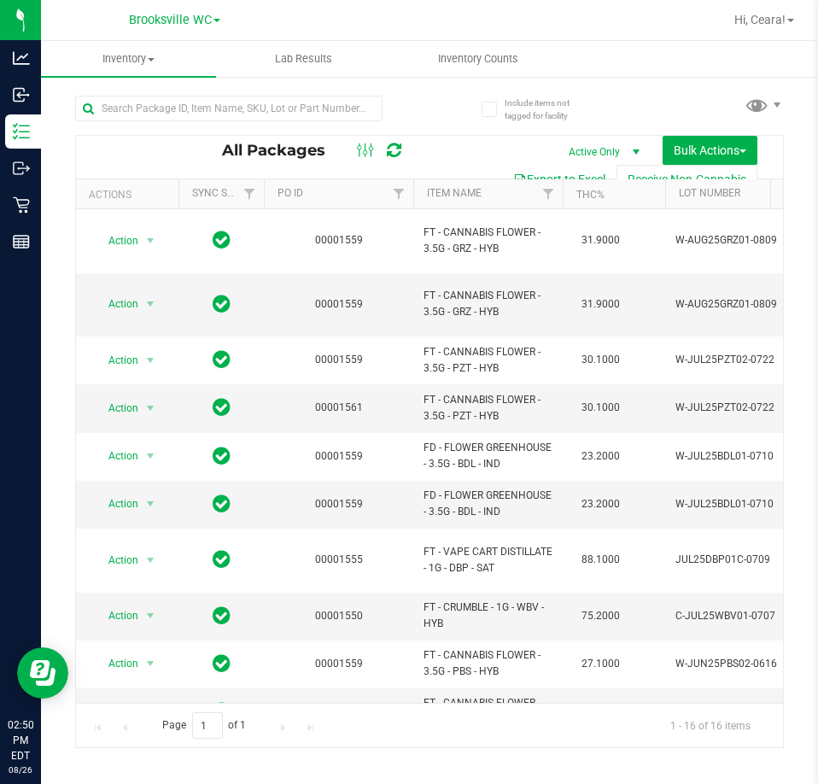
click at [512, 194] on th "Item Name" at bounding box center [487, 194] width 149 height 30
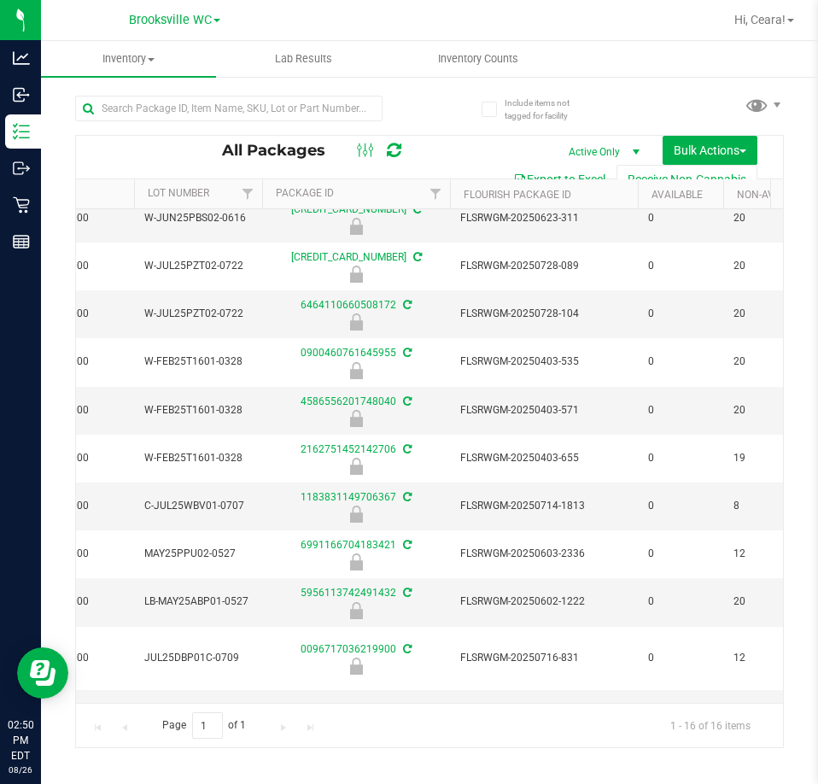
scroll to position [0, 652]
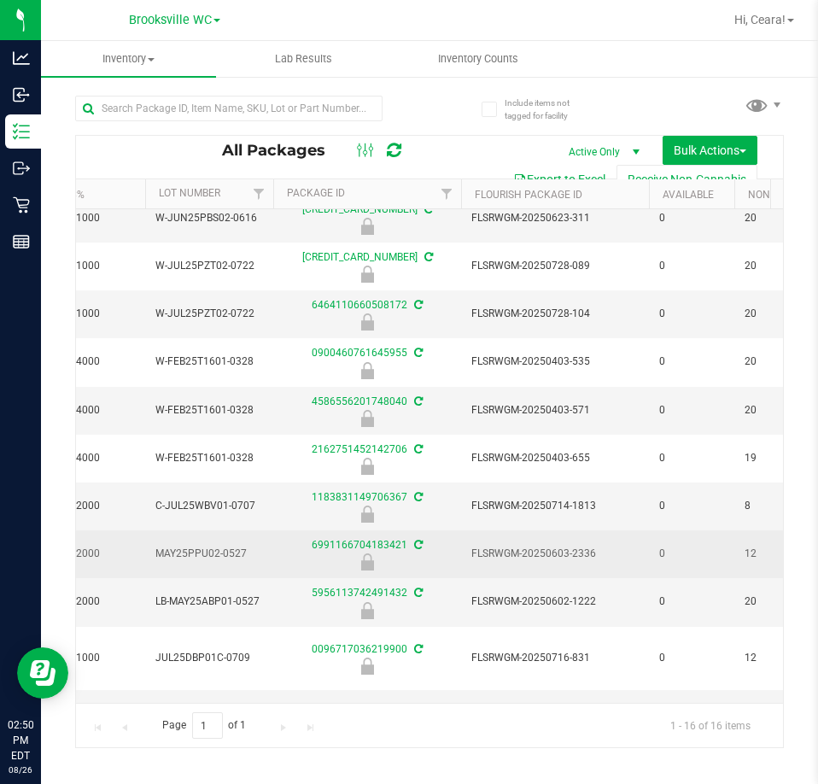
drag, startPoint x: 607, startPoint y: 518, endPoint x: 468, endPoint y: 526, distance: 139.4
click at [468, 530] on td "FLSRWGM-20250603-2336" at bounding box center [555, 554] width 188 height 48
copy span "FLSRWGM-20250603-2336"
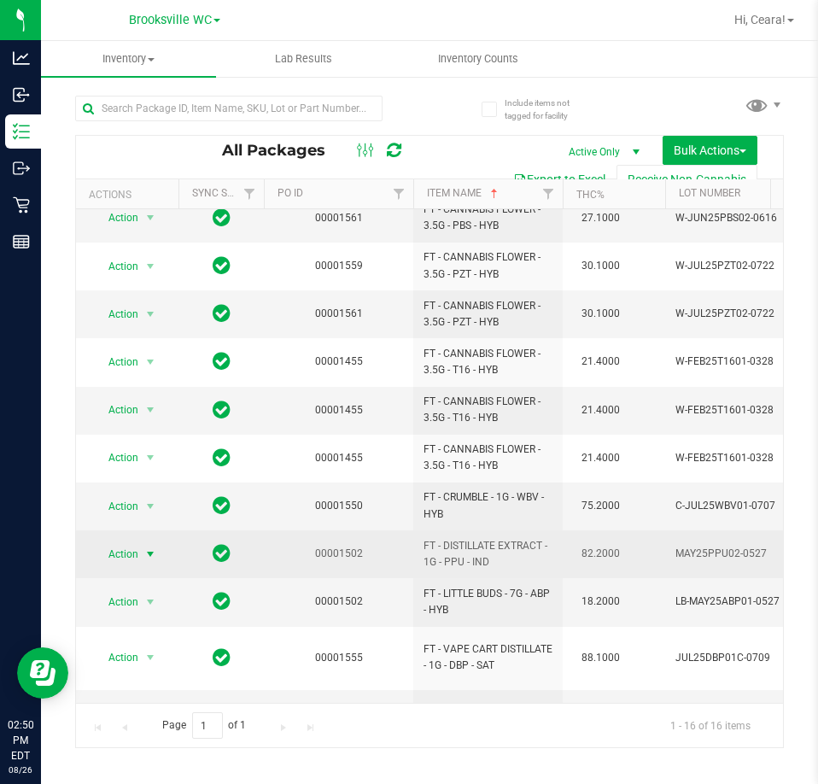
click at [143, 547] on span "select" at bounding box center [150, 554] width 14 height 14
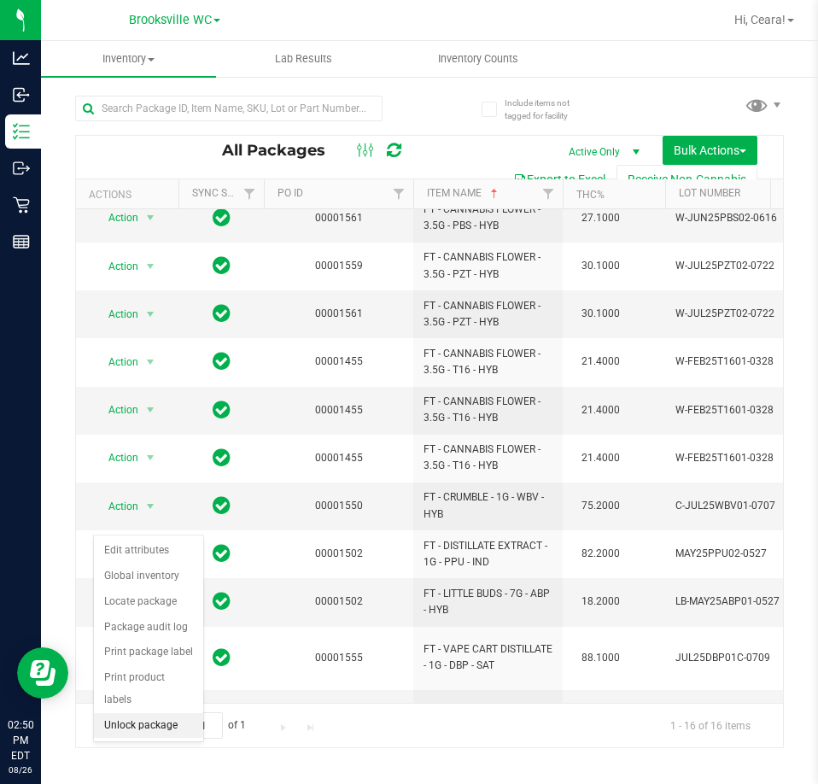
click at [158, 713] on li "Unlock package" at bounding box center [148, 726] width 109 height 26
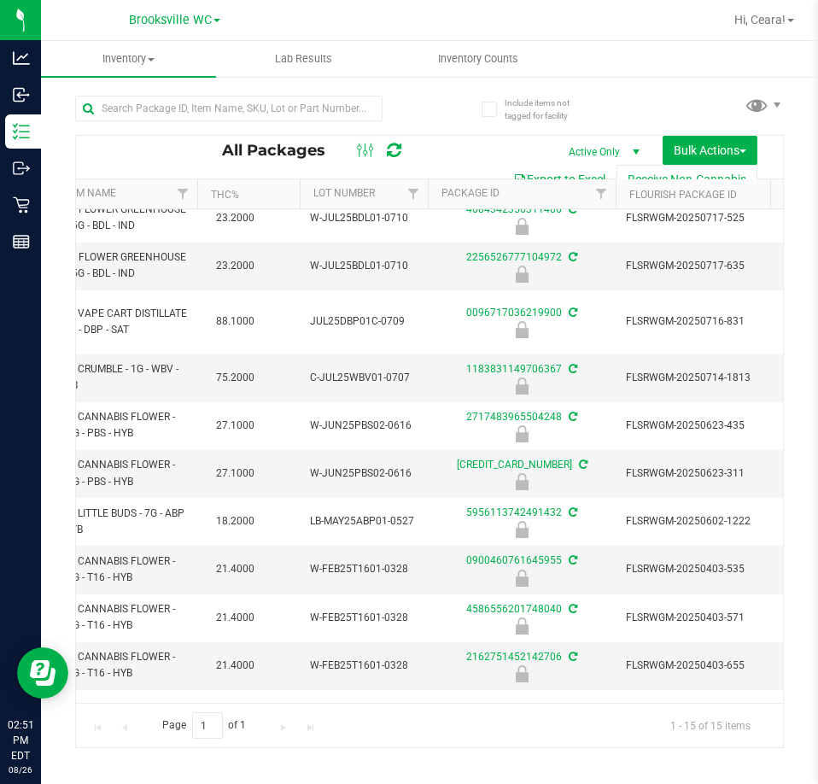
scroll to position [0, 376]
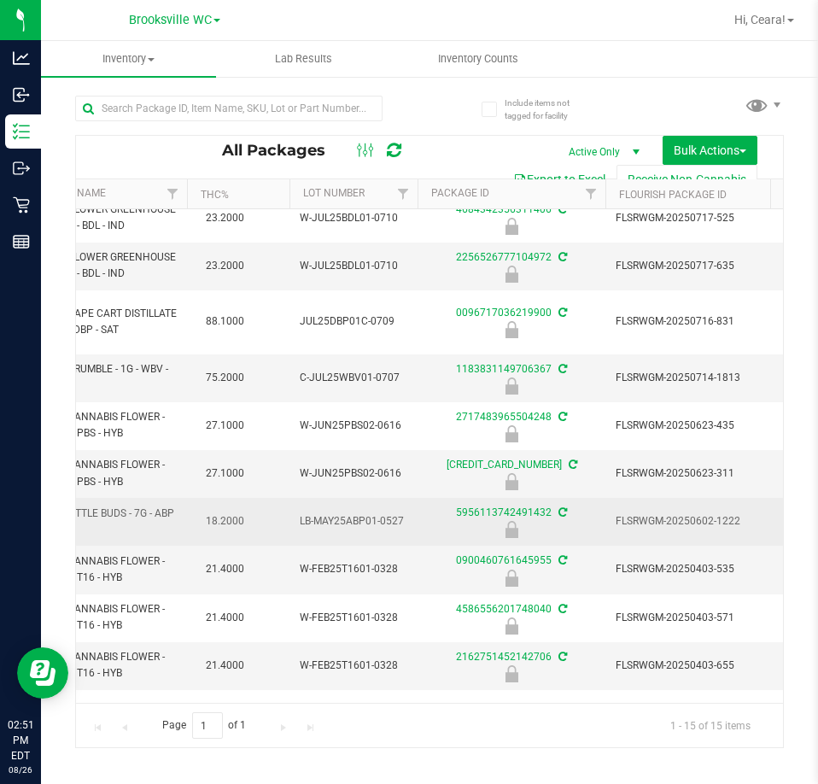
drag, startPoint x: 637, startPoint y: 477, endPoint x: 741, endPoint y: 467, distance: 104.7
copy span "FLSRWGM-20250602-1222"
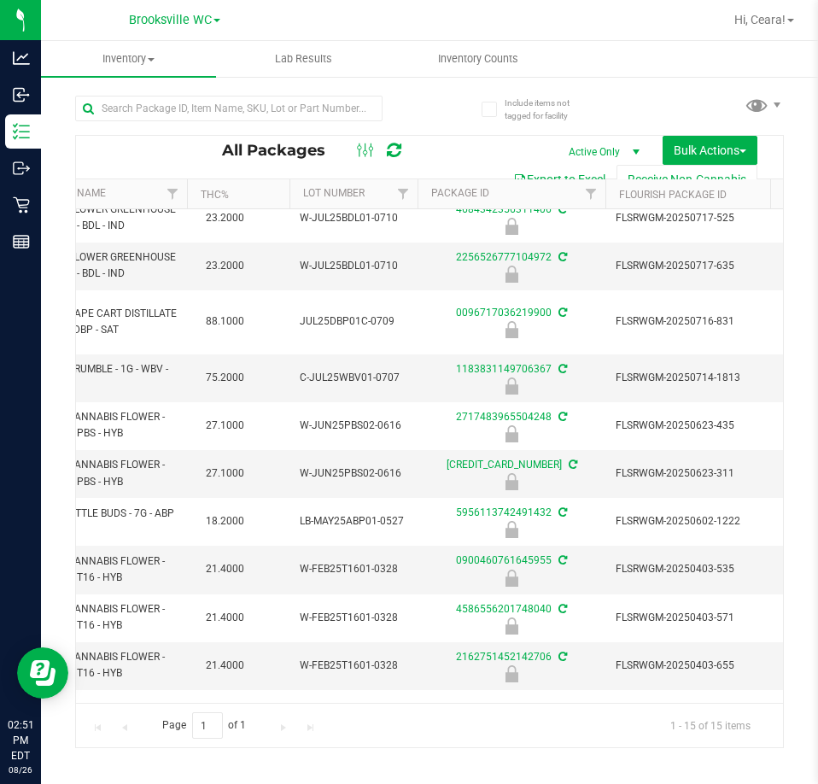
scroll to position [0, 0]
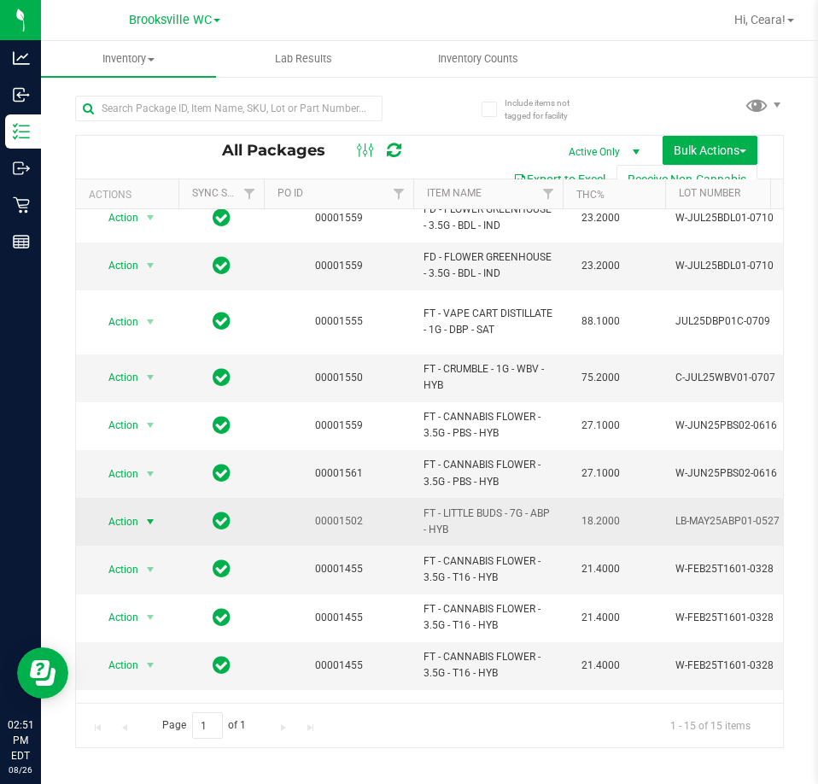
click at [142, 510] on span "select" at bounding box center [150, 522] width 21 height 24
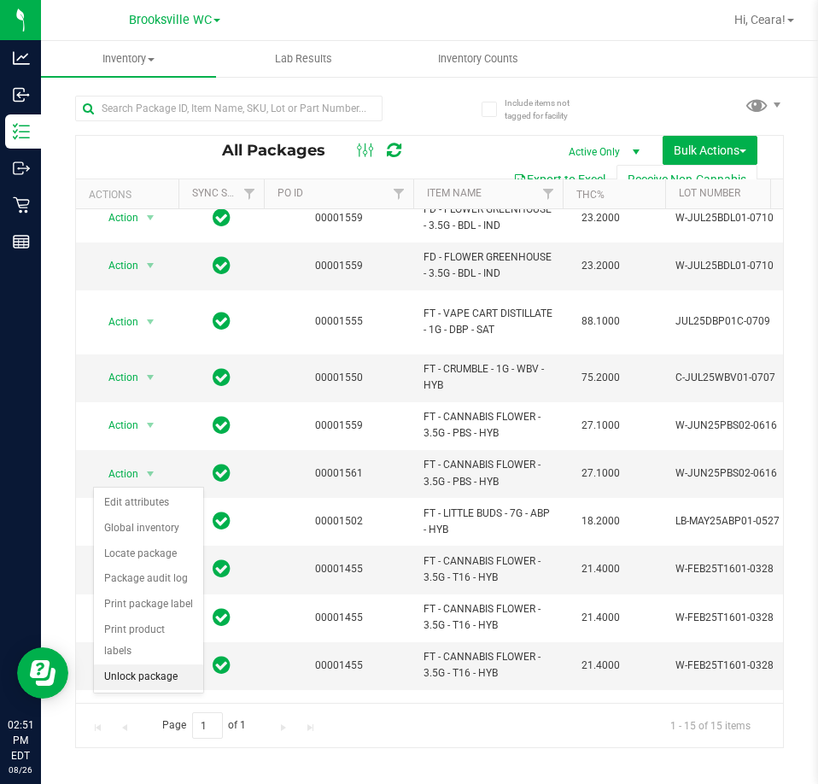
click at [151, 664] on li "Unlock package" at bounding box center [148, 677] width 109 height 26
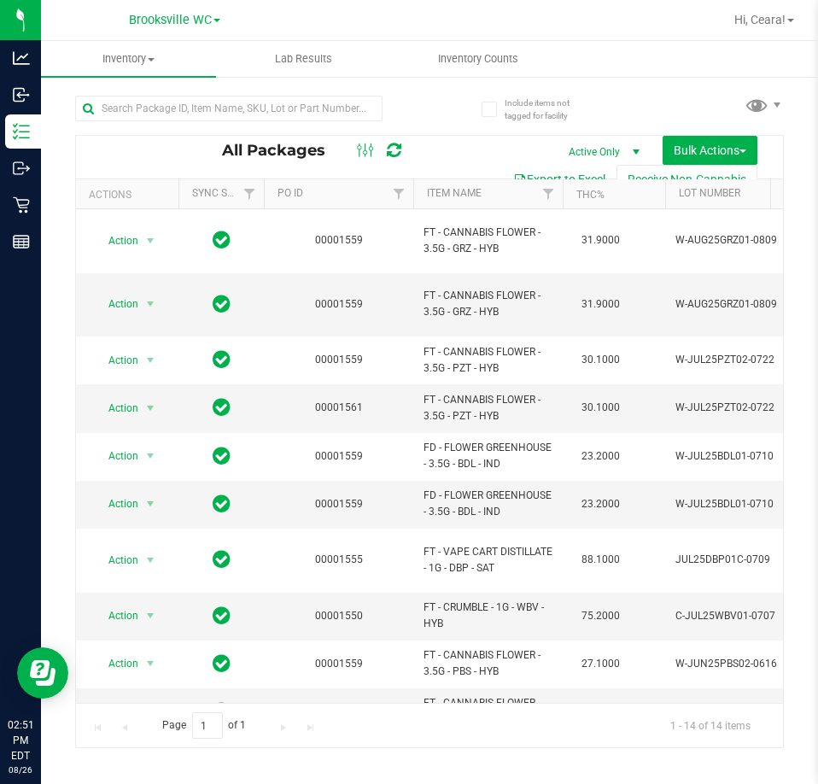
click at [494, 196] on th "Item Name" at bounding box center [487, 194] width 149 height 30
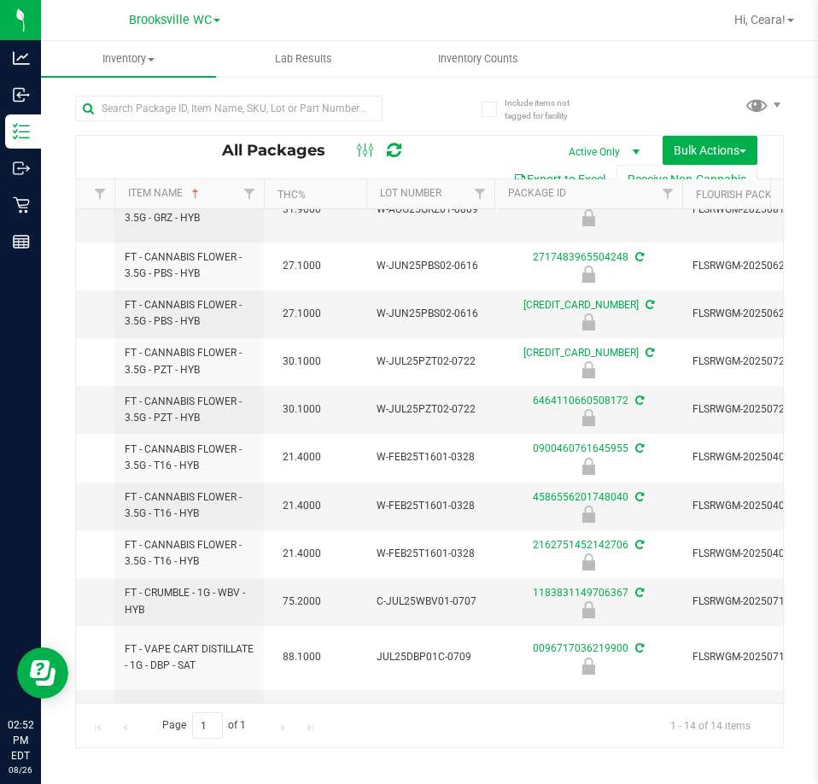
scroll to position [0, 509]
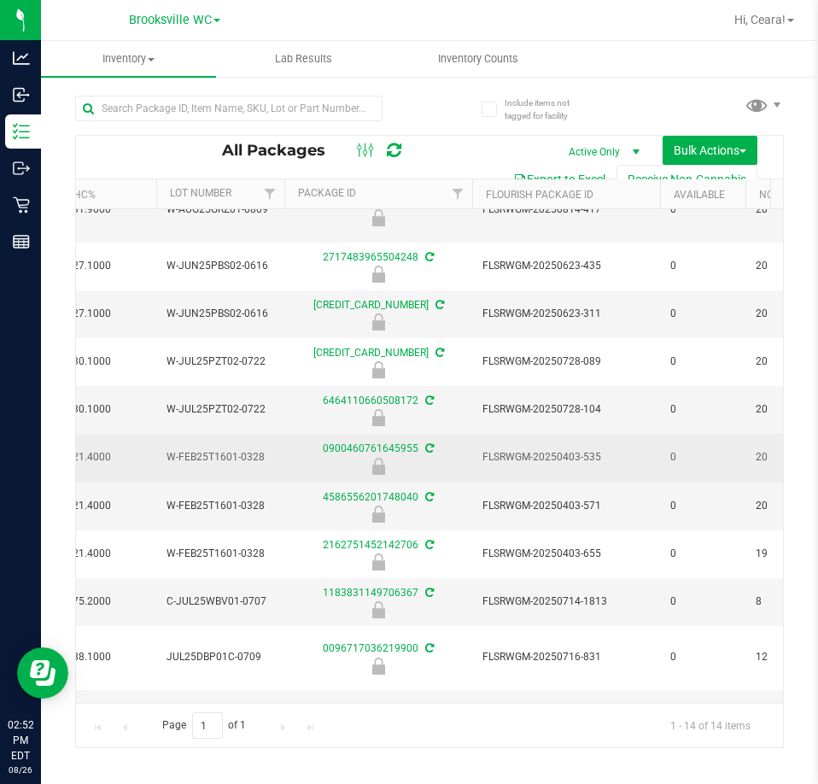
drag, startPoint x: 277, startPoint y: 426, endPoint x: 178, endPoint y: 425, distance: 99.9
click at [169, 434] on td "W-FEB25T1601-0328" at bounding box center [220, 458] width 128 height 48
copy span "W-FEB25T1601-0328"
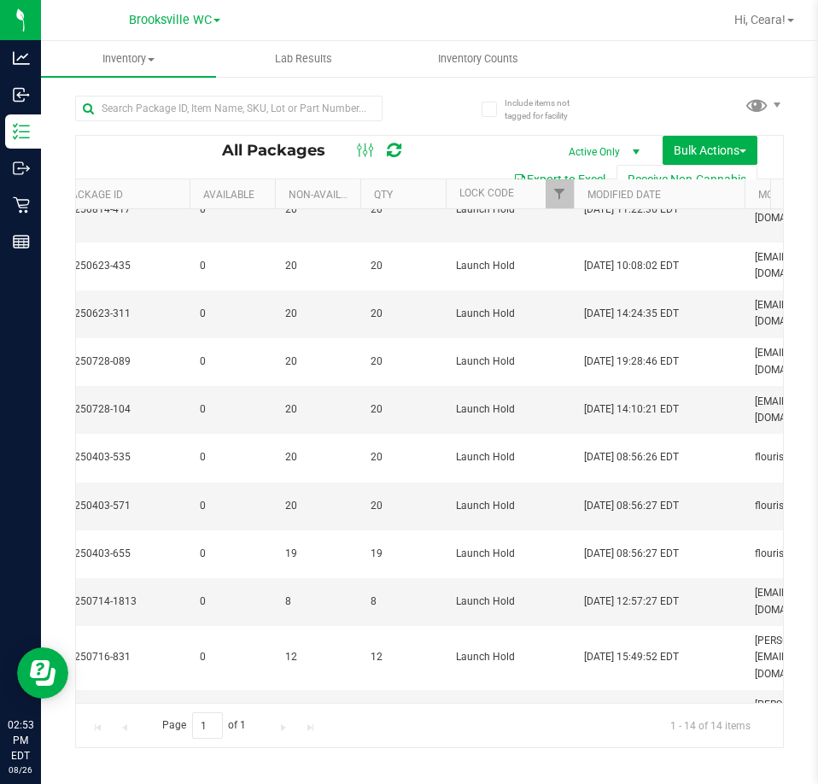
scroll to position [0, 995]
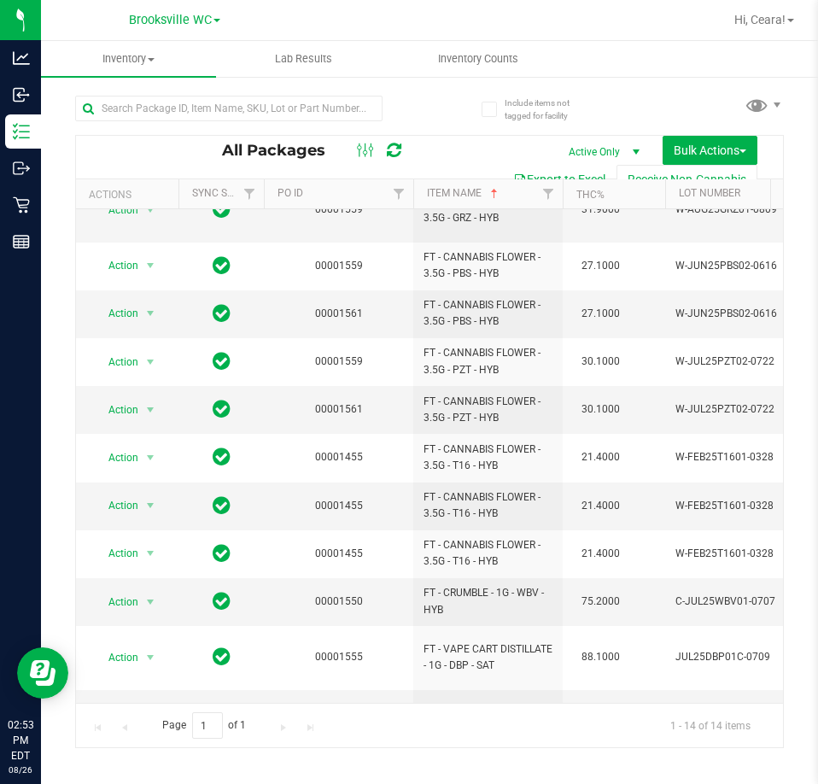
click at [610, 9] on div at bounding box center [514, 19] width 417 height 33
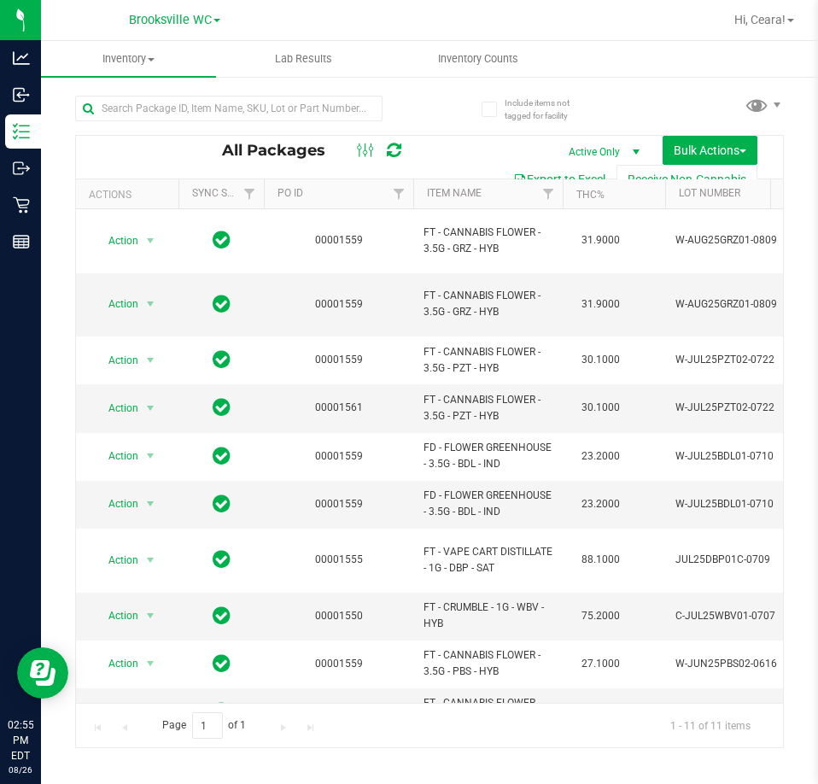
click at [574, 32] on div at bounding box center [514, 19] width 417 height 33
